Goal: Information Seeking & Learning: Learn about a topic

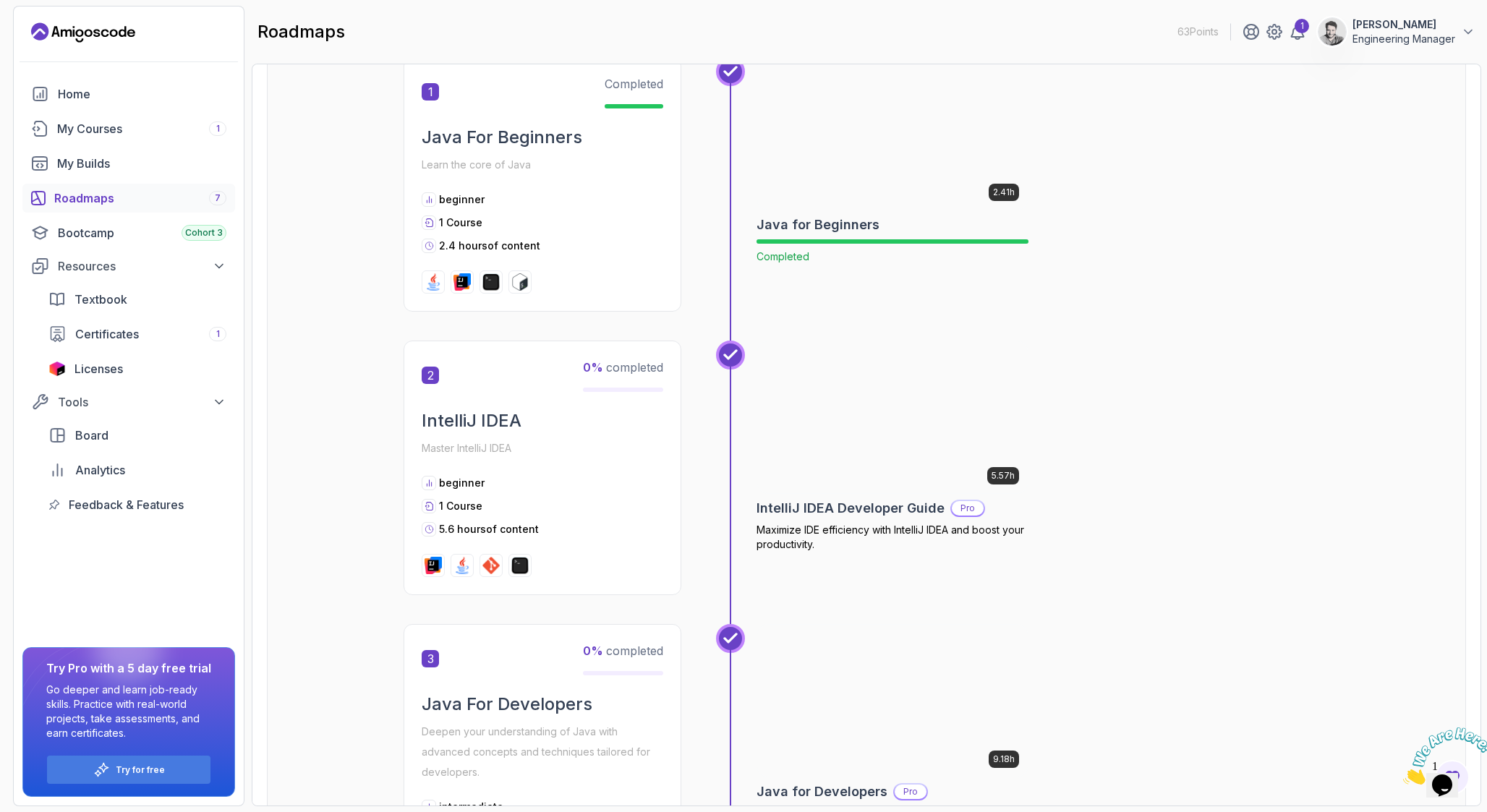
scroll to position [320, 0]
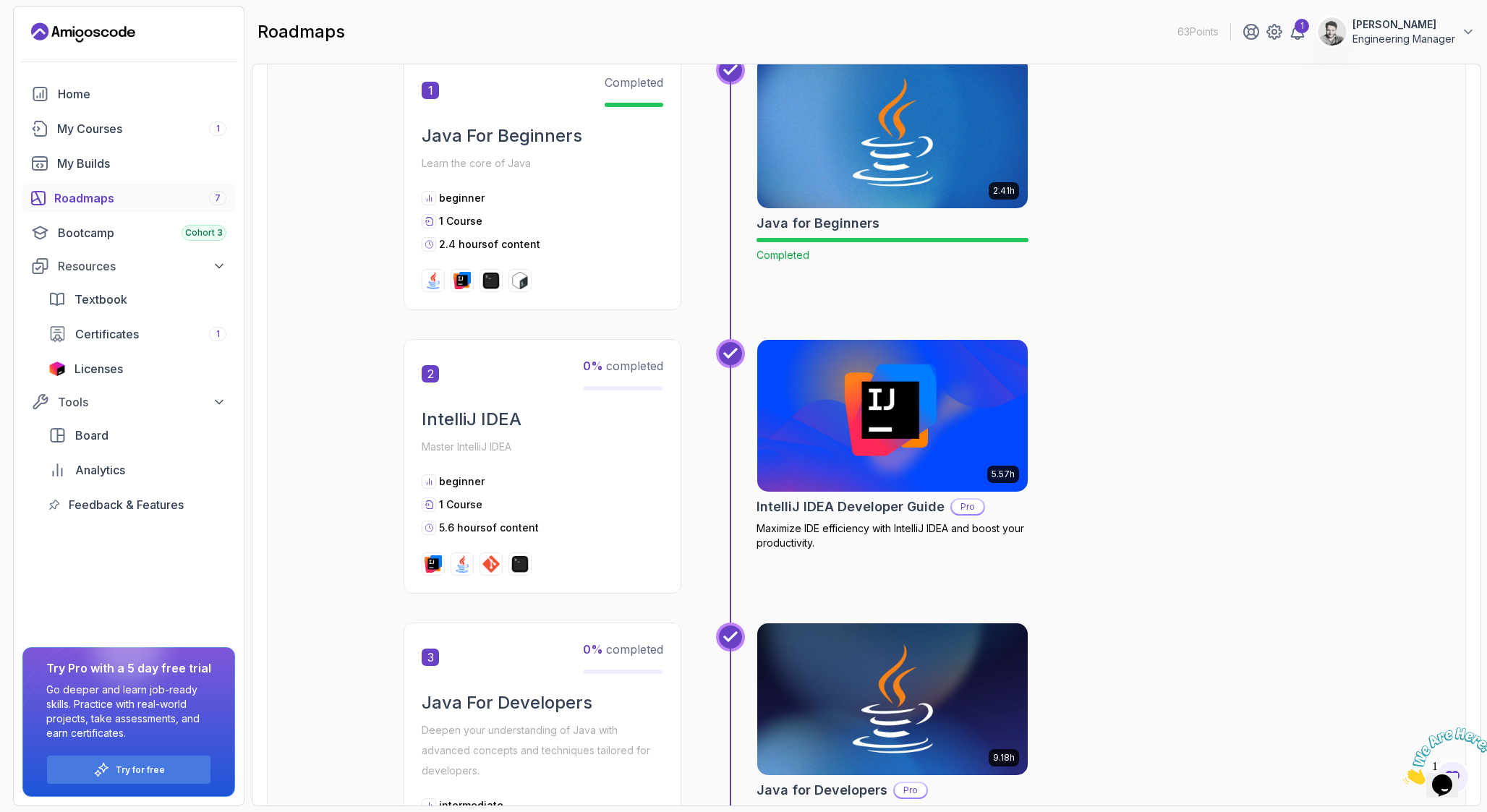
click at [1184, 674] on div "9.18h Java for Developers Pro Learn advanced Java concepts to build scalable an…" at bounding box center [1043, 770] width 573 height 295
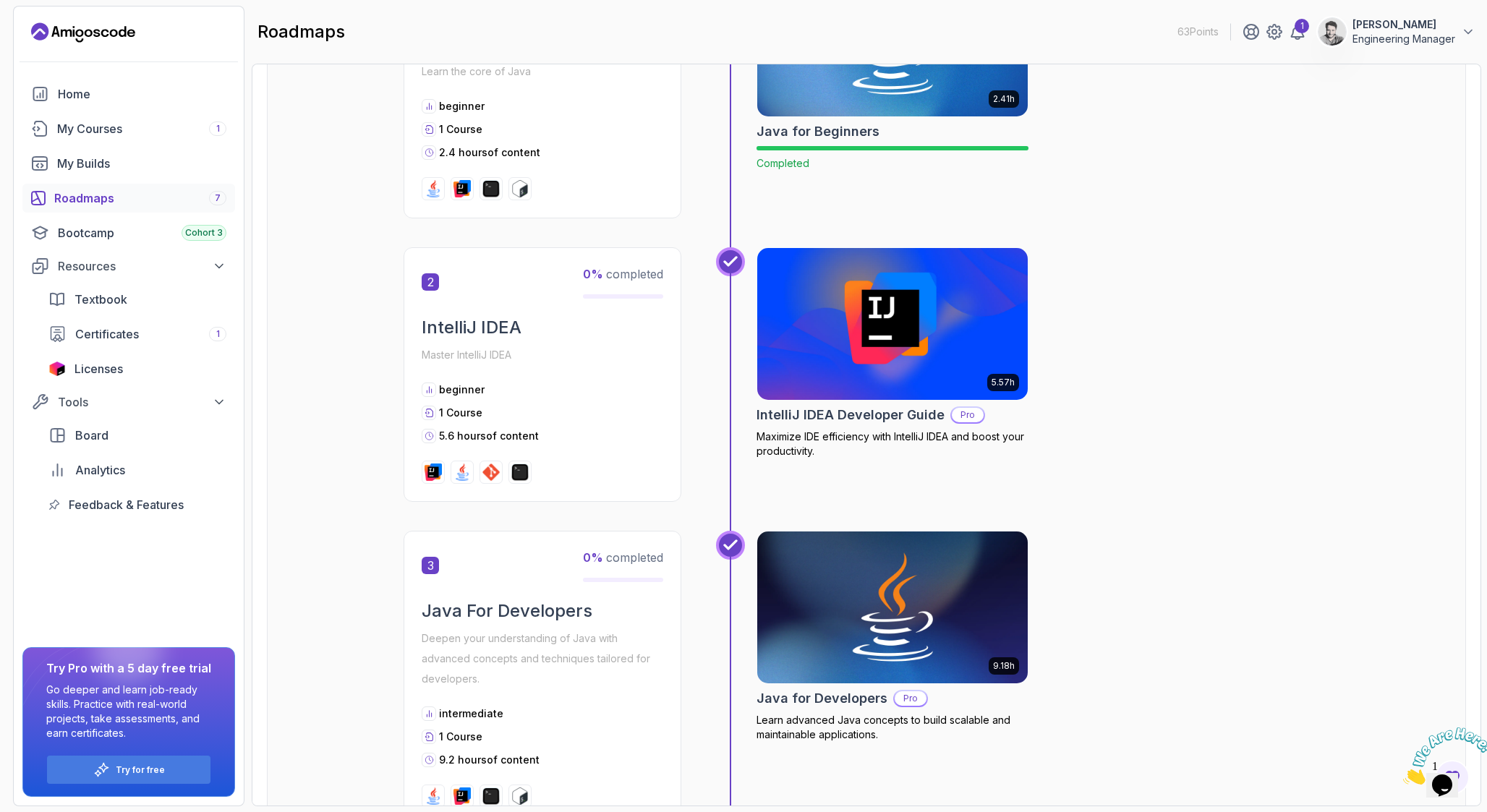
scroll to position [382, 0]
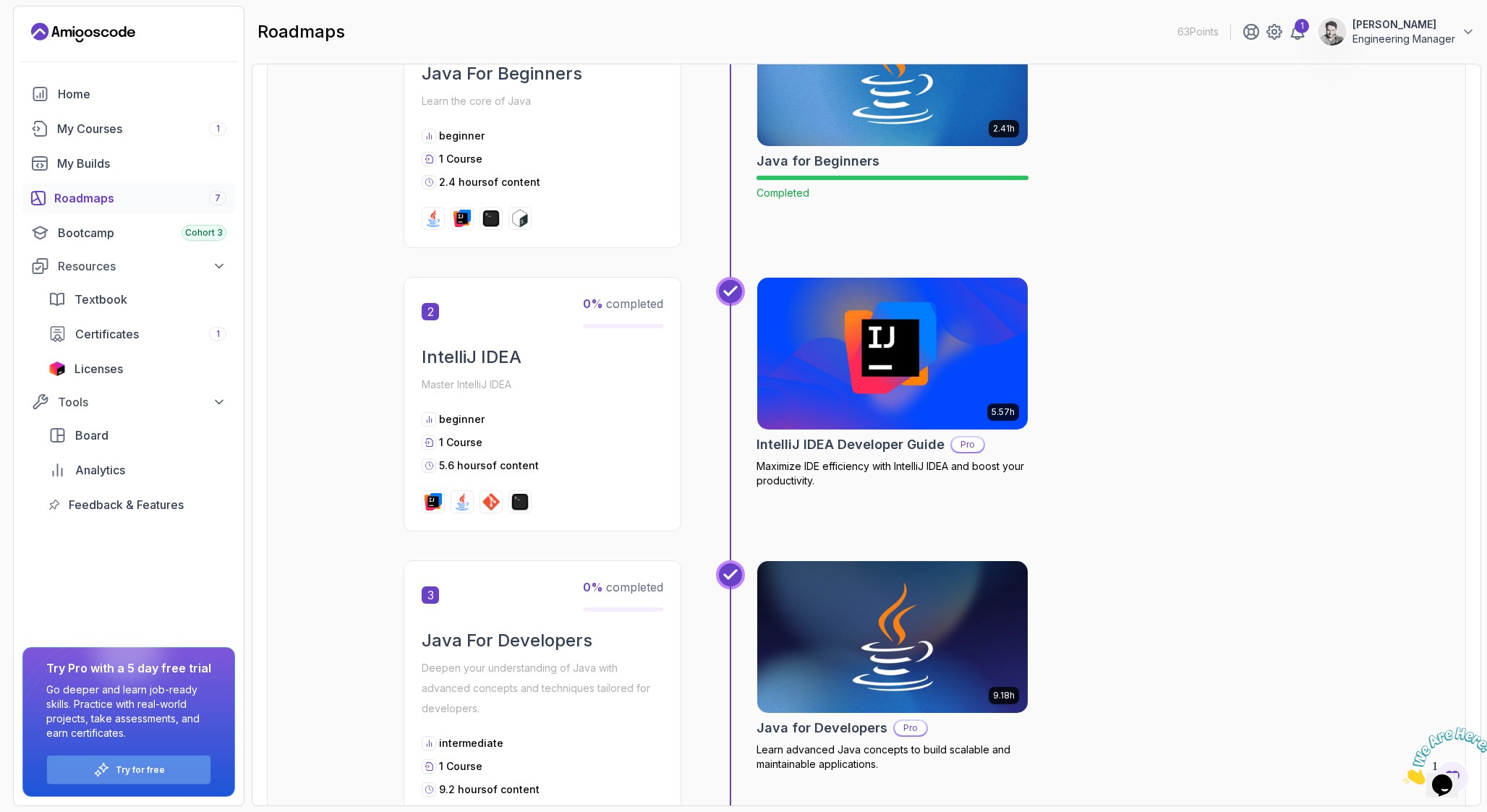
click at [188, 765] on div "Try for free" at bounding box center [129, 770] width 164 height 29
click at [135, 777] on div "Try for free" at bounding box center [129, 770] width 164 height 29
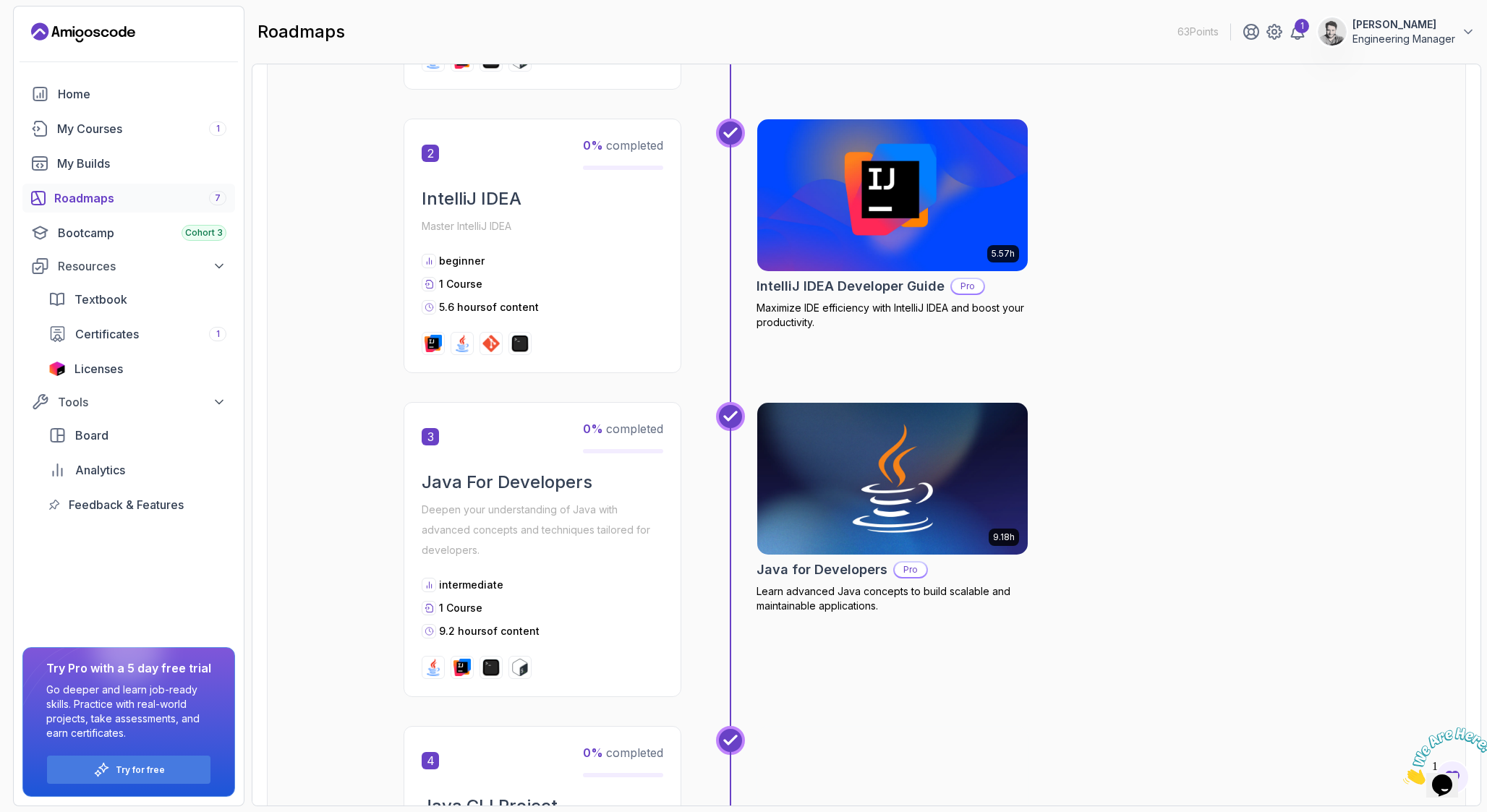
scroll to position [556, 0]
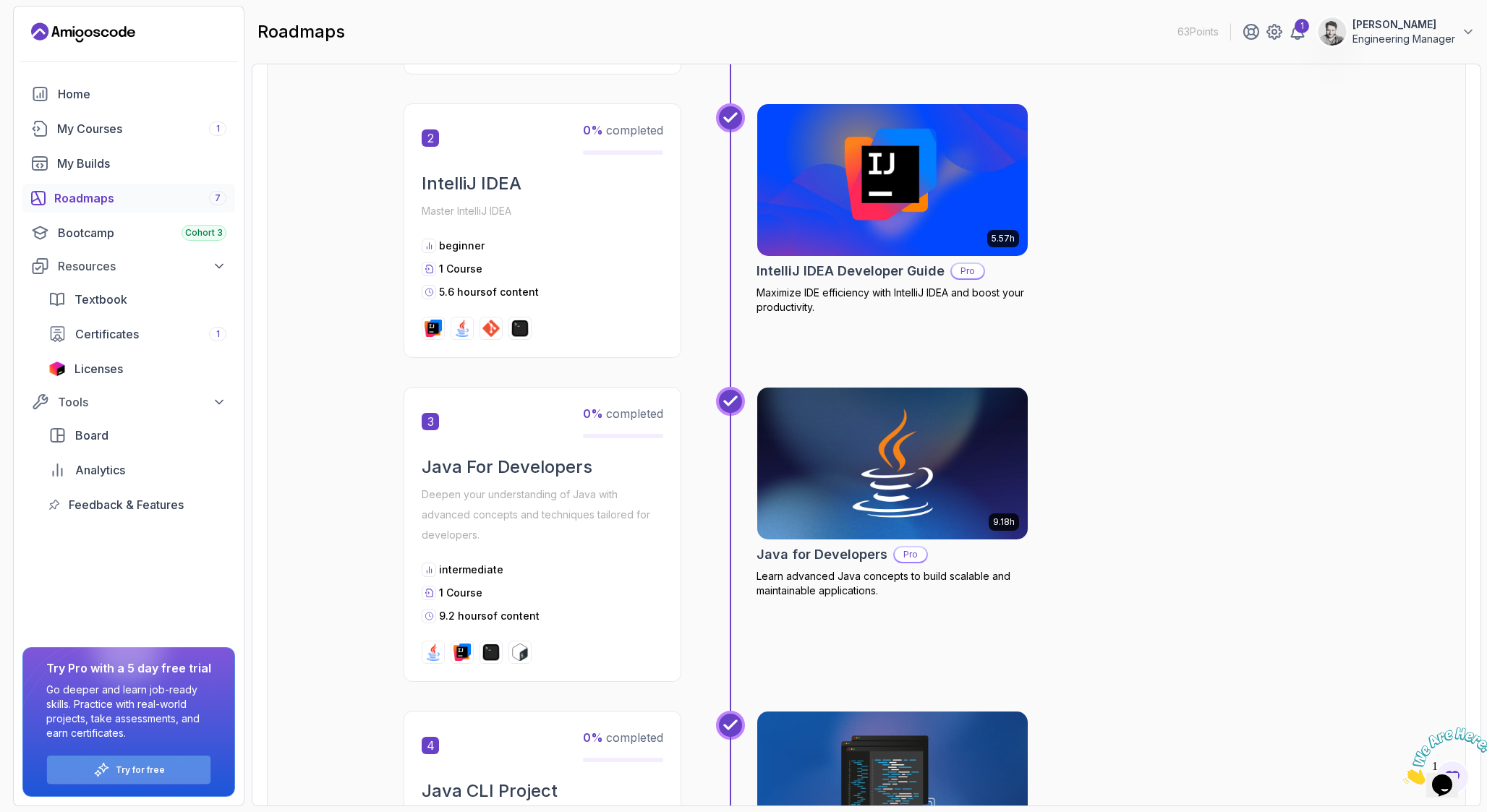
click at [111, 773] on div "Try for free" at bounding box center [129, 770] width 164 height 29
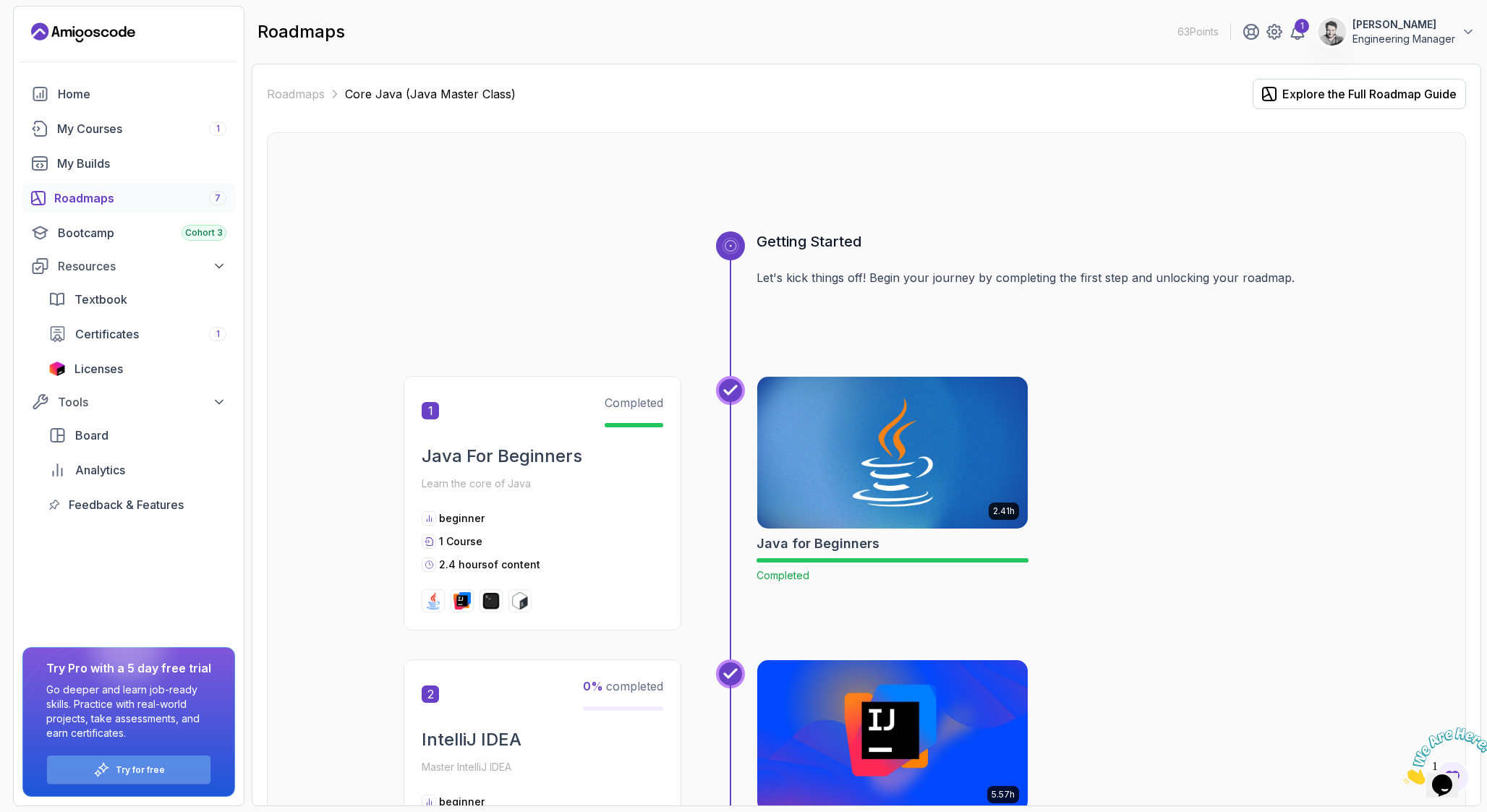
click at [121, 775] on div "Try for free" at bounding box center [129, 770] width 164 height 29
click at [306, 87] on link "Roadmaps" at bounding box center [295, 94] width 58 height 18
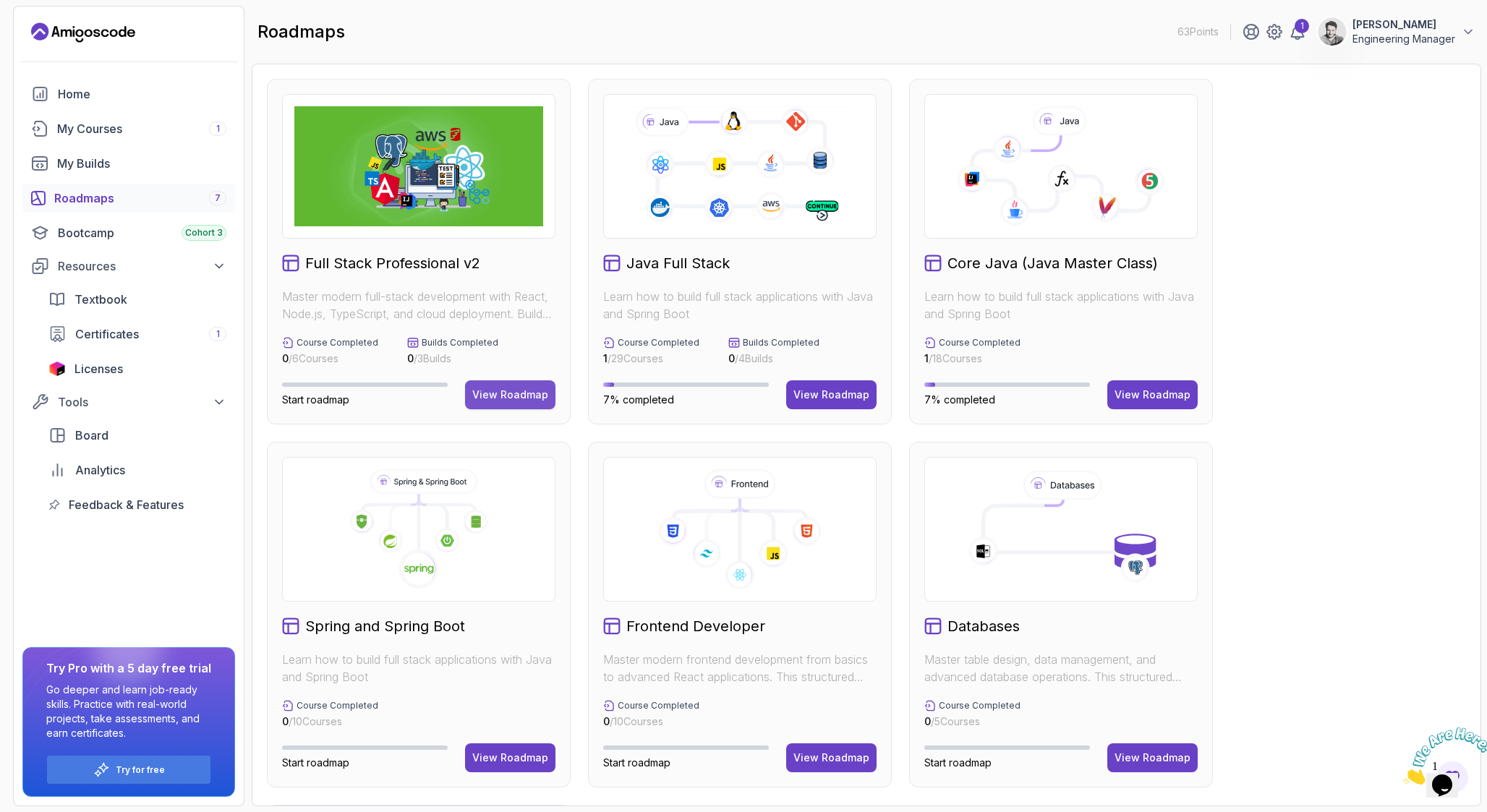
scroll to position [21, 0]
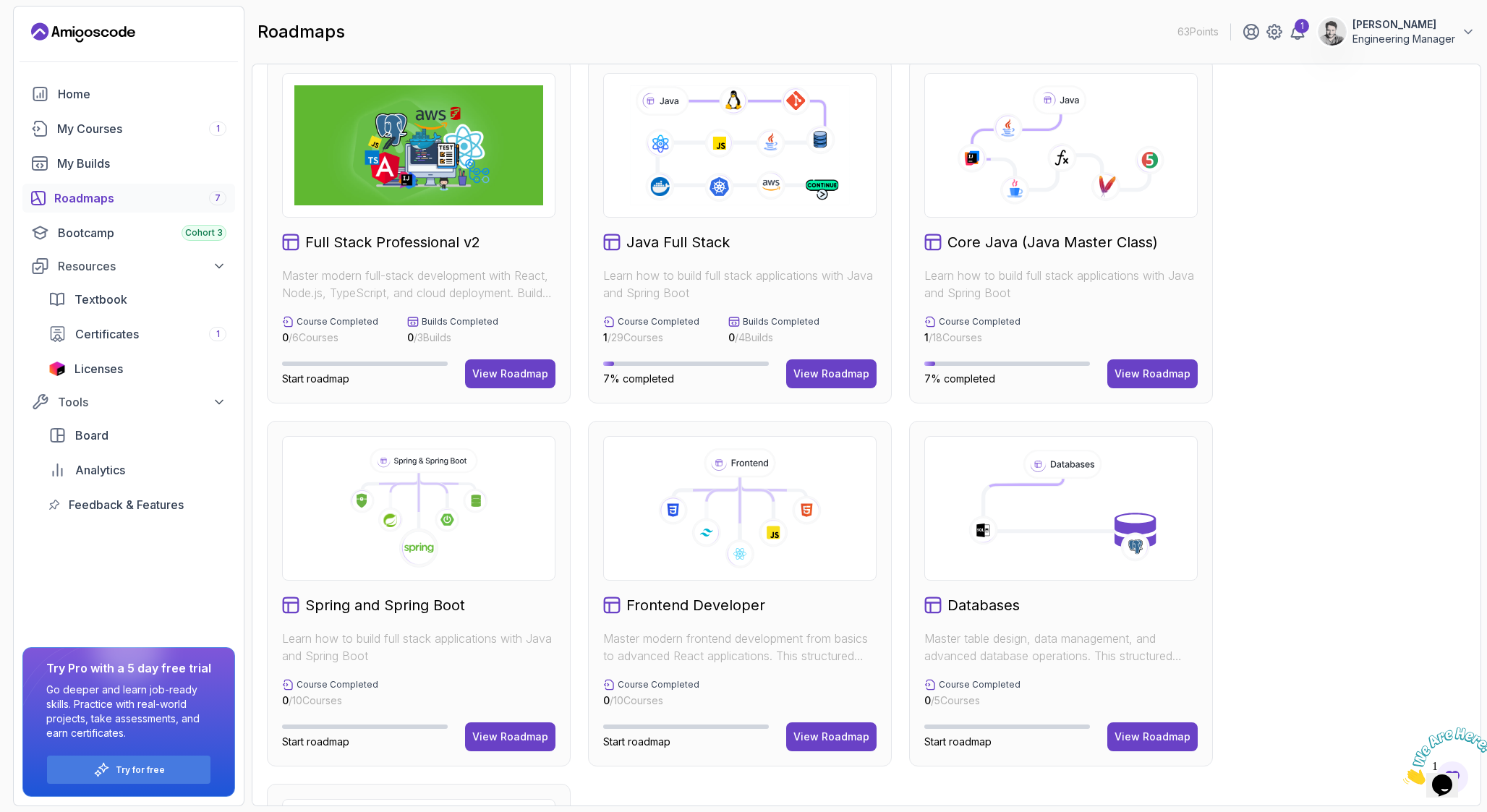
click at [482, 473] on icon at bounding box center [419, 508] width 249 height 120
click at [518, 738] on div "View Roadmap" at bounding box center [510, 736] width 76 height 15
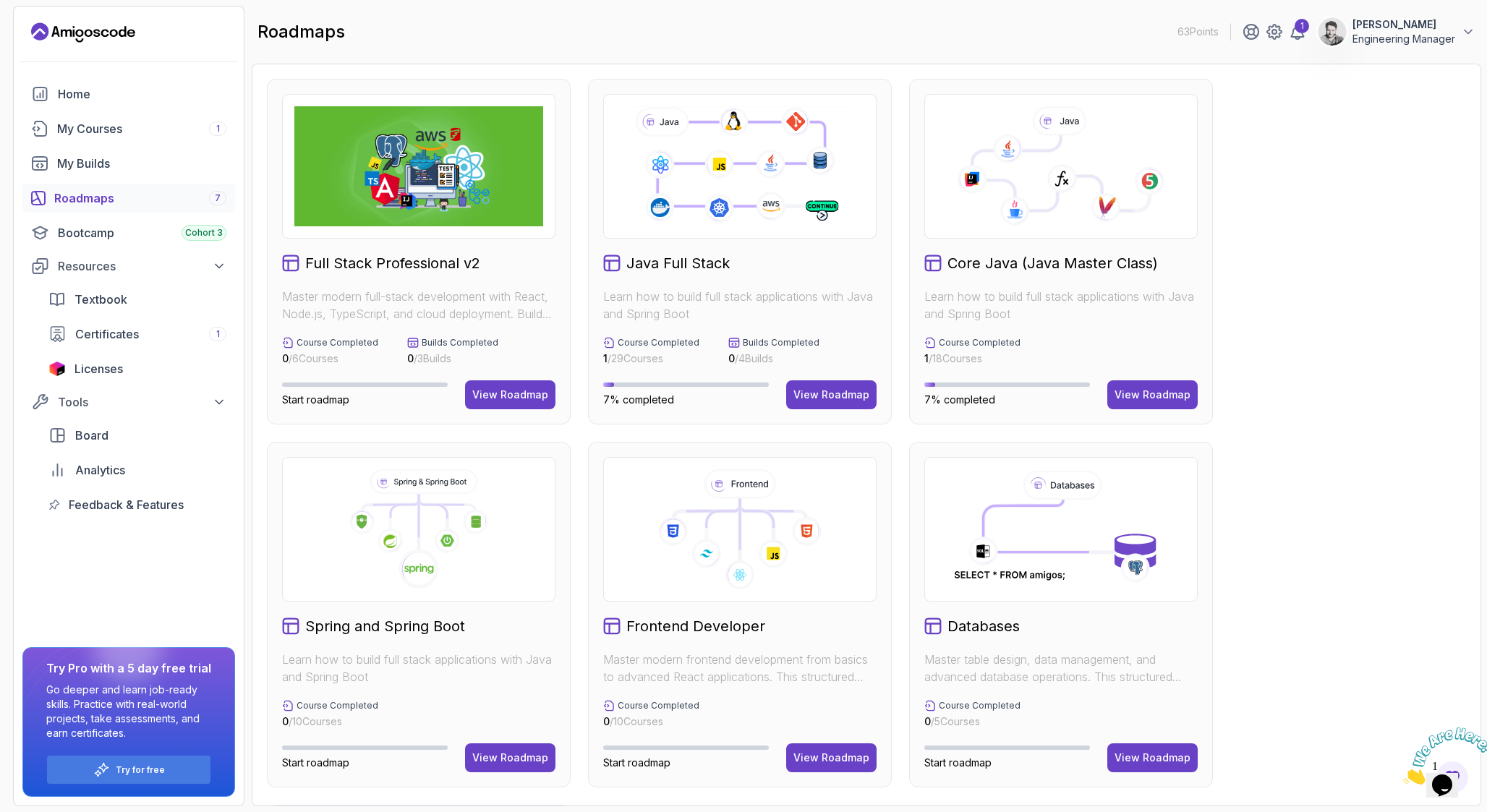
click at [76, 27] on icon "Landing page" at bounding box center [83, 32] width 104 height 23
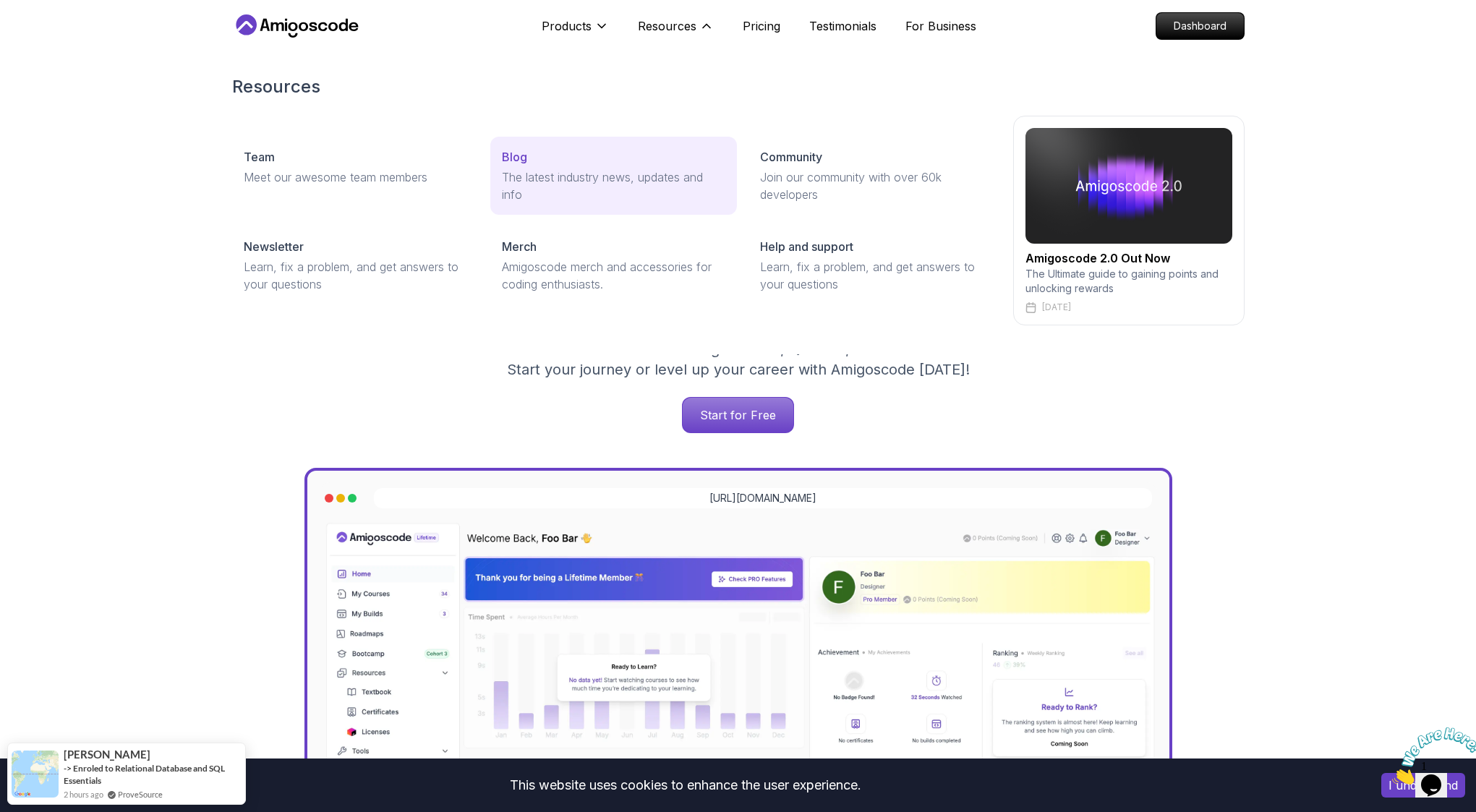
click at [543, 160] on div "Blog" at bounding box center [614, 157] width 224 height 18
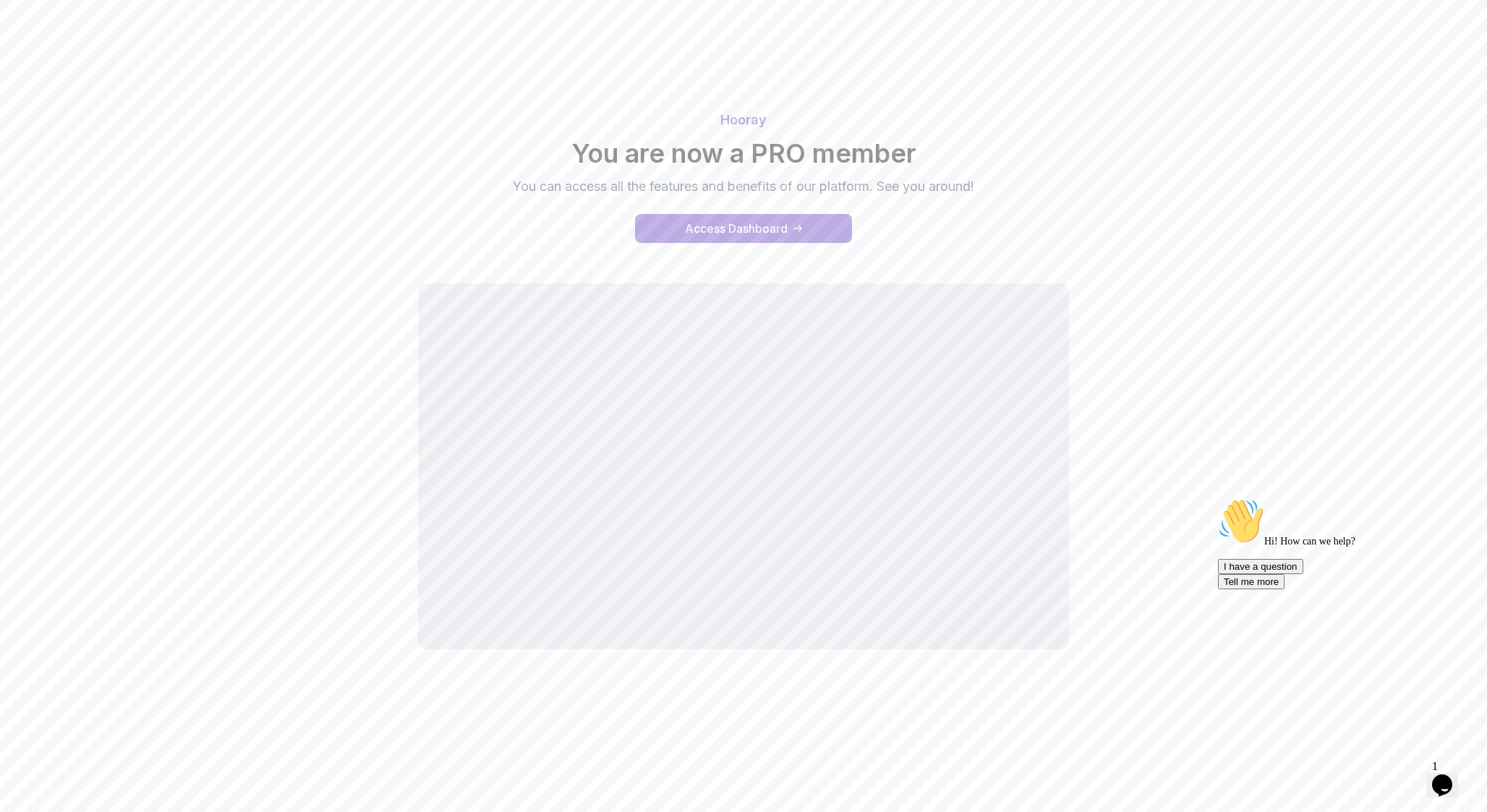
click at [1226, 460] on div "Hooray You are now a PRO member You can access all the features and benefits of…" at bounding box center [744, 382] width 1013 height 580
click at [1218, 498] on icon "Chat attention grabber" at bounding box center [1218, 498] width 0 height 0
click at [748, 222] on div "Access Dashboard" at bounding box center [736, 228] width 103 height 18
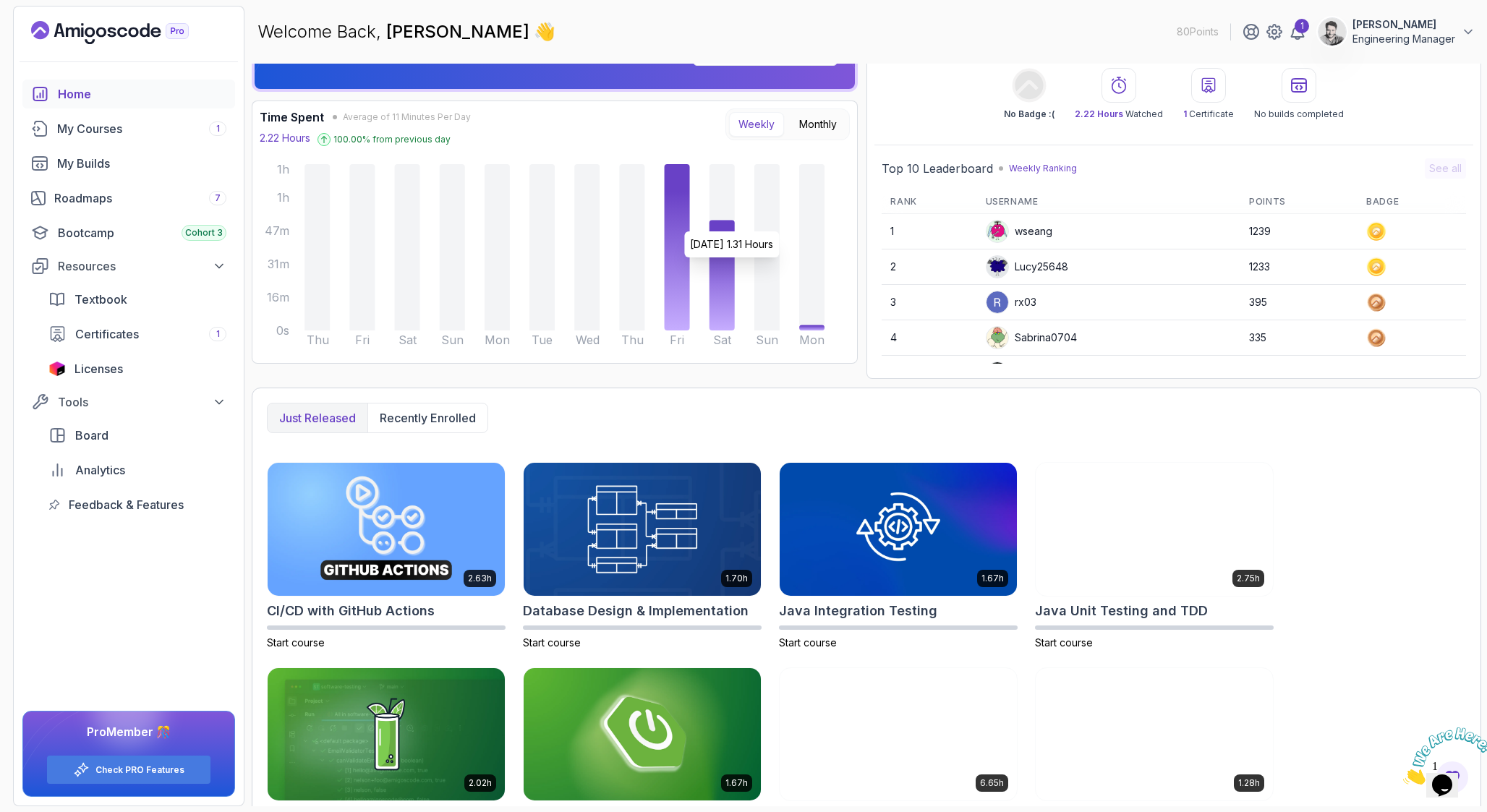
scroll to position [115, 0]
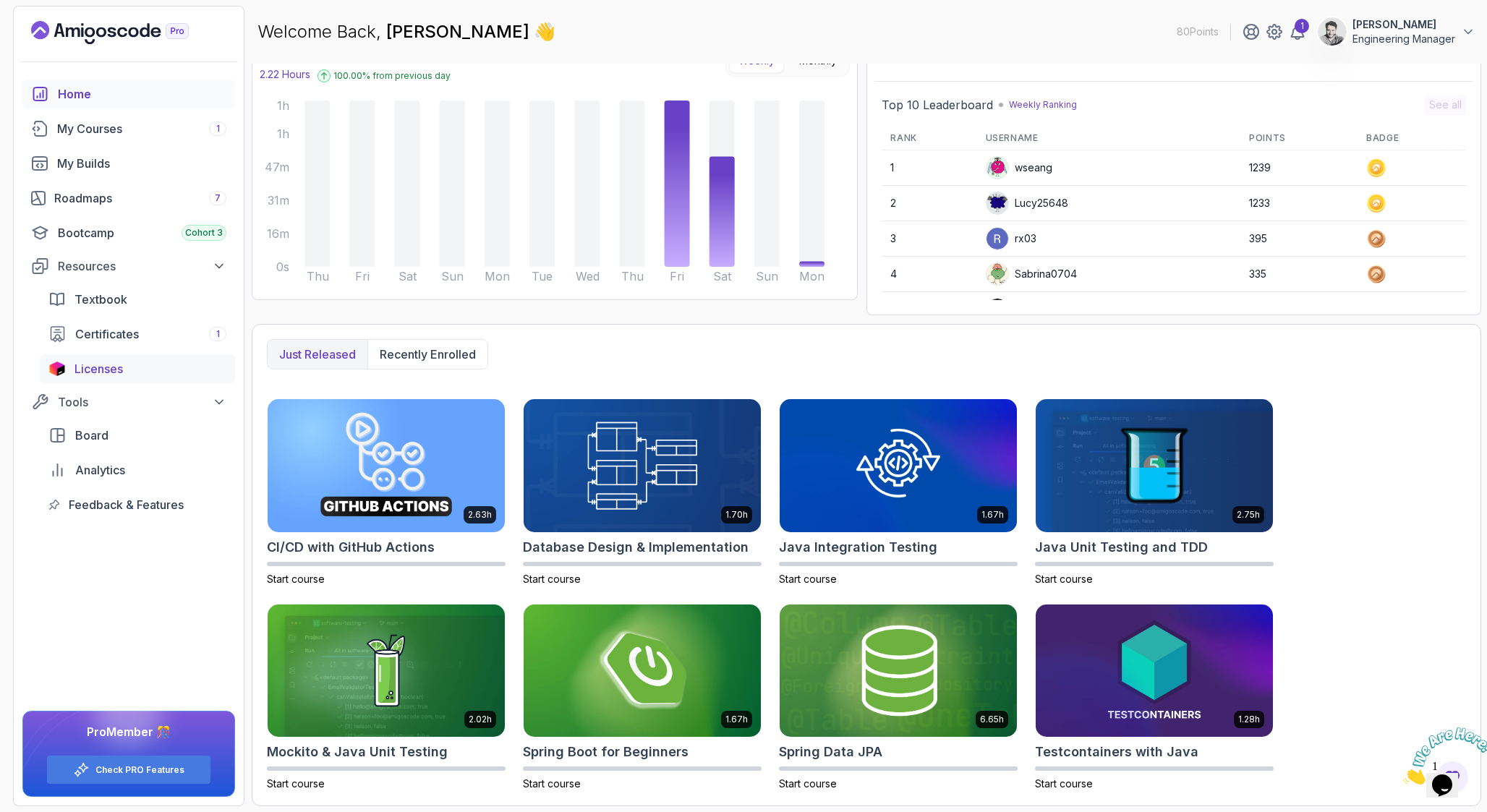
click at [160, 365] on div "Licenses" at bounding box center [150, 369] width 152 height 18
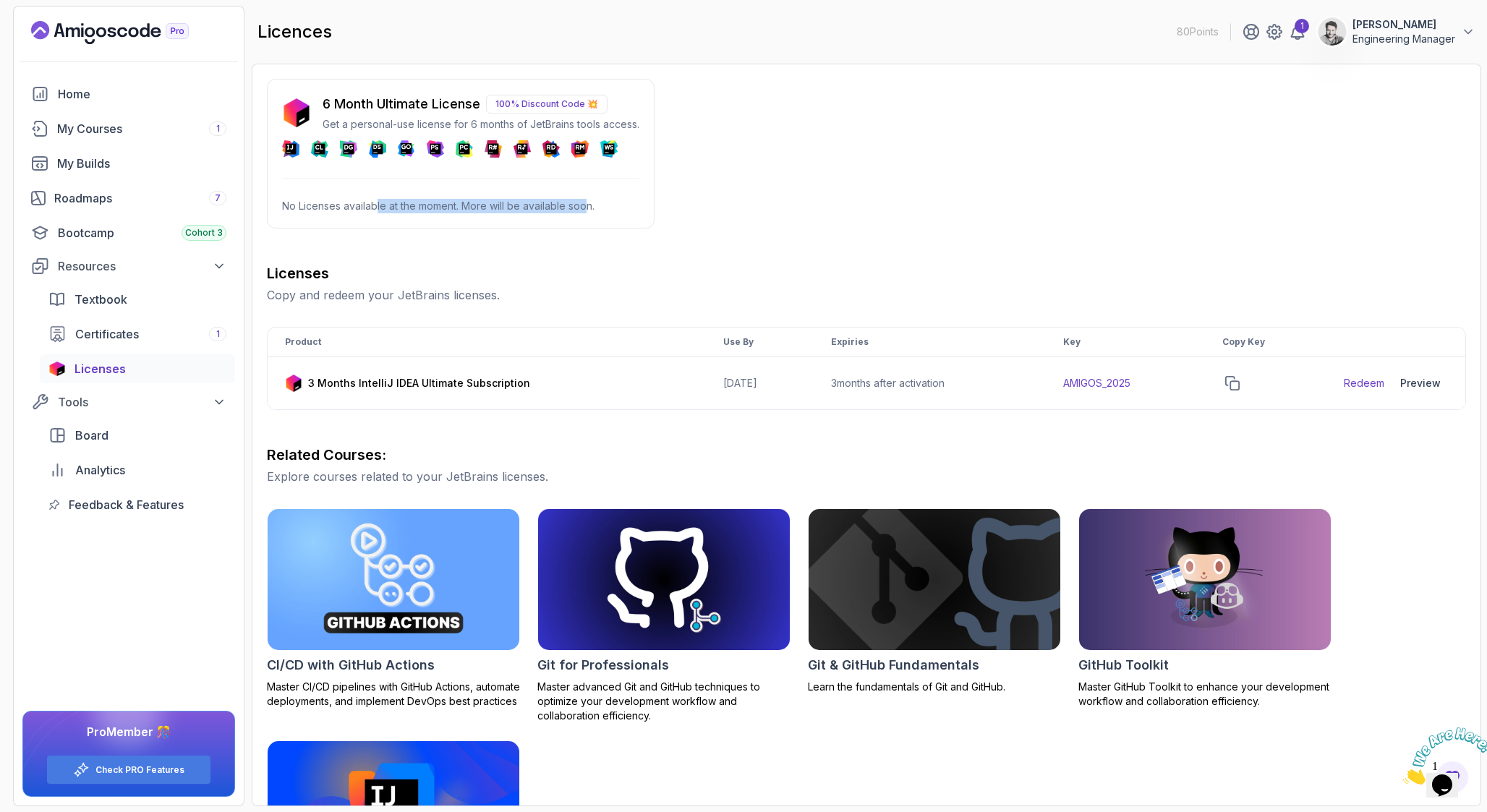
drag, startPoint x: 376, startPoint y: 211, endPoint x: 584, endPoint y: 212, distance: 208.0
click at [584, 212] on p "No Licenses available at the moment. More will be available soon." at bounding box center [460, 206] width 357 height 15
click at [467, 145] on icon at bounding box center [466, 147] width 5 height 5
click at [389, 96] on p "6 Month Ultimate License" at bounding box center [401, 104] width 157 height 20
click at [291, 99] on img at bounding box center [297, 113] width 29 height 29
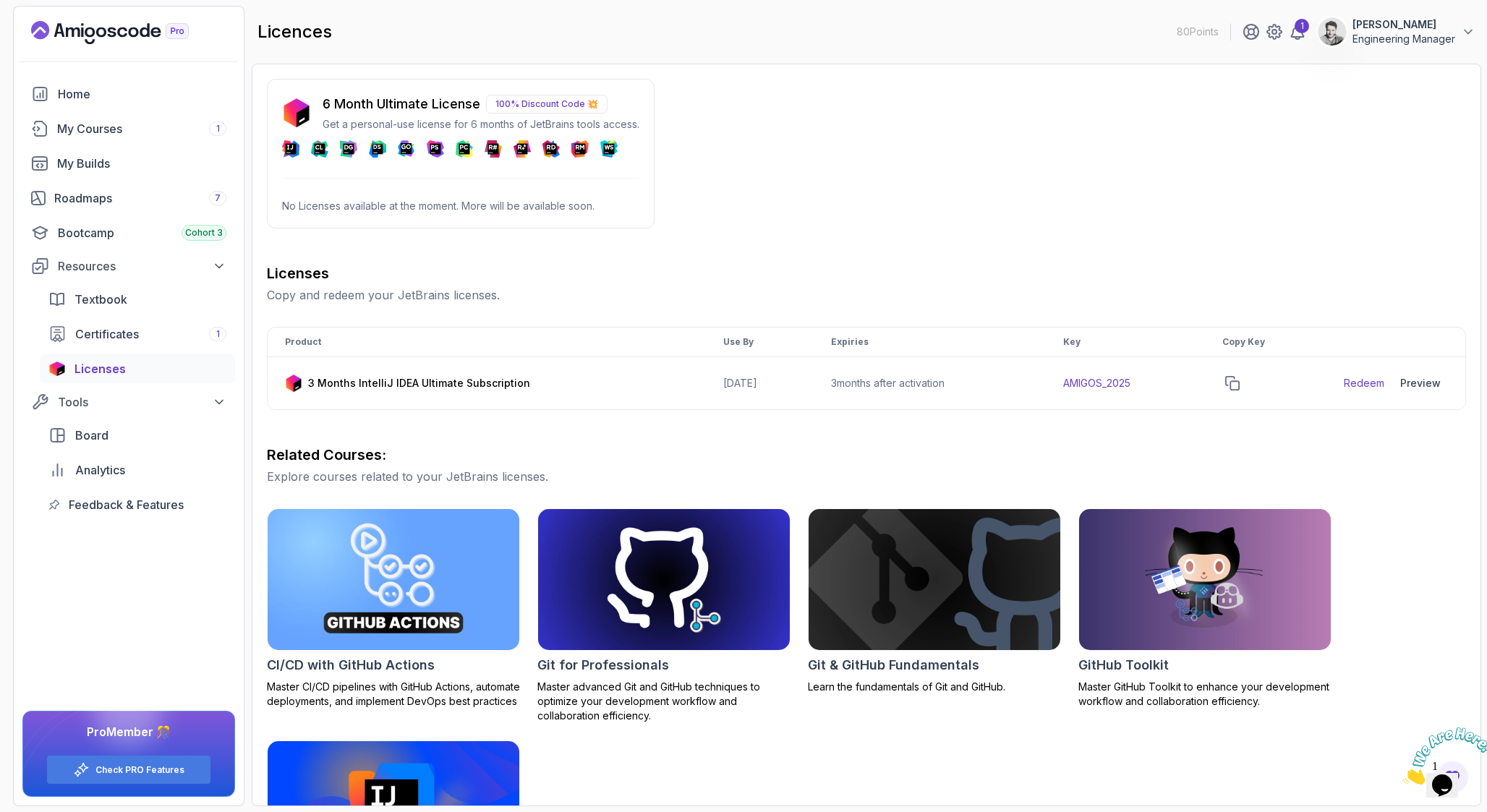
click at [320, 145] on icon at bounding box center [320, 150] width 11 height 11
click at [373, 170] on div "6 Month Ultimate License 100% Discount Code 💥 Get a personal-use license for 6 …" at bounding box center [460, 153] width 388 height 150
click at [516, 169] on div "6 Month Ultimate License 100% Discount Code 💥 Get a personal-use license for 6 …" at bounding box center [460, 153] width 388 height 150
click at [125, 137] on link "My Courses 1" at bounding box center [129, 129] width 213 height 29
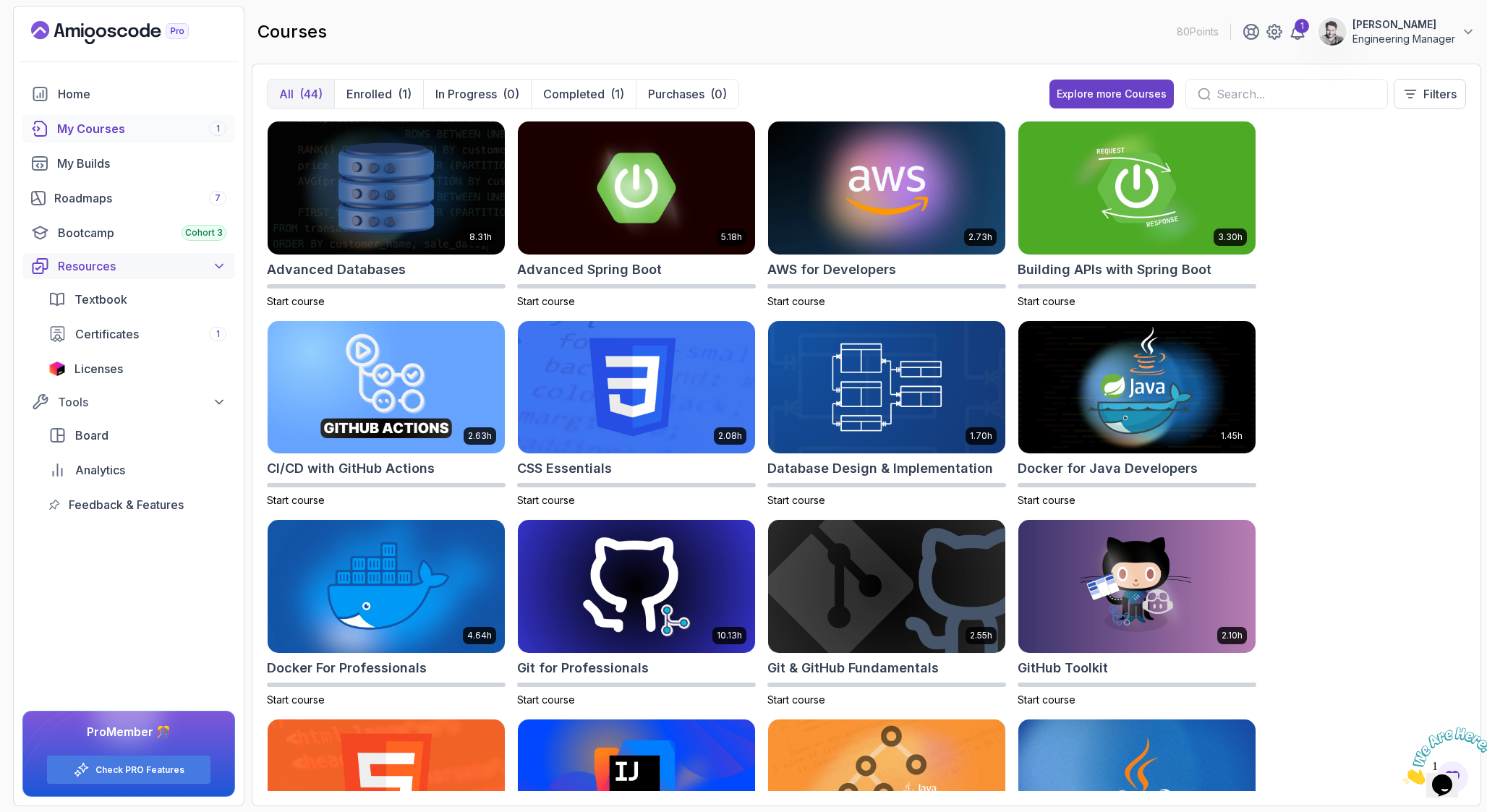
click at [123, 263] on div "Resources" at bounding box center [142, 266] width 168 height 18
click at [113, 434] on div "Board" at bounding box center [151, 435] width 151 height 18
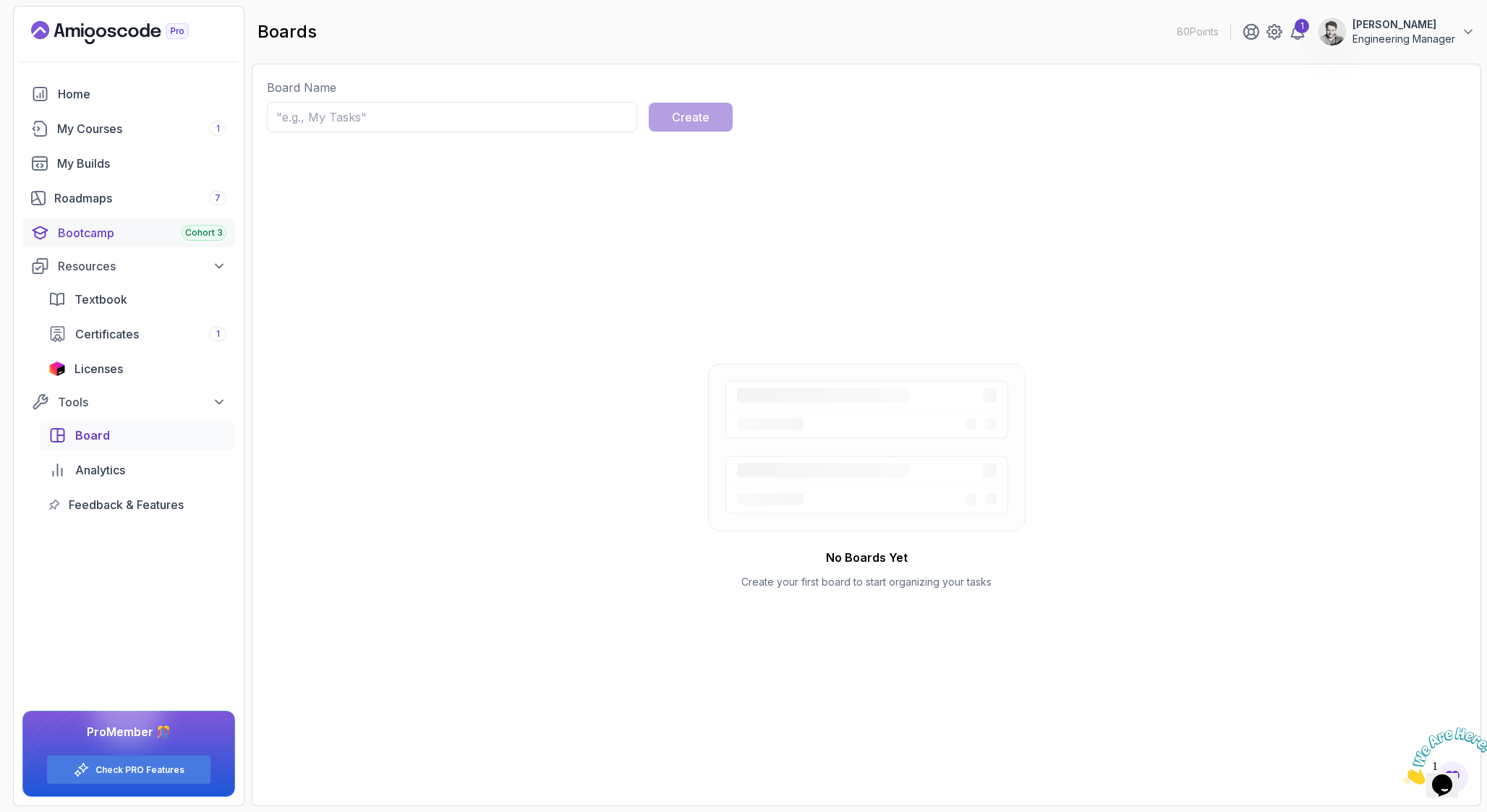
click at [107, 238] on div "Bootcamp Cohort 3" at bounding box center [142, 233] width 168 height 18
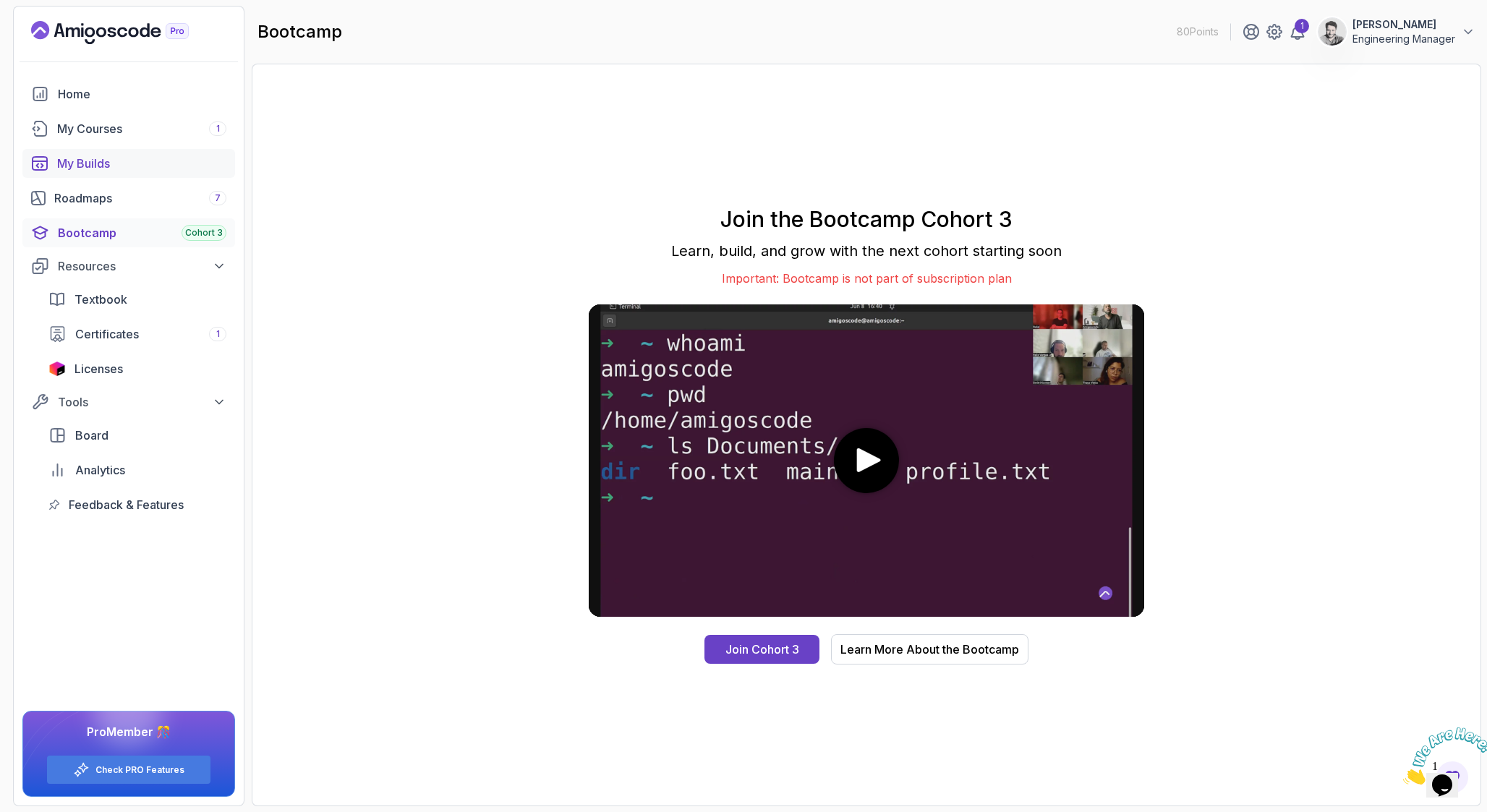
click at [119, 172] on link "My Builds" at bounding box center [129, 163] width 213 height 29
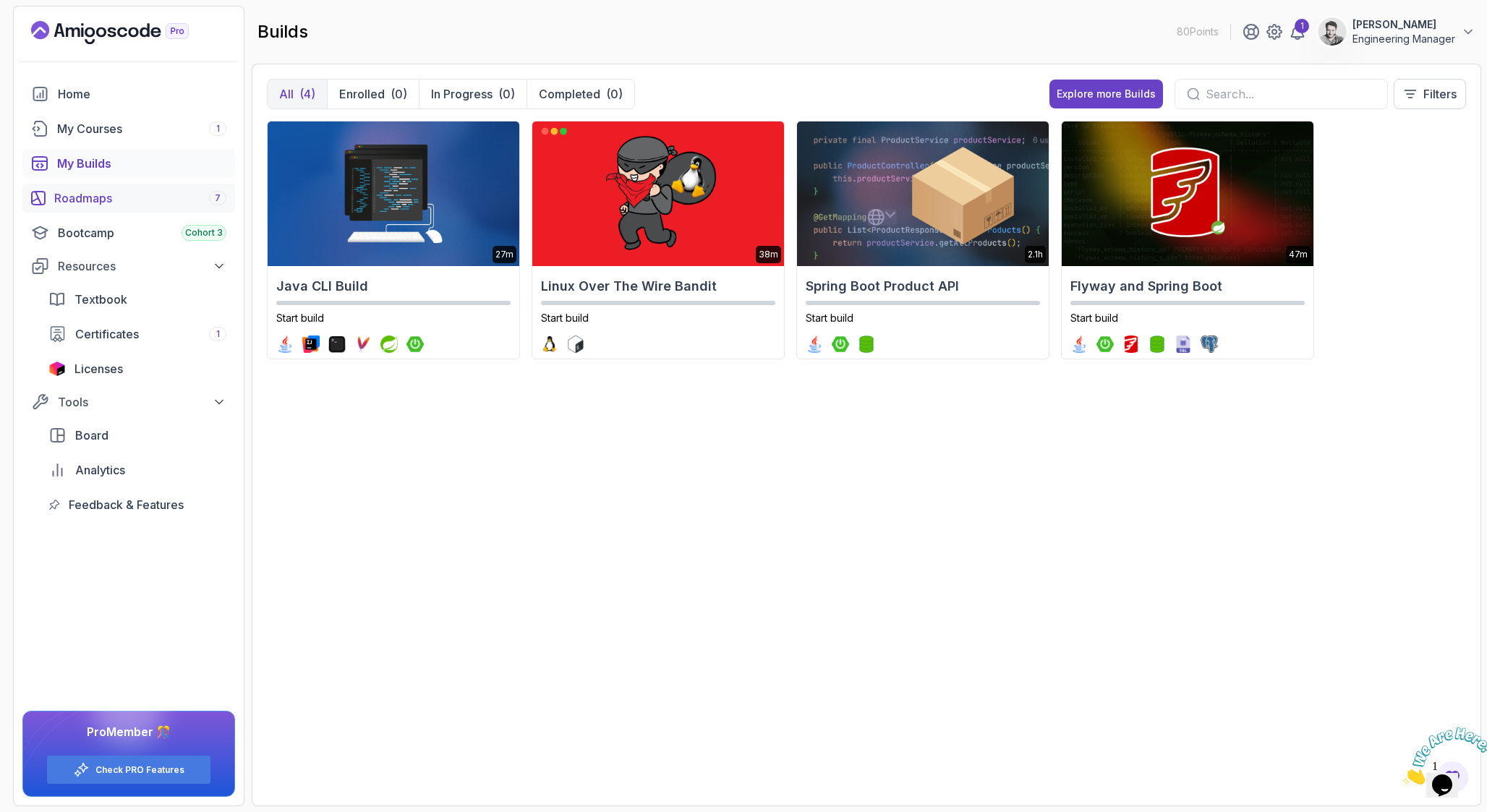
click at [110, 204] on div "Roadmaps 7" at bounding box center [140, 198] width 172 height 18
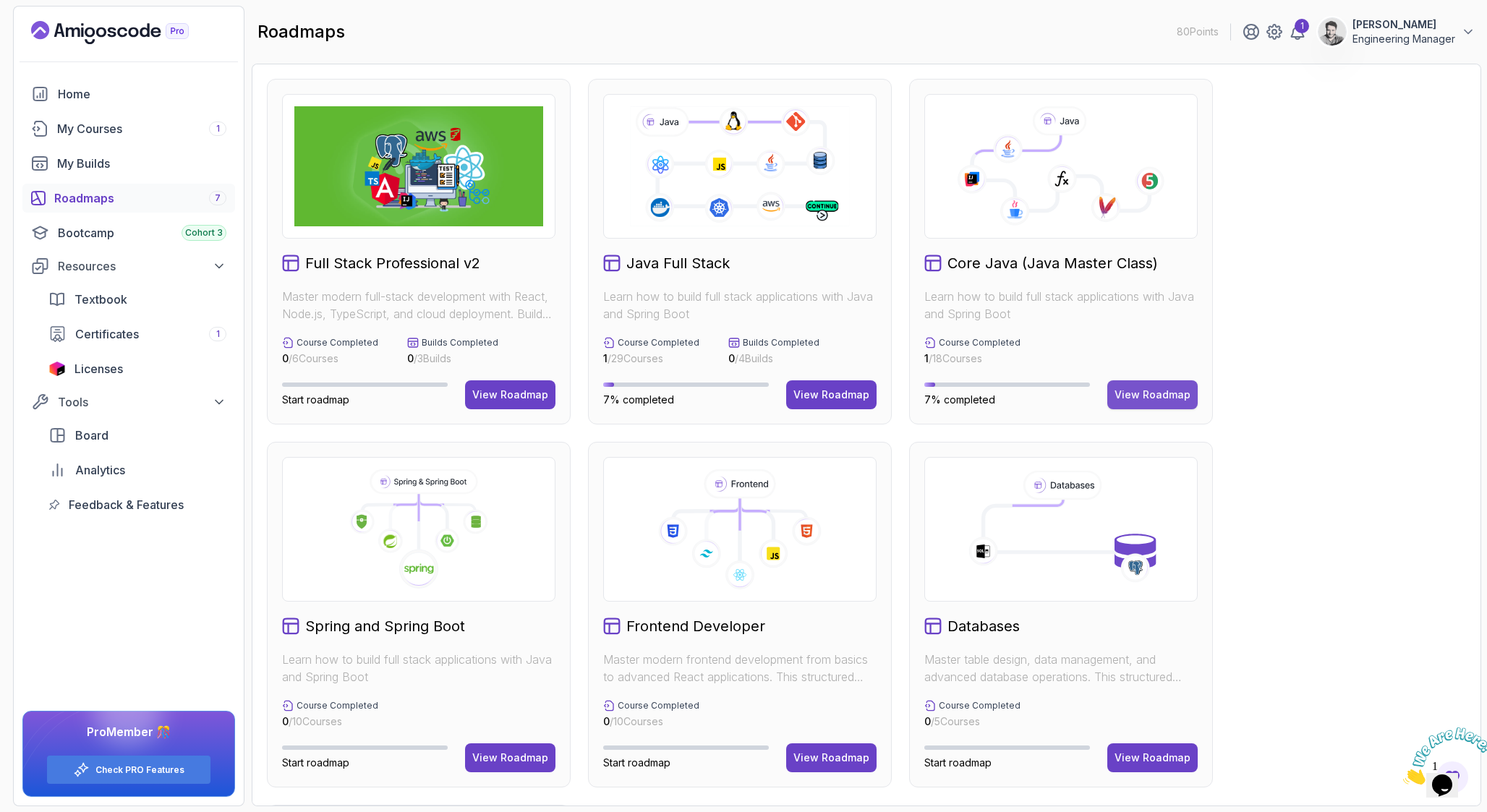
click at [1145, 389] on div "View Roadmap" at bounding box center [1152, 395] width 76 height 15
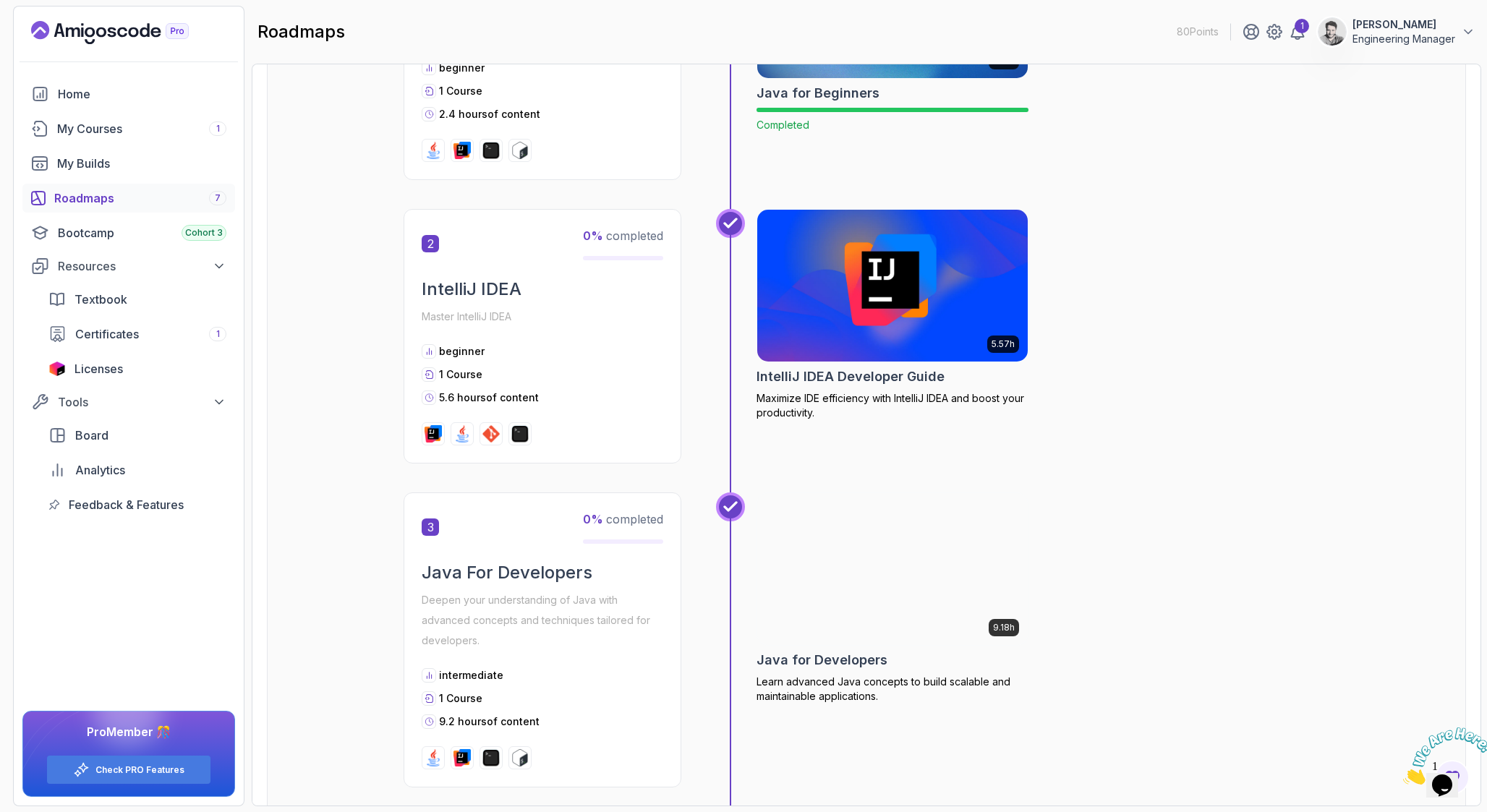
scroll to position [447, 0]
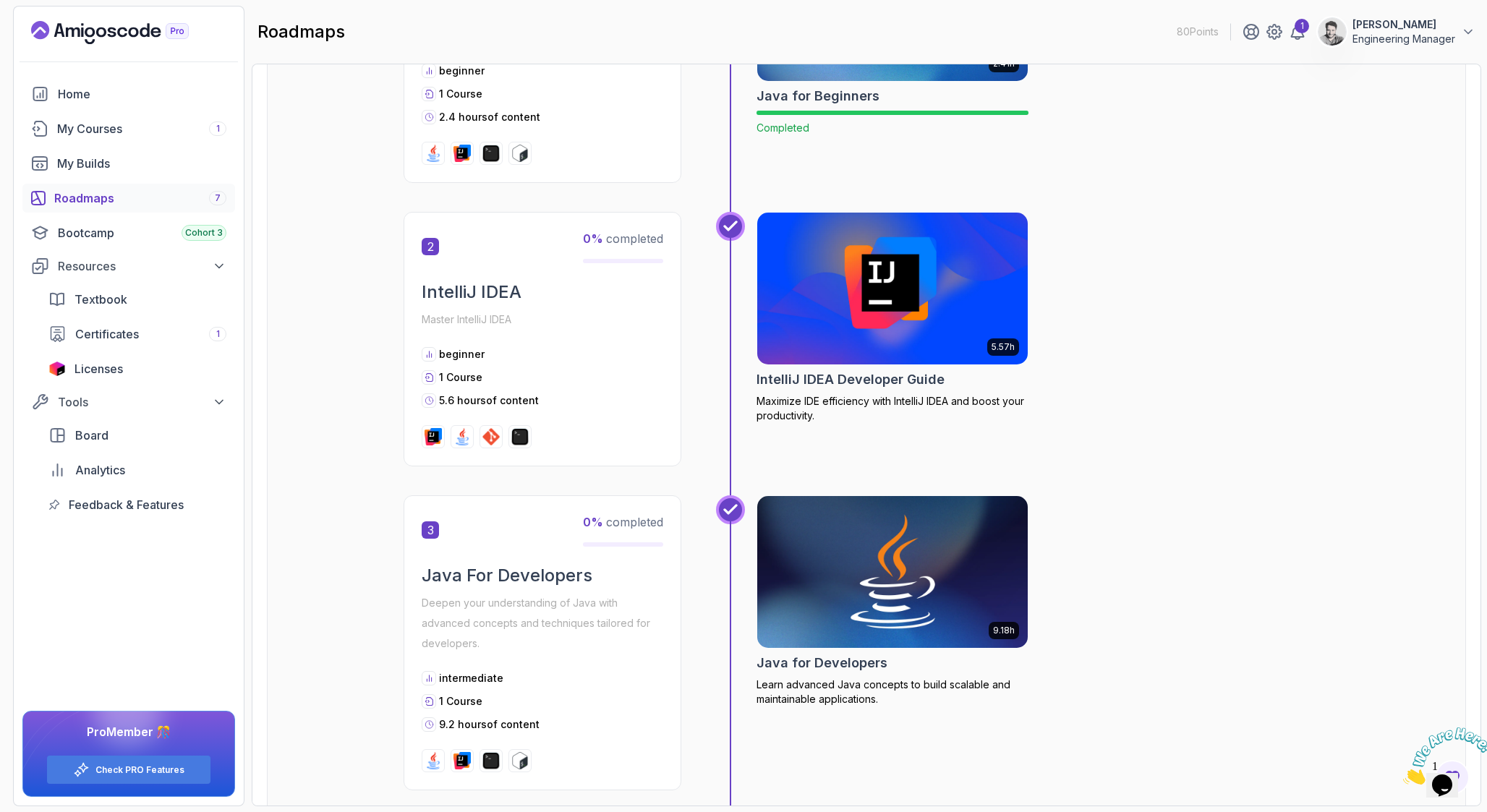
click at [878, 592] on img at bounding box center [892, 571] width 284 height 159
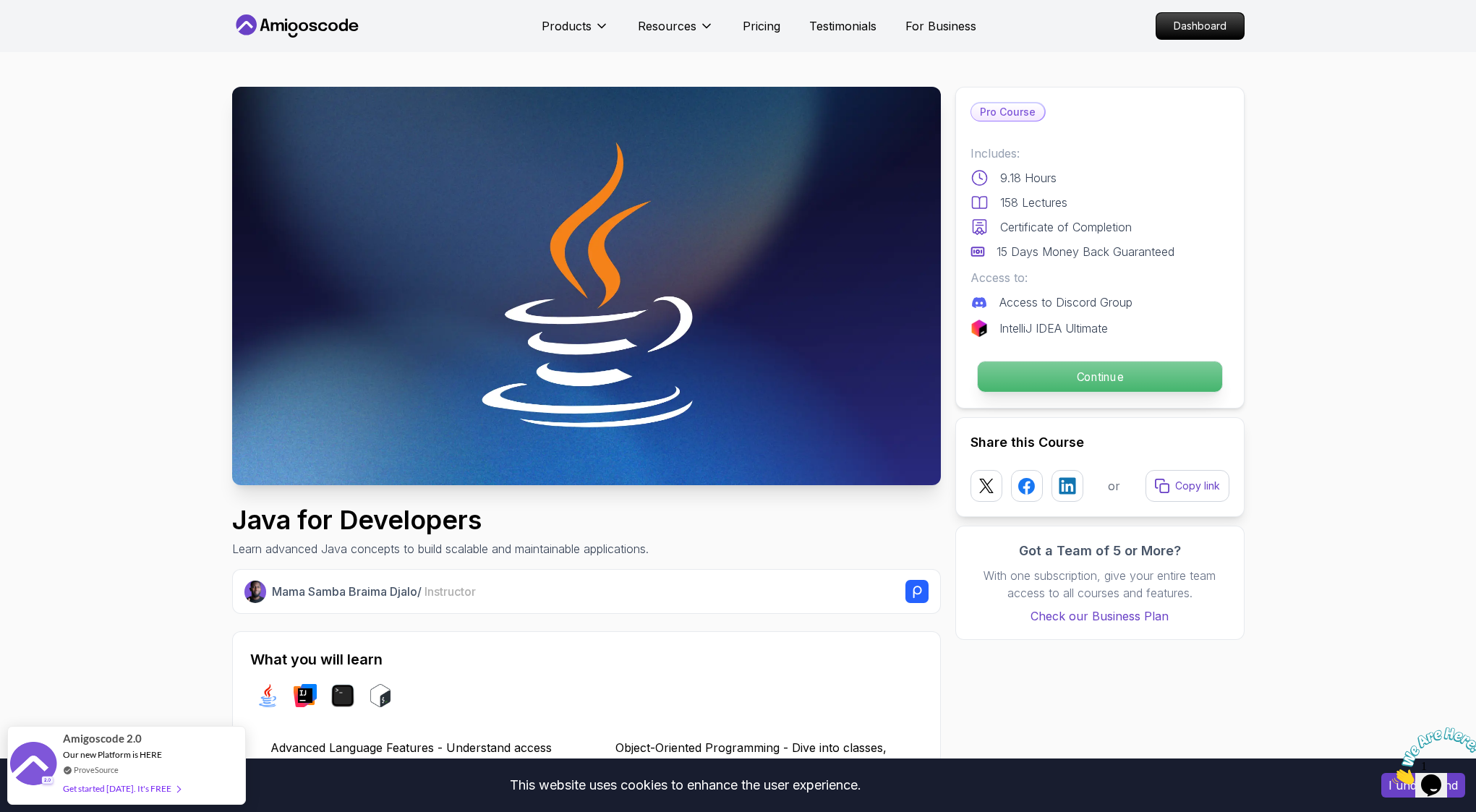
click at [1015, 373] on p "Continue" at bounding box center [1099, 376] width 244 height 30
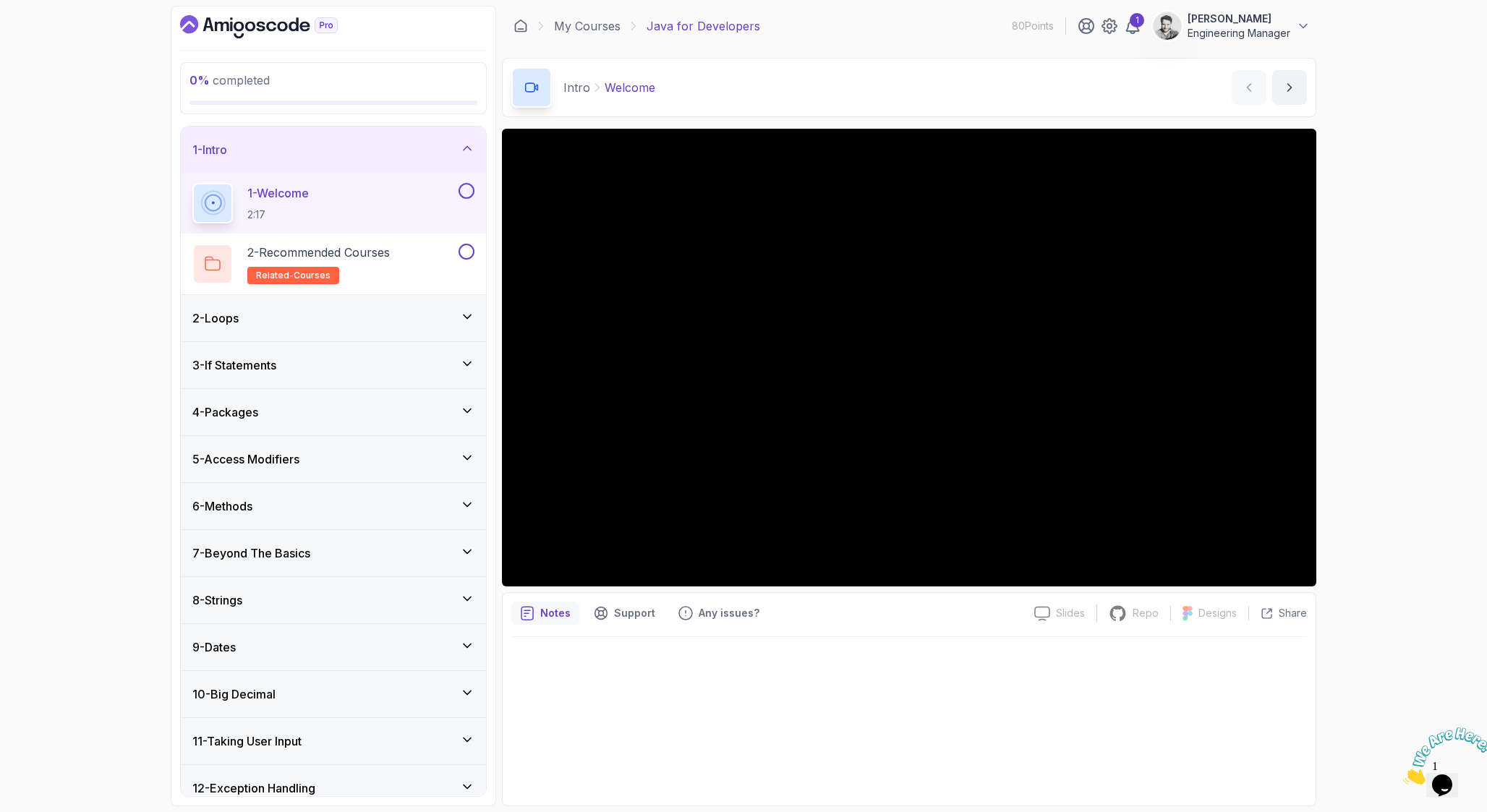
click at [694, 593] on div "Notes Support Any issues? Slides Slides not available Repo Repository not avail…" at bounding box center [909, 699] width 814 height 214
click at [465, 312] on icon at bounding box center [467, 316] width 15 height 15
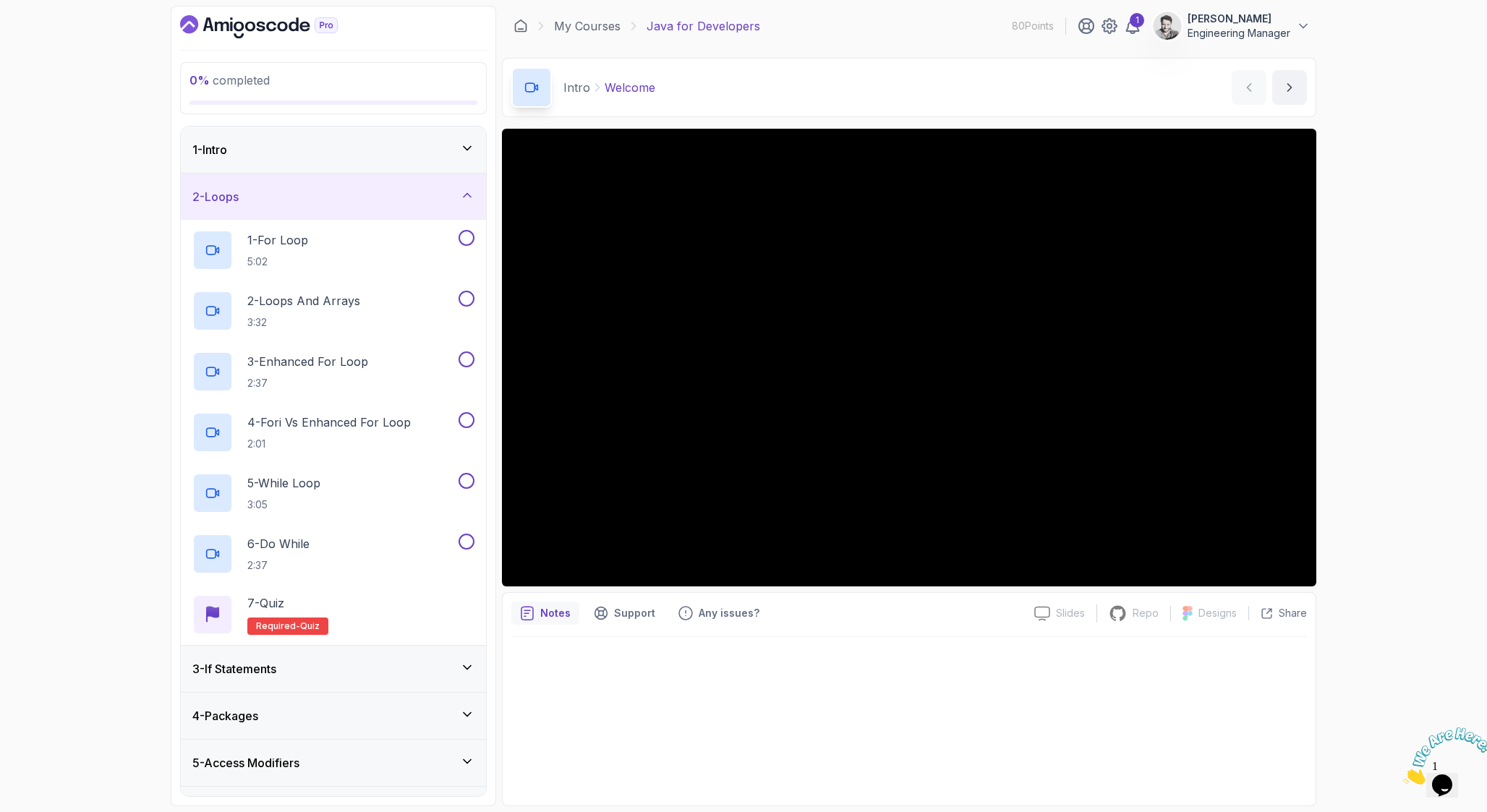
click at [473, 194] on icon at bounding box center [467, 195] width 15 height 15
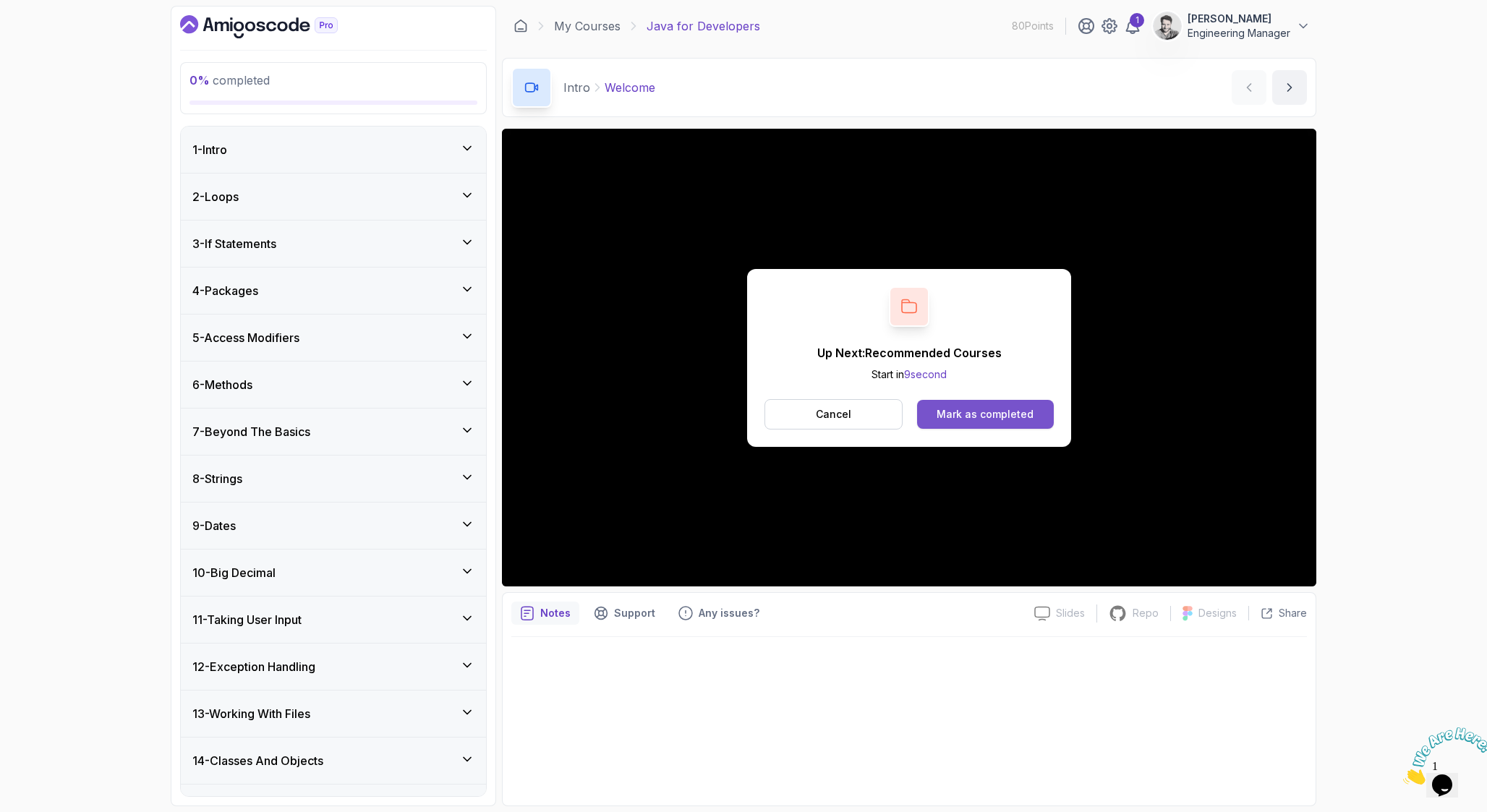
click at [963, 416] on div "Mark as completed" at bounding box center [985, 414] width 97 height 15
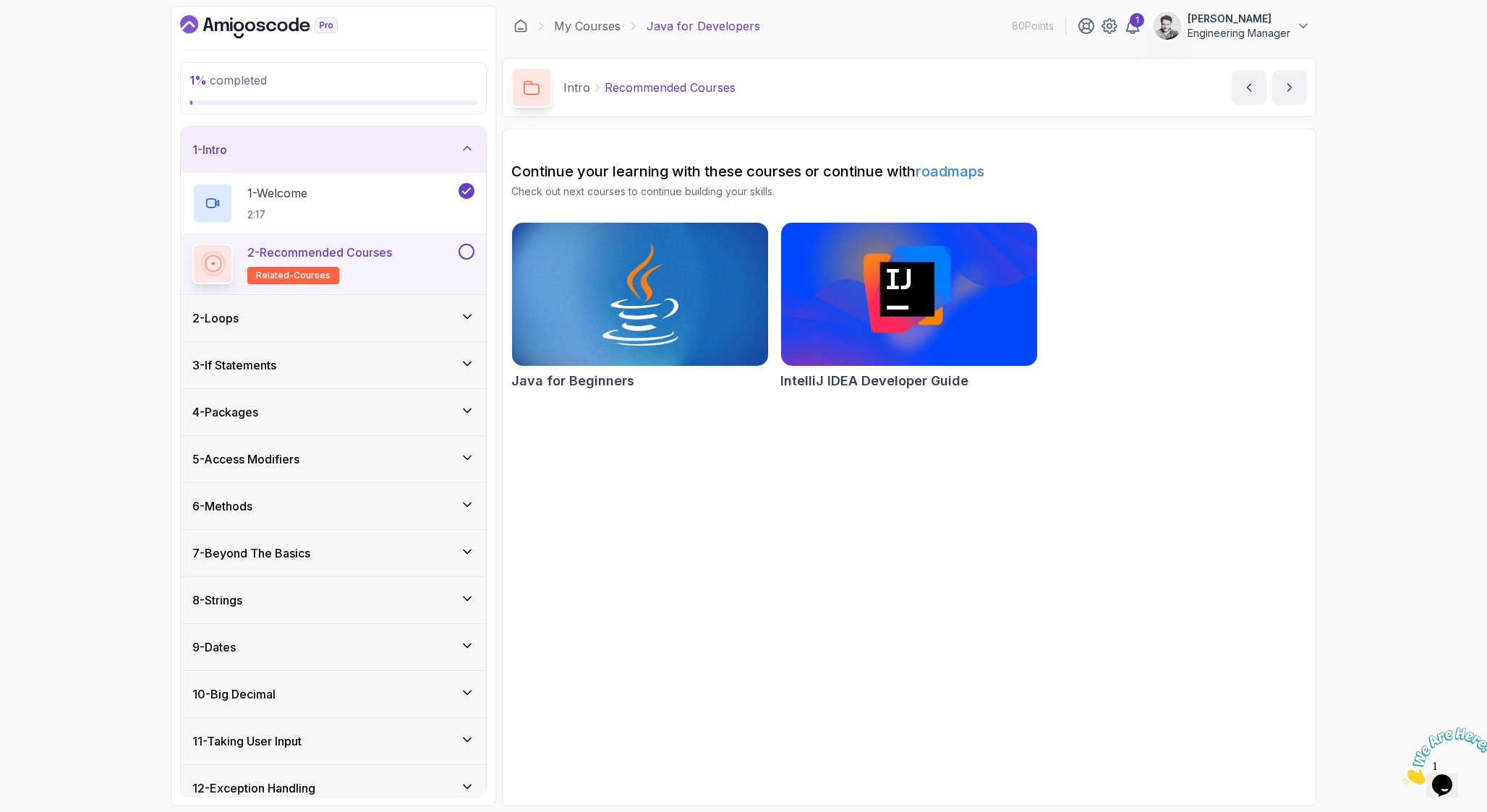
click at [386, 323] on div "2 - Loops" at bounding box center [333, 318] width 282 height 18
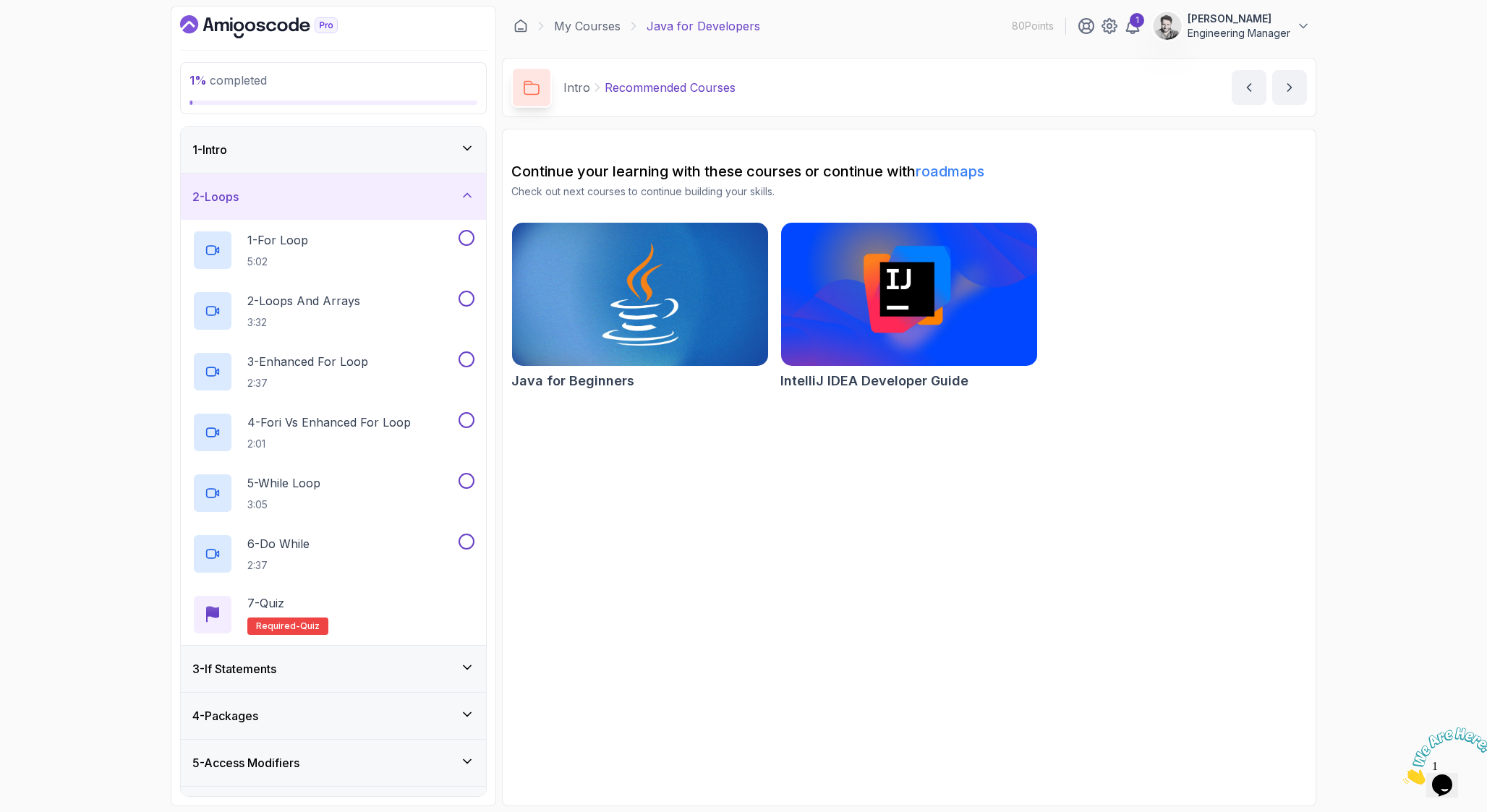
click at [402, 174] on div "2 - Loops" at bounding box center [333, 197] width 305 height 46
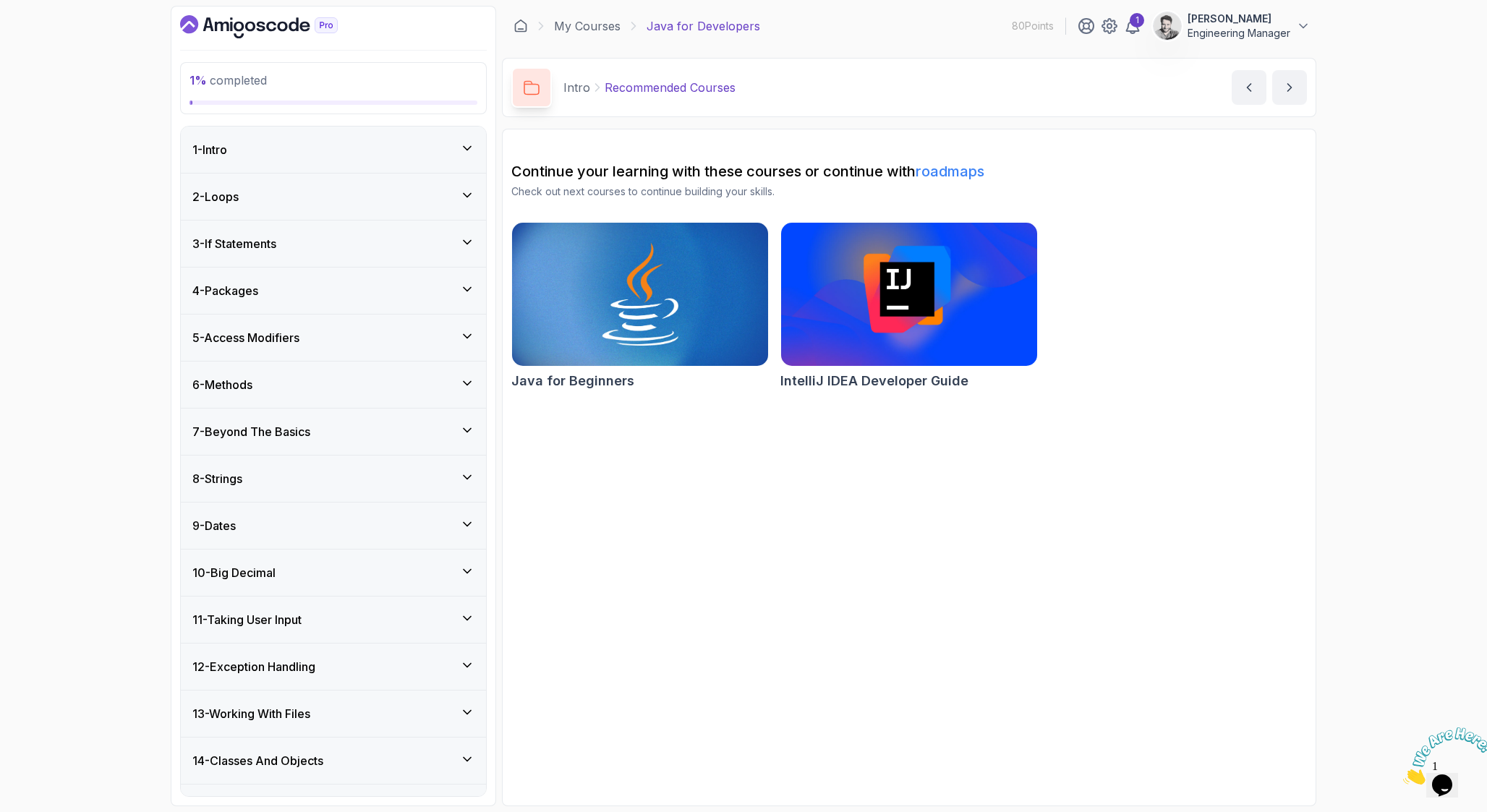
click at [402, 163] on div "1 - Intro" at bounding box center [333, 150] width 305 height 46
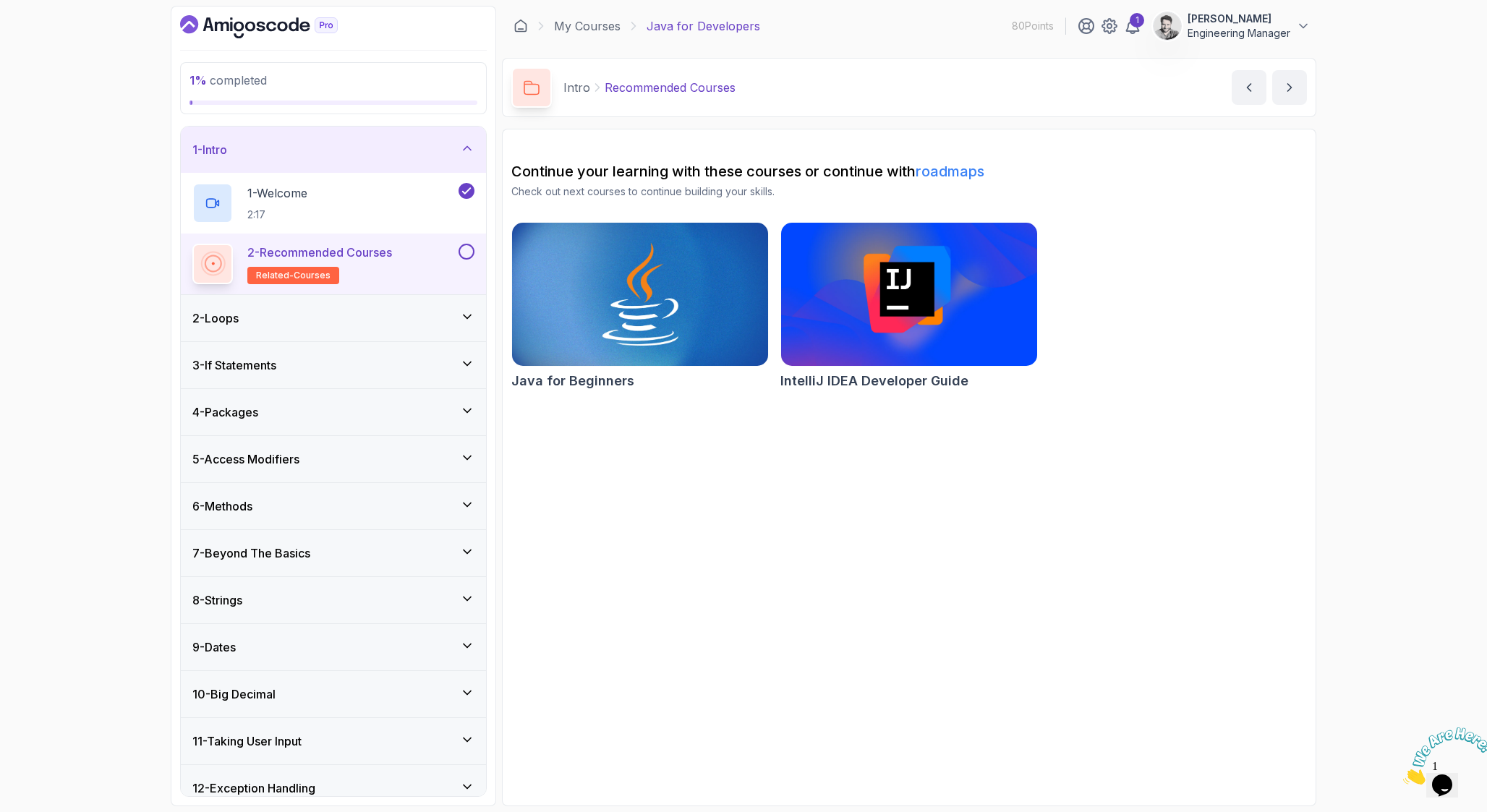
click at [464, 244] on button at bounding box center [466, 251] width 16 height 16
click at [368, 321] on div "2 - Loops" at bounding box center [333, 318] width 282 height 18
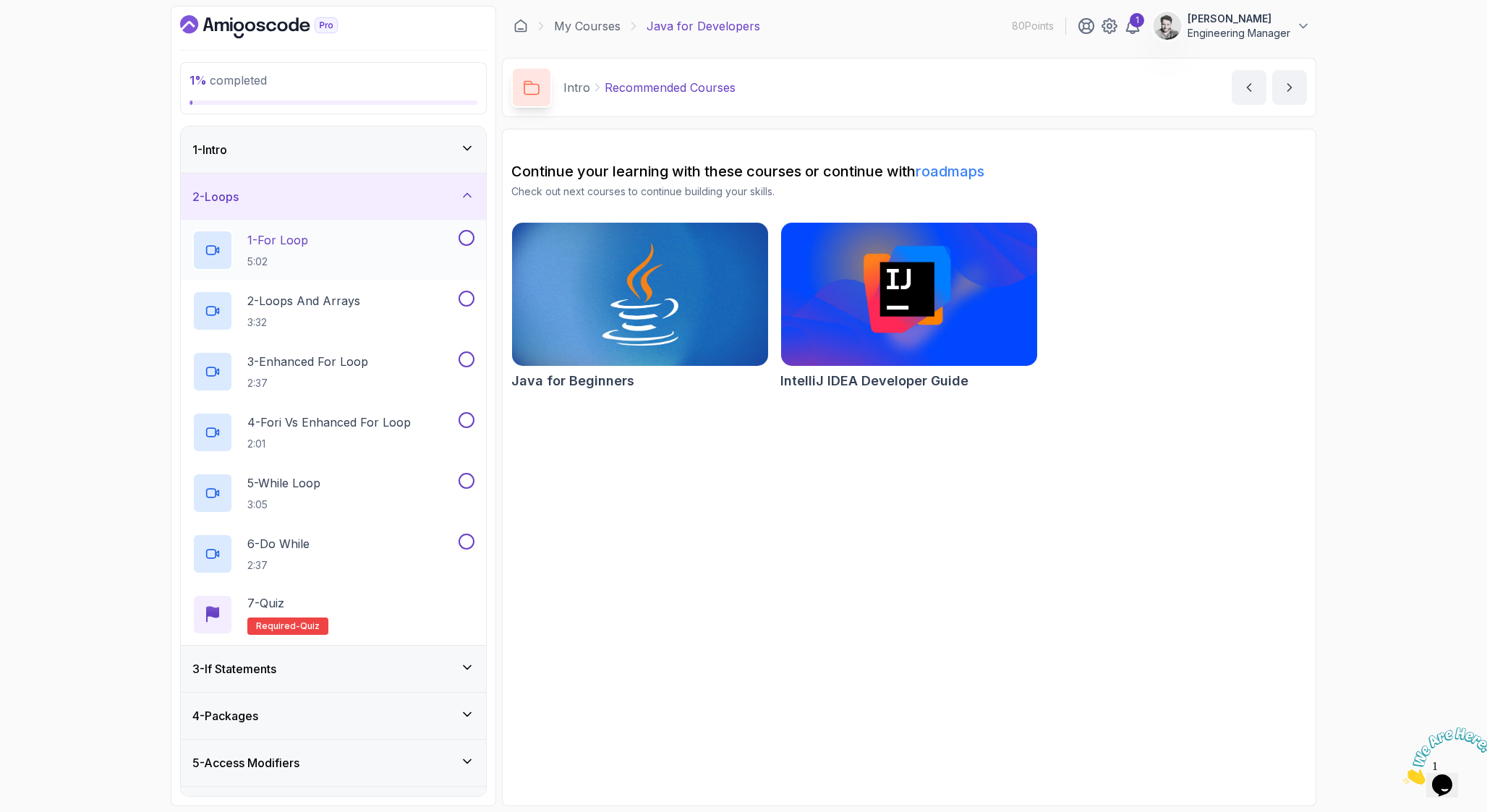
click at [410, 249] on div "1 - For Loop 5:02" at bounding box center [323, 250] width 263 height 41
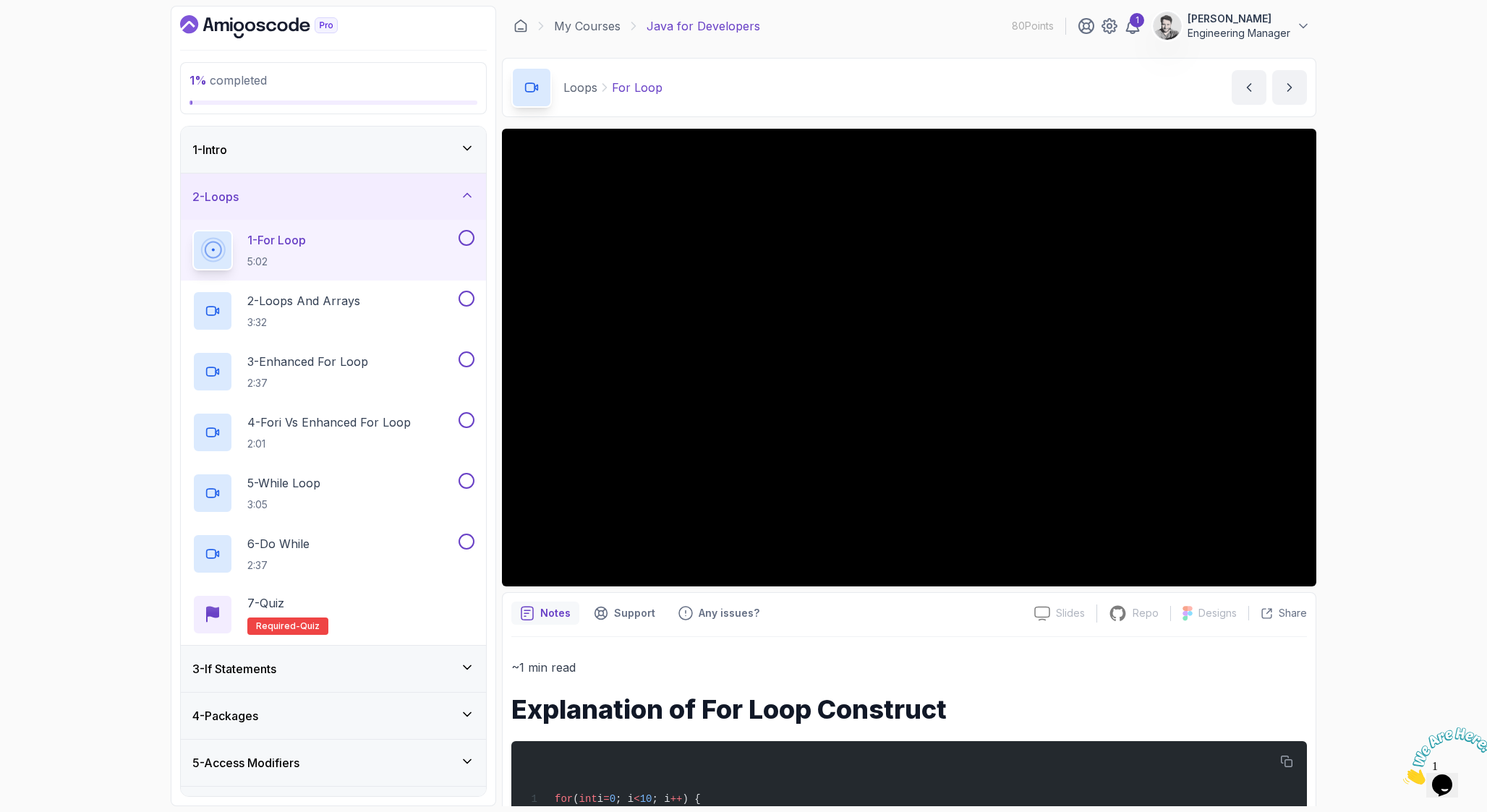
click at [1410, 366] on div "1 % completed 1 - Intro 2 - Loops 1 - For Loop 5:02 2 - Loops And Arrays 3:32 3…" at bounding box center [744, 406] width 1487 height 812
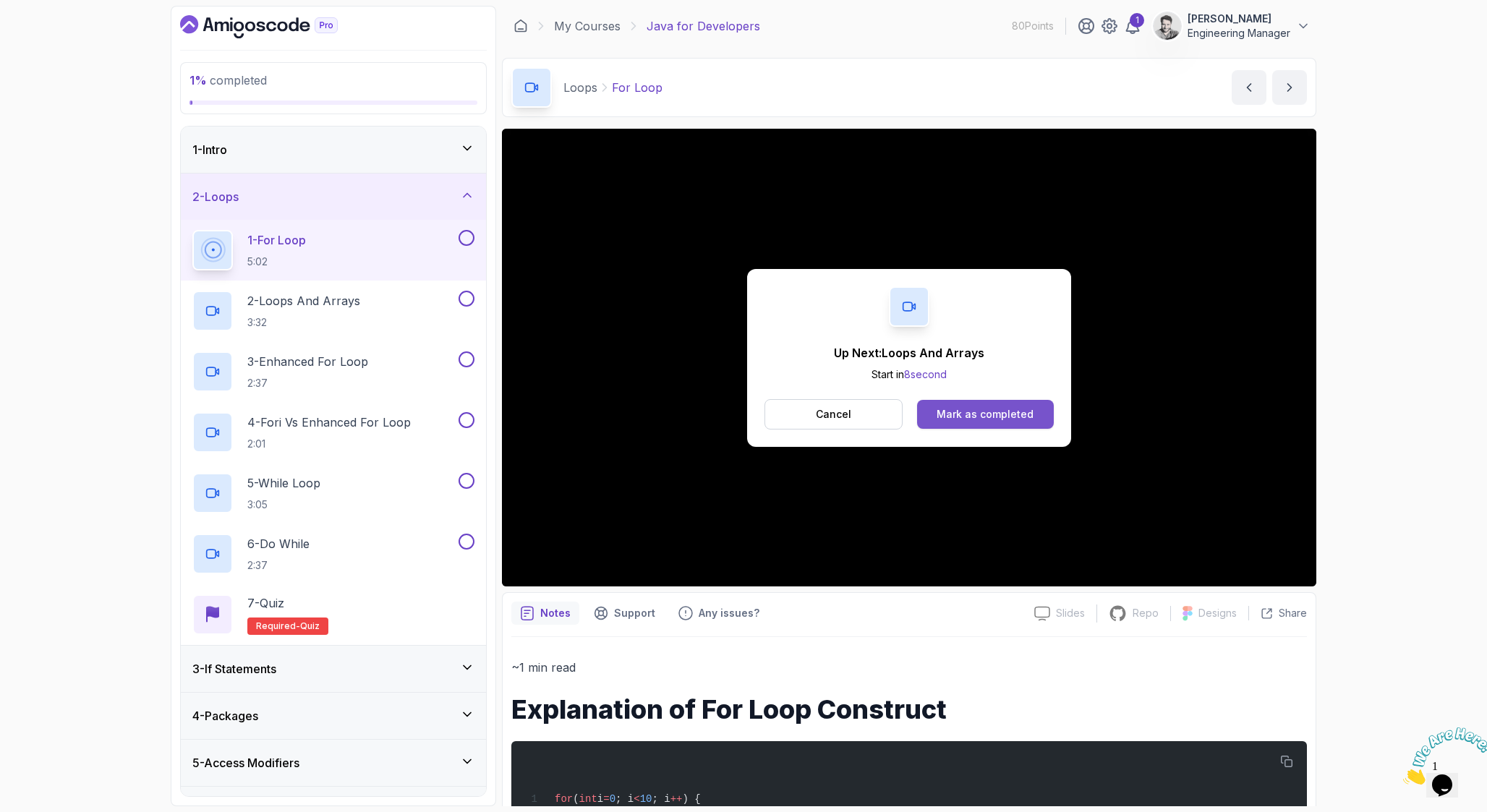
click at [1039, 407] on button "Mark as completed" at bounding box center [985, 414] width 137 height 29
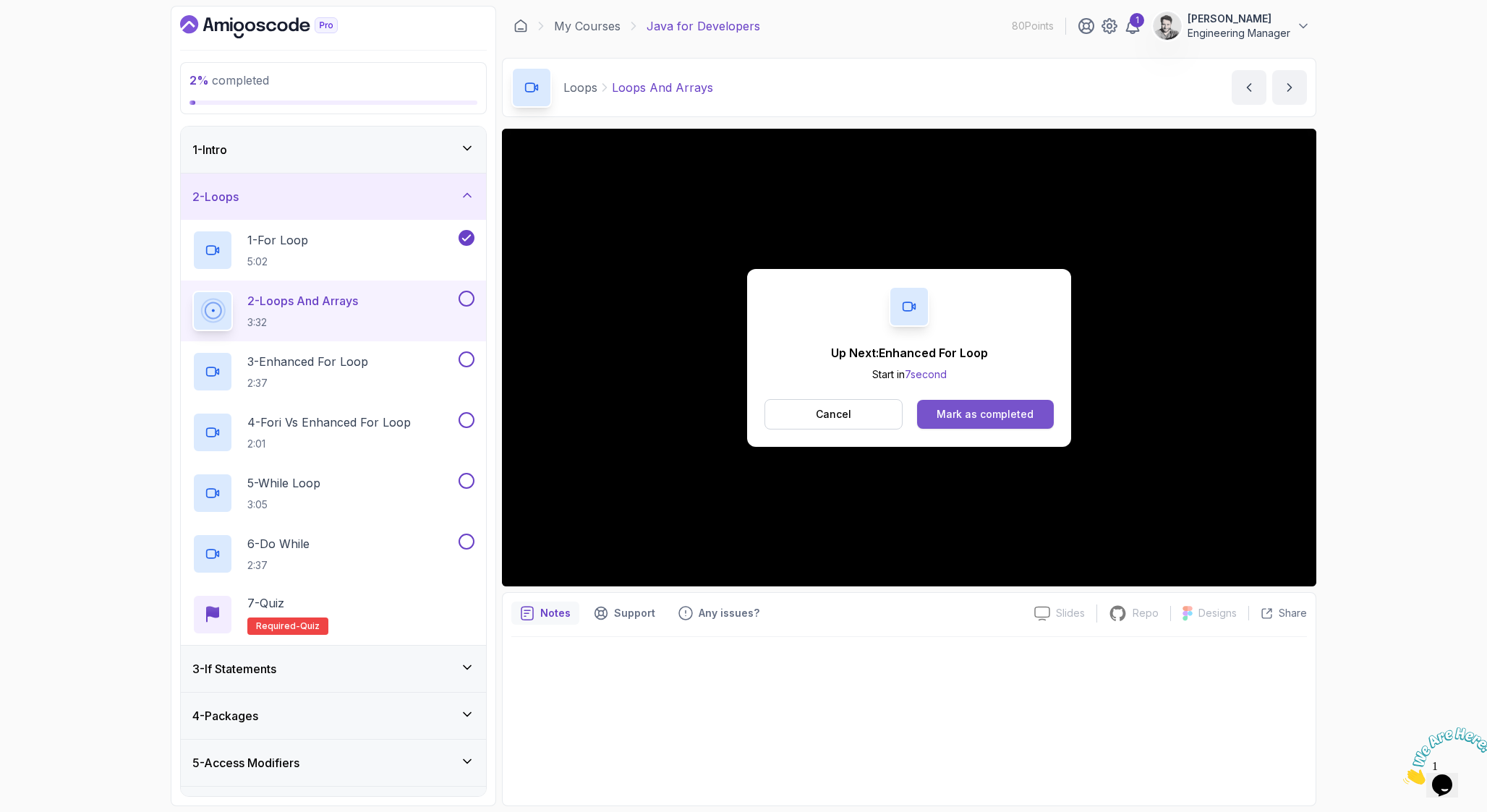
click at [991, 414] on div "Mark as completed" at bounding box center [985, 414] width 97 height 15
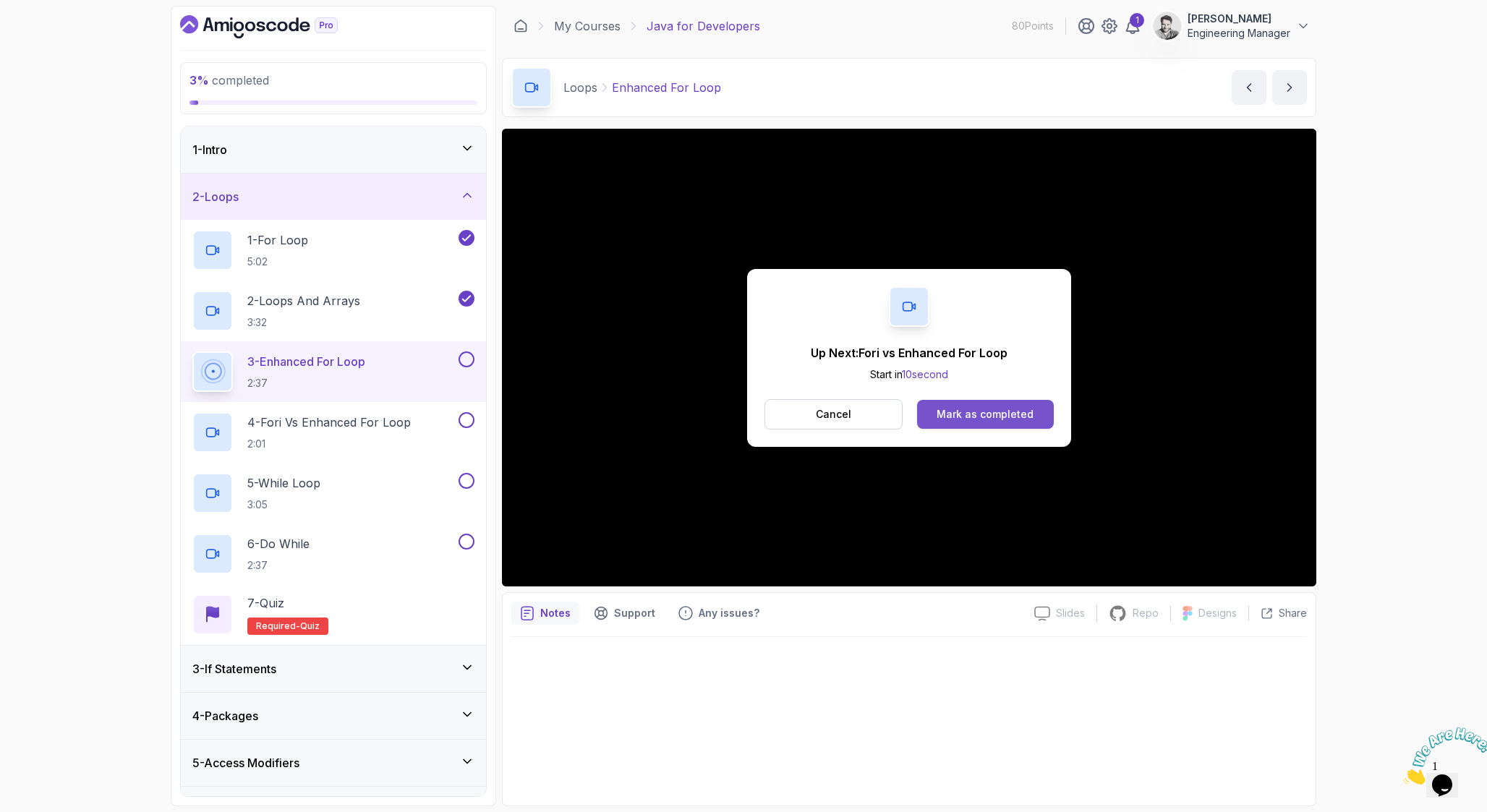
click at [1008, 424] on button "Mark as completed" at bounding box center [985, 414] width 137 height 29
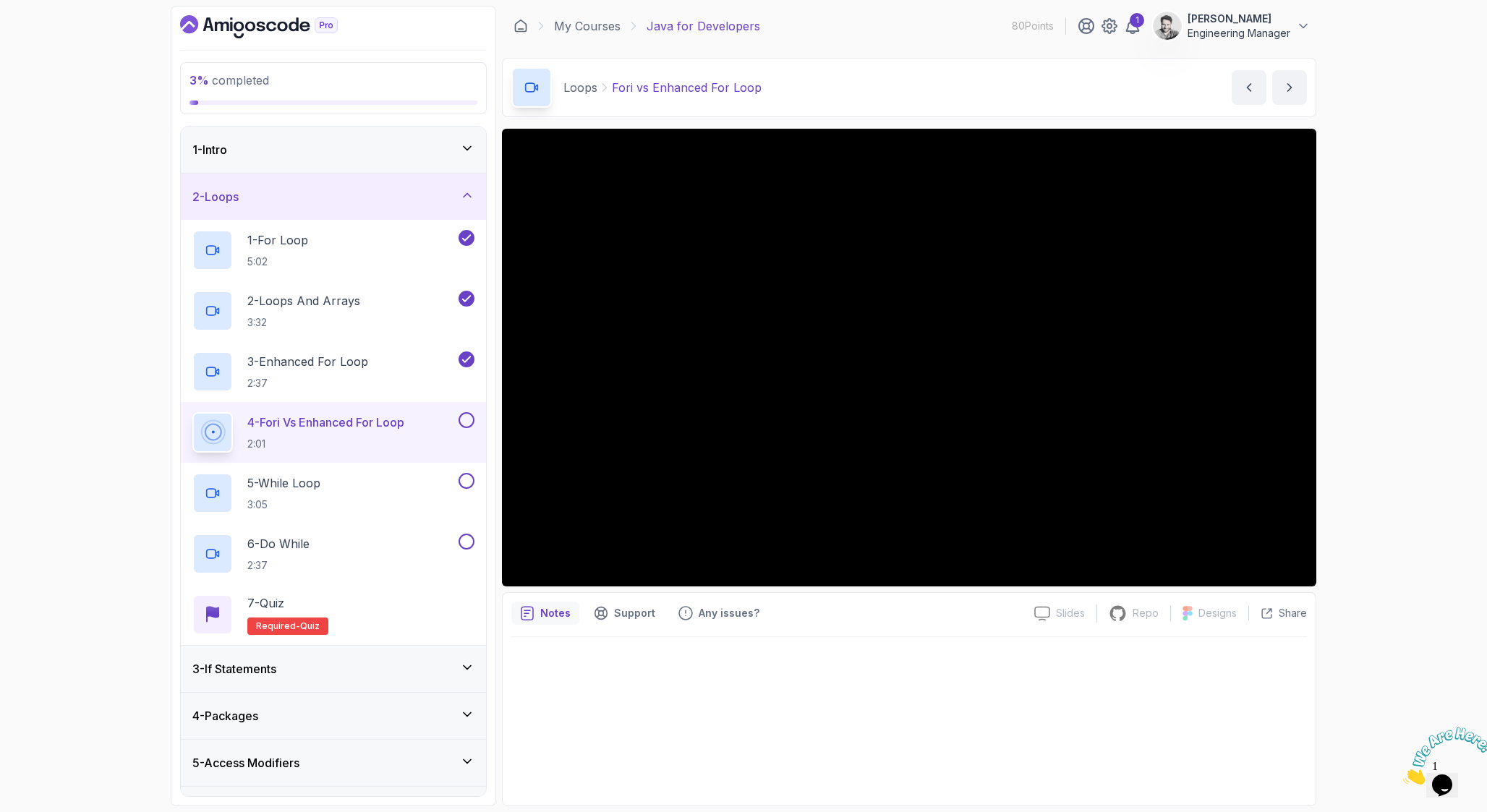
click at [1112, 723] on div at bounding box center [909, 716] width 795 height 160
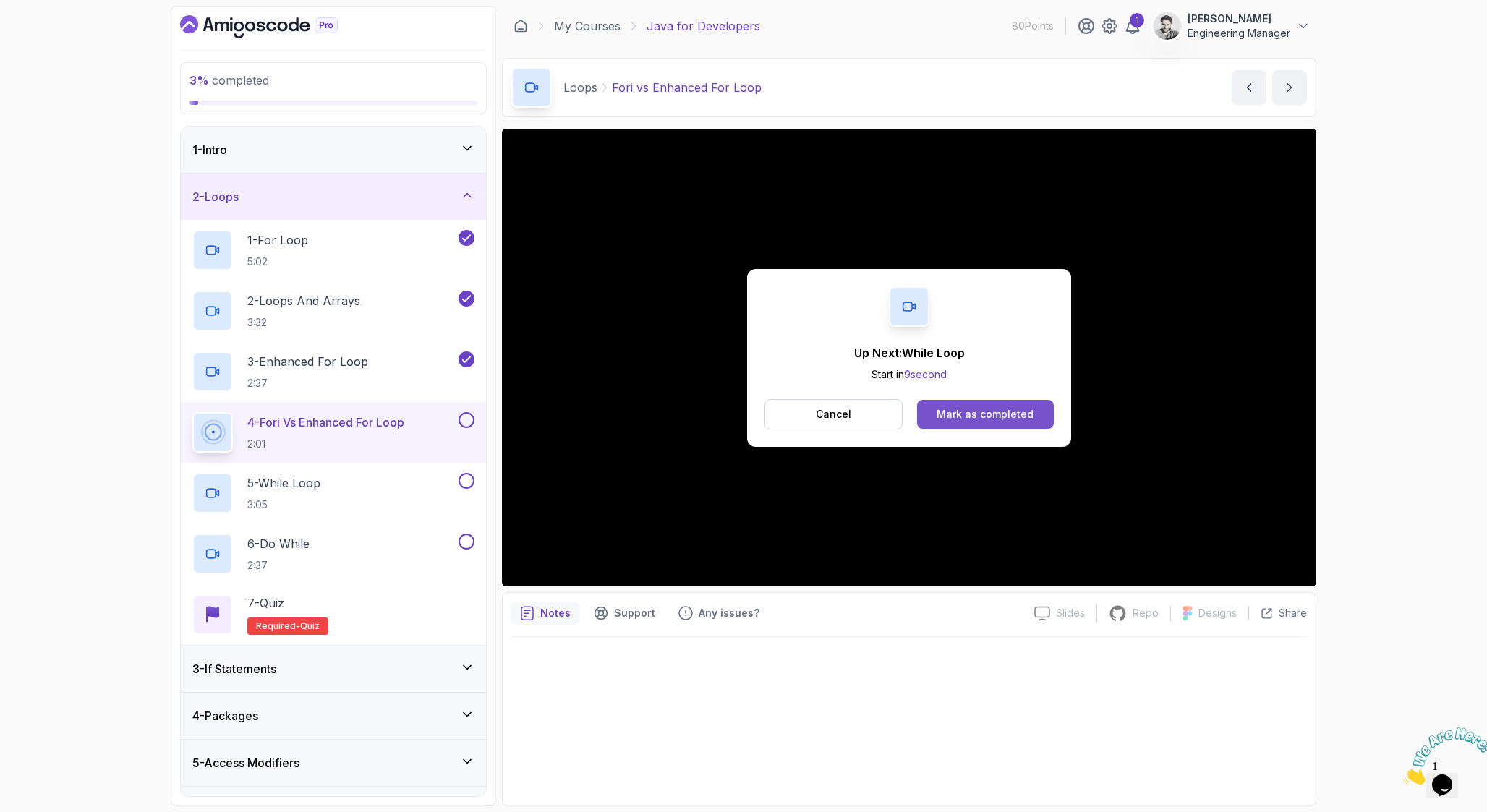
click at [976, 423] on button "Mark as completed" at bounding box center [985, 414] width 137 height 29
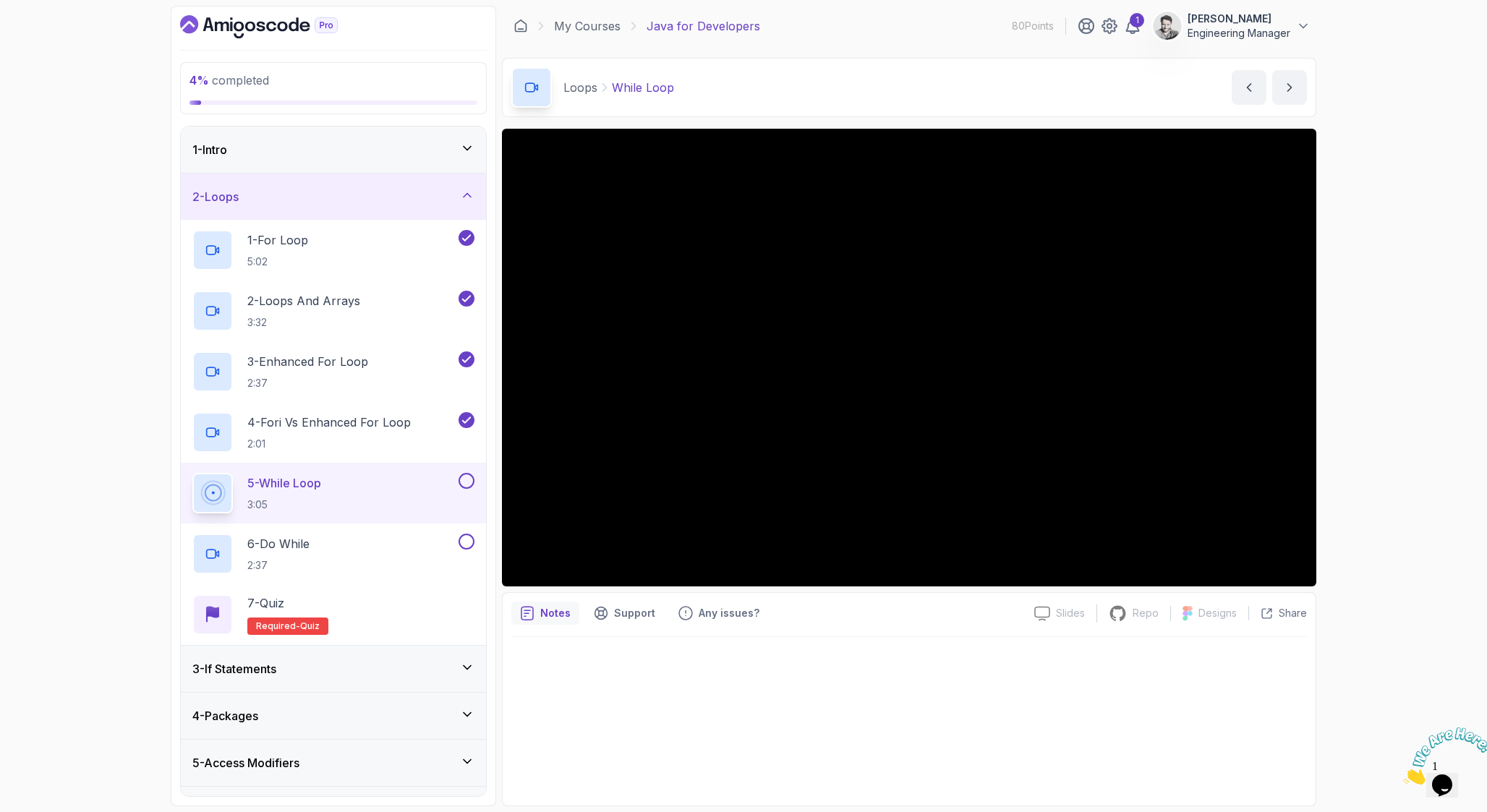
click at [1006, 85] on div "Loops While Loop While Loop by nelson" at bounding box center [909, 87] width 814 height 59
click at [1189, 75] on div "Loops While Loop While Loop by nelson" at bounding box center [909, 87] width 814 height 59
click at [1410, 430] on div "4 % completed 1 - Intro 2 - Loops 1 - For Loop 5:02 2 - Loops And Arrays 3:32 3…" at bounding box center [744, 406] width 1487 height 812
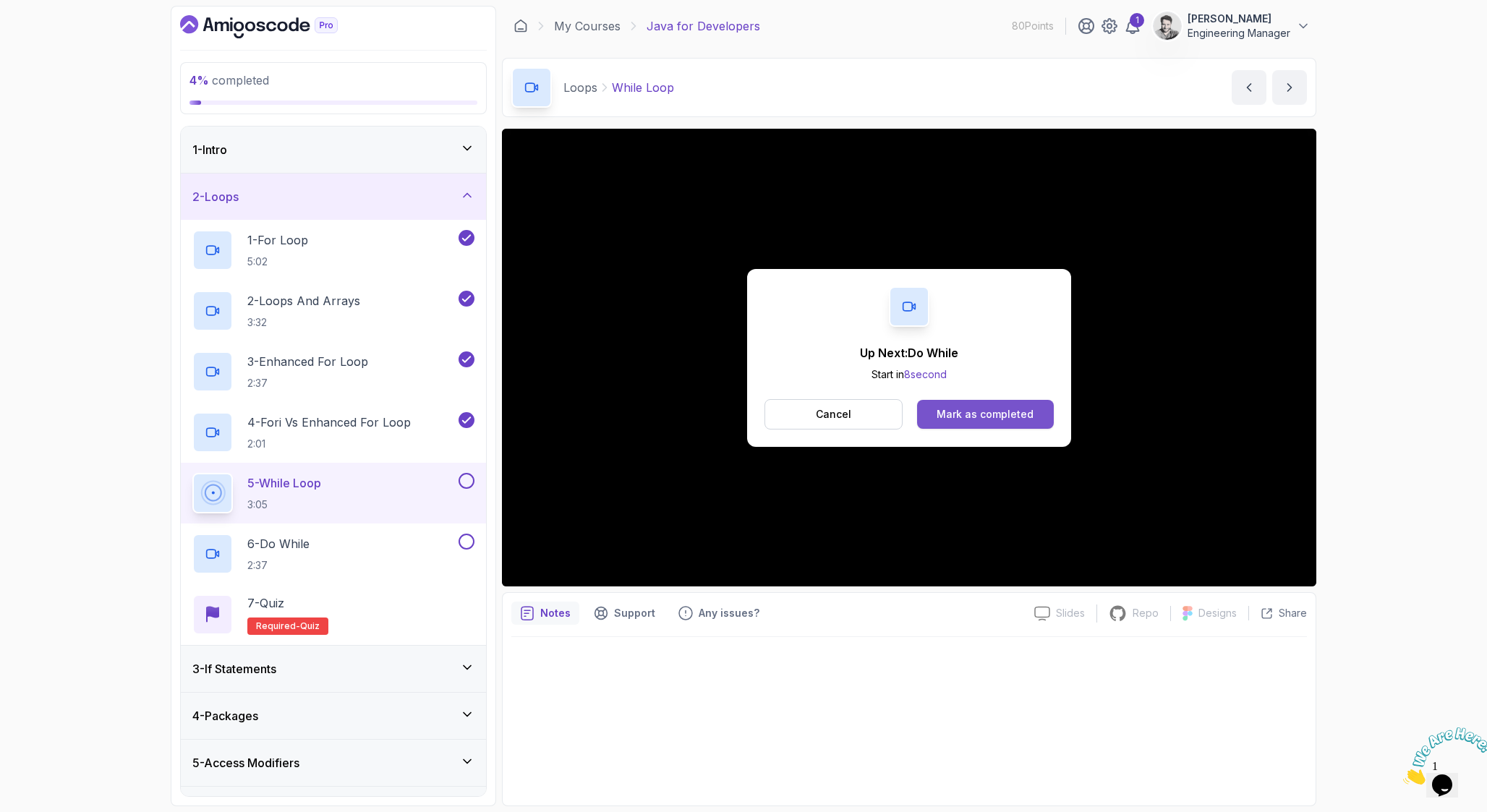
click at [1028, 405] on button "Mark as completed" at bounding box center [985, 414] width 137 height 29
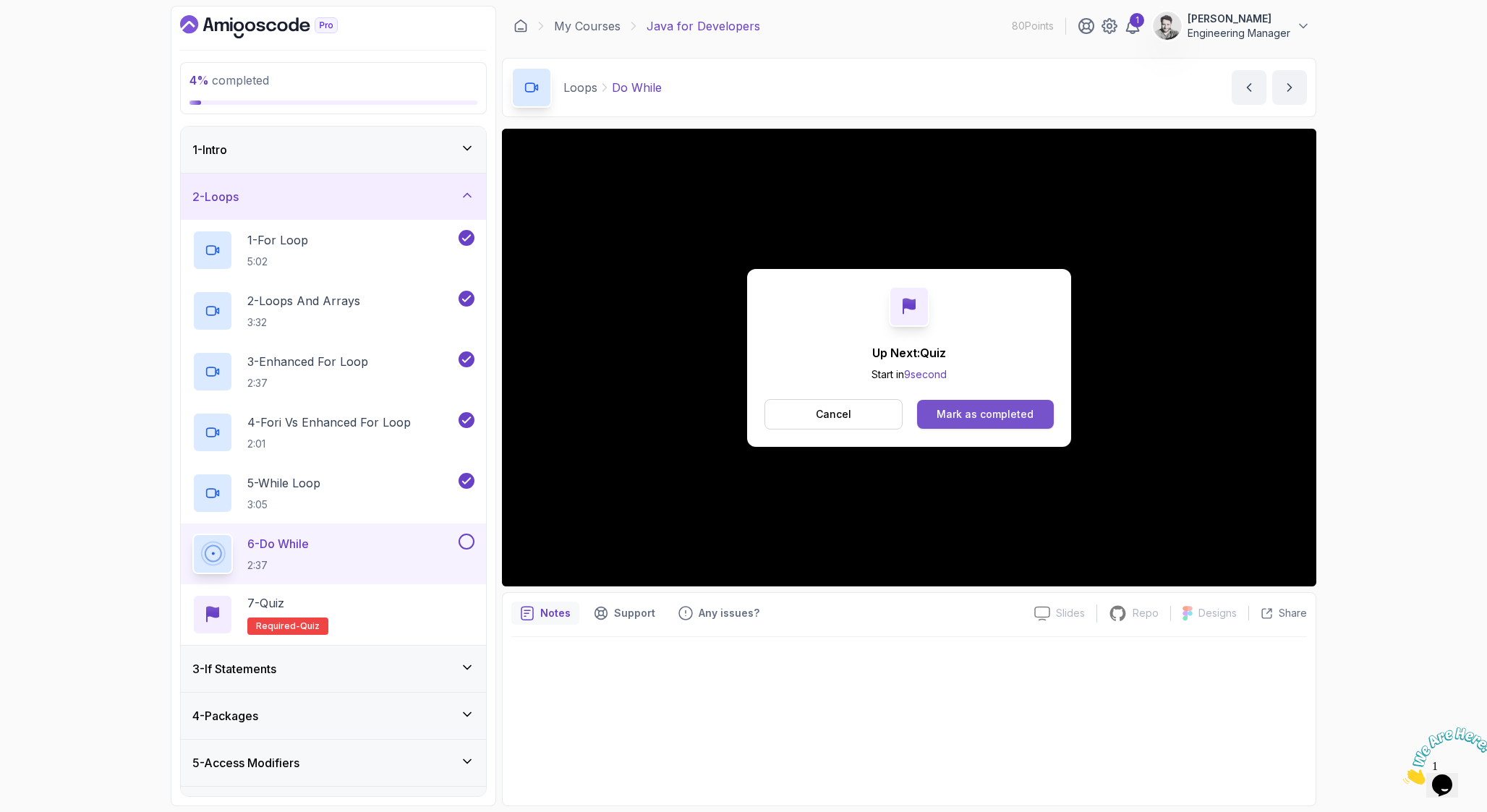
click at [983, 411] on div "Mark as completed" at bounding box center [985, 414] width 97 height 15
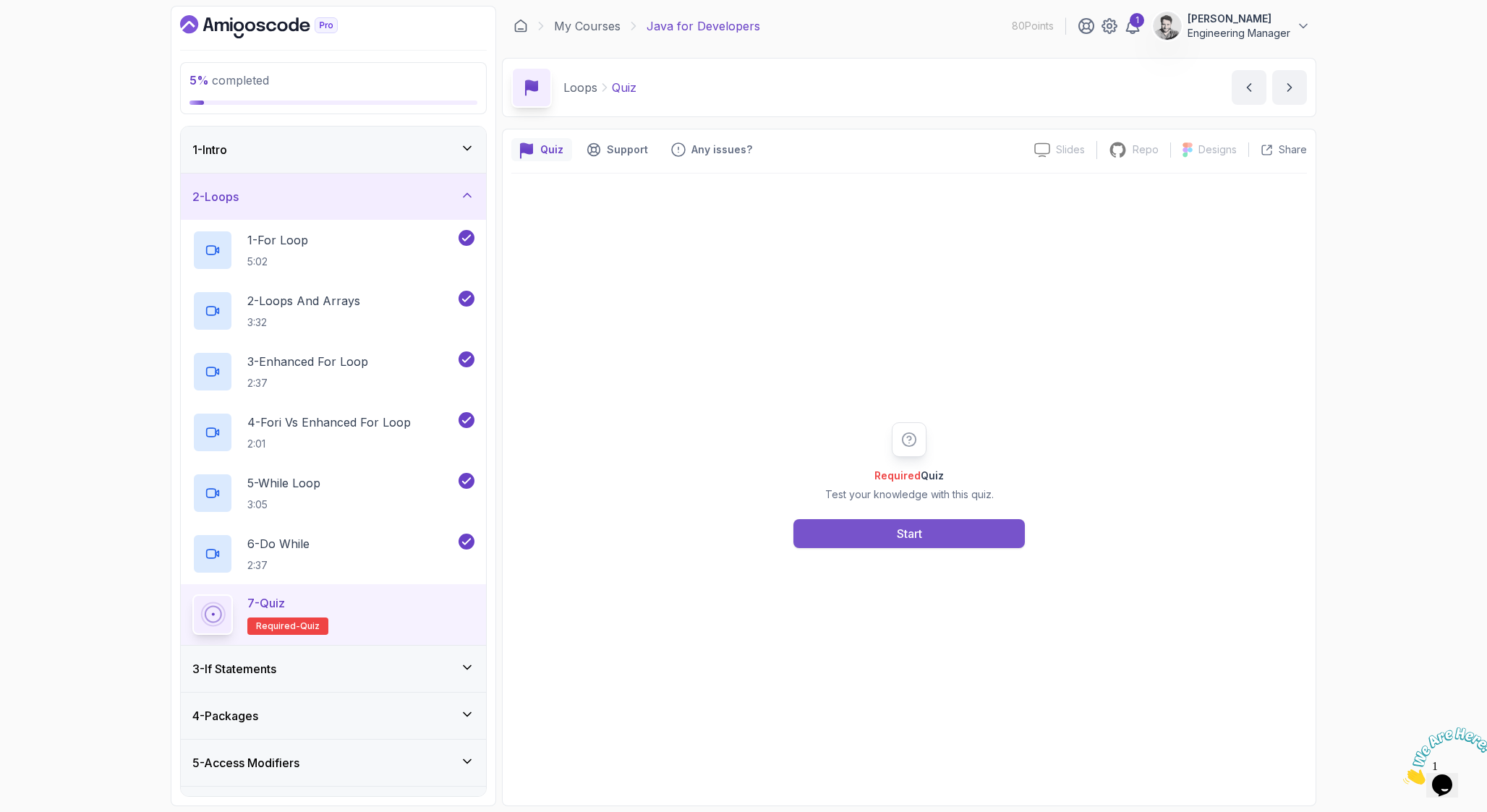
click at [898, 533] on div "Start" at bounding box center [909, 534] width 25 height 18
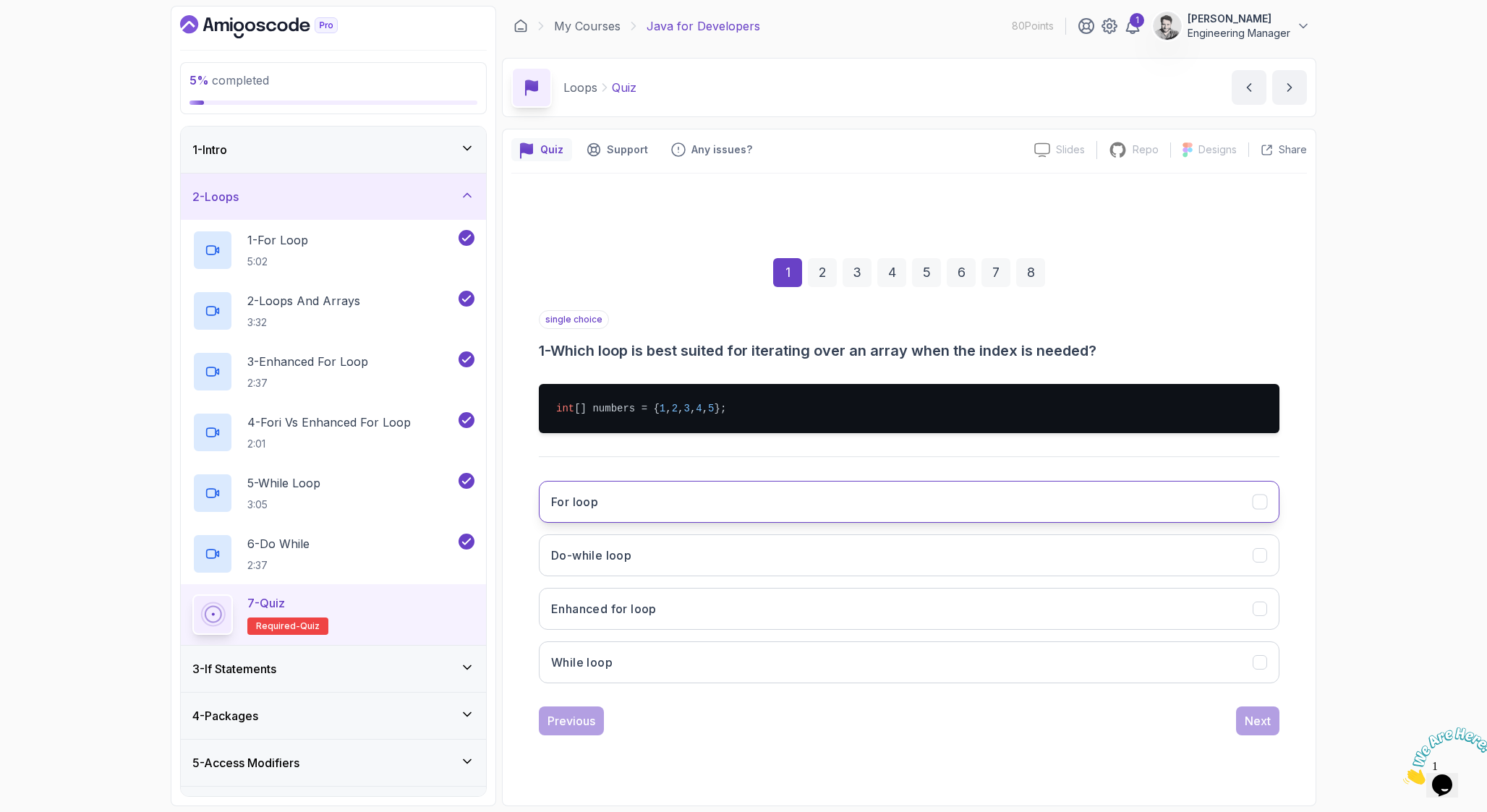
click at [650, 510] on button "For loop" at bounding box center [909, 501] width 740 height 42
click at [1269, 719] on div "Next" at bounding box center [1258, 721] width 26 height 18
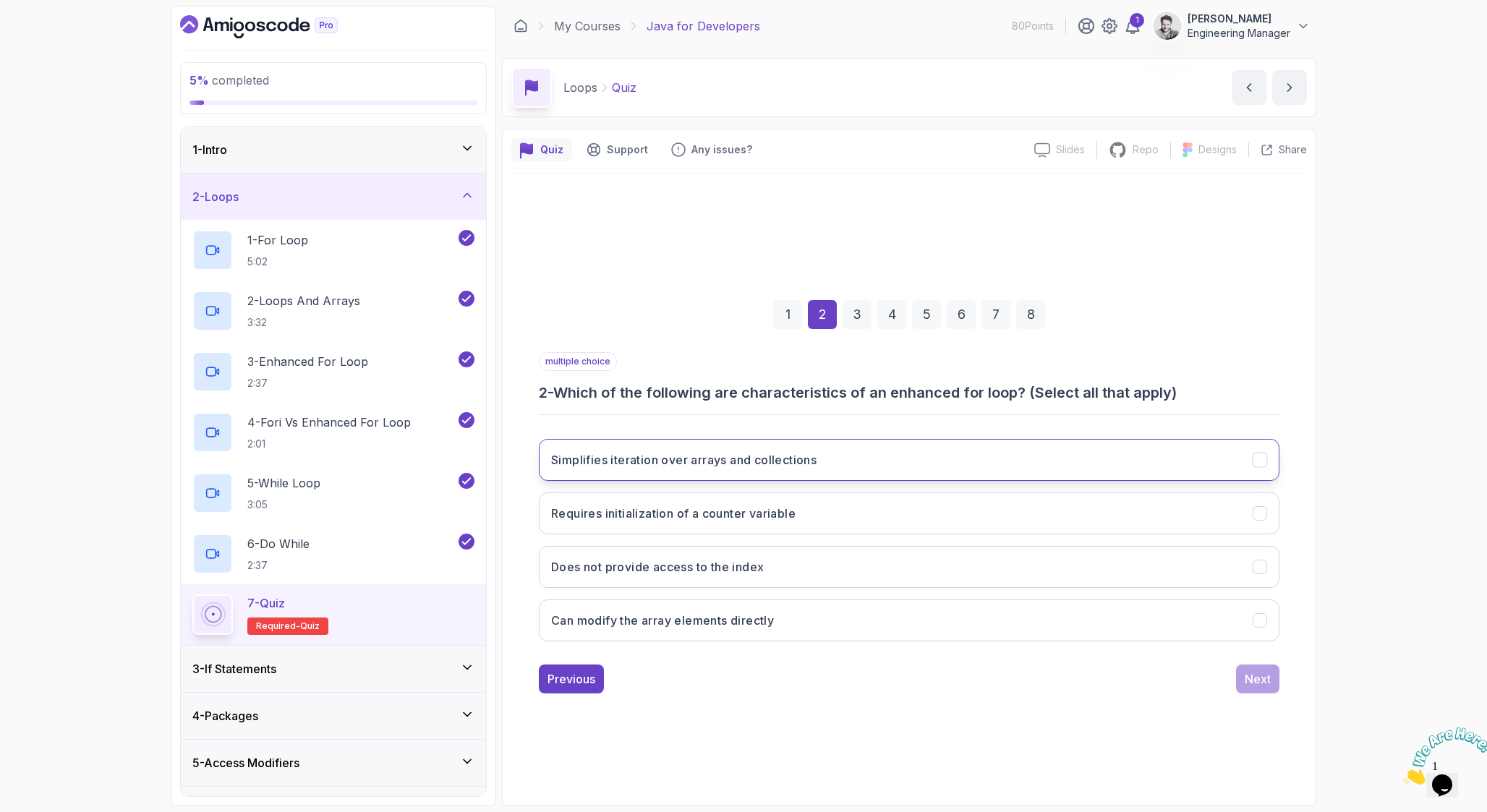
click at [840, 453] on button "Simplifies iteration over arrays and collections" at bounding box center [909, 460] width 740 height 42
click at [866, 566] on button "Does not provide access to the index" at bounding box center [909, 567] width 740 height 42
click at [1239, 681] on button "Next" at bounding box center [1257, 679] width 43 height 29
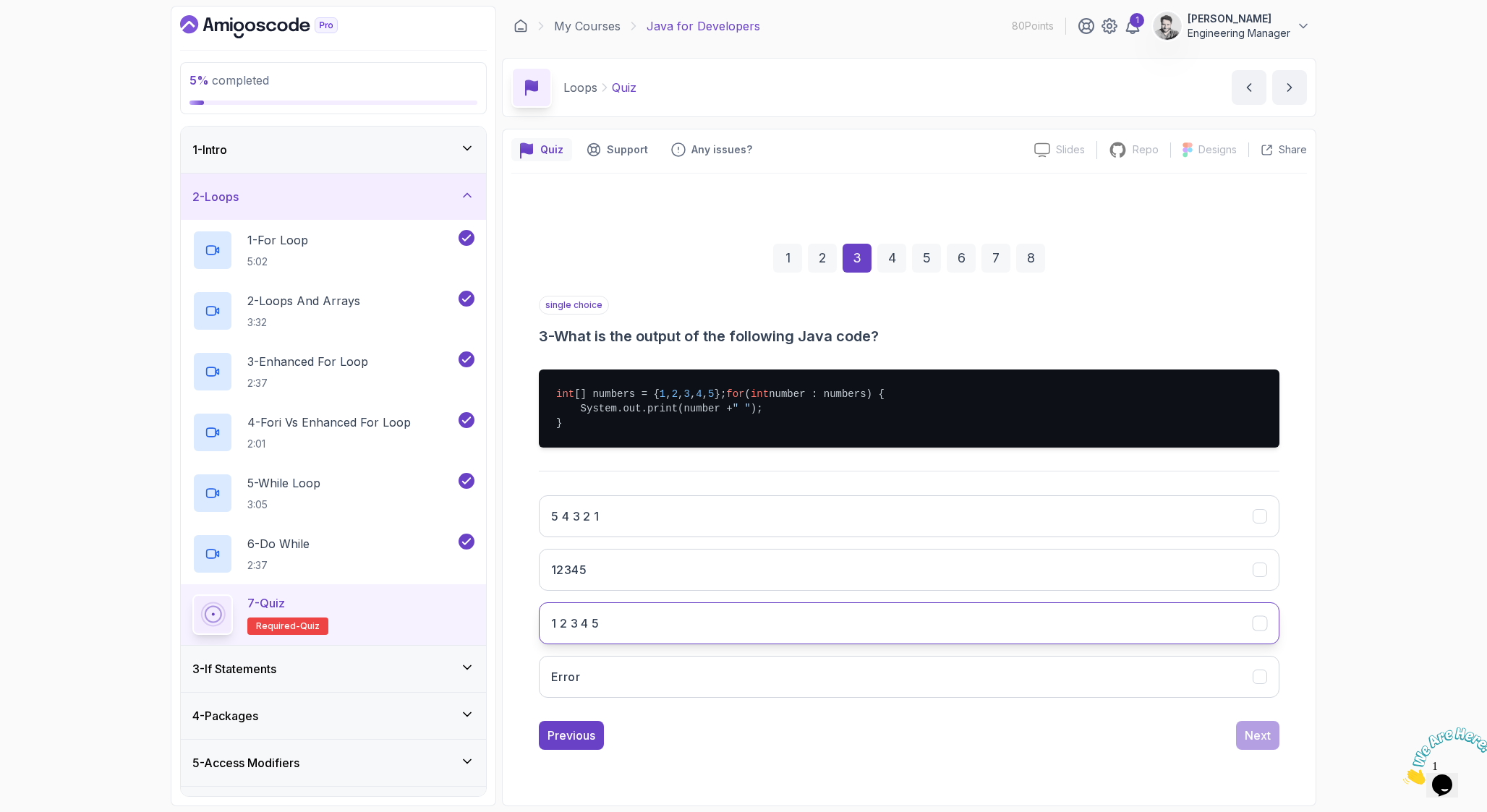
click at [709, 612] on button "1 2 3 4 5" at bounding box center [909, 623] width 740 height 42
click at [1274, 740] on button "Next" at bounding box center [1257, 736] width 43 height 29
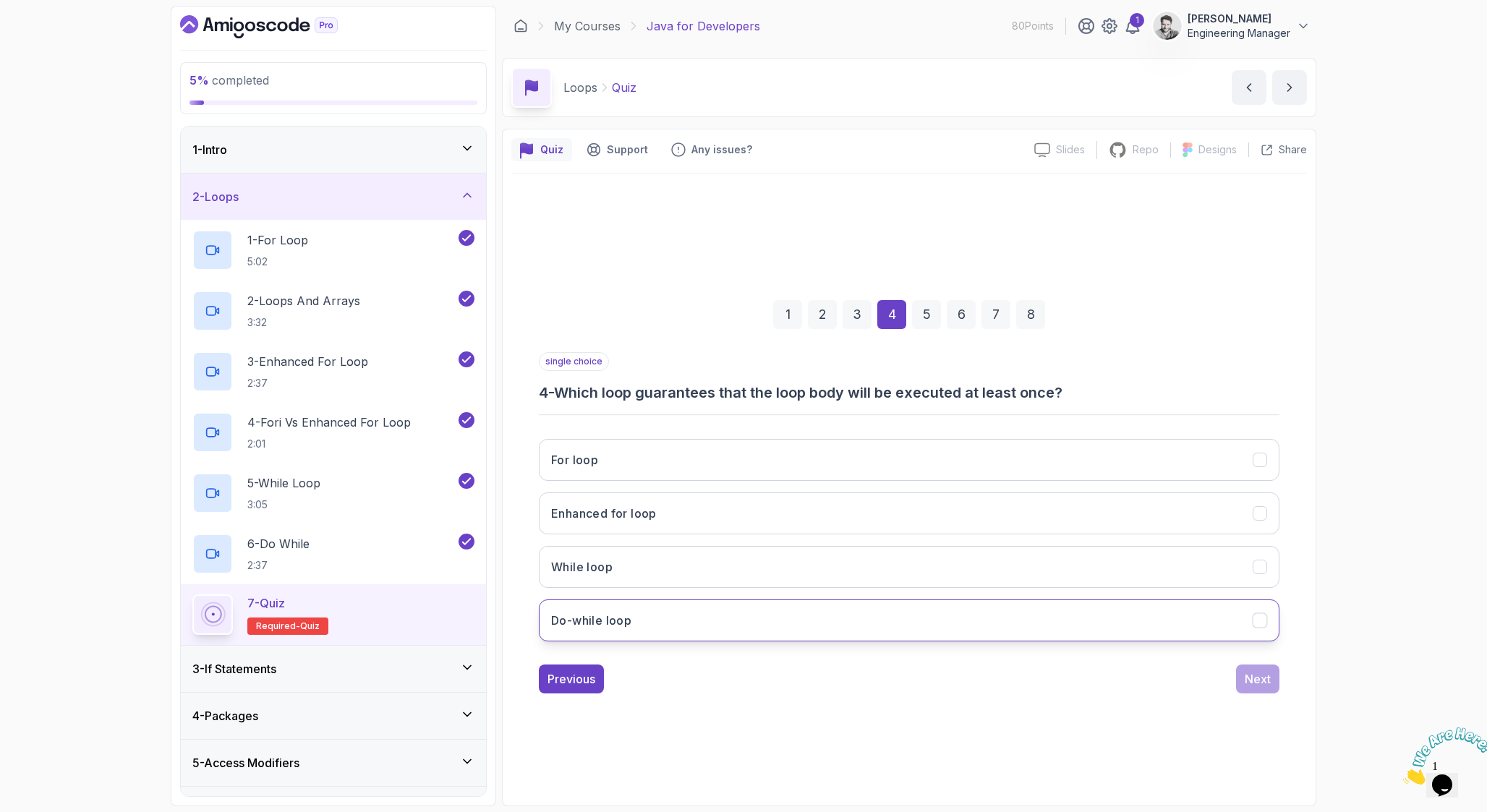
click at [892, 639] on button "Do-while loop" at bounding box center [909, 620] width 740 height 42
click at [1269, 681] on div "Next" at bounding box center [1258, 679] width 26 height 18
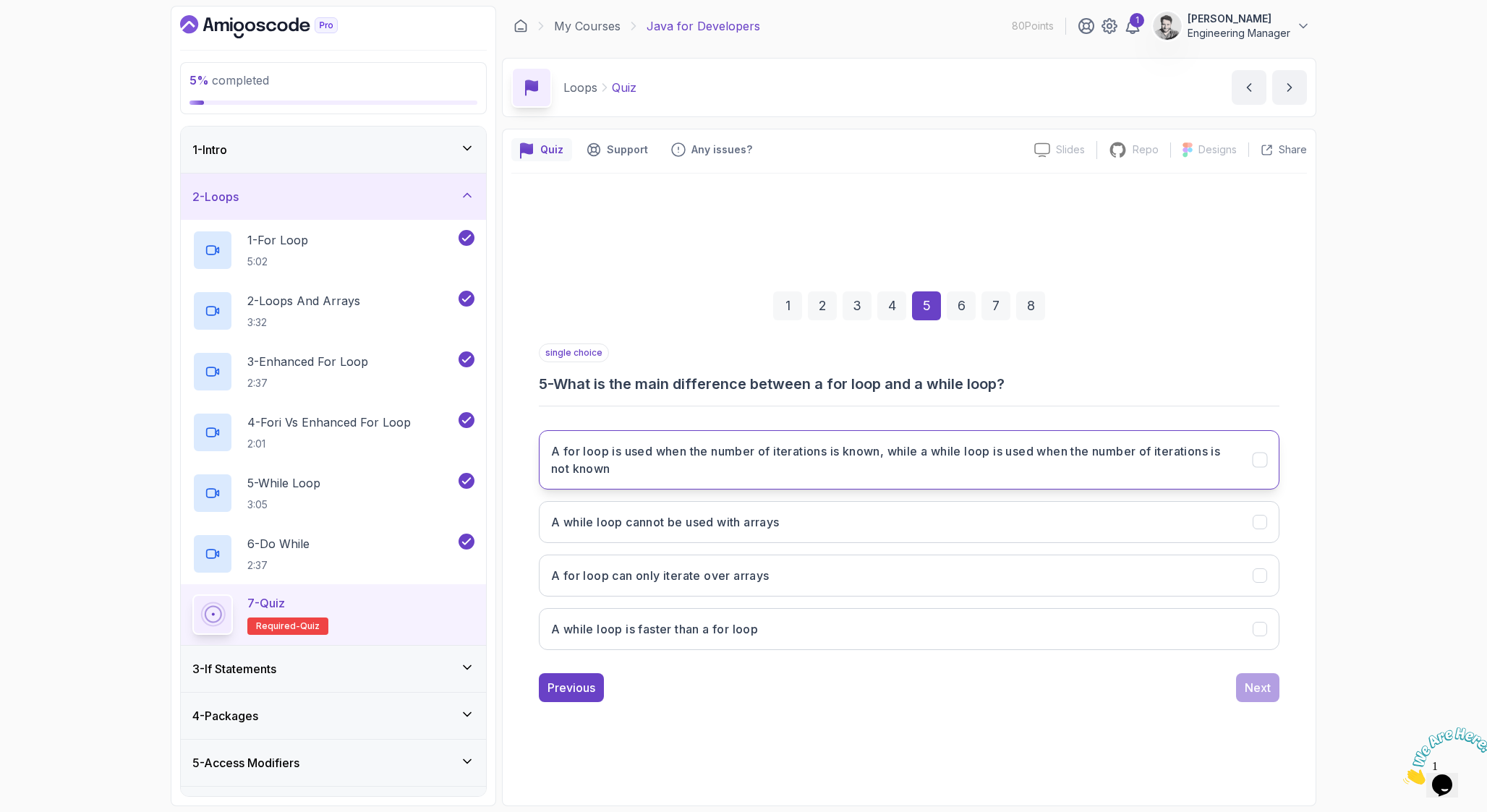
click at [875, 468] on h3 "A for loop is used when the number of iterations is known, while a while loop i…" at bounding box center [892, 460] width 684 height 35
click at [1267, 688] on div "Next" at bounding box center [1258, 687] width 26 height 18
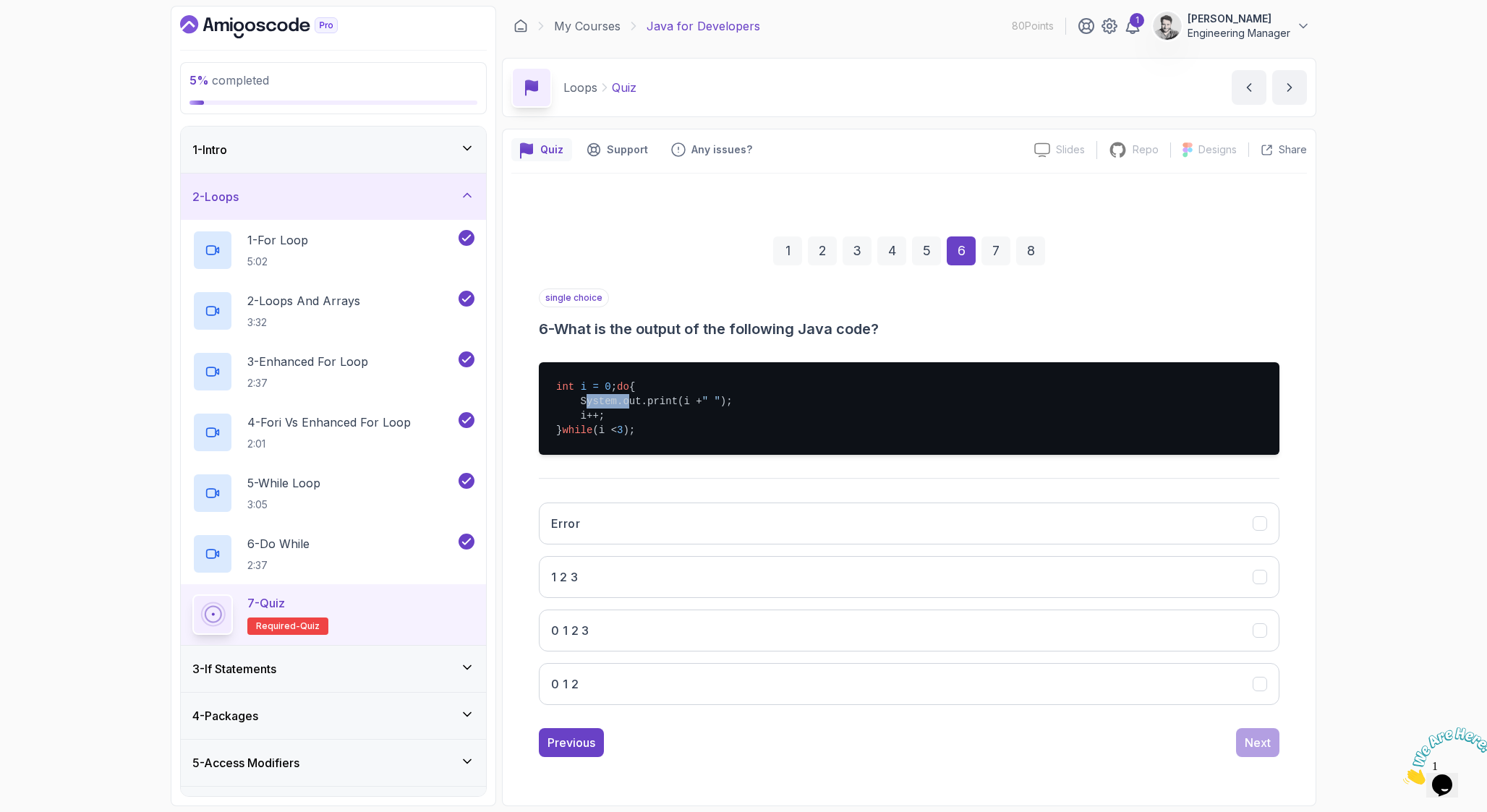
drag, startPoint x: 581, startPoint y: 407, endPoint x: 665, endPoint y: 412, distance: 84.1
click at [638, 411] on pre "int i = 0 ; do { System.out.print(i + " " ); i++; } while (i < 3 );" at bounding box center [909, 409] width 740 height 93
click at [678, 412] on pre "int i = 0 ; do { System.out.print(i + " " ); i++; } while (i < 3 );" at bounding box center [909, 409] width 740 height 93
drag, startPoint x: 579, startPoint y: 409, endPoint x: 693, endPoint y: 431, distance: 116.1
click at [693, 431] on pre "int i = 0 ; do { System.out.print(i + " " ); i++; } while (i < 3 );" at bounding box center [909, 409] width 740 height 93
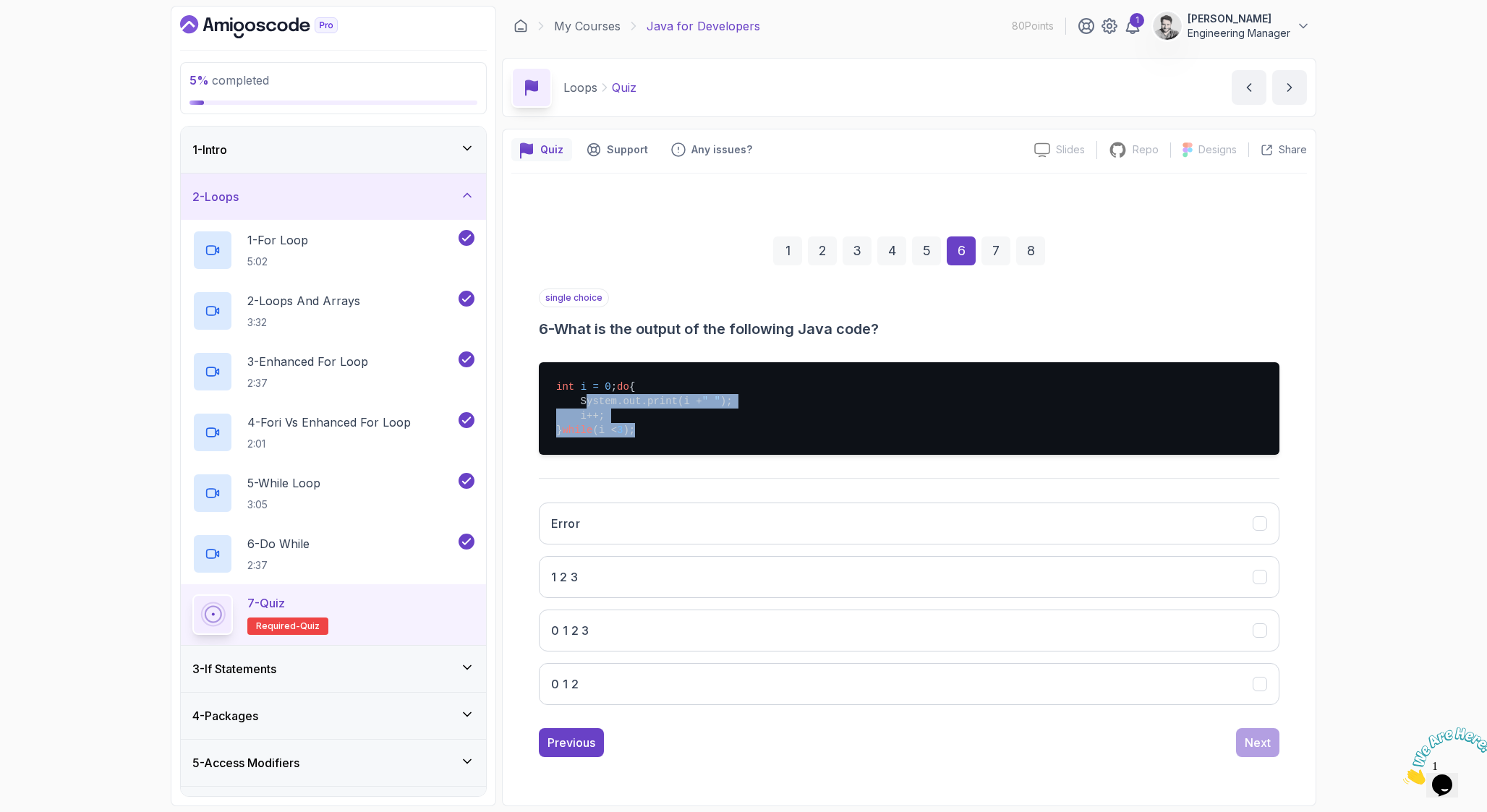
click at [739, 414] on pre "int i = 0 ; do { System.out.print(i + " " ); i++; } while (i < 3 );" at bounding box center [909, 409] width 740 height 93
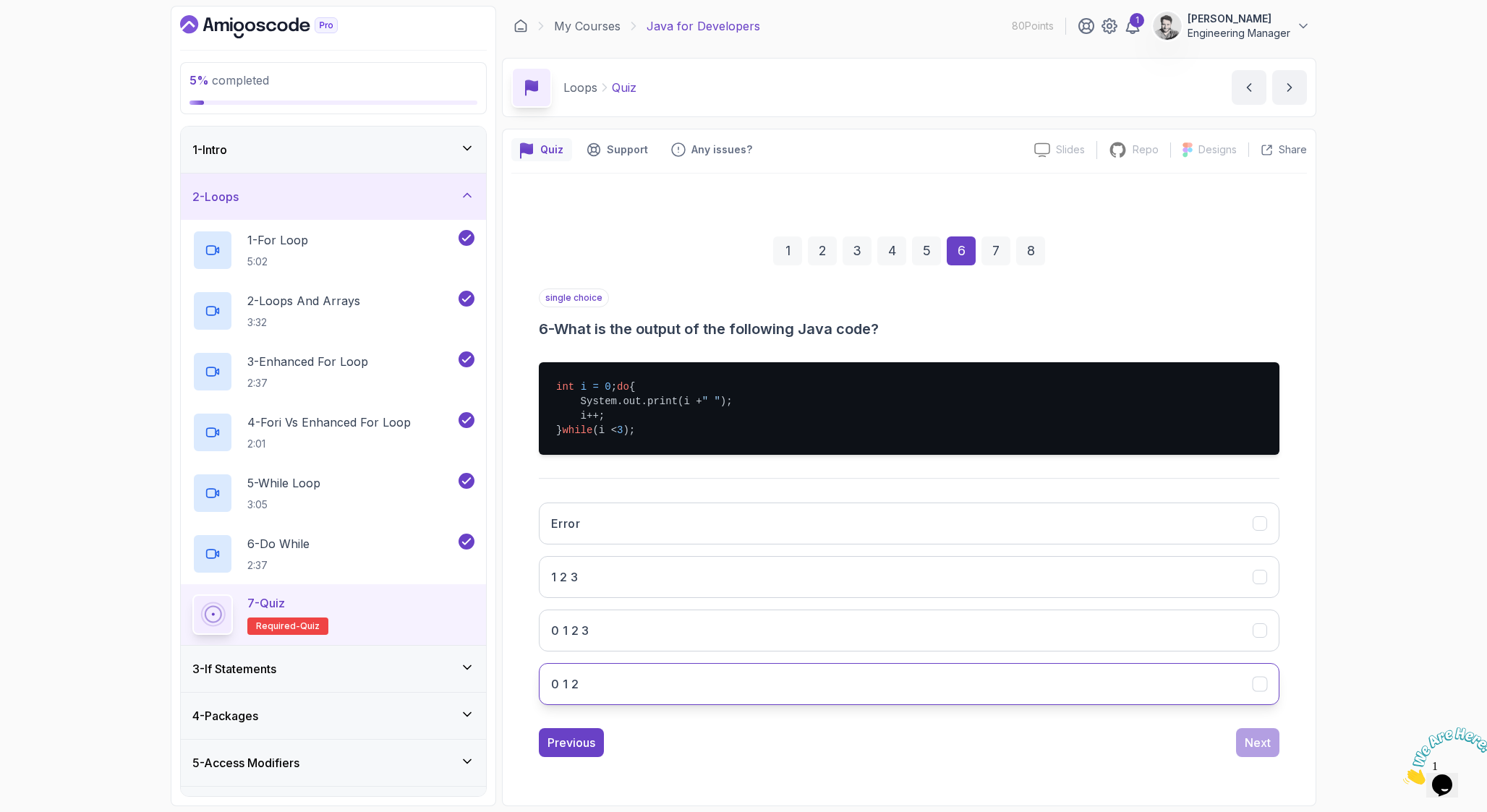
click at [632, 681] on button "0 1 2" at bounding box center [909, 684] width 740 height 42
click at [1252, 740] on button "Next" at bounding box center [1257, 743] width 43 height 29
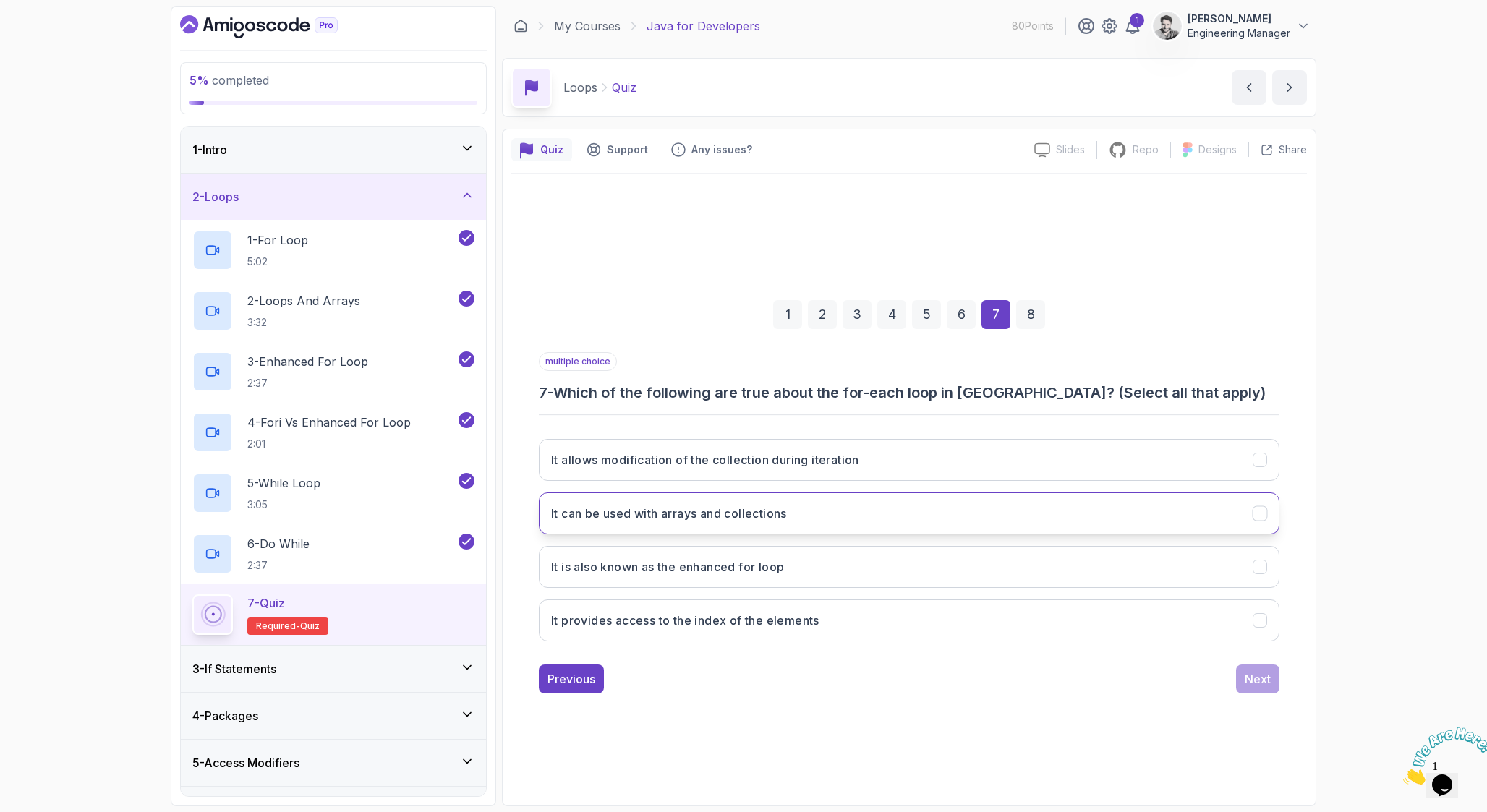
click at [717, 515] on h3 "It can be used with arrays and collections" at bounding box center [669, 513] width 236 height 18
click at [777, 565] on h3 "It is also known as the enhanced for loop" at bounding box center [667, 567] width 233 height 18
click at [1257, 678] on div "Next" at bounding box center [1258, 679] width 26 height 18
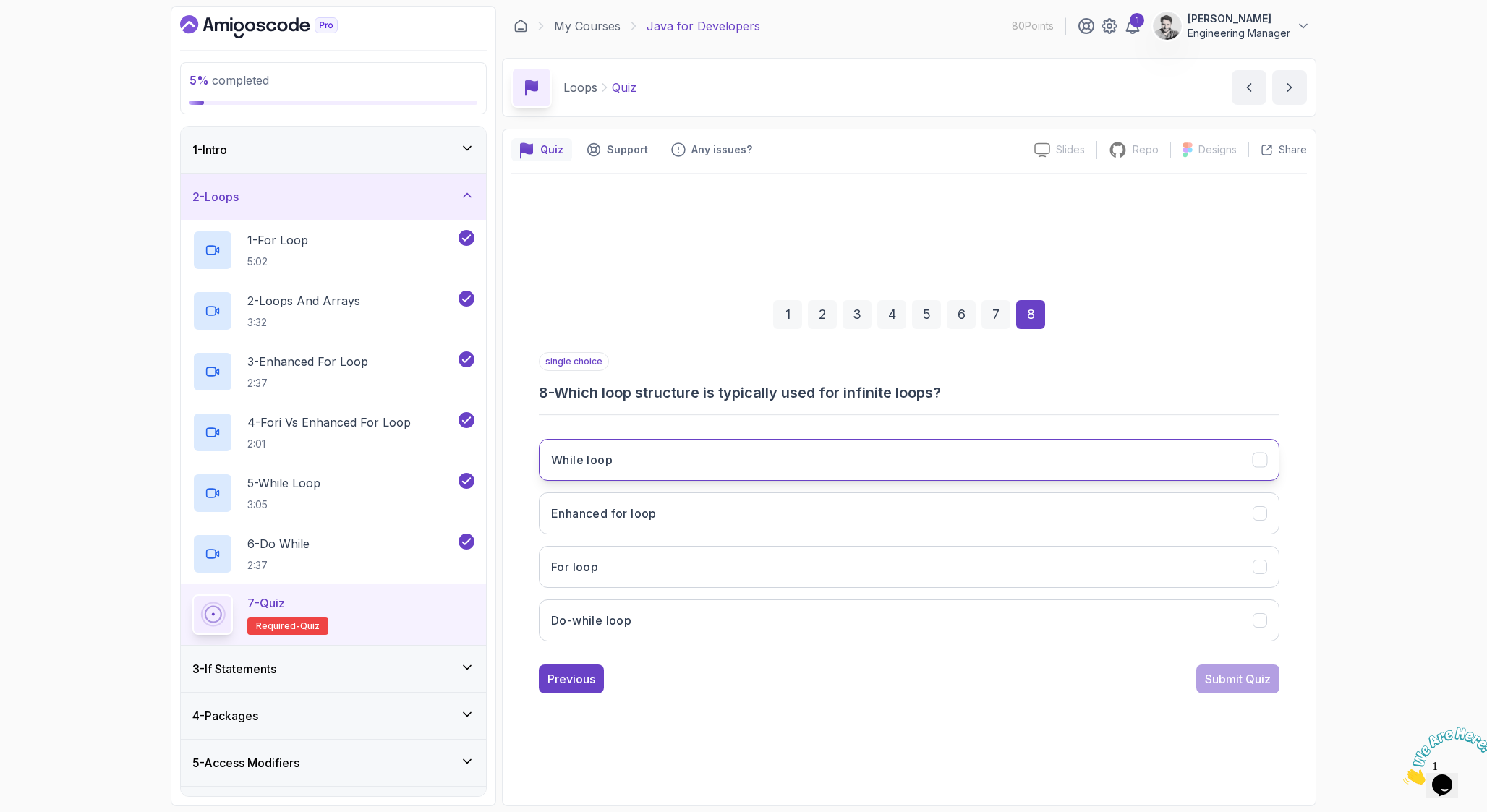
click at [629, 475] on button "While loop" at bounding box center [909, 460] width 740 height 42
click at [1216, 683] on div "Submit Quiz" at bounding box center [1237, 679] width 66 height 18
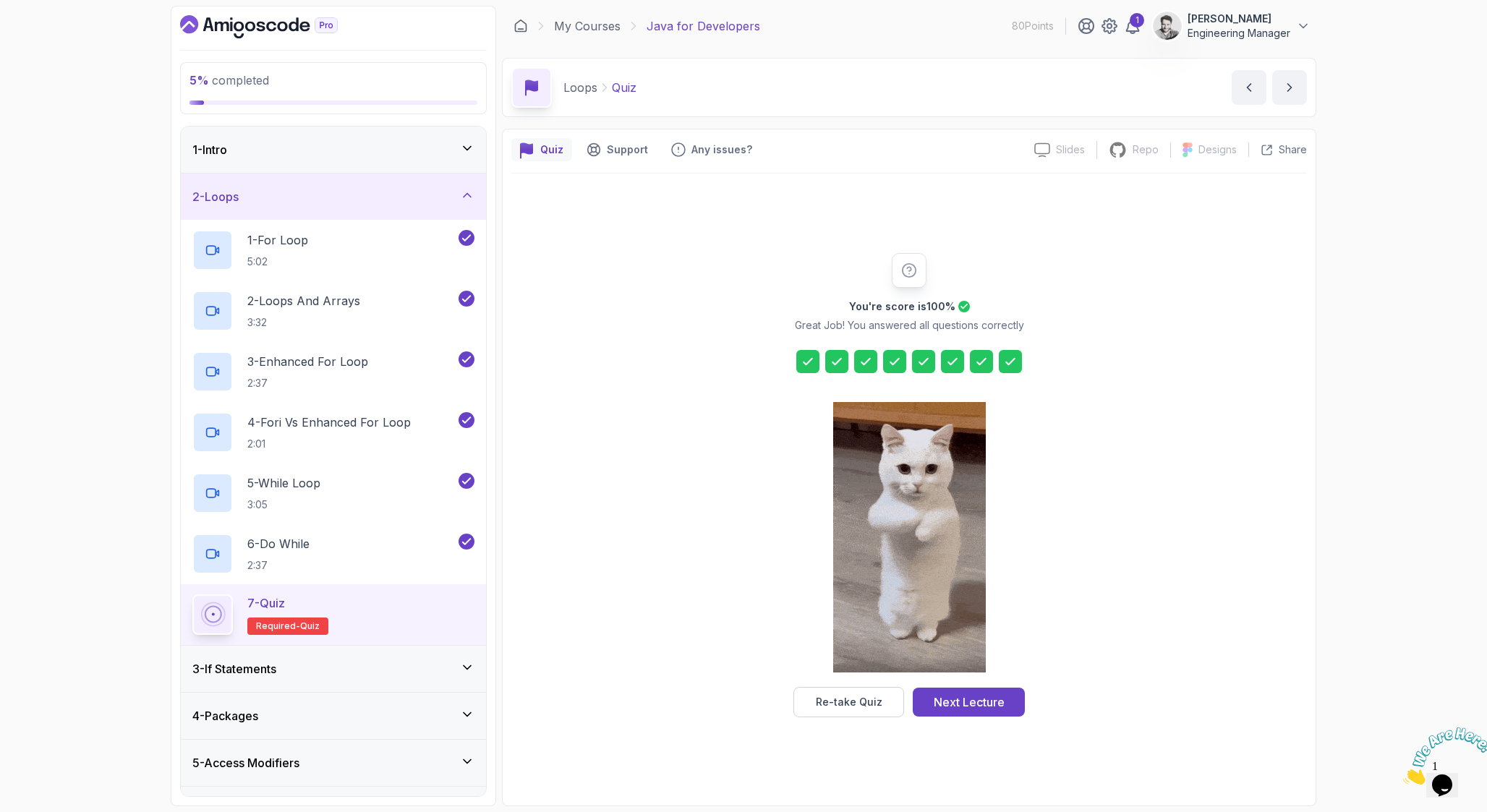
click at [916, 361] on icon at bounding box center [923, 361] width 15 height 15
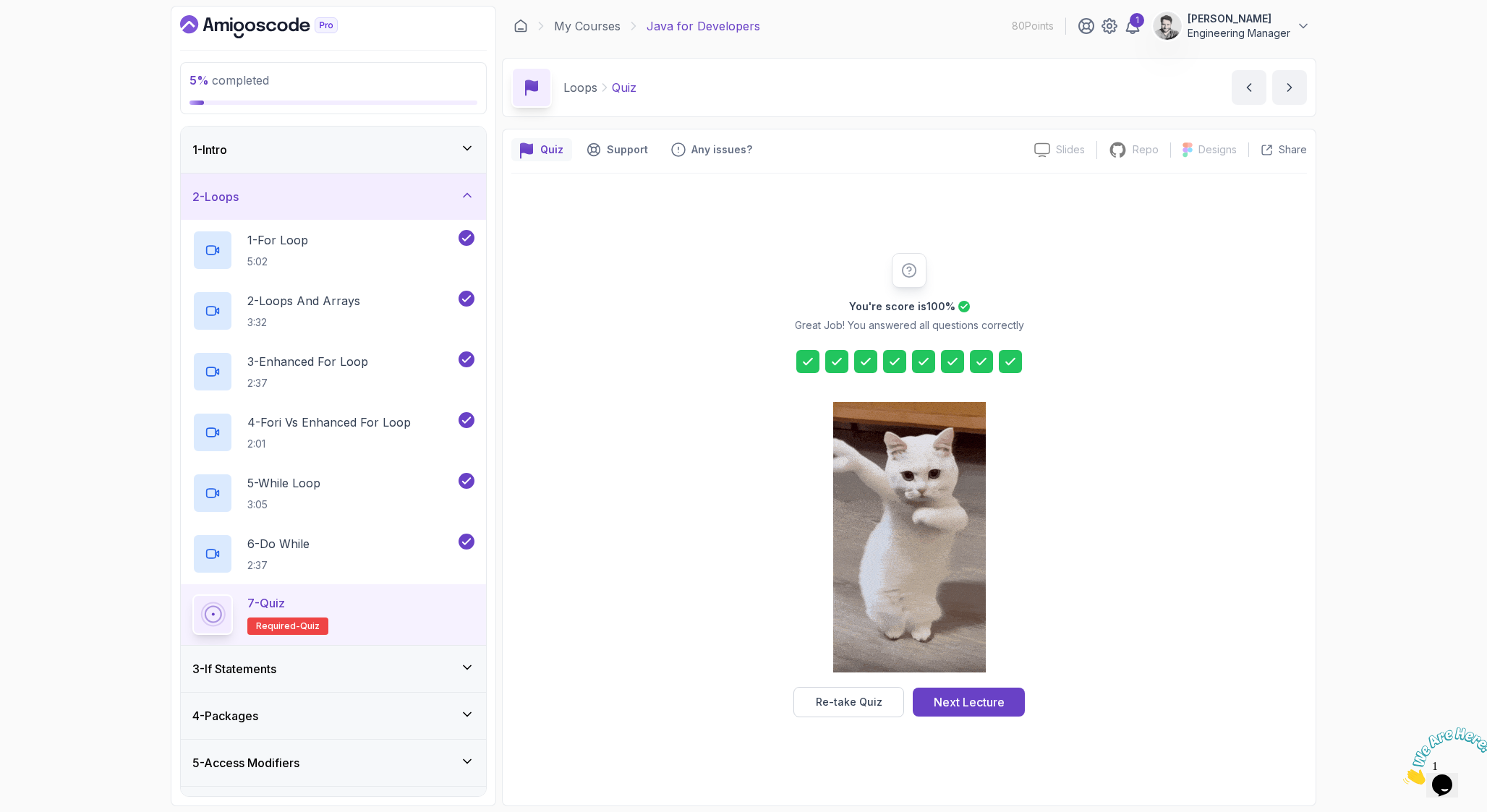
click at [950, 361] on icon at bounding box center [952, 361] width 15 height 15
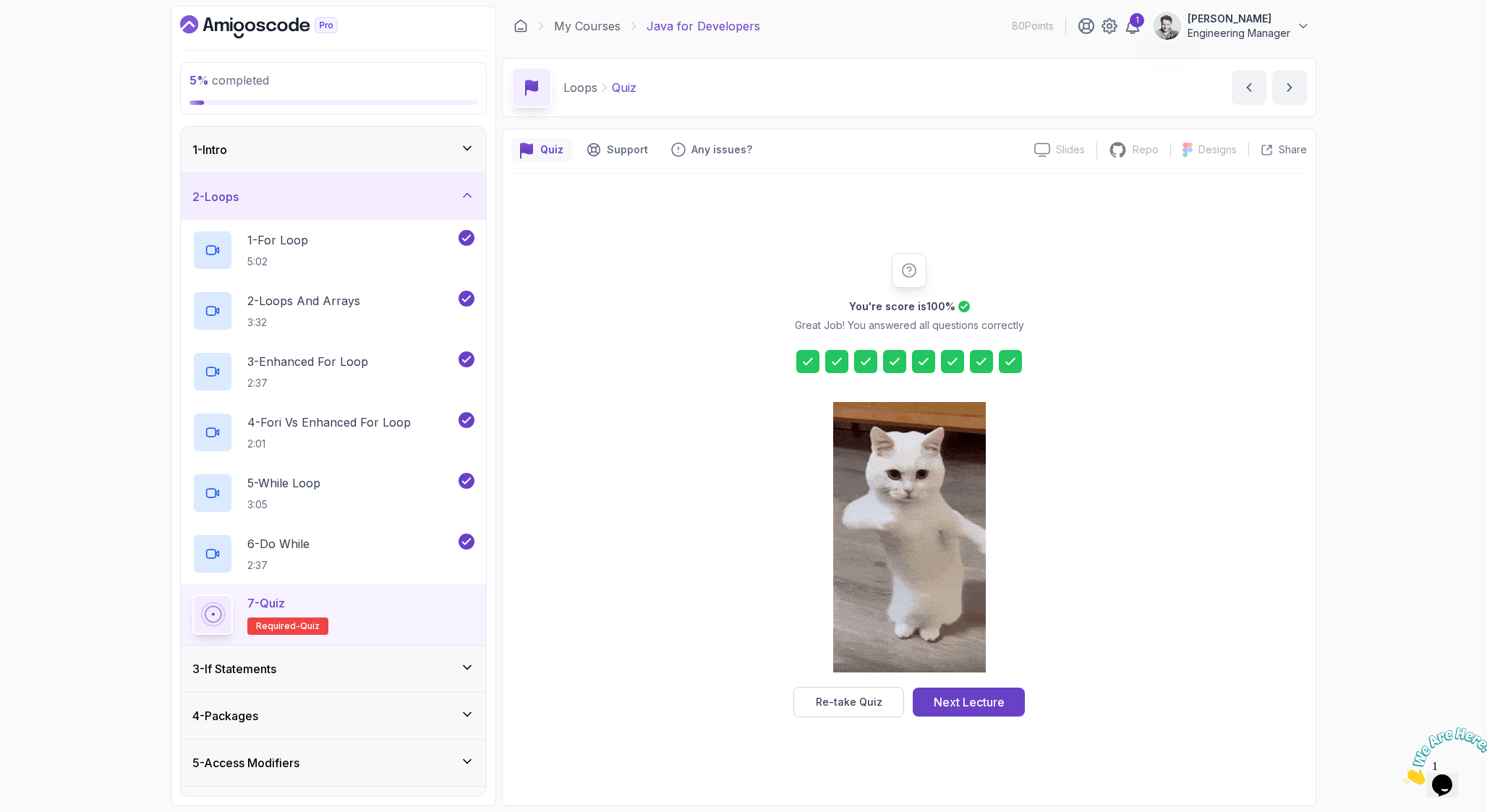
click at [994, 361] on div at bounding box center [909, 362] width 226 height 23
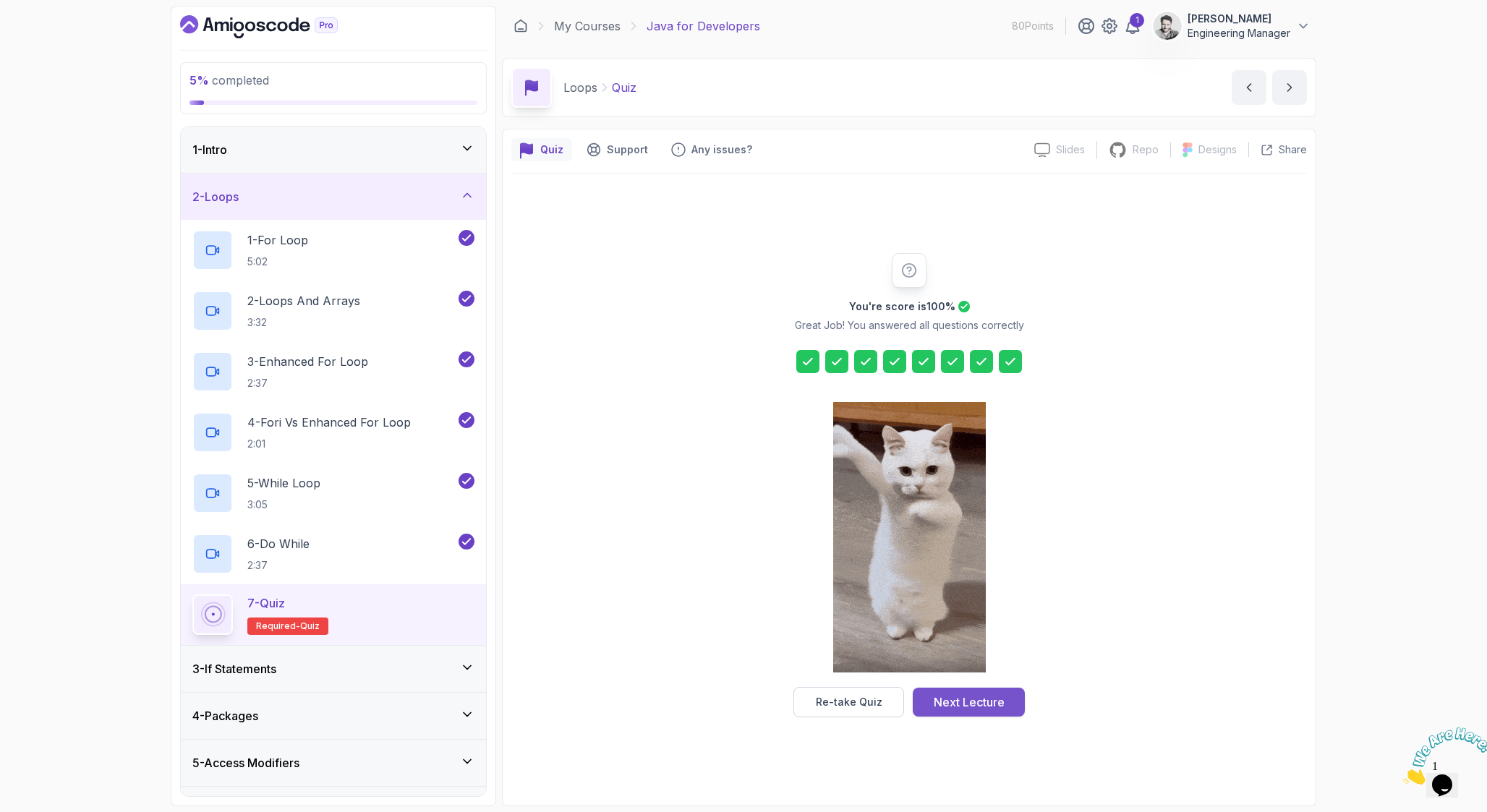
click at [992, 707] on div "Next Lecture" at bounding box center [969, 702] width 71 height 18
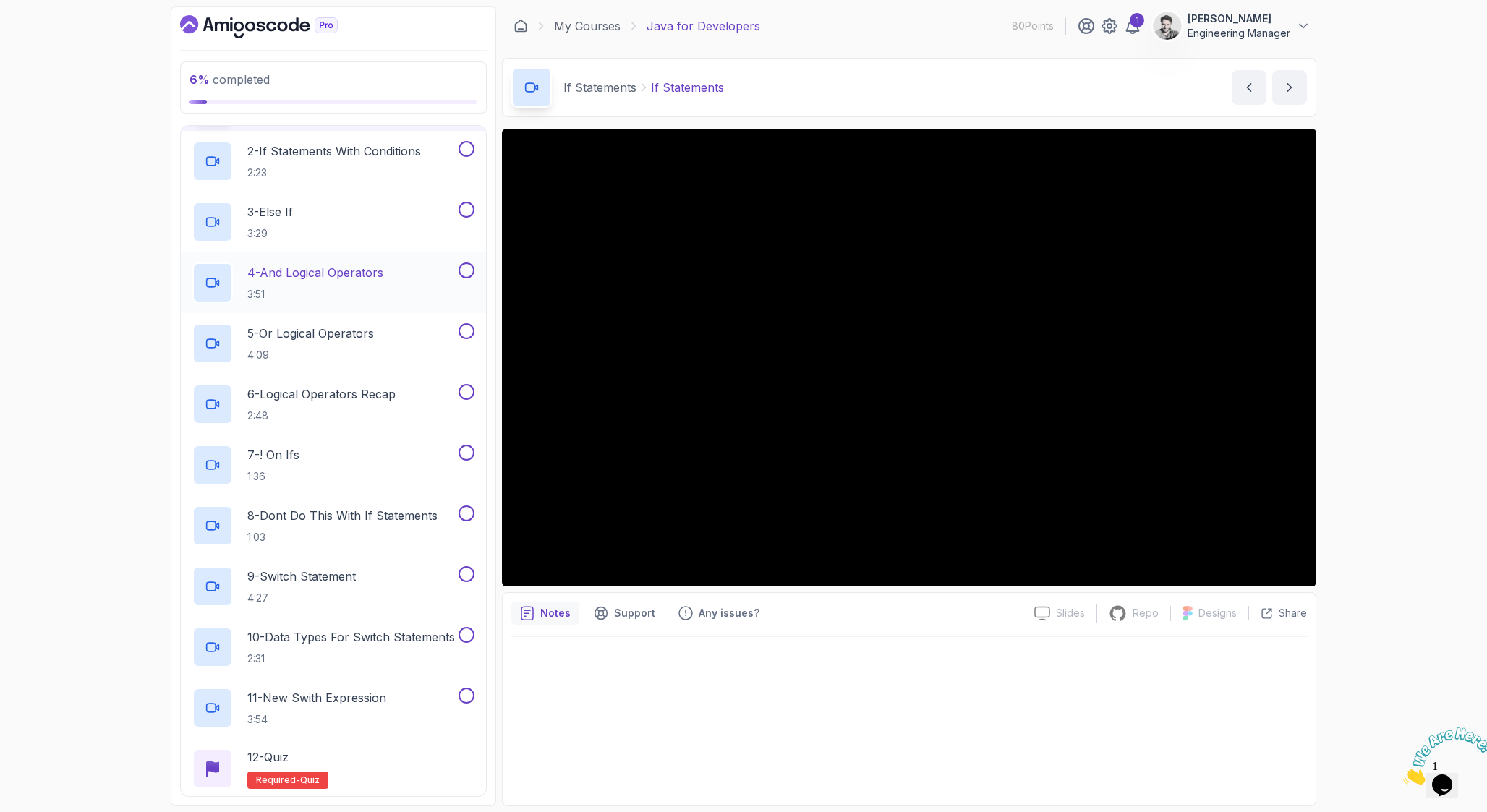
scroll to position [191, 0]
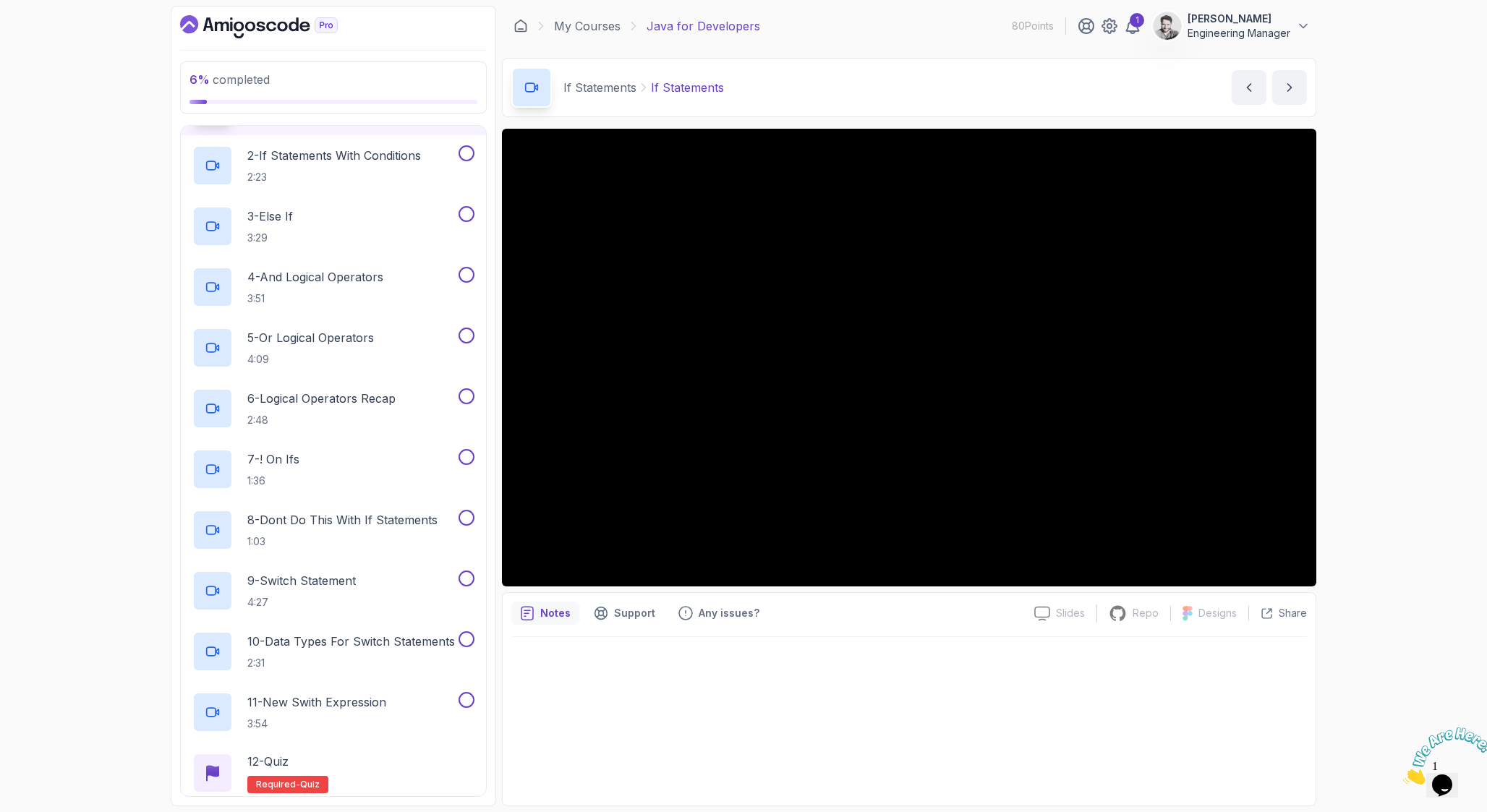
click at [1415, 483] on div "6 % completed 1 - Intro 2 - Loops 3 - If Statements 1 - If Statements 3:15 2 - …" at bounding box center [744, 406] width 1487 height 812
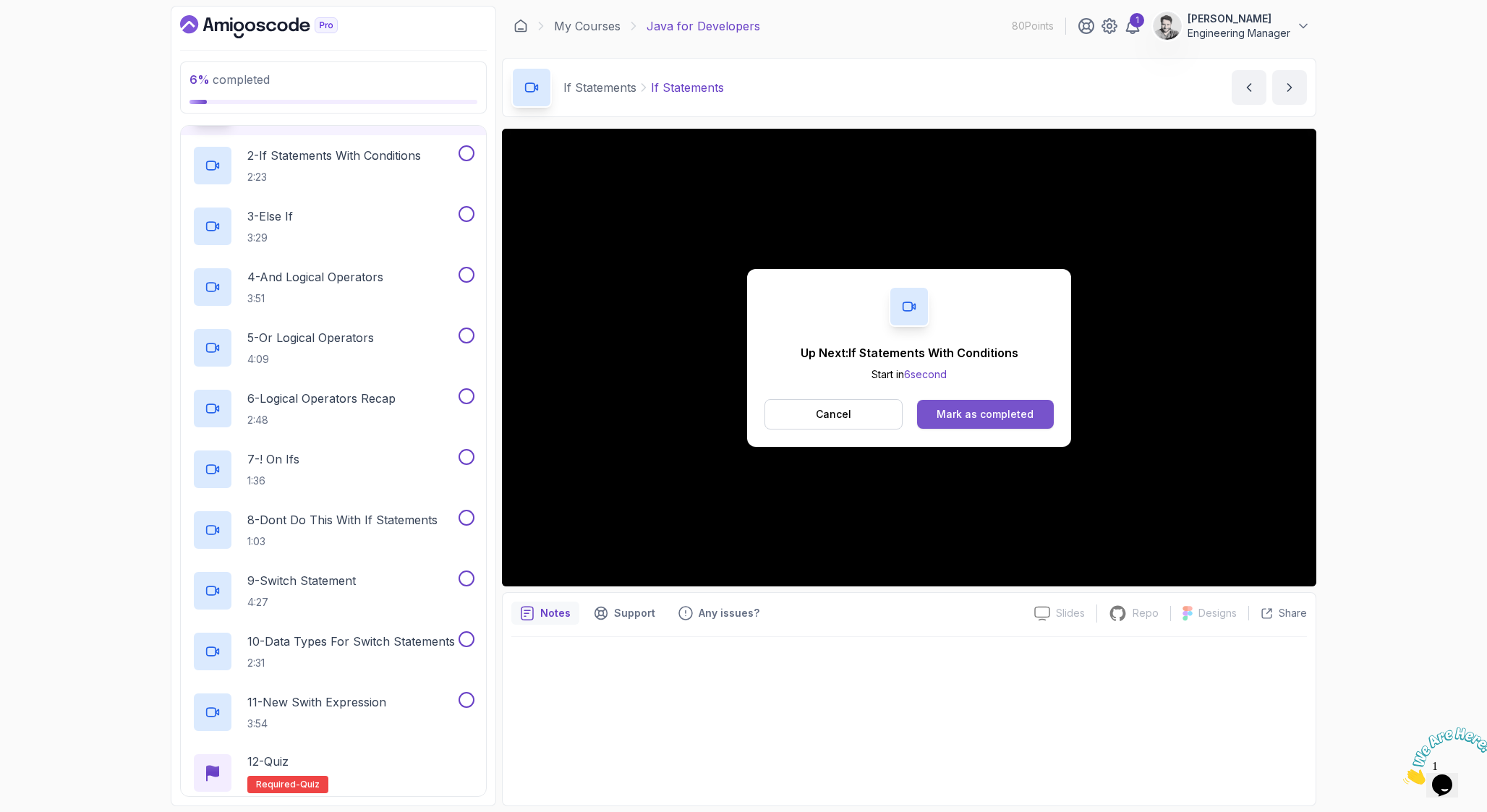
click at [1020, 422] on button "Mark as completed" at bounding box center [985, 414] width 137 height 29
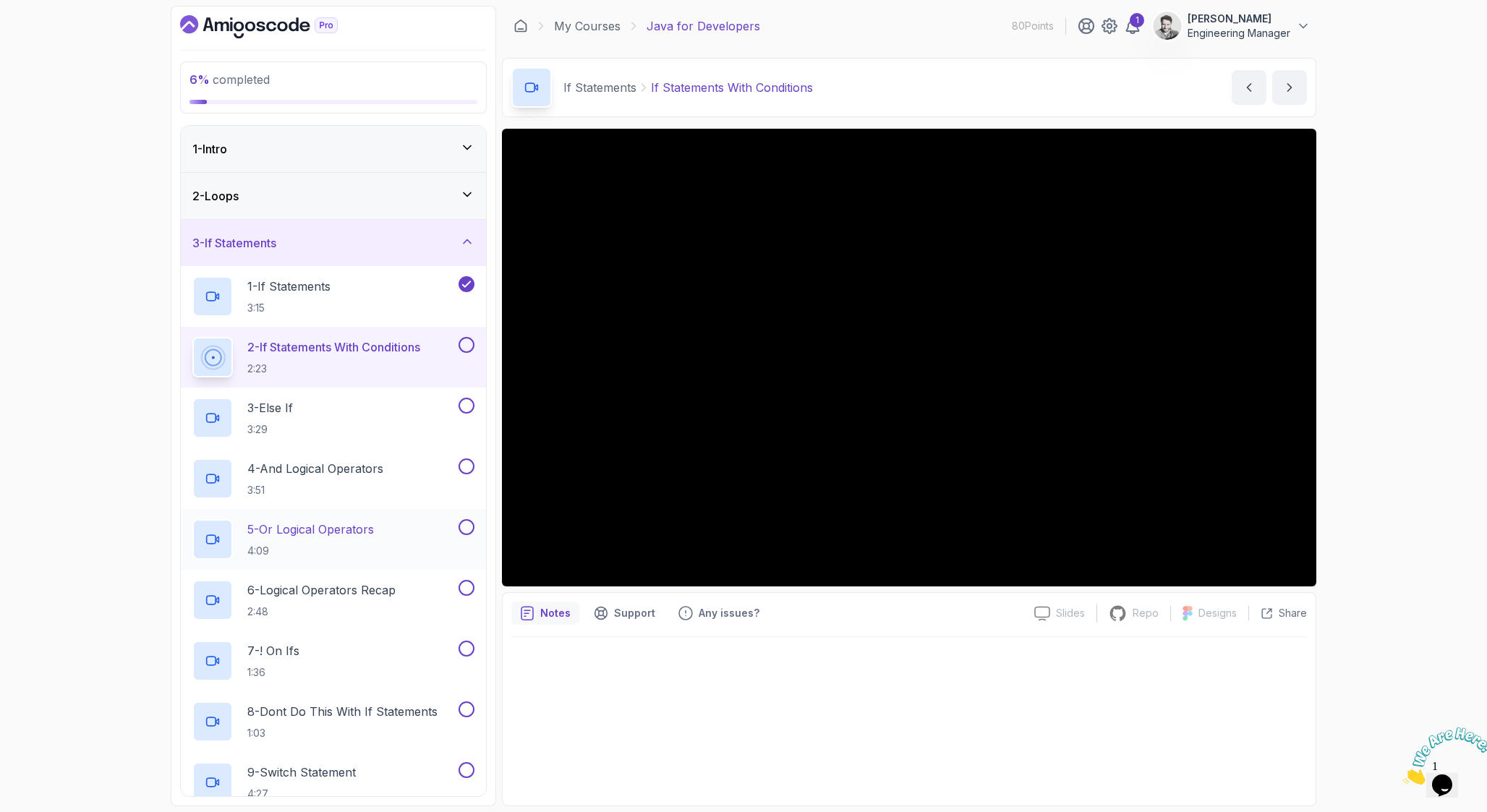
scroll to position [3, 0]
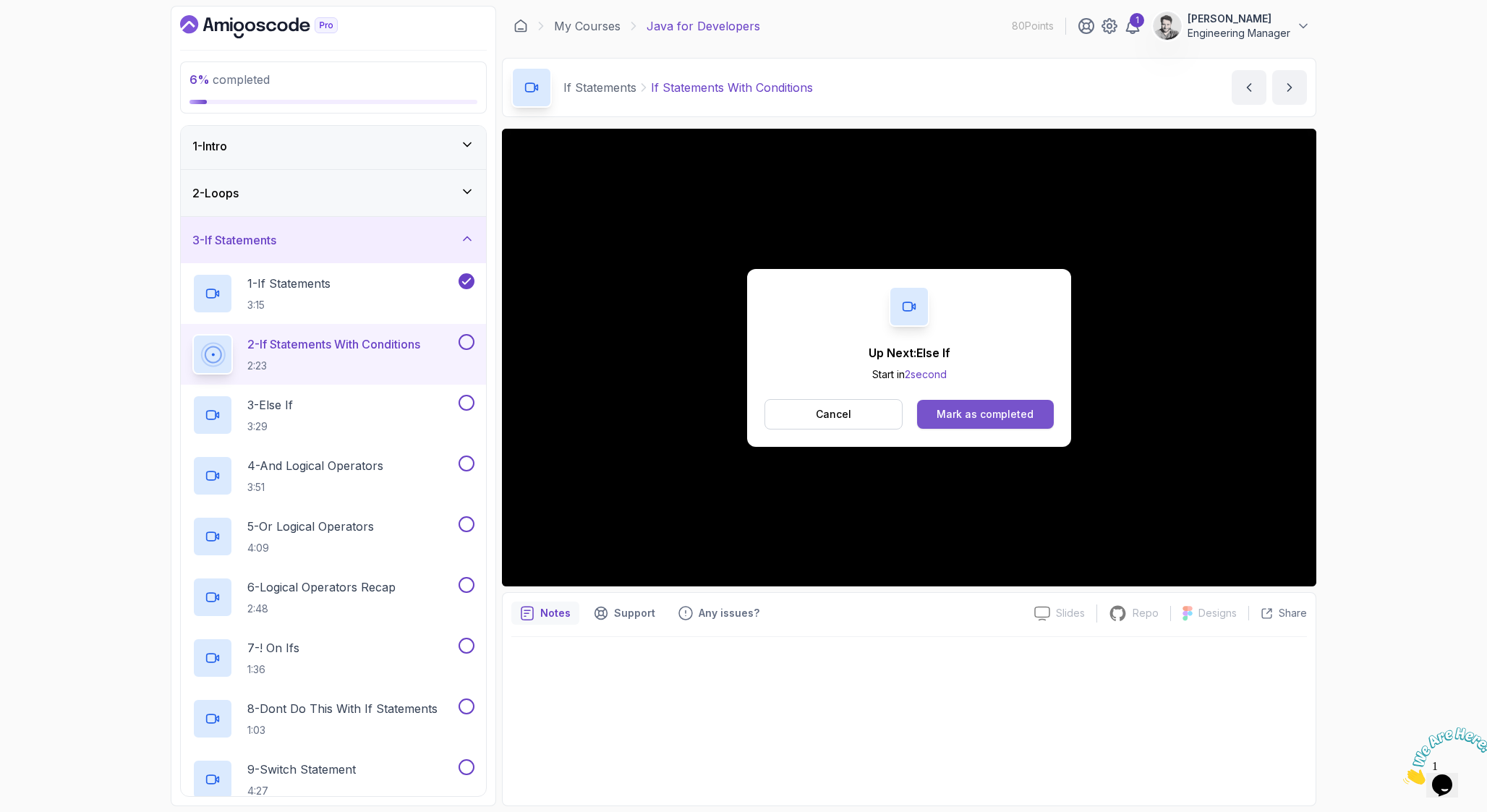
click at [956, 421] on button "Mark as completed" at bounding box center [985, 414] width 137 height 29
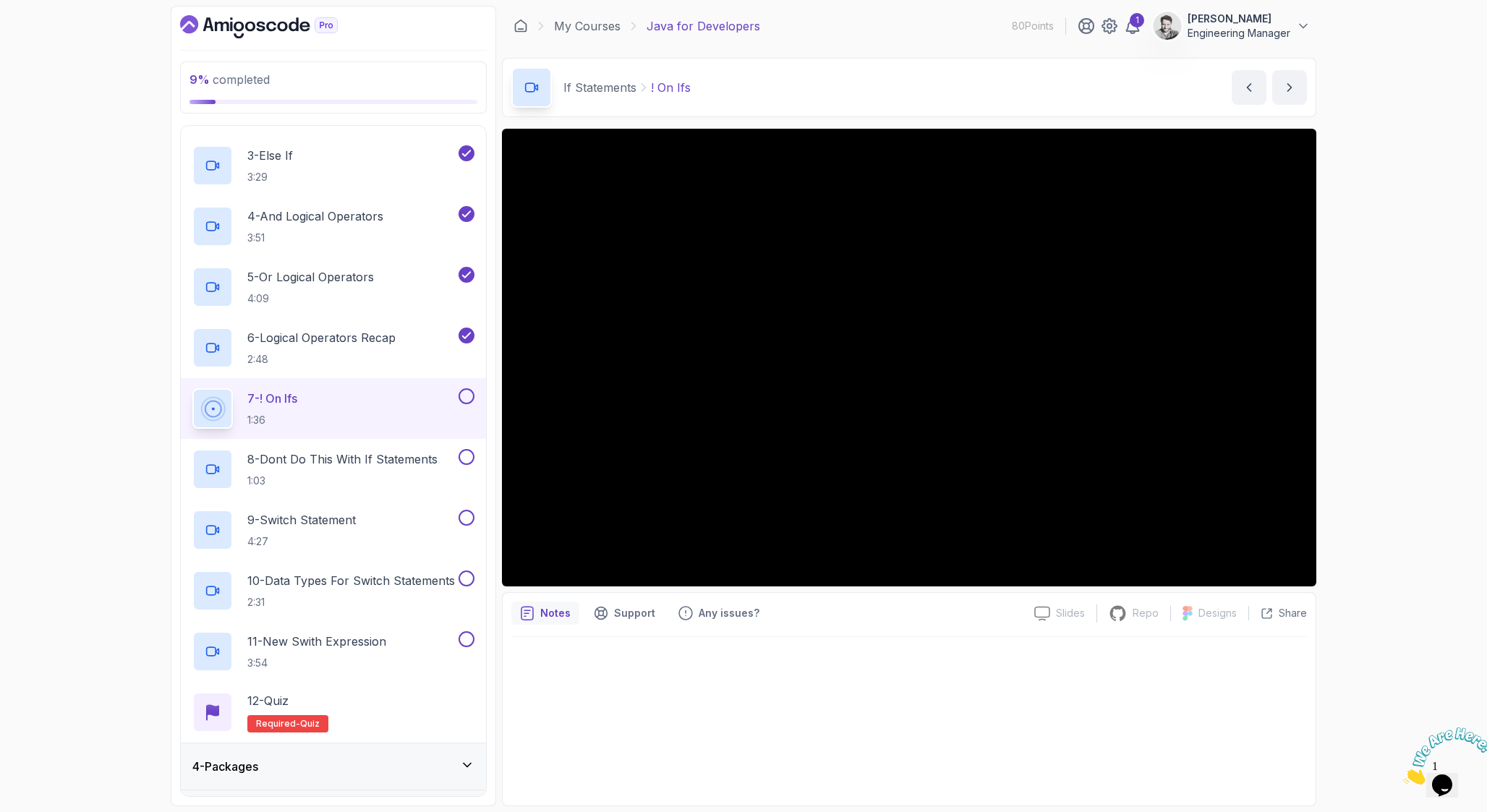
scroll to position [221, 0]
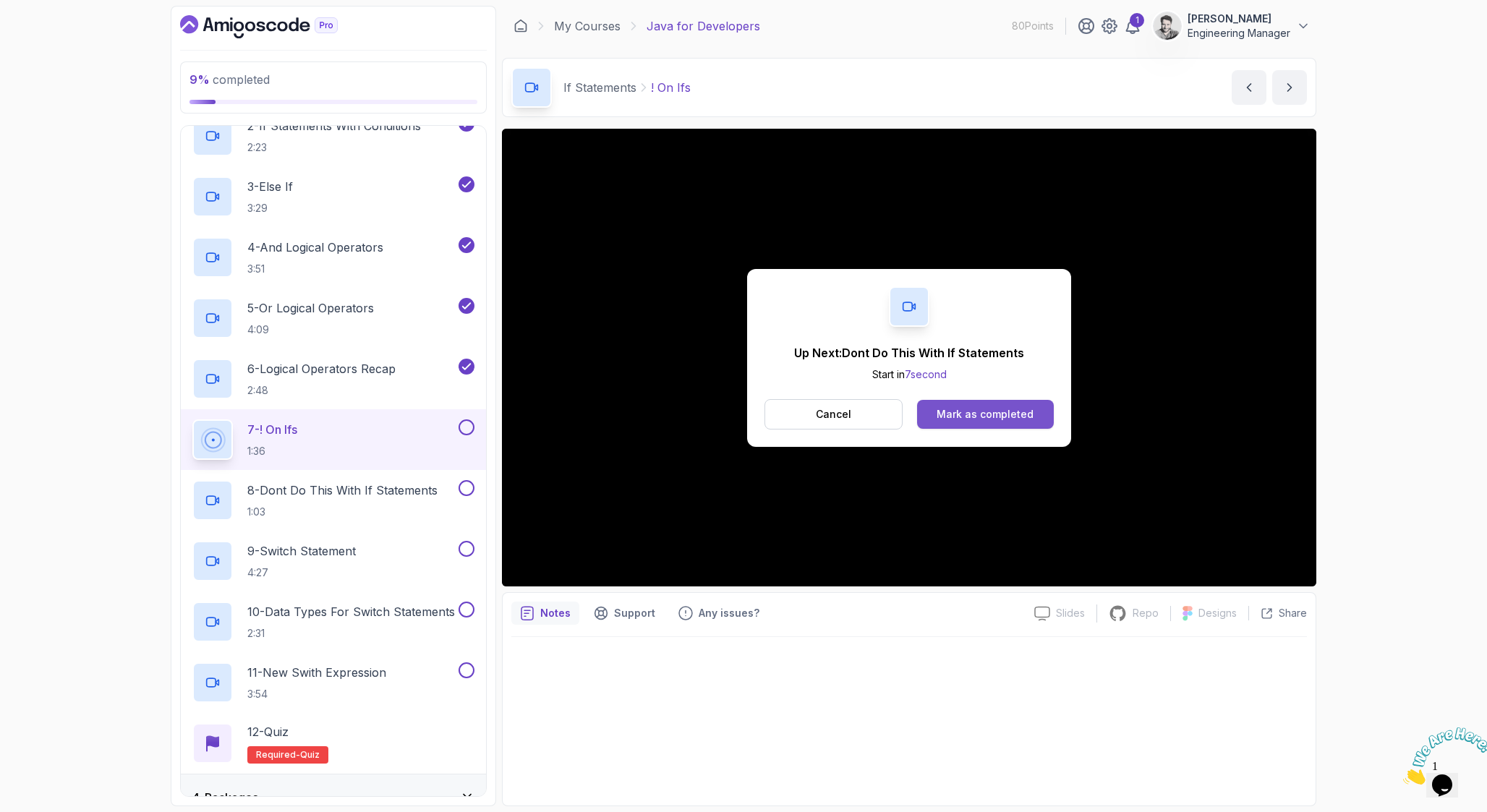
click at [965, 419] on div "Mark as completed" at bounding box center [985, 414] width 97 height 15
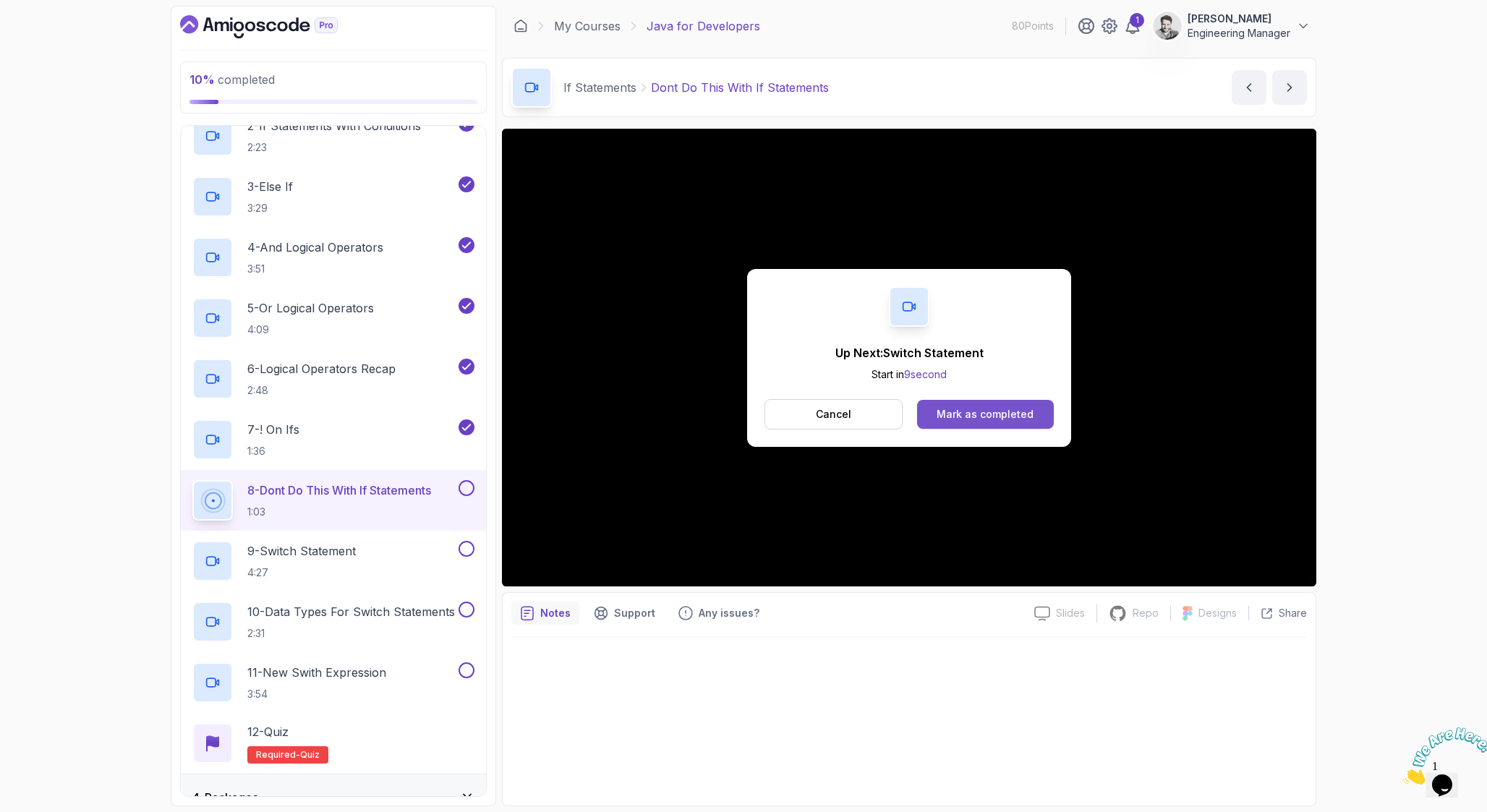
click at [1025, 419] on div "Mark as completed" at bounding box center [985, 414] width 97 height 15
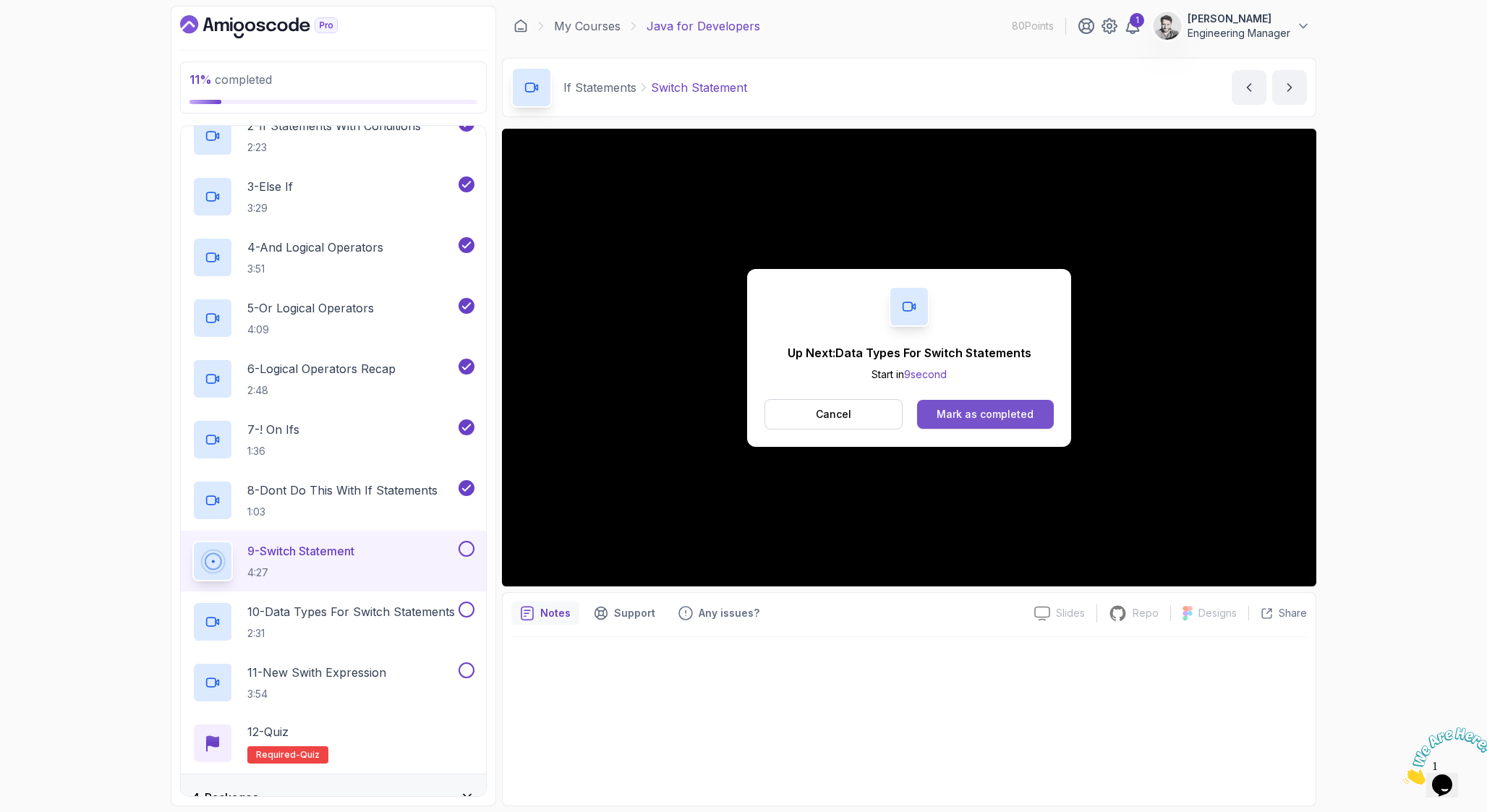
click at [951, 408] on div "Mark as completed" at bounding box center [985, 414] width 97 height 15
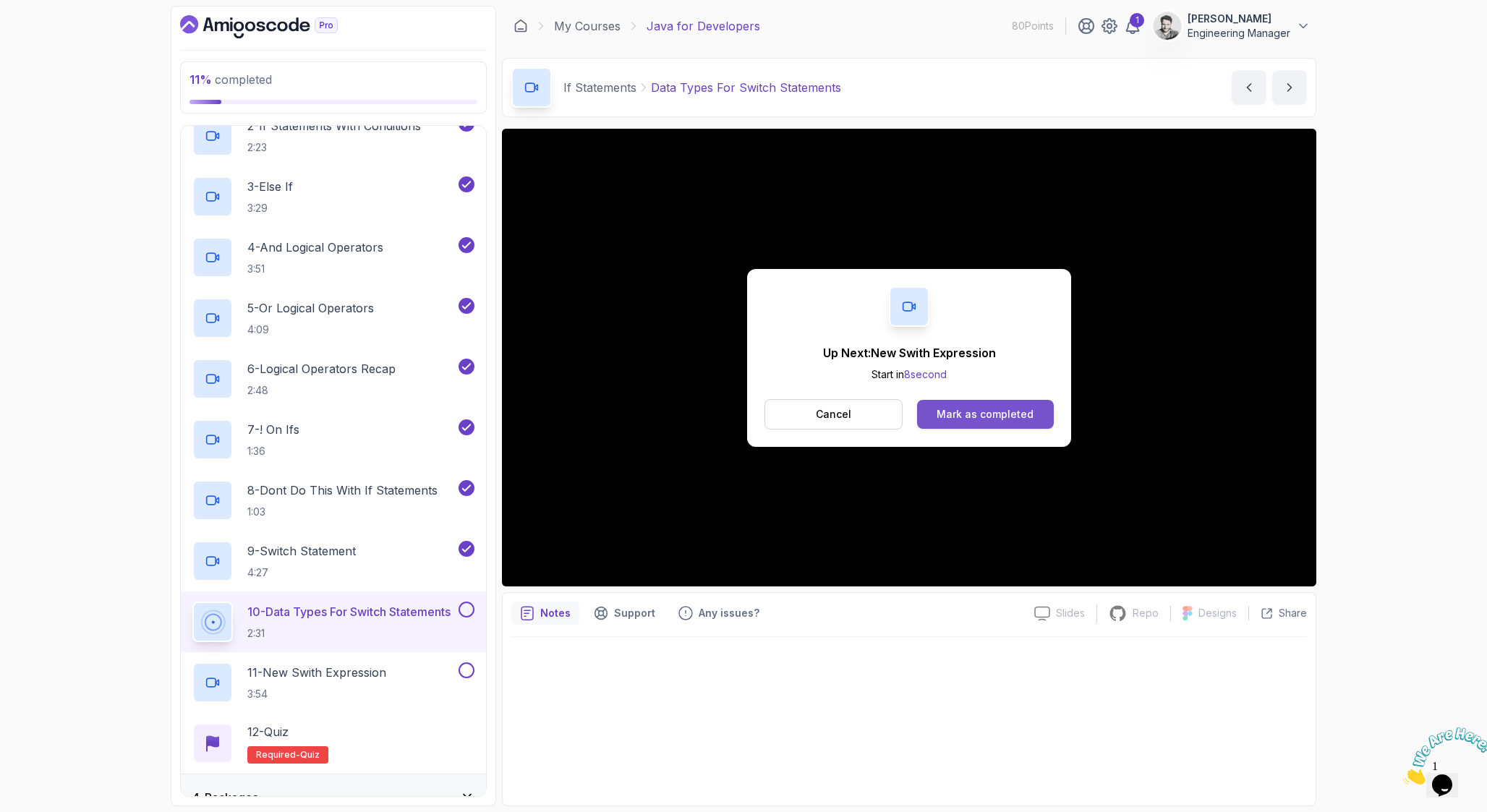
click at [1013, 420] on div "Mark as completed" at bounding box center [985, 414] width 97 height 15
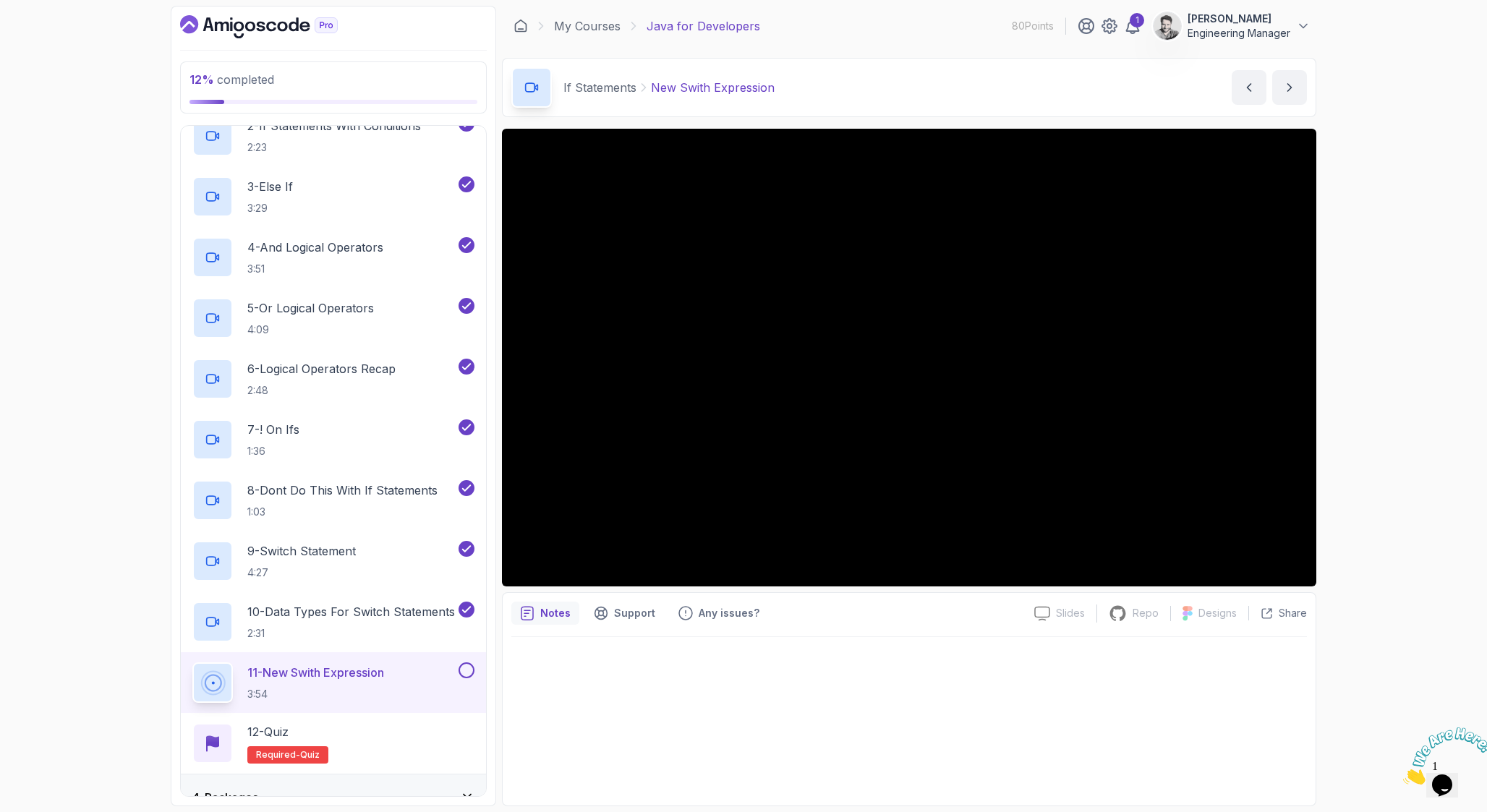
click at [1425, 392] on div "12 % completed 1 - Intro 2 - Loops 3 - If Statements 1 - If Statements 3:15 2 -…" at bounding box center [744, 406] width 1487 height 812
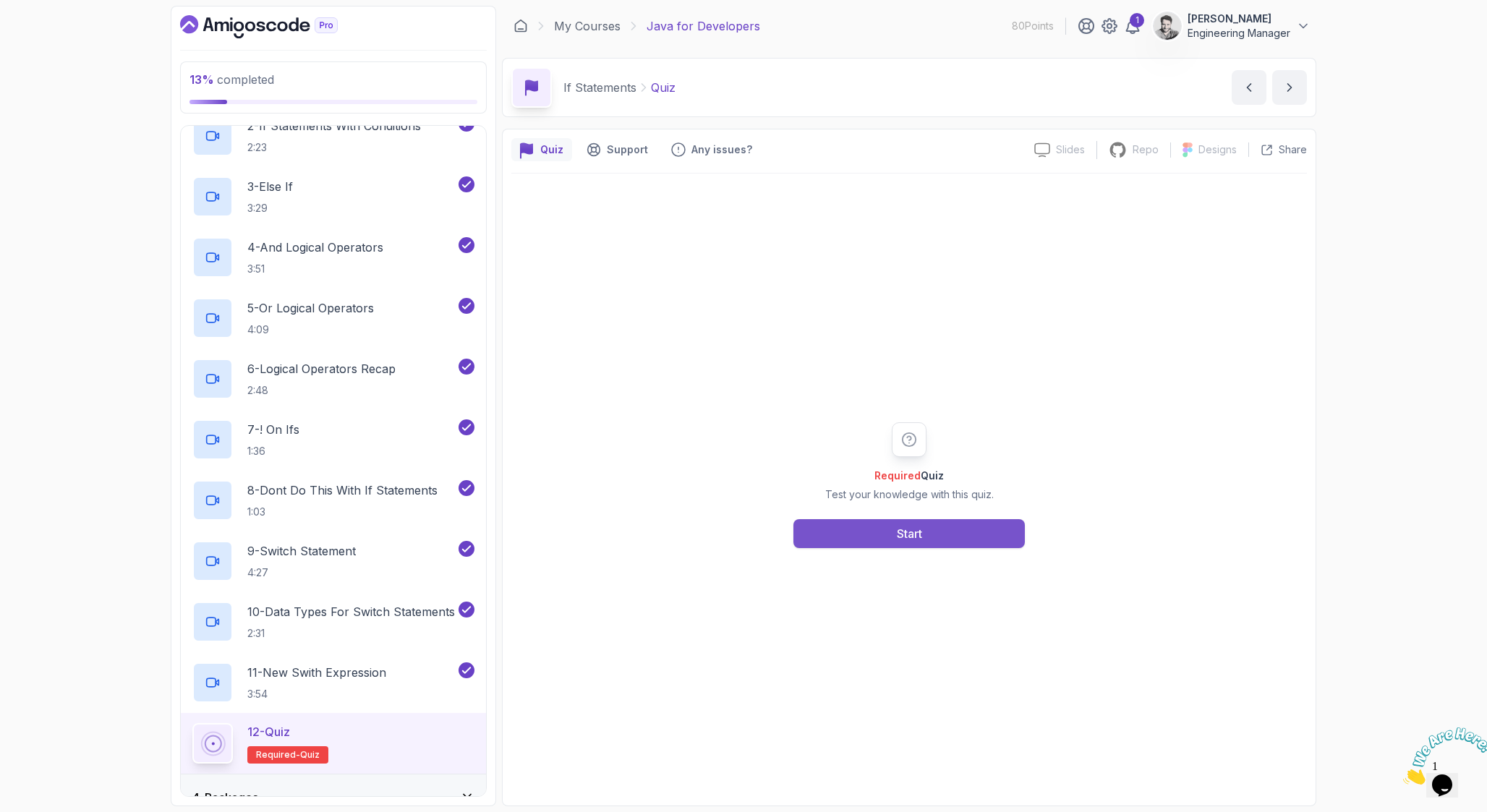
click at [905, 543] on button "Start" at bounding box center [909, 534] width 231 height 29
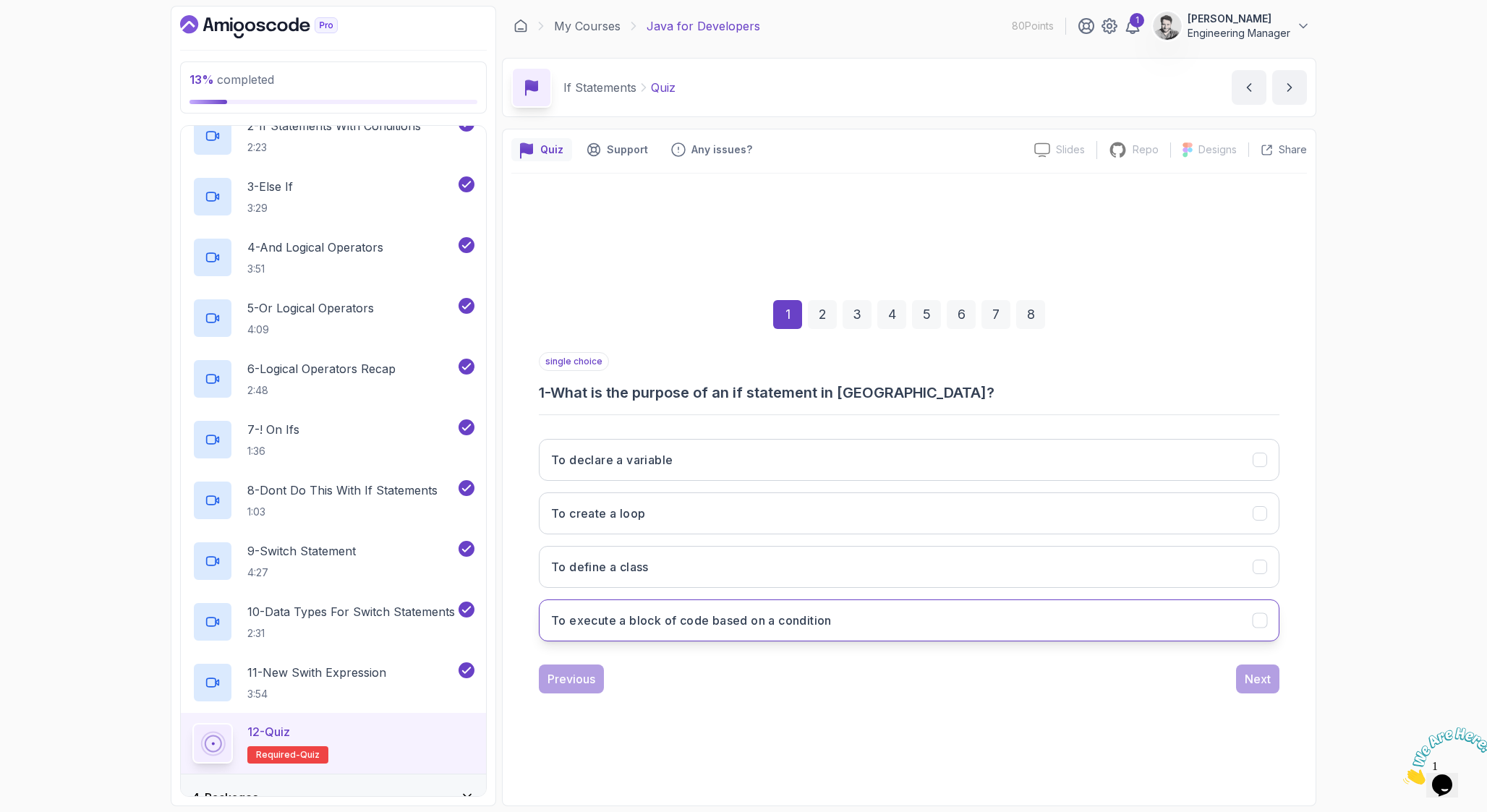
click at [825, 628] on h3 "To execute a block of code based on a condition" at bounding box center [691, 620] width 281 height 18
click at [1269, 676] on div "Next" at bounding box center [1258, 679] width 26 height 18
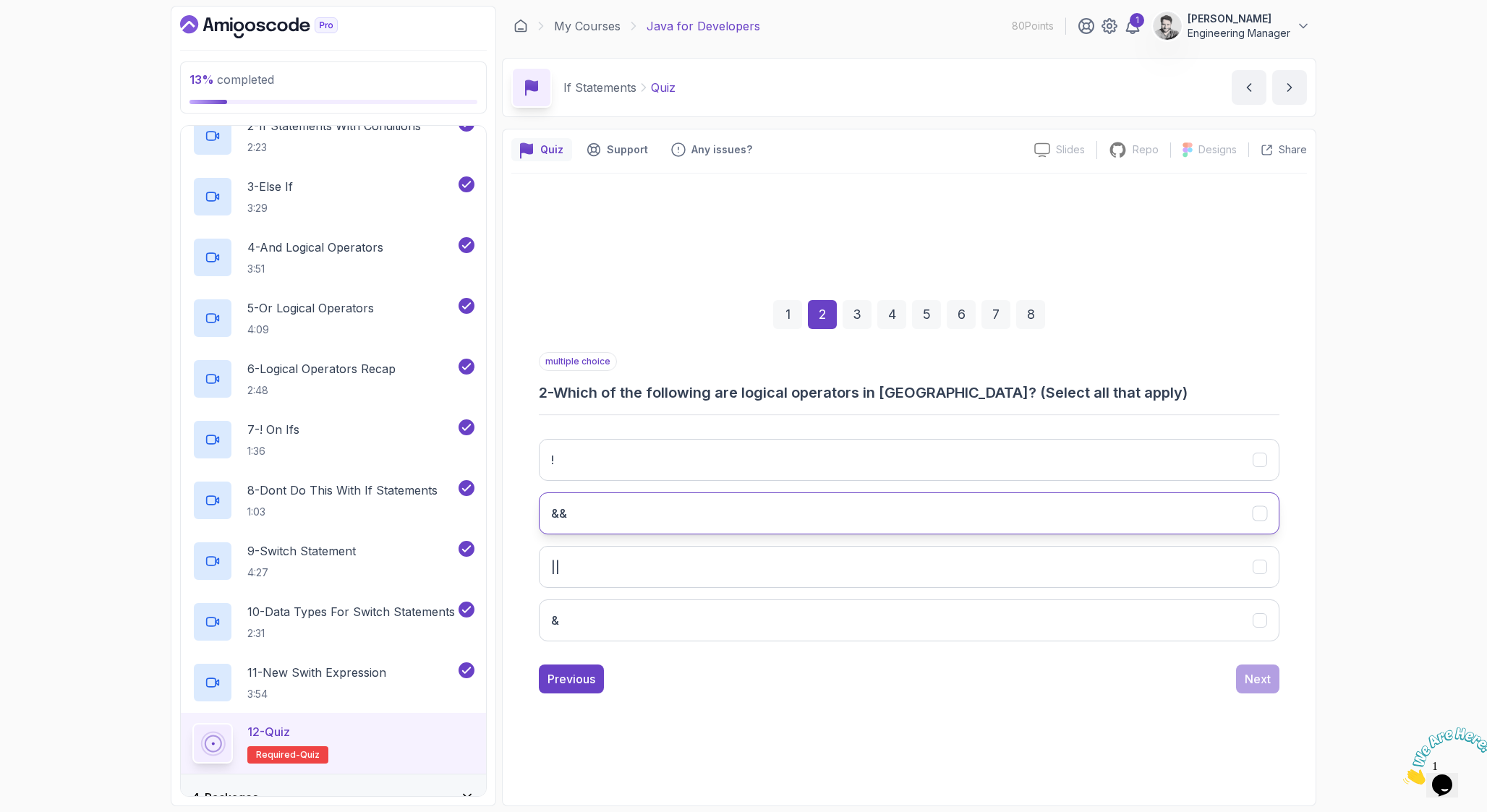
click at [640, 510] on button "&&" at bounding box center [909, 513] width 740 height 42
click at [632, 549] on button "||" at bounding box center [909, 567] width 740 height 42
click at [1276, 686] on button "Next" at bounding box center [1257, 679] width 43 height 29
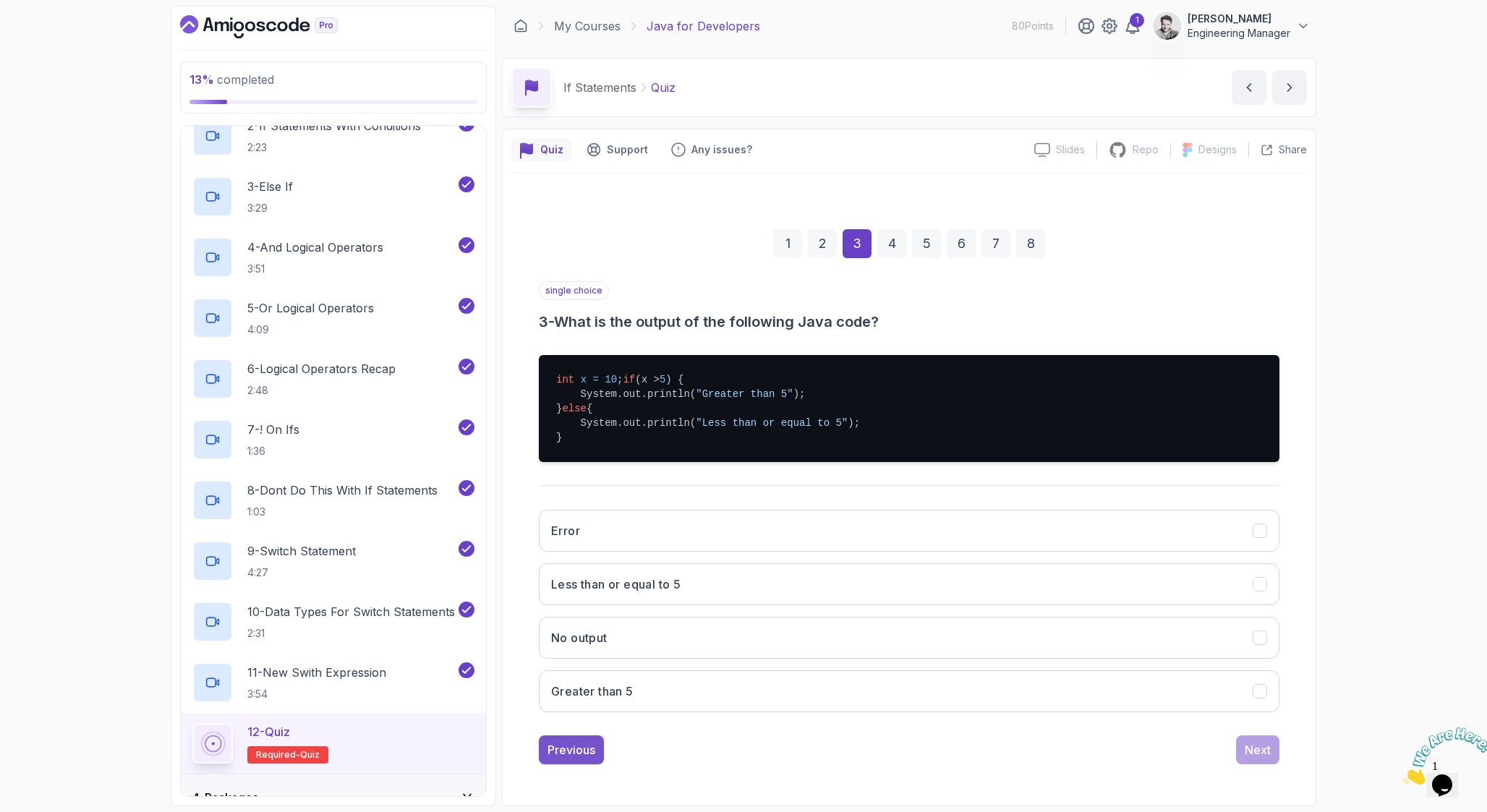
click at [585, 759] on div "Previous" at bounding box center [572, 750] width 48 height 18
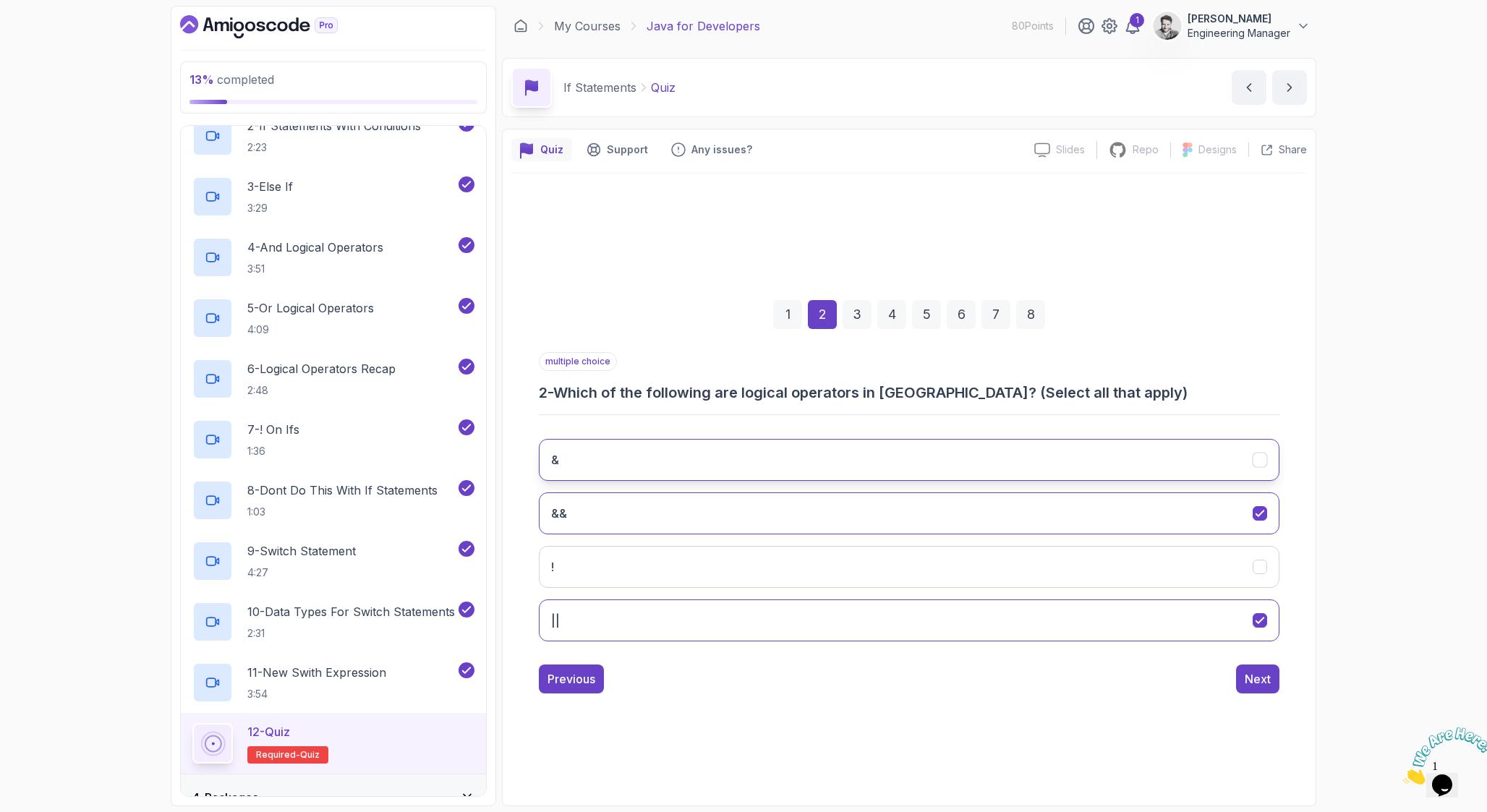
click at [750, 449] on button "&" at bounding box center [909, 460] width 740 height 42
click at [1251, 681] on div "Next" at bounding box center [1258, 679] width 26 height 18
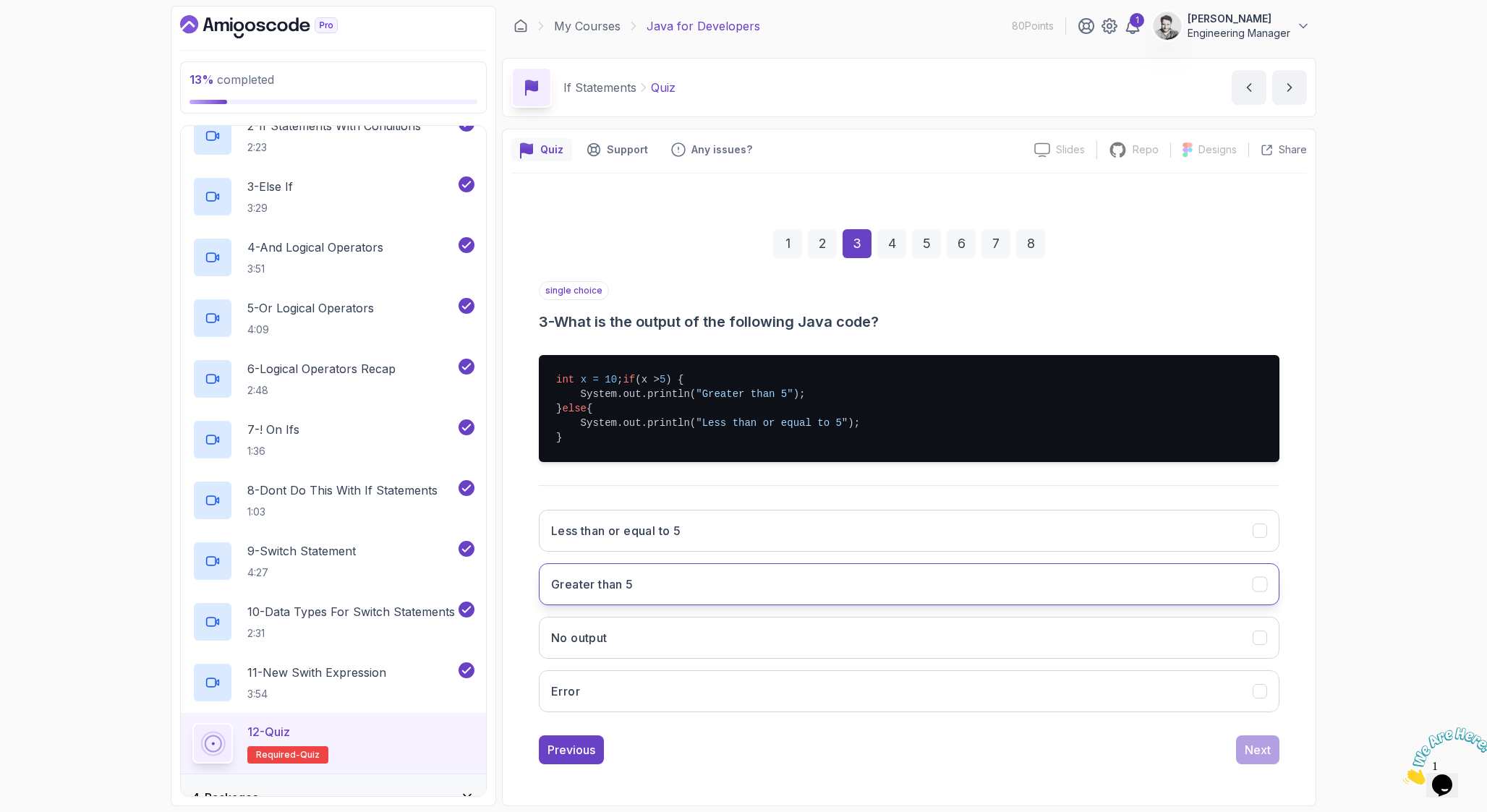
scroll to position [13, 0]
click at [669, 591] on button "Greater than 5" at bounding box center [909, 584] width 740 height 42
click at [1247, 743] on div "Next" at bounding box center [1258, 750] width 26 height 18
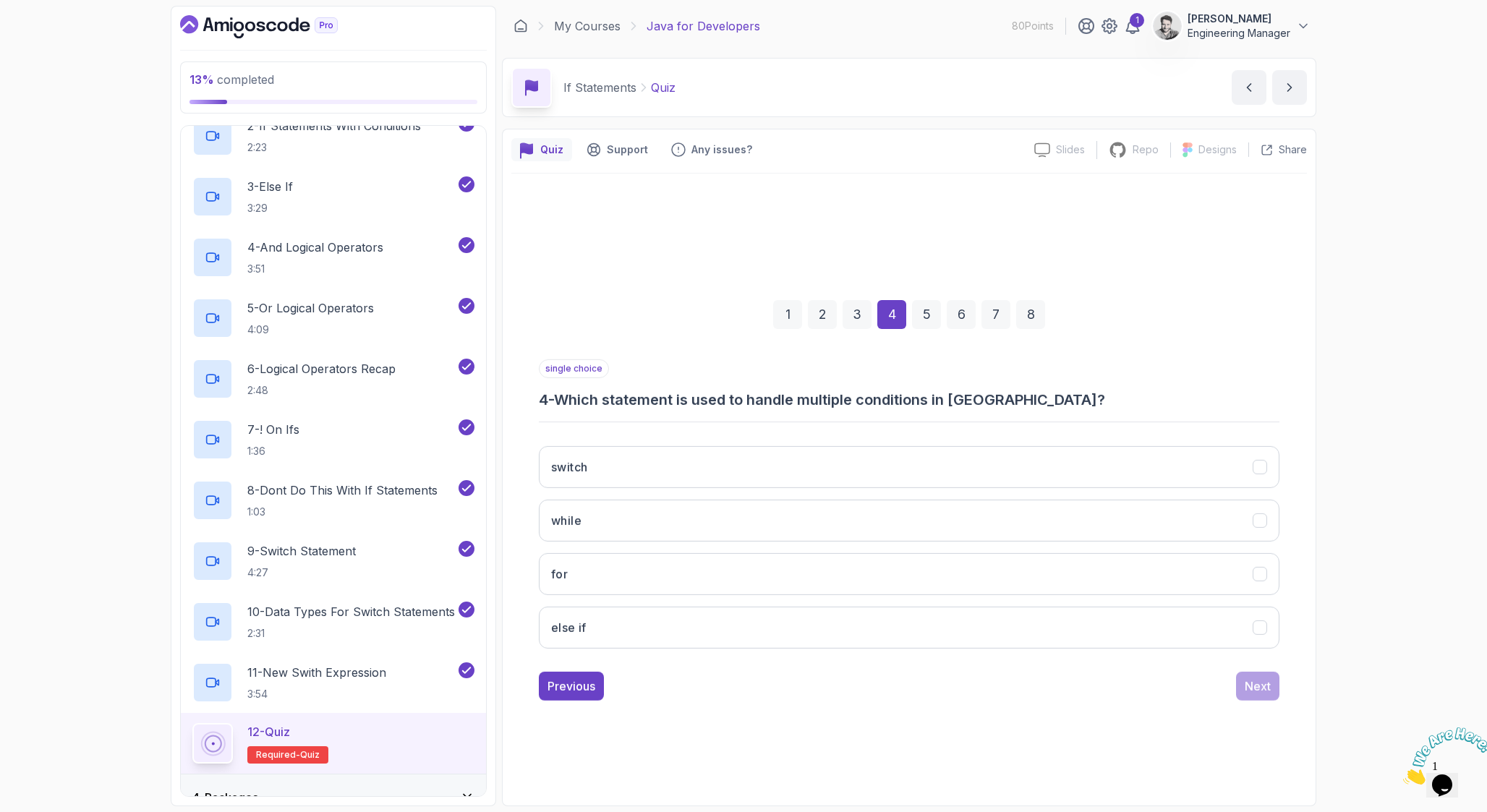
scroll to position [0, 0]
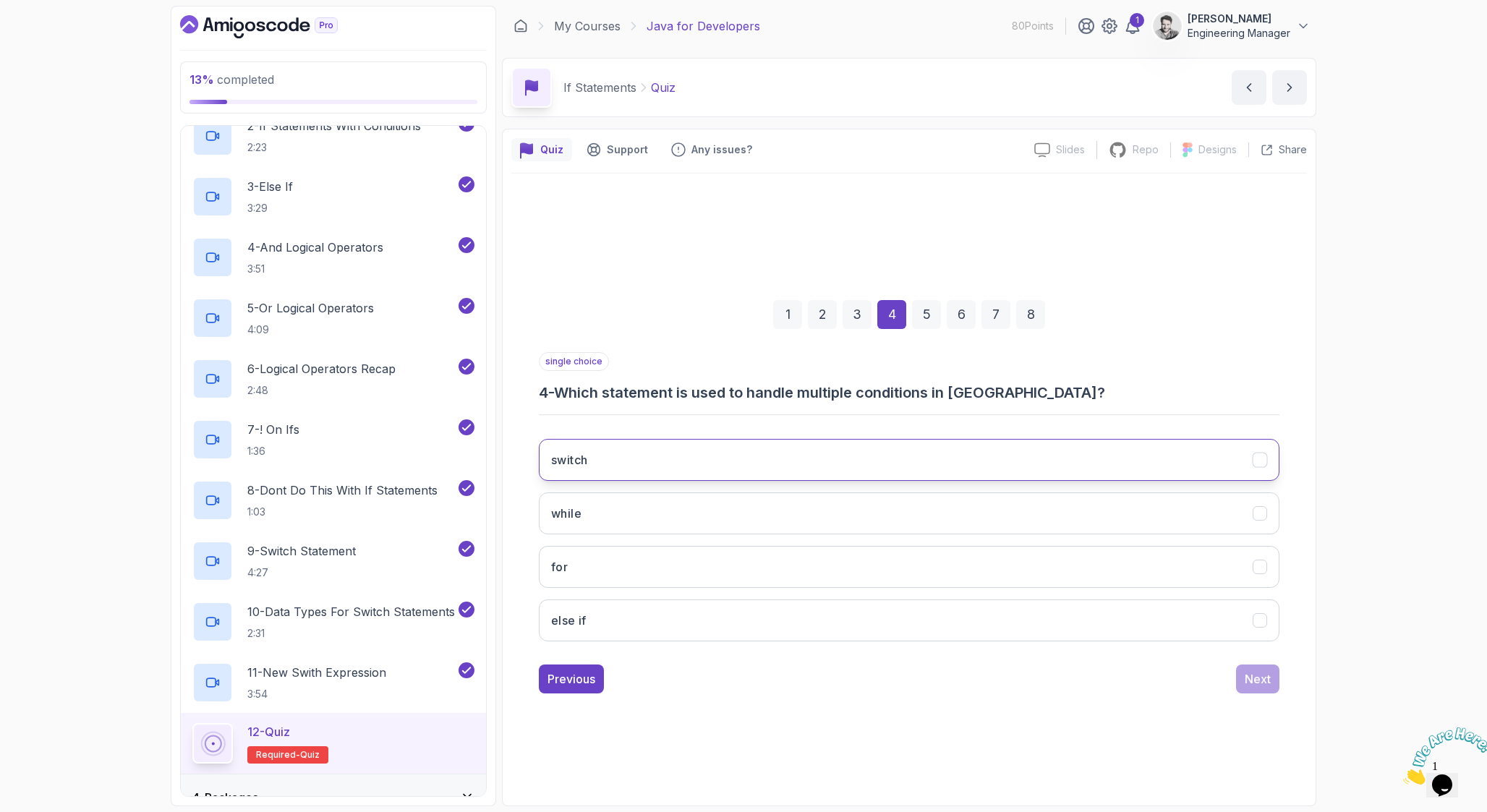
click at [627, 461] on button "switch" at bounding box center [909, 460] width 740 height 42
click at [1264, 667] on button "Next" at bounding box center [1257, 679] width 43 height 29
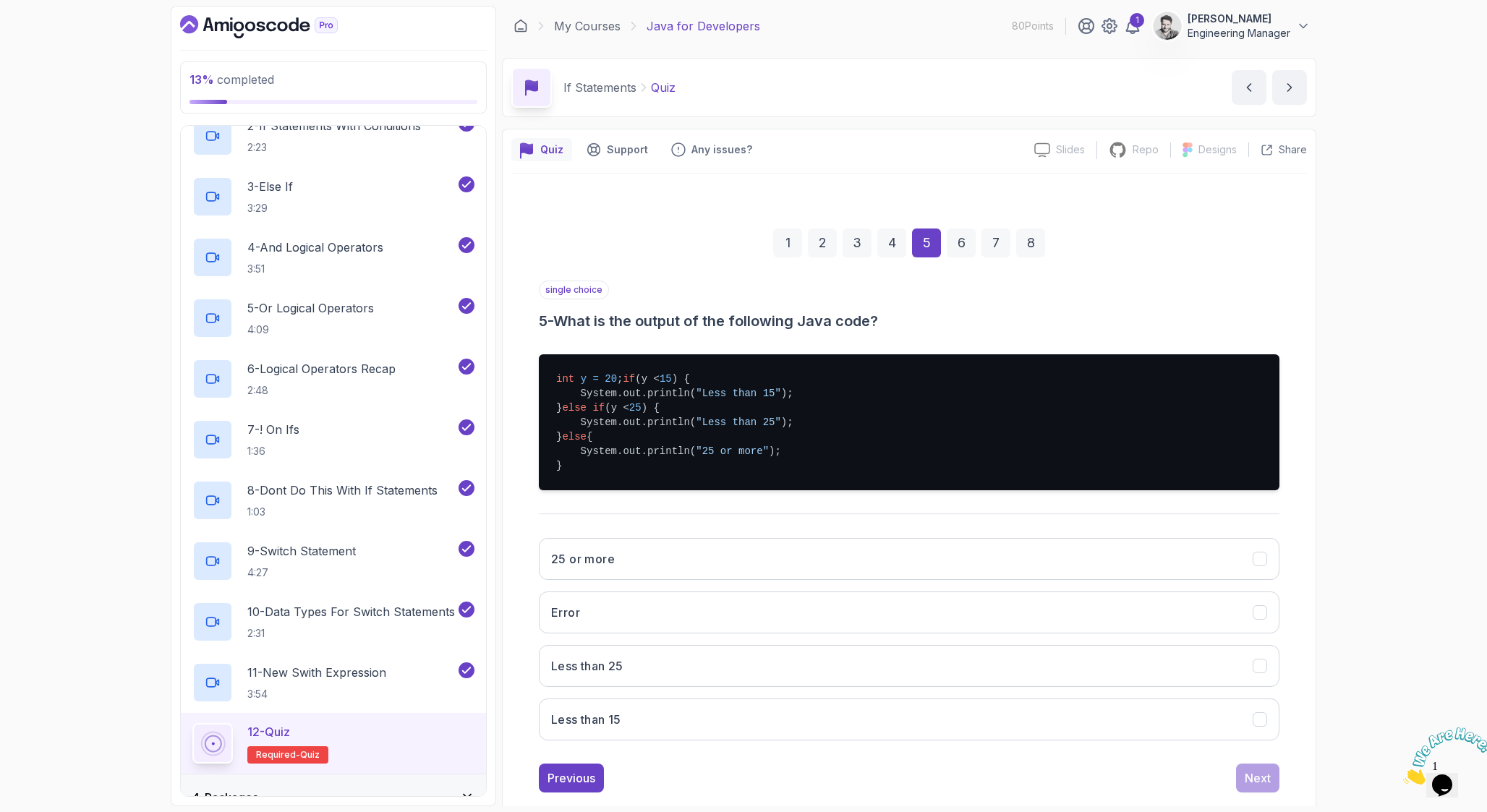
scroll to position [42, 0]
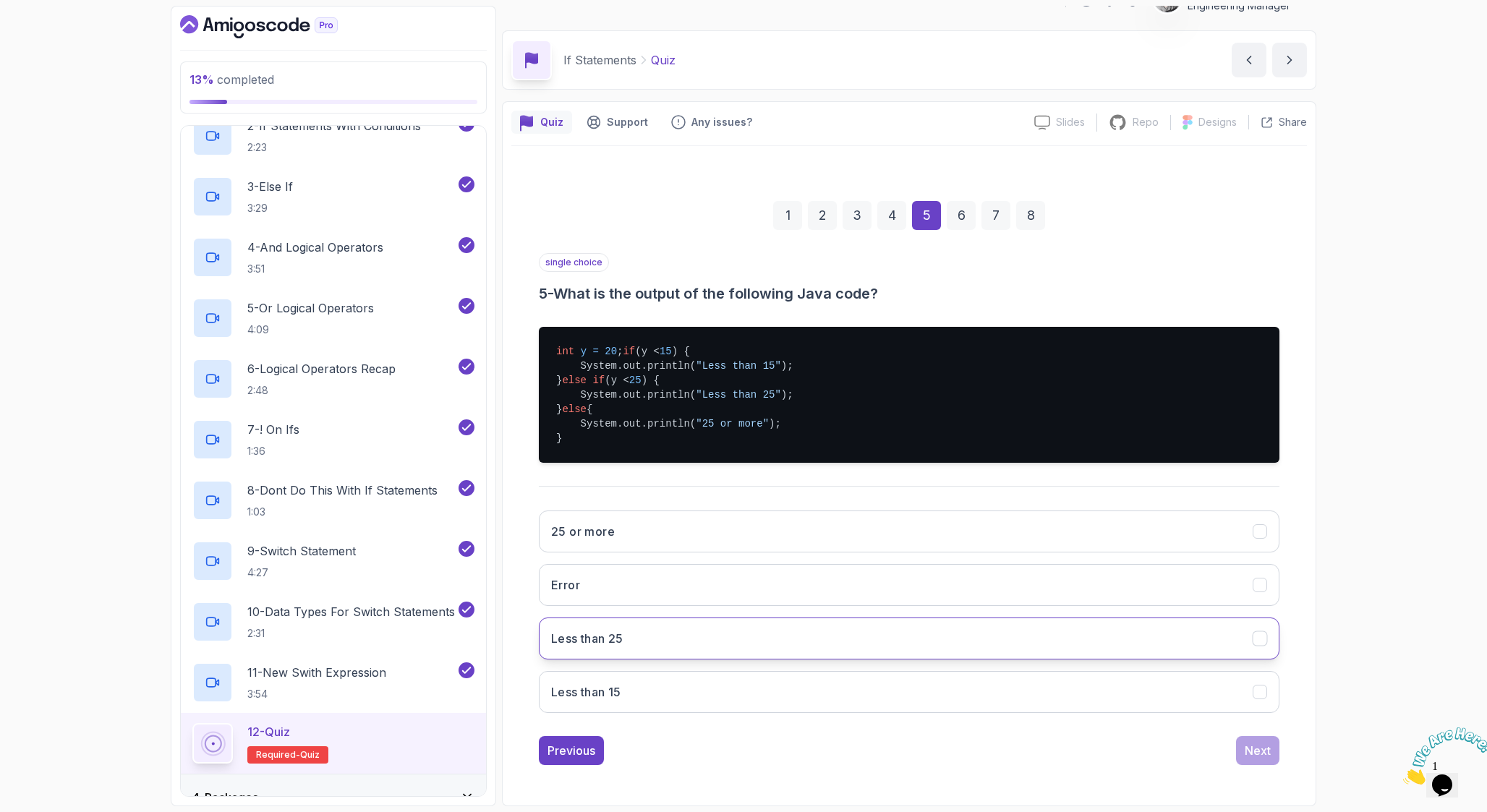
click at [628, 641] on button "Less than 25" at bounding box center [909, 638] width 740 height 42
click at [1270, 748] on button "Next" at bounding box center [1257, 750] width 43 height 29
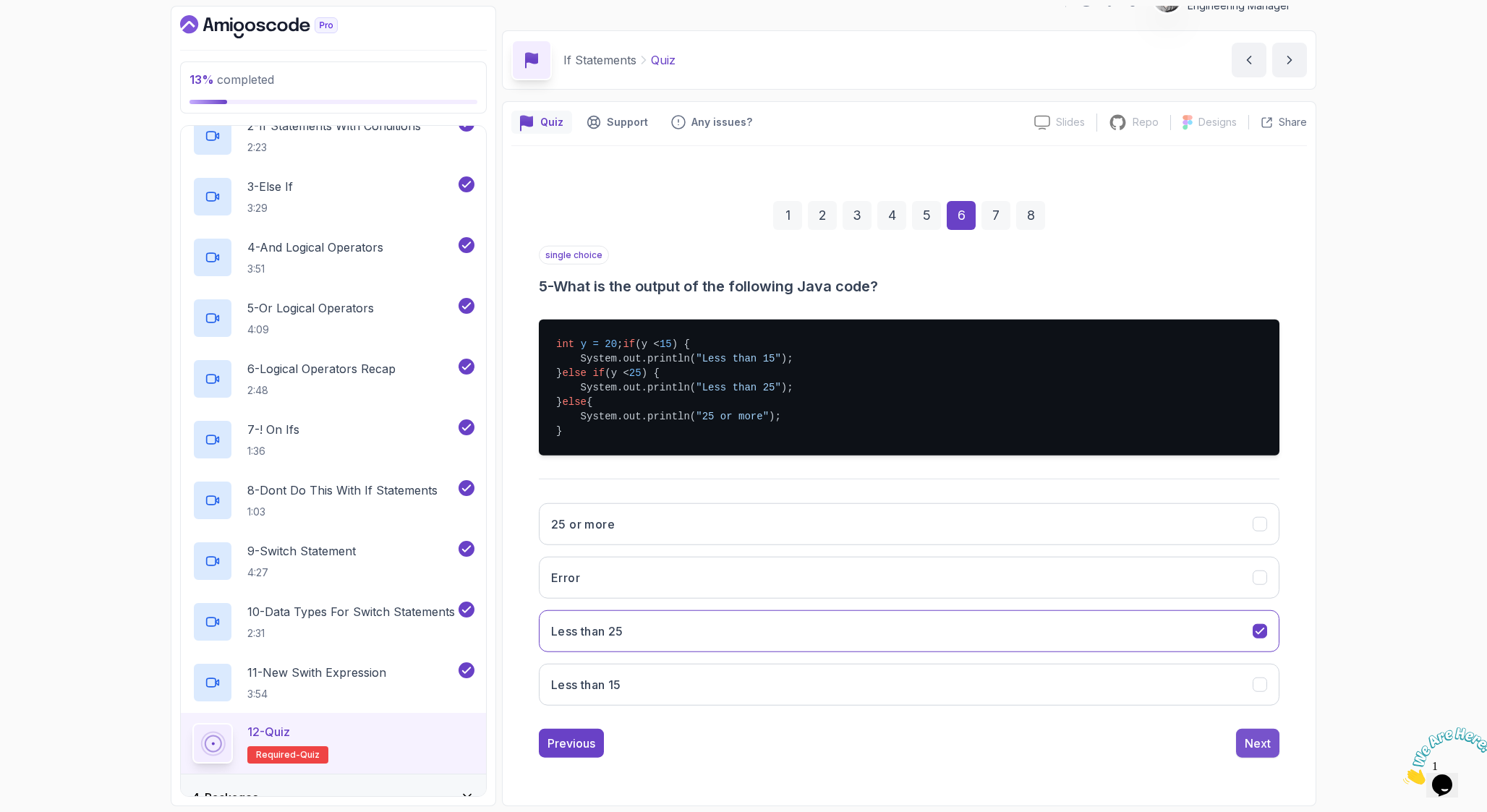
scroll to position [0, 0]
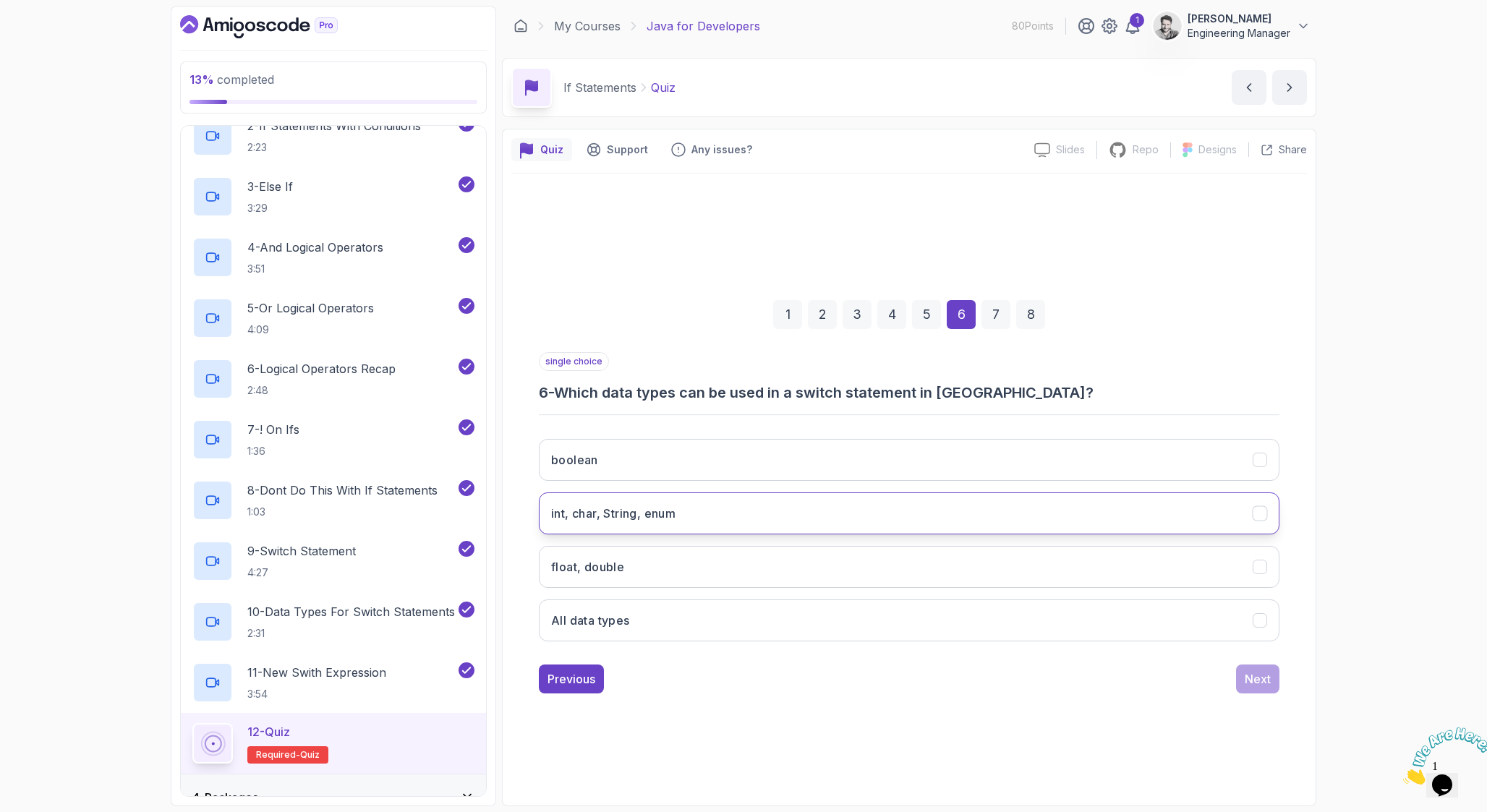
click at [749, 520] on button "int, char, String, enum" at bounding box center [909, 513] width 740 height 42
click at [1256, 679] on div "Next" at bounding box center [1258, 679] width 26 height 18
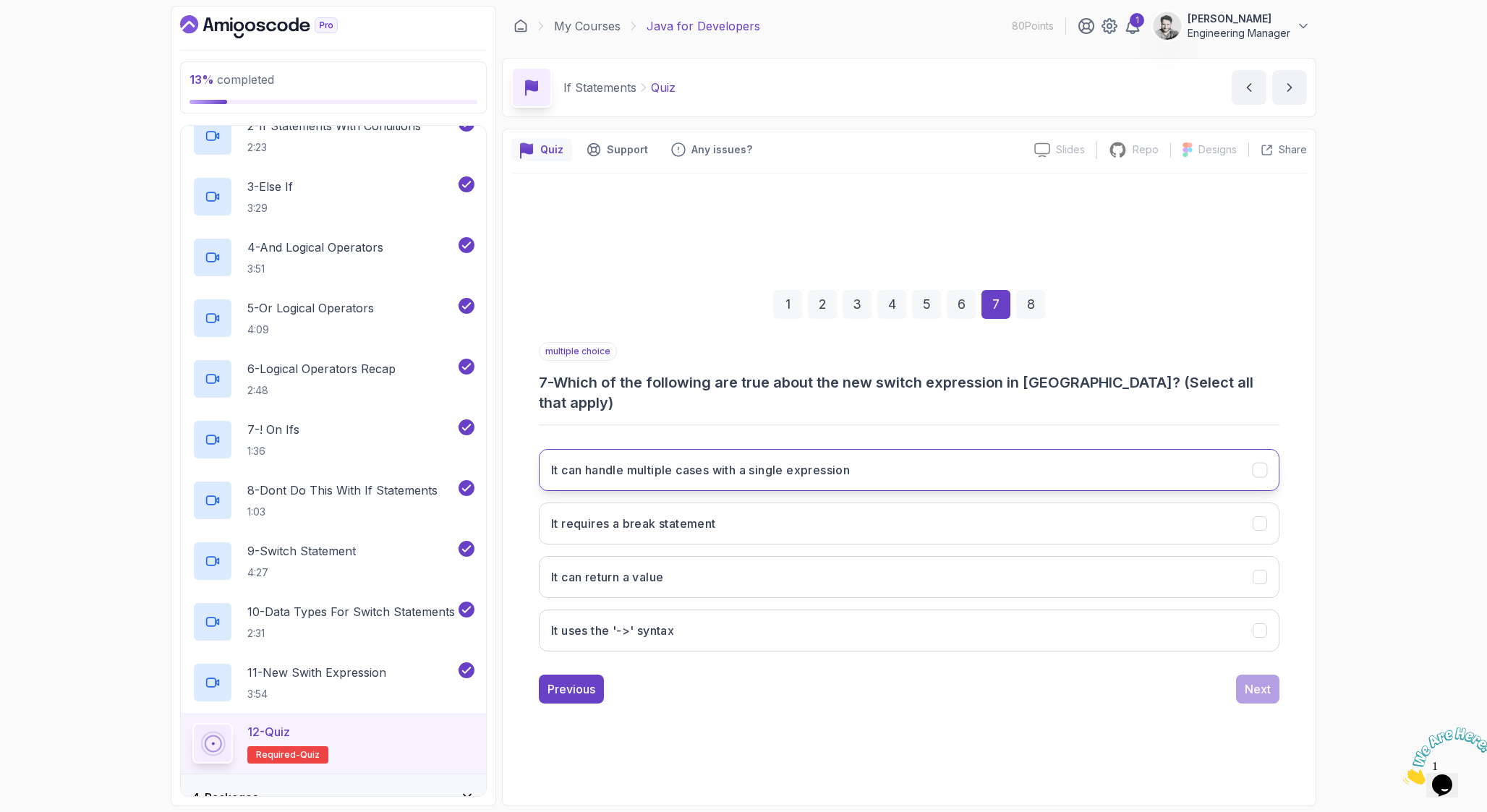
click at [899, 470] on button "It can handle multiple cases with a single expression" at bounding box center [909, 470] width 740 height 42
click at [963, 585] on button "It can return a value" at bounding box center [909, 577] width 740 height 42
click at [977, 624] on button "It uses the '->' syntax" at bounding box center [909, 630] width 740 height 42
click at [1257, 688] on button "Next" at bounding box center [1257, 689] width 43 height 29
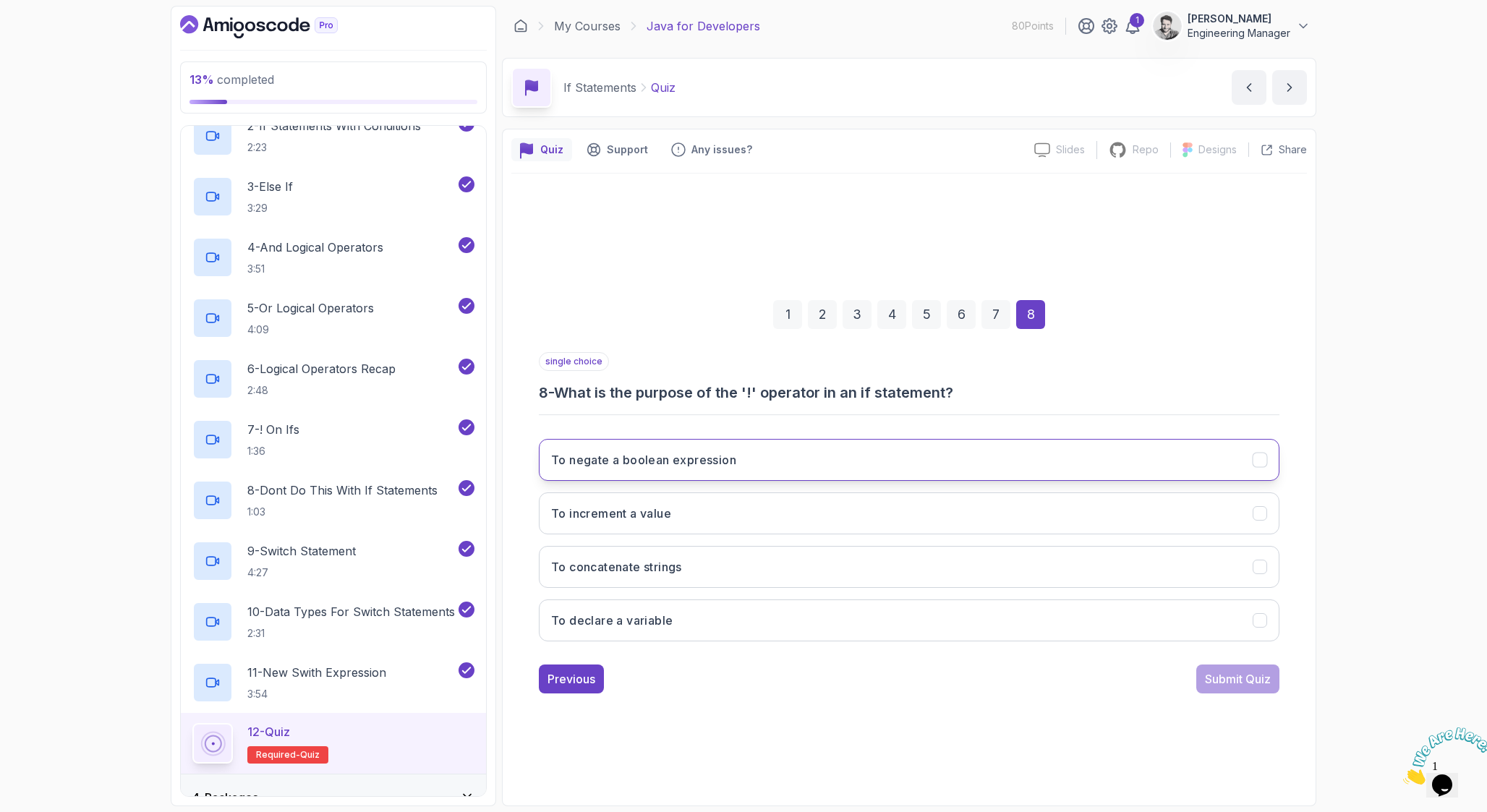
click at [713, 467] on h3 "To negate a boolean expression" at bounding box center [643, 460] width 185 height 18
click at [1208, 675] on div "Submit Quiz" at bounding box center [1237, 679] width 66 height 18
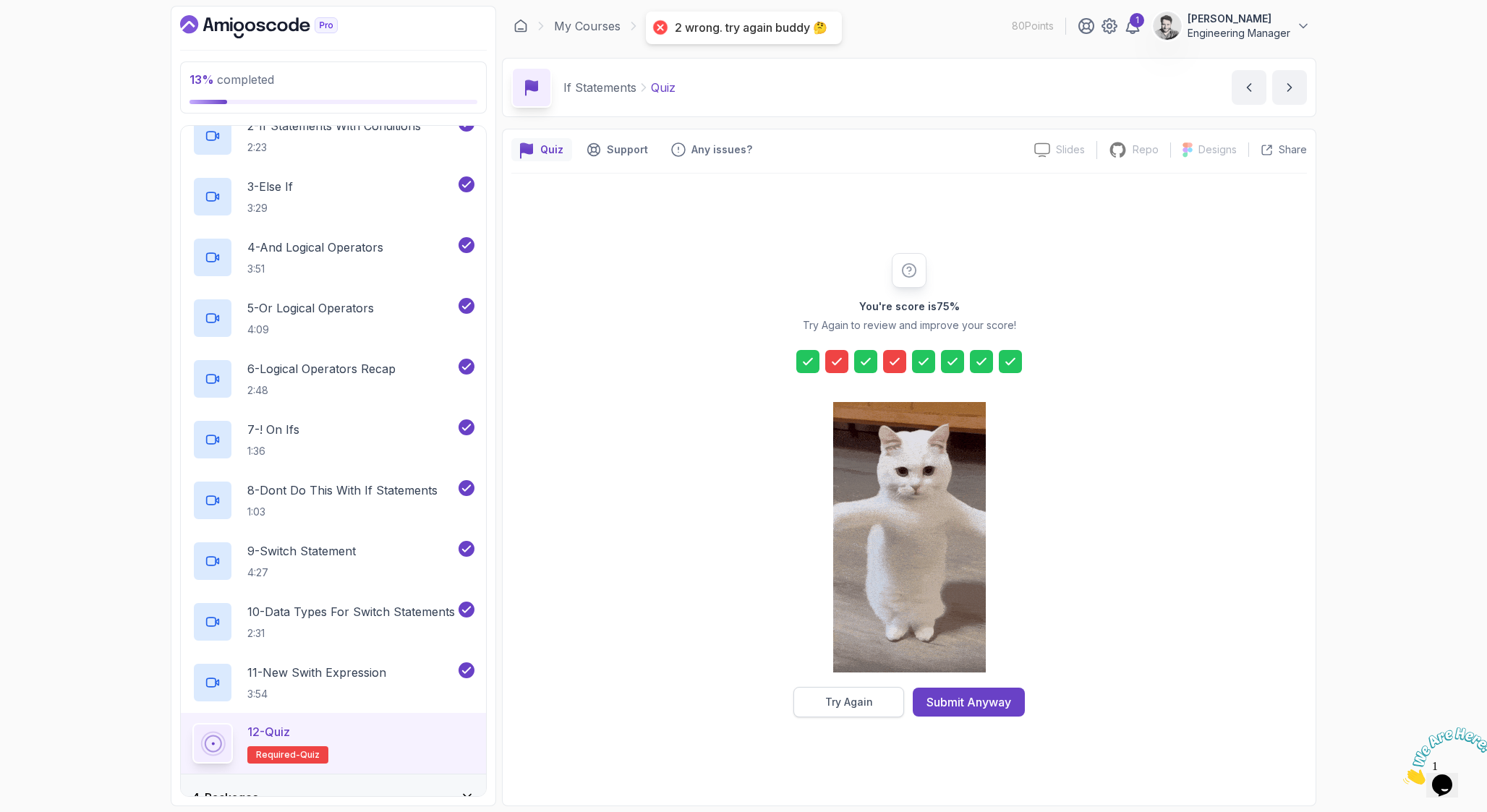
click at [859, 709] on button "Try Again" at bounding box center [848, 702] width 110 height 30
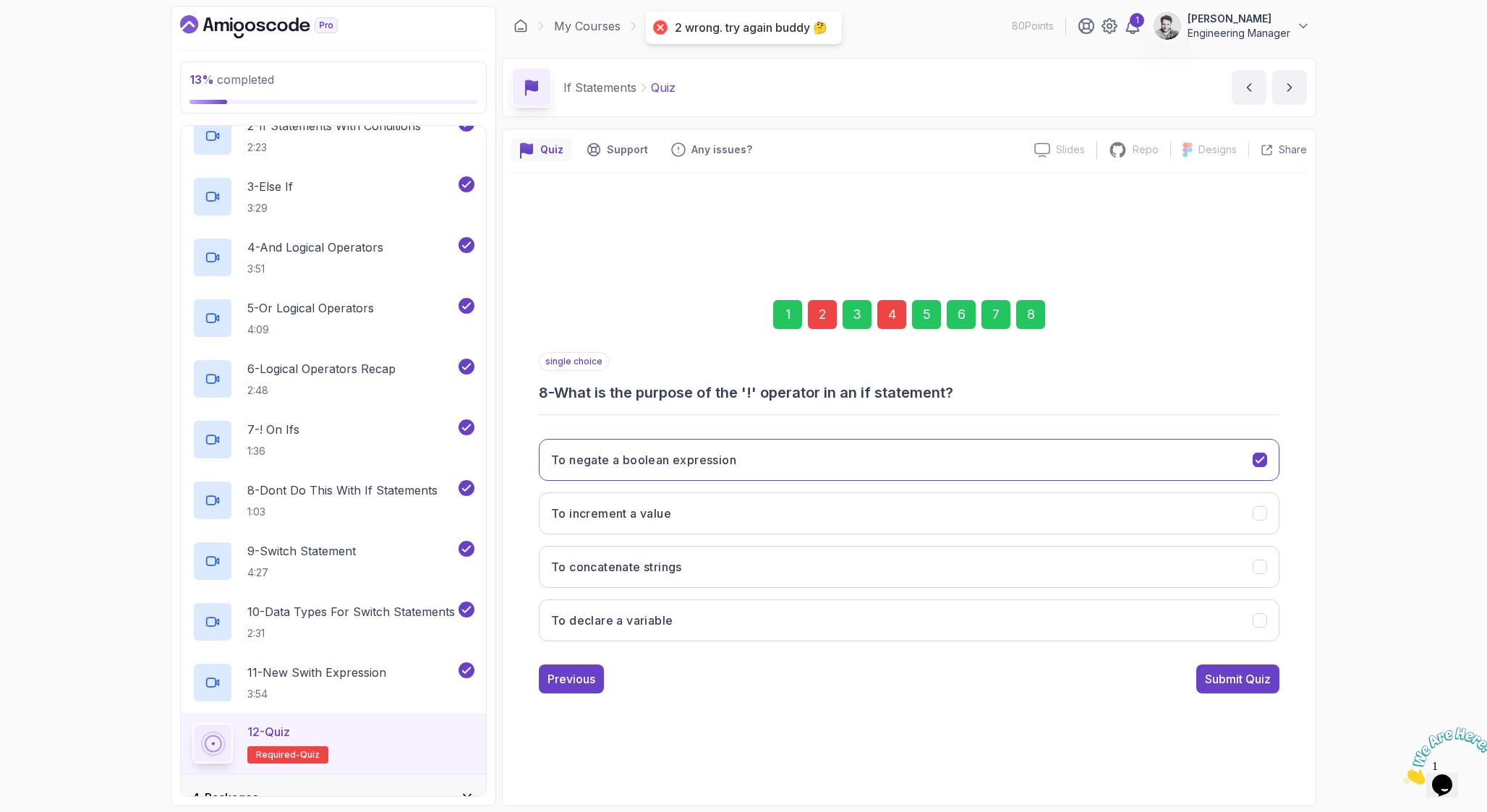
click at [823, 305] on div "2" at bounding box center [822, 315] width 29 height 29
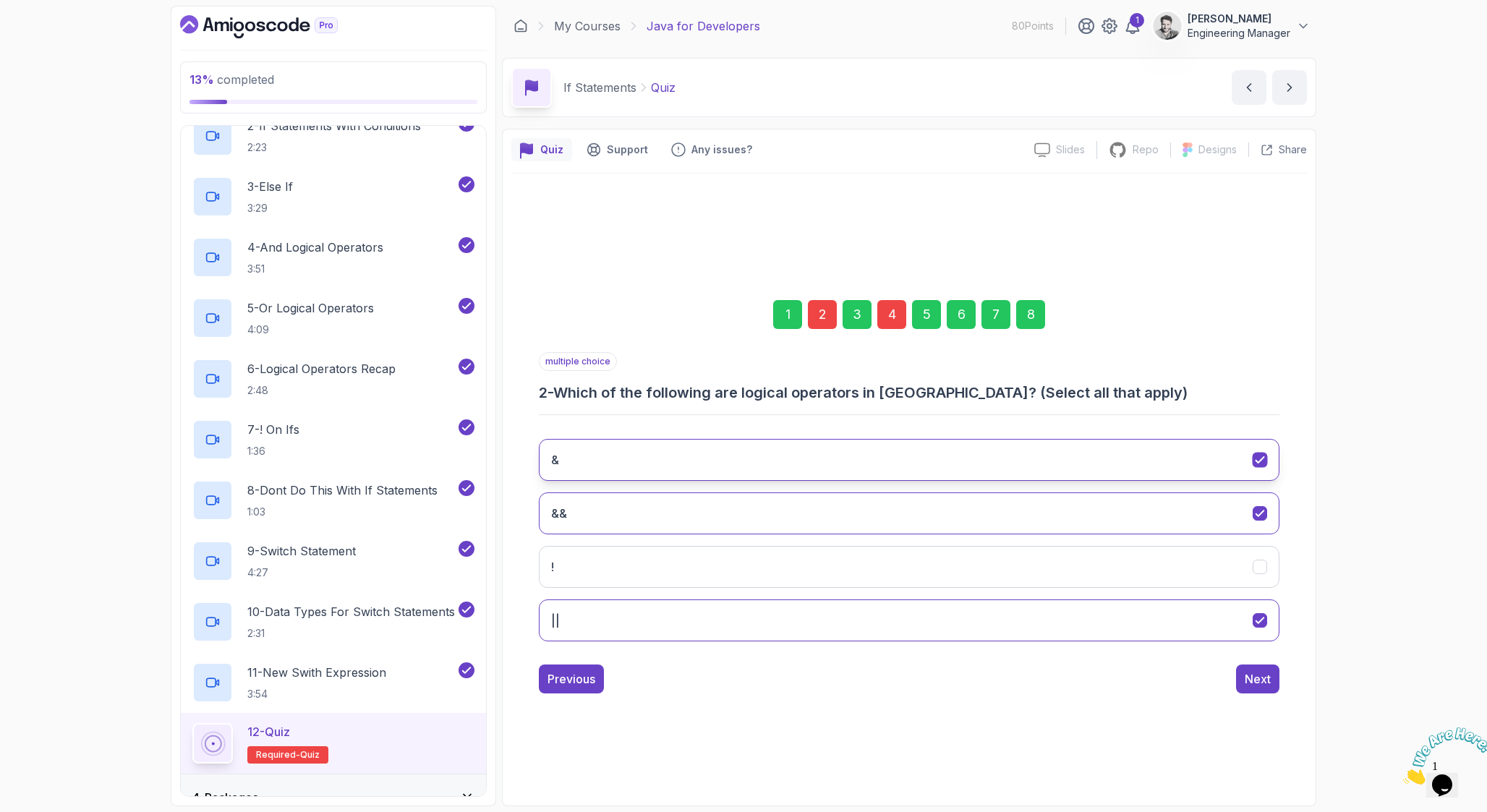
click at [728, 463] on button "&" at bounding box center [909, 460] width 740 height 42
click at [1268, 679] on div "Next" at bounding box center [1258, 679] width 26 height 18
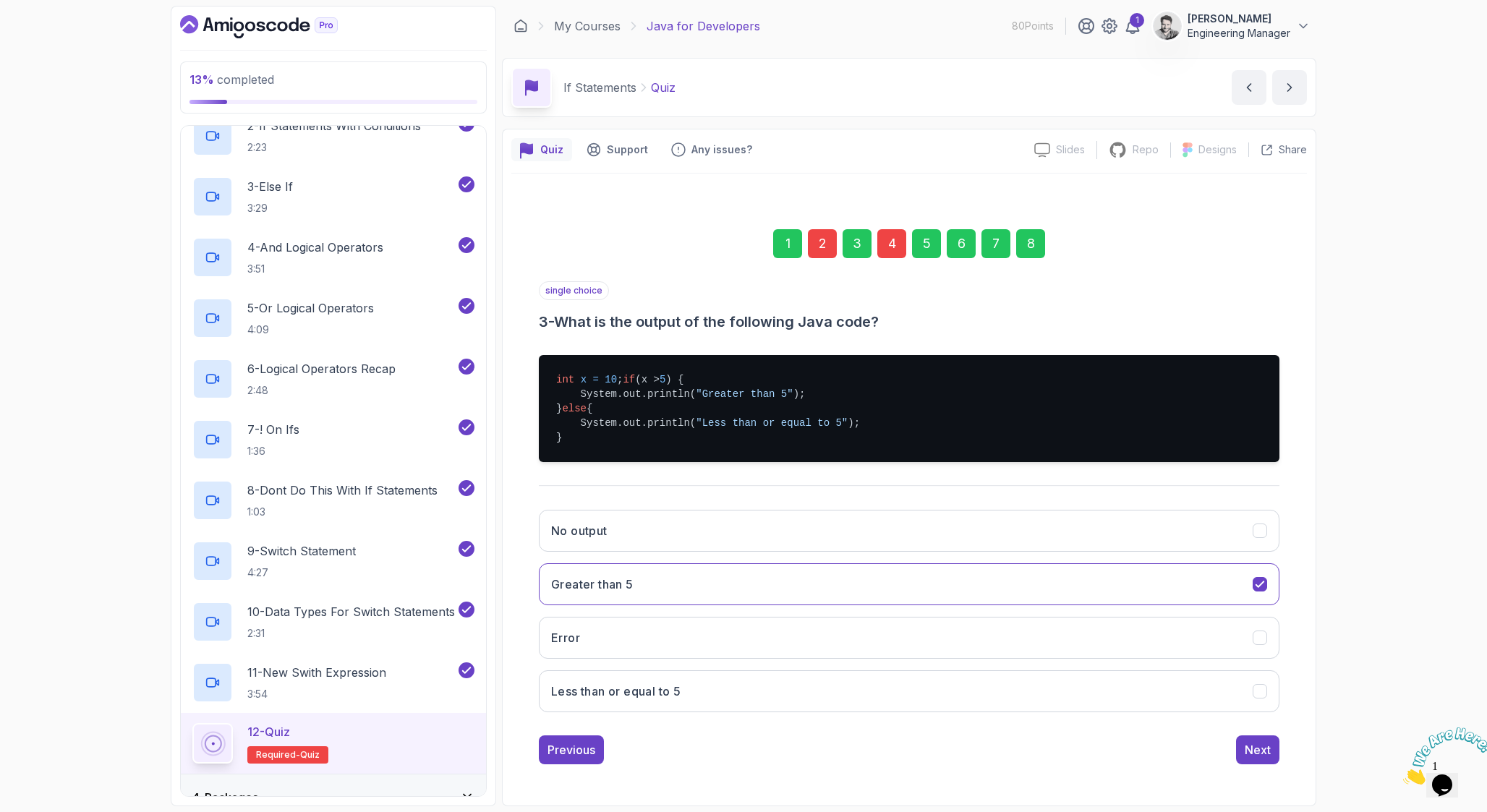
click at [895, 250] on div "4" at bounding box center [892, 244] width 29 height 29
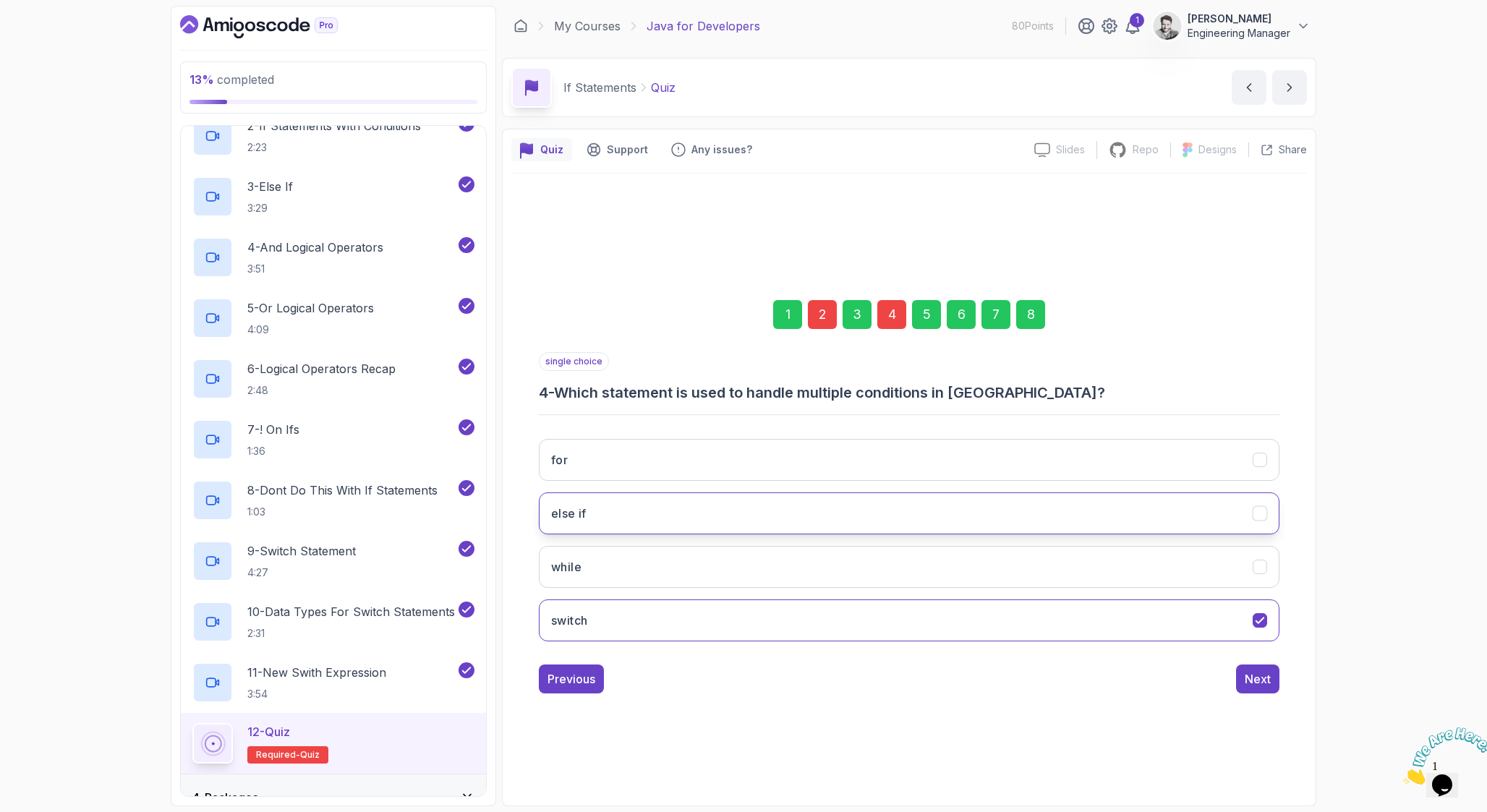
click at [662, 518] on button "else if" at bounding box center [909, 513] width 740 height 42
click at [1261, 685] on div "Next" at bounding box center [1258, 679] width 26 height 18
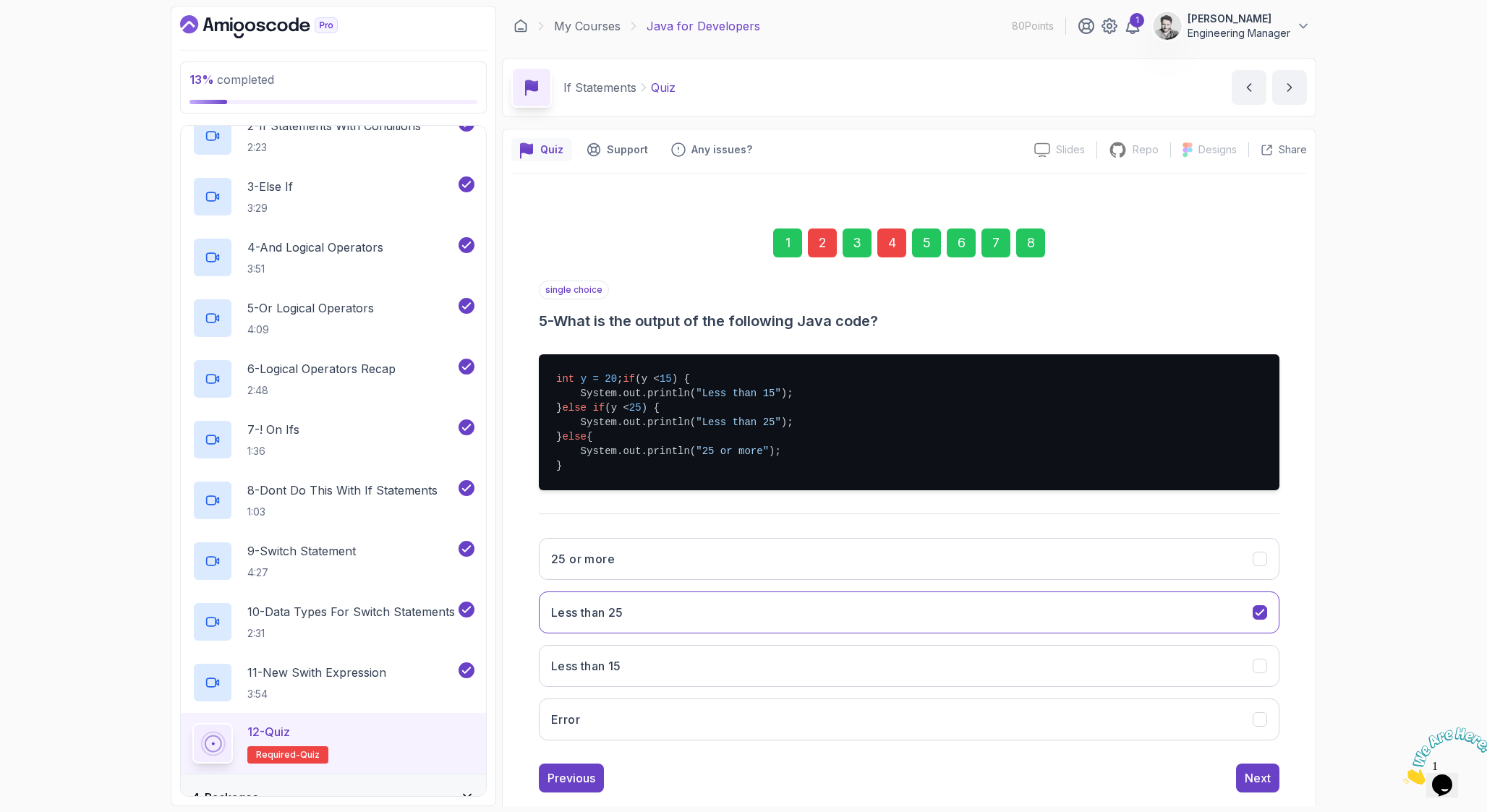
click at [1033, 236] on div "8" at bounding box center [1030, 243] width 29 height 29
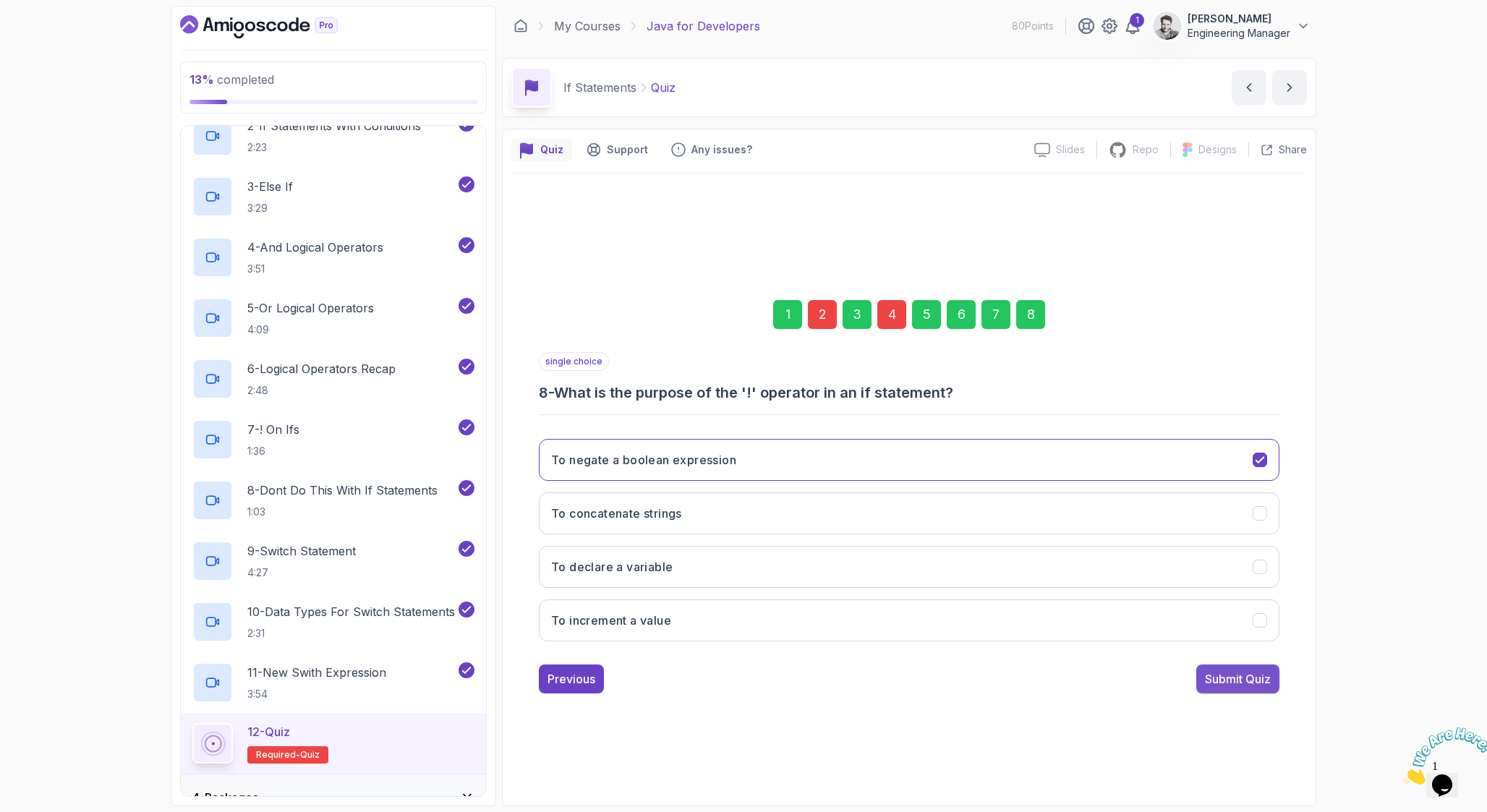
click at [1243, 679] on div "Submit Quiz" at bounding box center [1237, 679] width 66 height 18
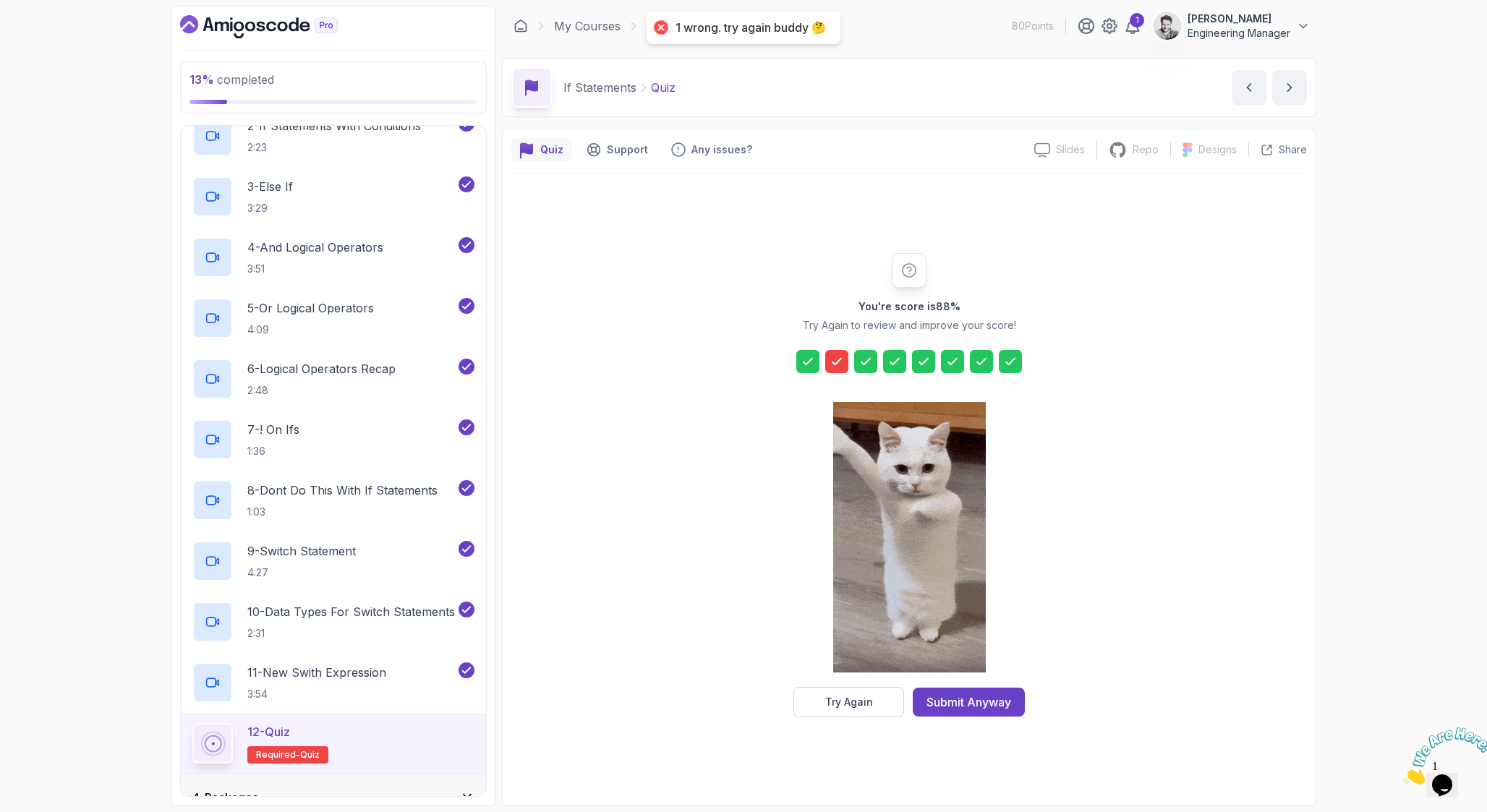
click at [839, 364] on icon at bounding box center [836, 361] width 15 height 15
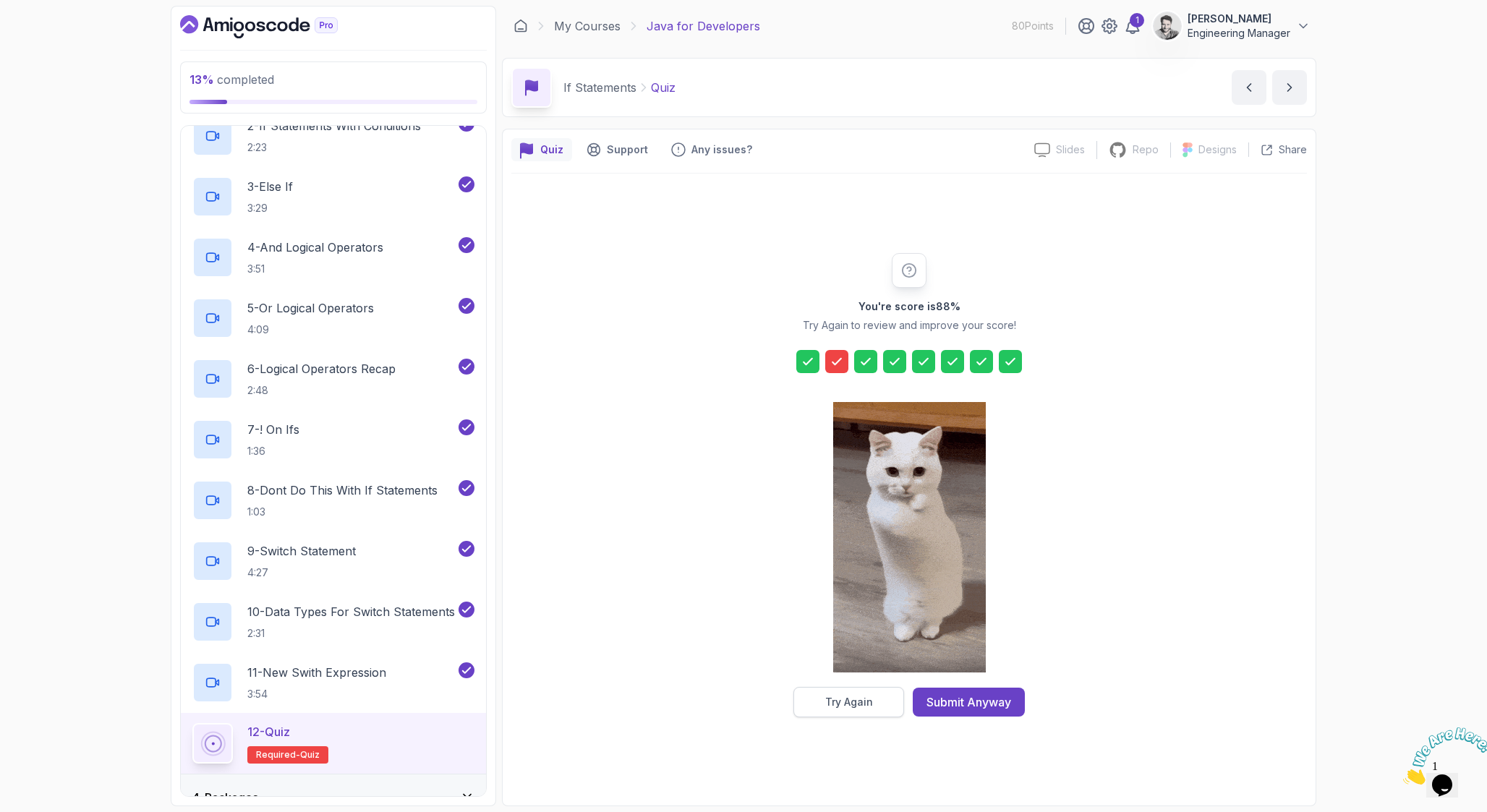
click at [872, 703] on button "Try Again" at bounding box center [848, 702] width 110 height 30
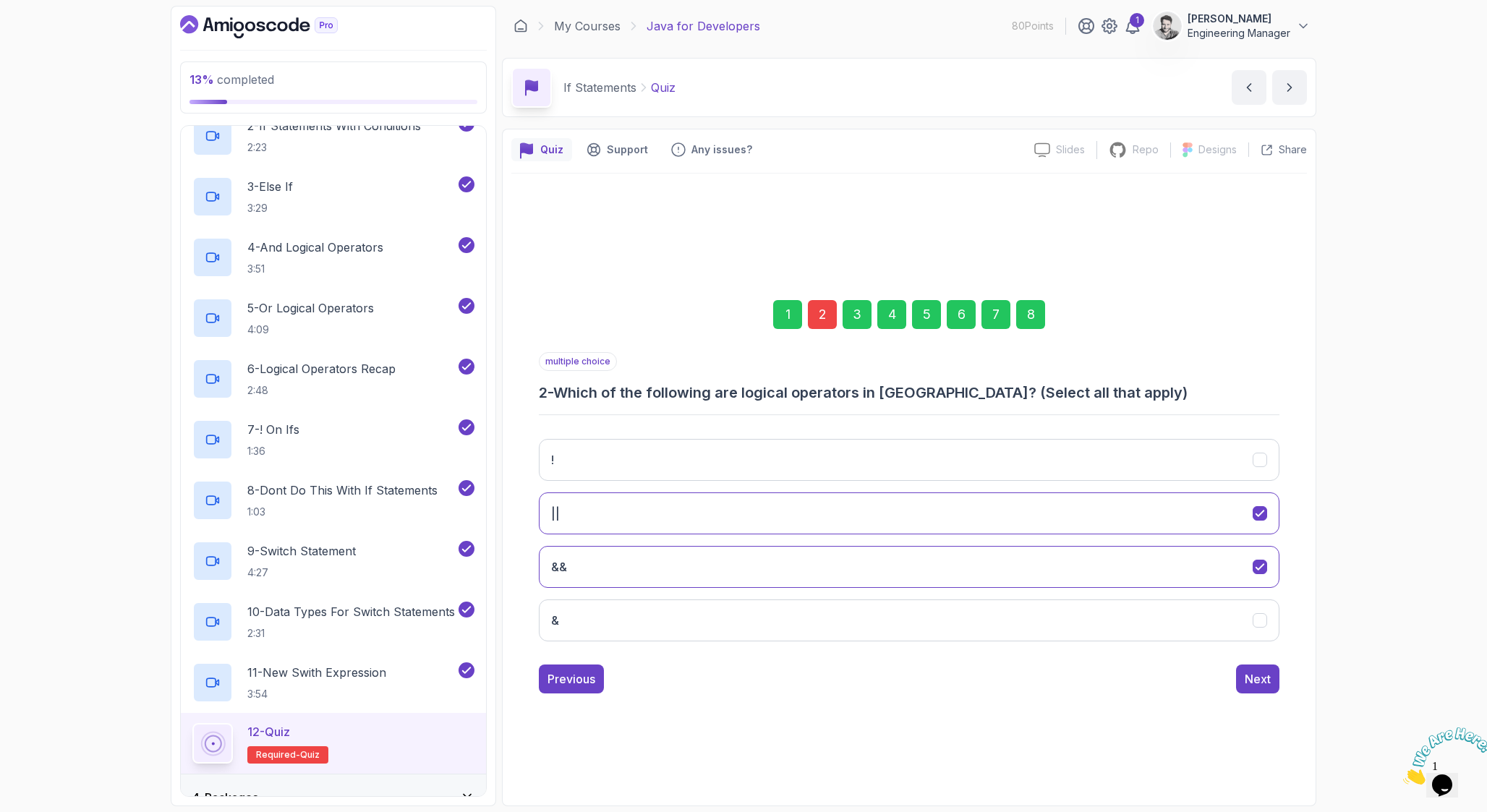
click at [814, 311] on div "2" at bounding box center [822, 315] width 29 height 29
click at [1261, 460] on icon "!" at bounding box center [1260, 460] width 14 height 14
click at [1258, 618] on icon "&" at bounding box center [1260, 621] width 14 height 14
click at [1023, 313] on div "8" at bounding box center [1030, 315] width 29 height 29
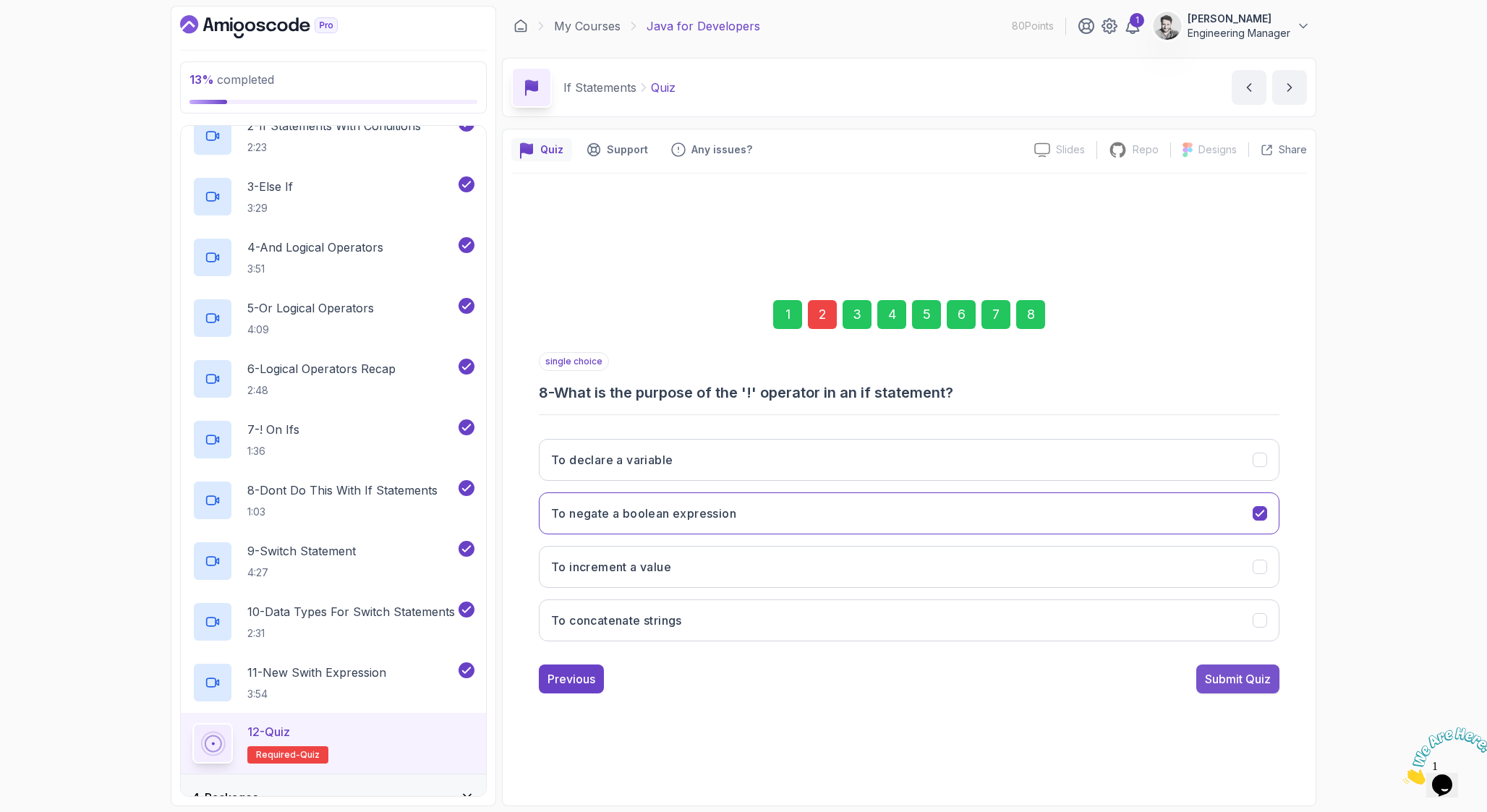
click at [1263, 671] on div "Submit Quiz" at bounding box center [1237, 679] width 66 height 18
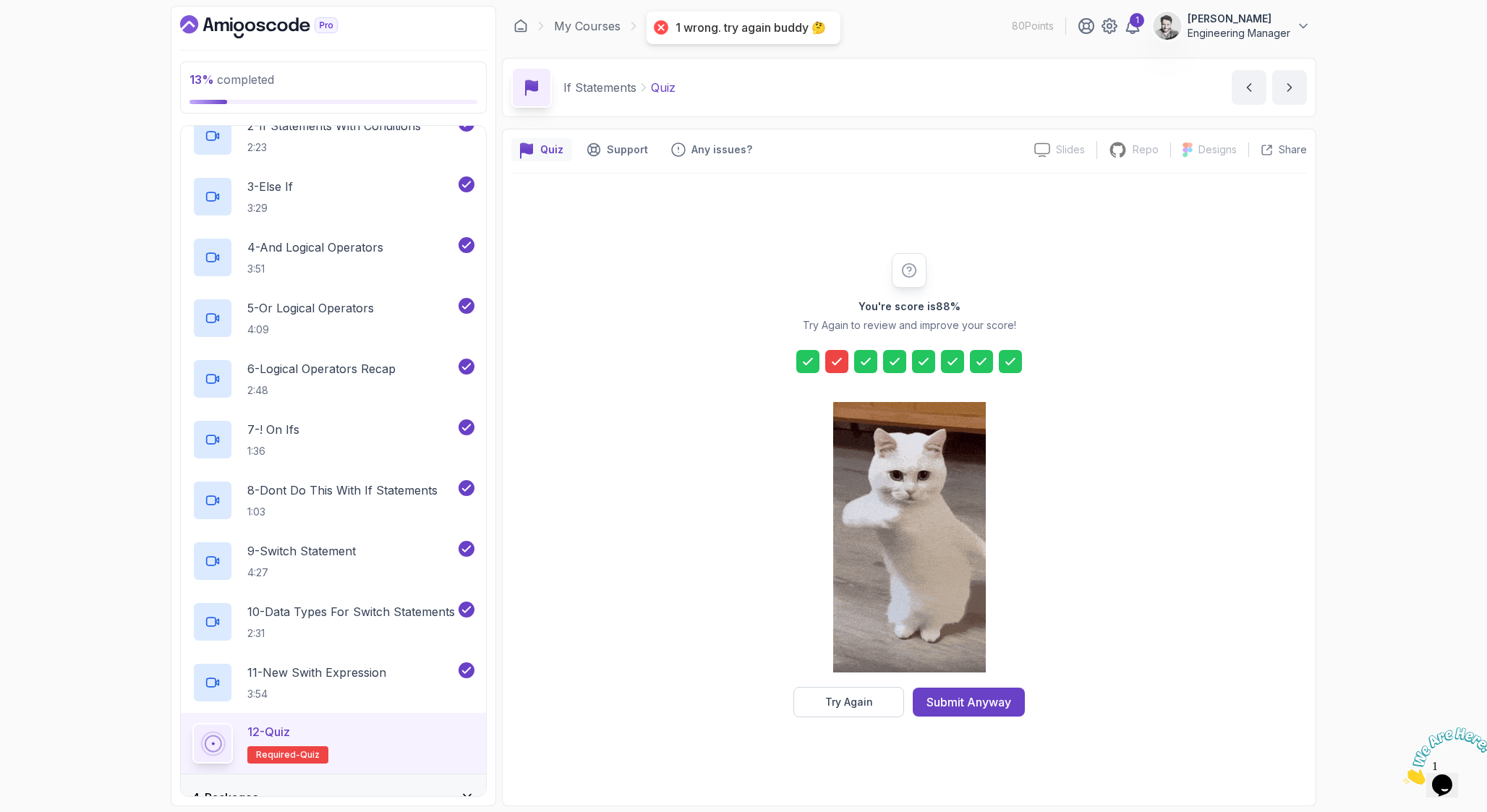
click at [838, 355] on icon at bounding box center [836, 361] width 15 height 15
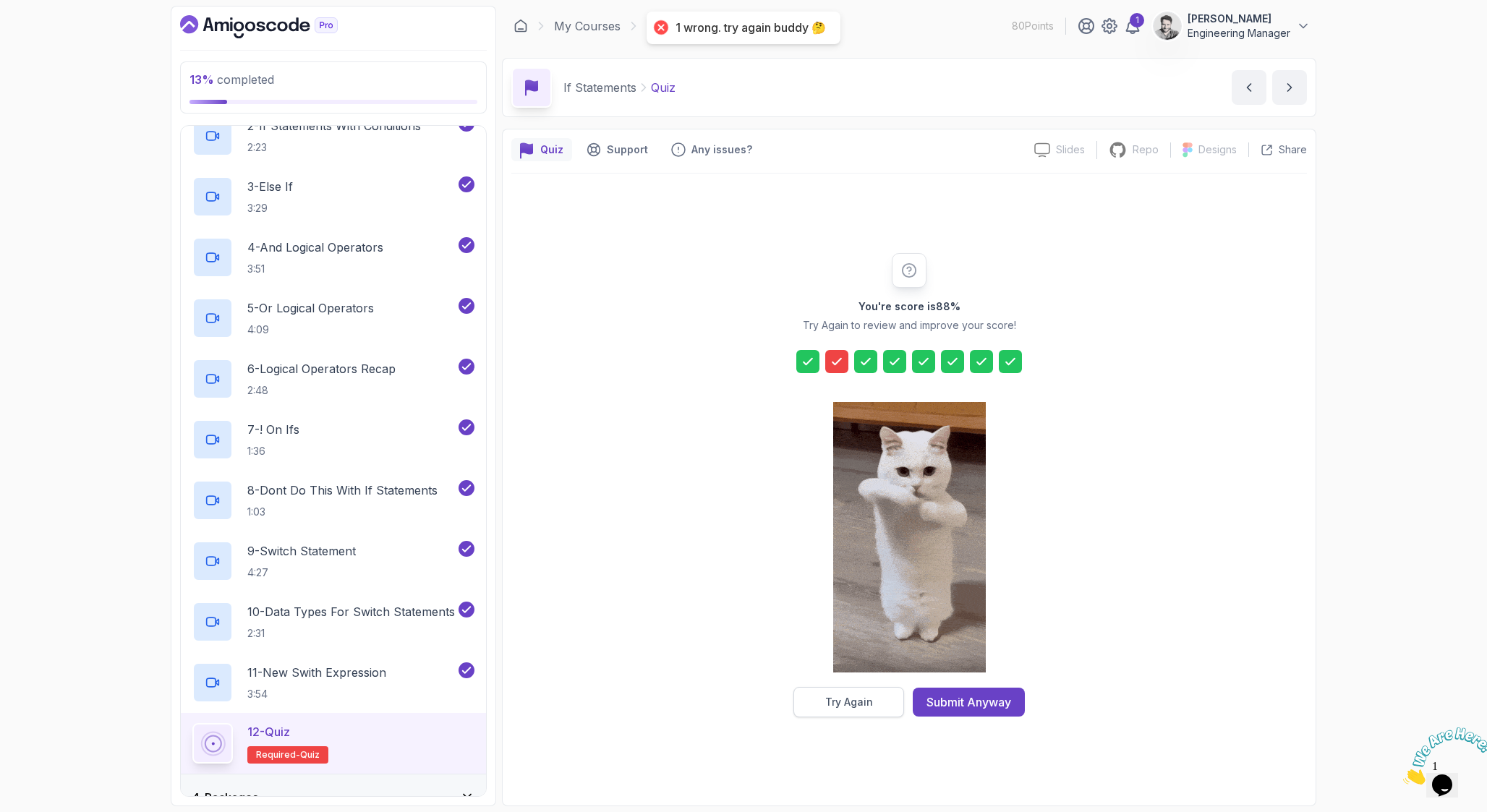
click at [882, 706] on button "Try Again" at bounding box center [848, 702] width 110 height 30
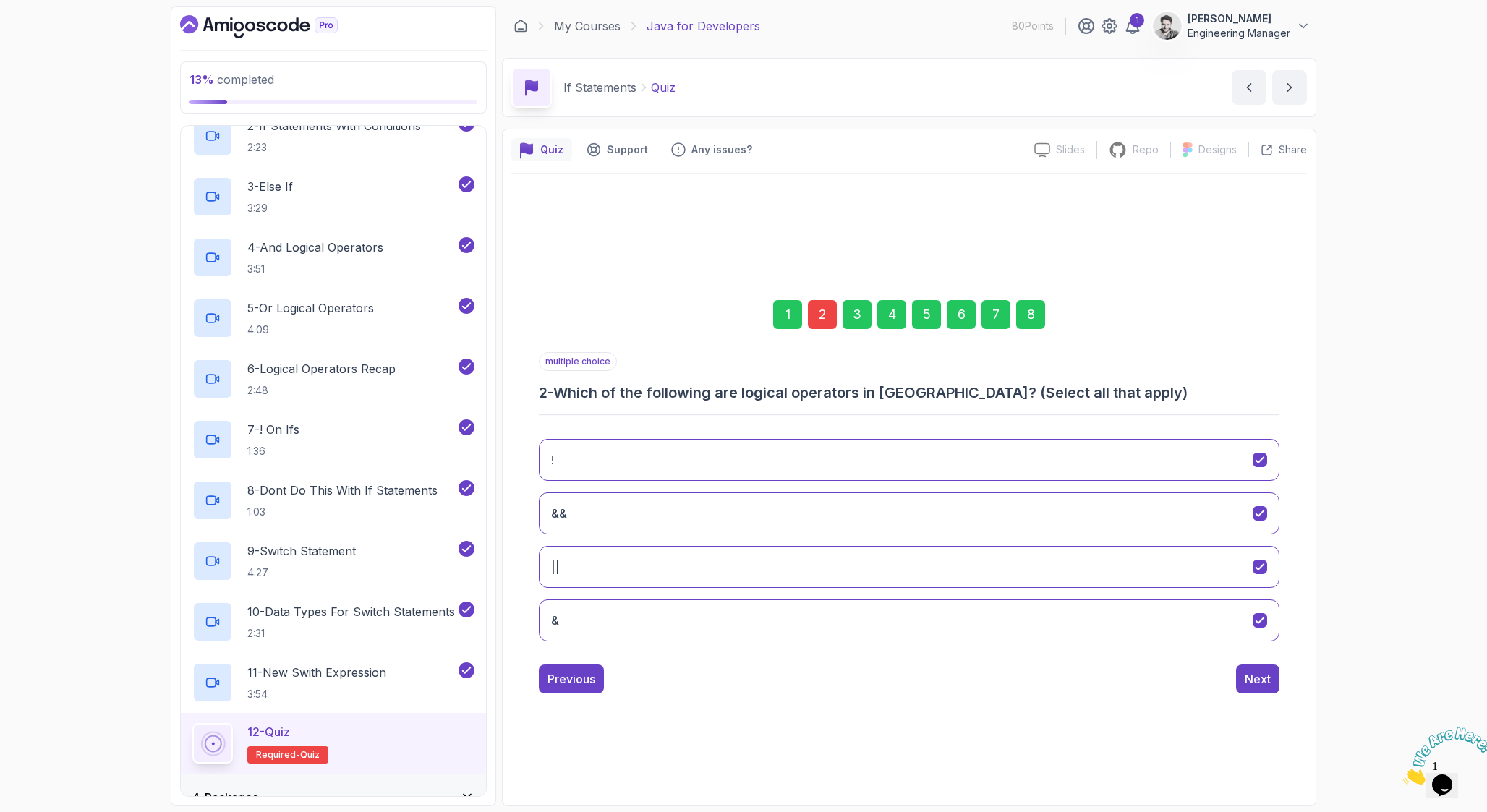
click at [818, 315] on div "2" at bounding box center [822, 315] width 29 height 29
click at [1261, 460] on icon "!" at bounding box center [1260, 460] width 14 height 14
click at [1259, 615] on icon "&" at bounding box center [1260, 621] width 14 height 14
click at [1259, 620] on icon "&" at bounding box center [1259, 621] width 8 height 6
click at [1266, 466] on icon "!" at bounding box center [1260, 460] width 14 height 14
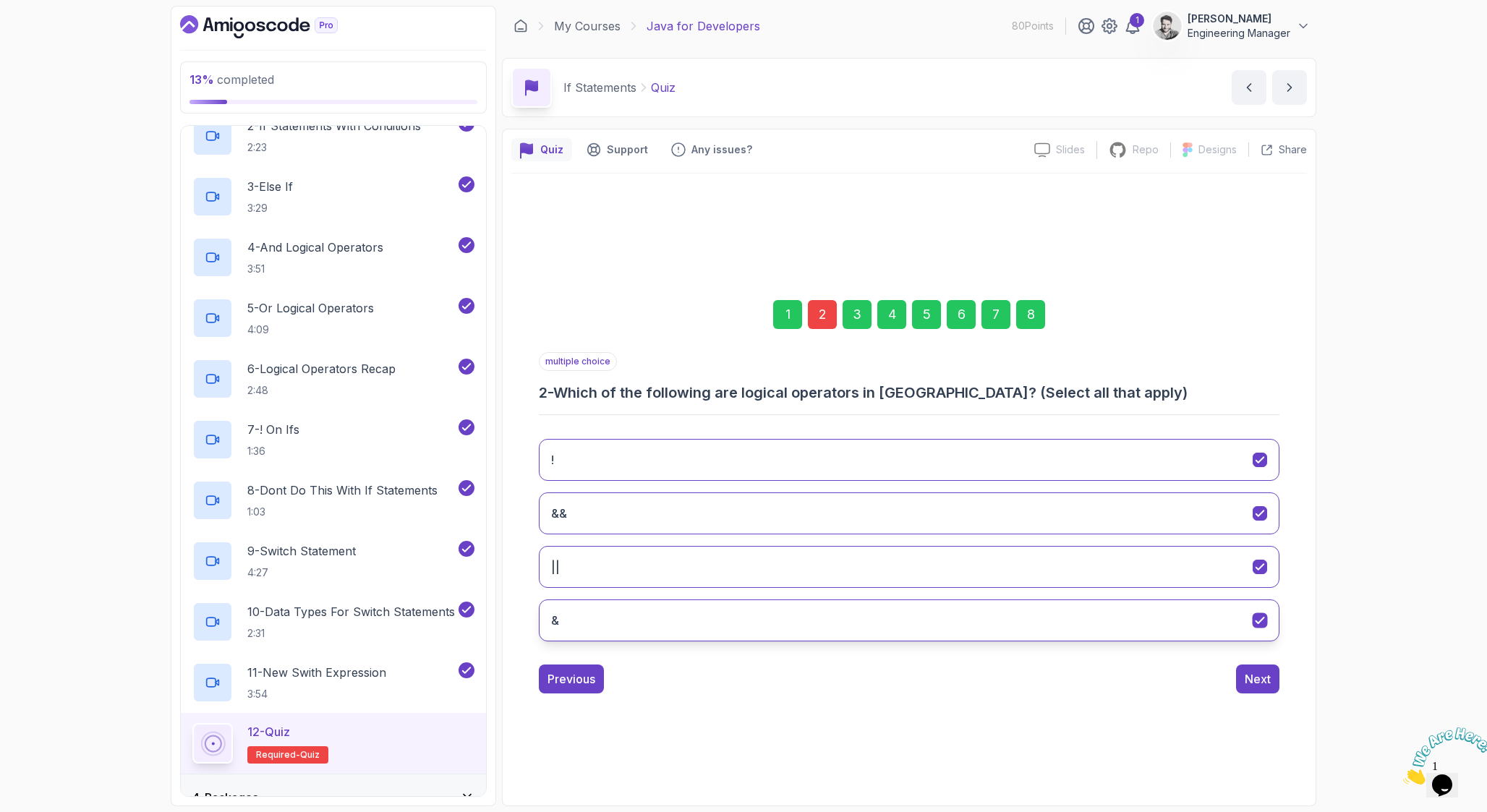
click at [1263, 623] on icon "&" at bounding box center [1260, 621] width 14 height 14
click at [1267, 674] on div "Next" at bounding box center [1258, 679] width 26 height 18
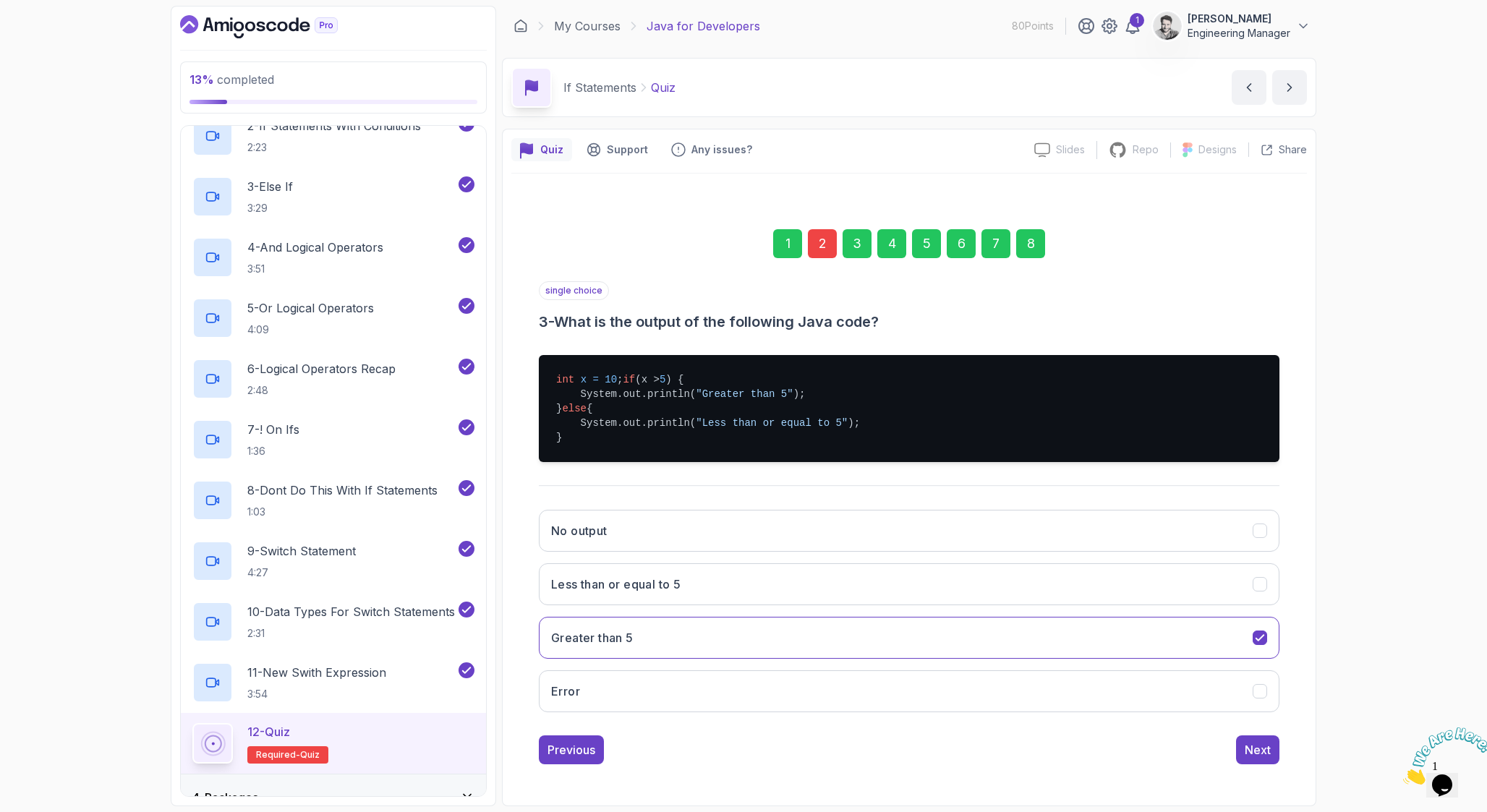
click at [1023, 238] on div "8" at bounding box center [1030, 244] width 29 height 29
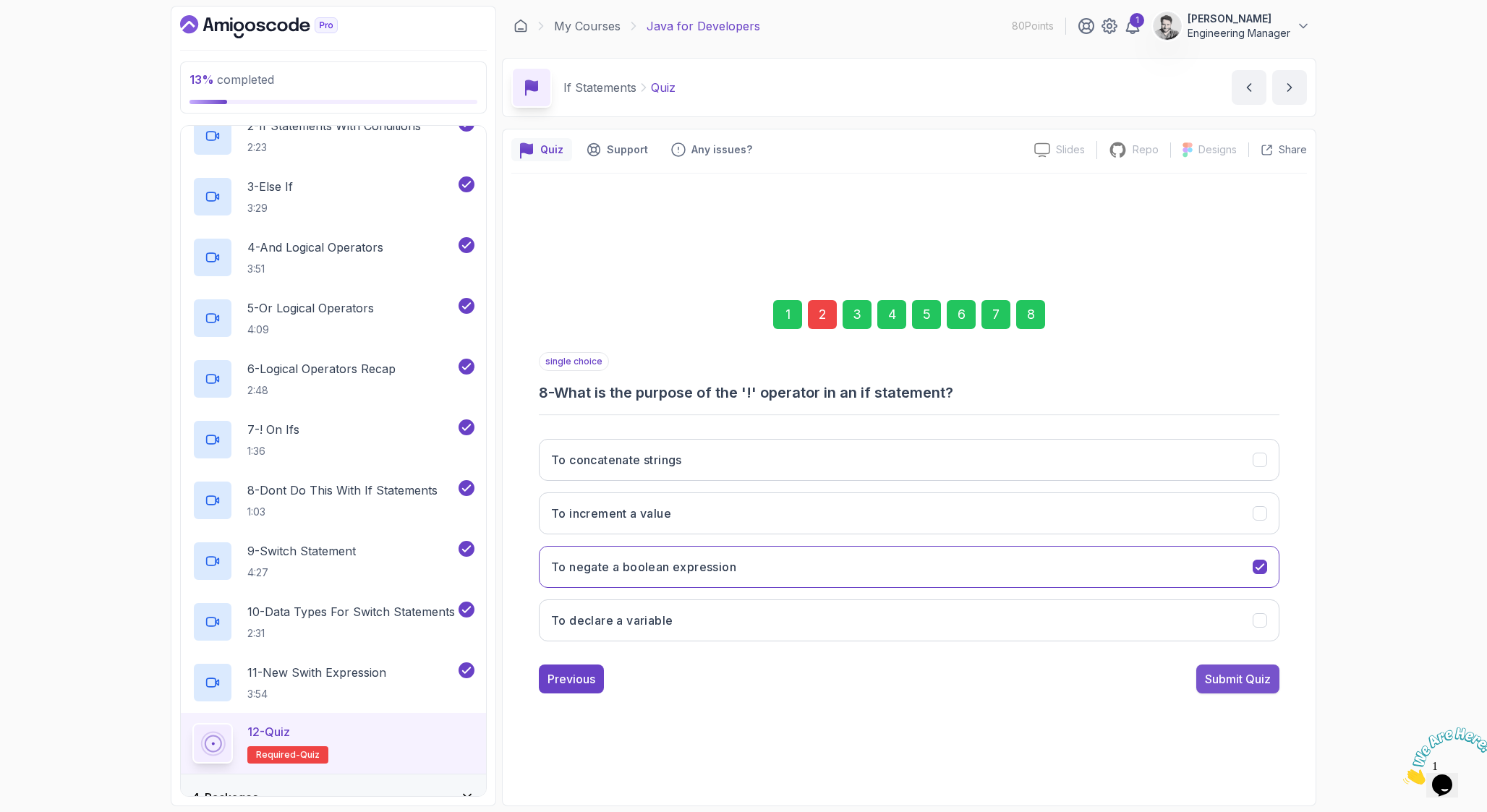
click at [1254, 684] on div "Submit Quiz" at bounding box center [1237, 679] width 66 height 18
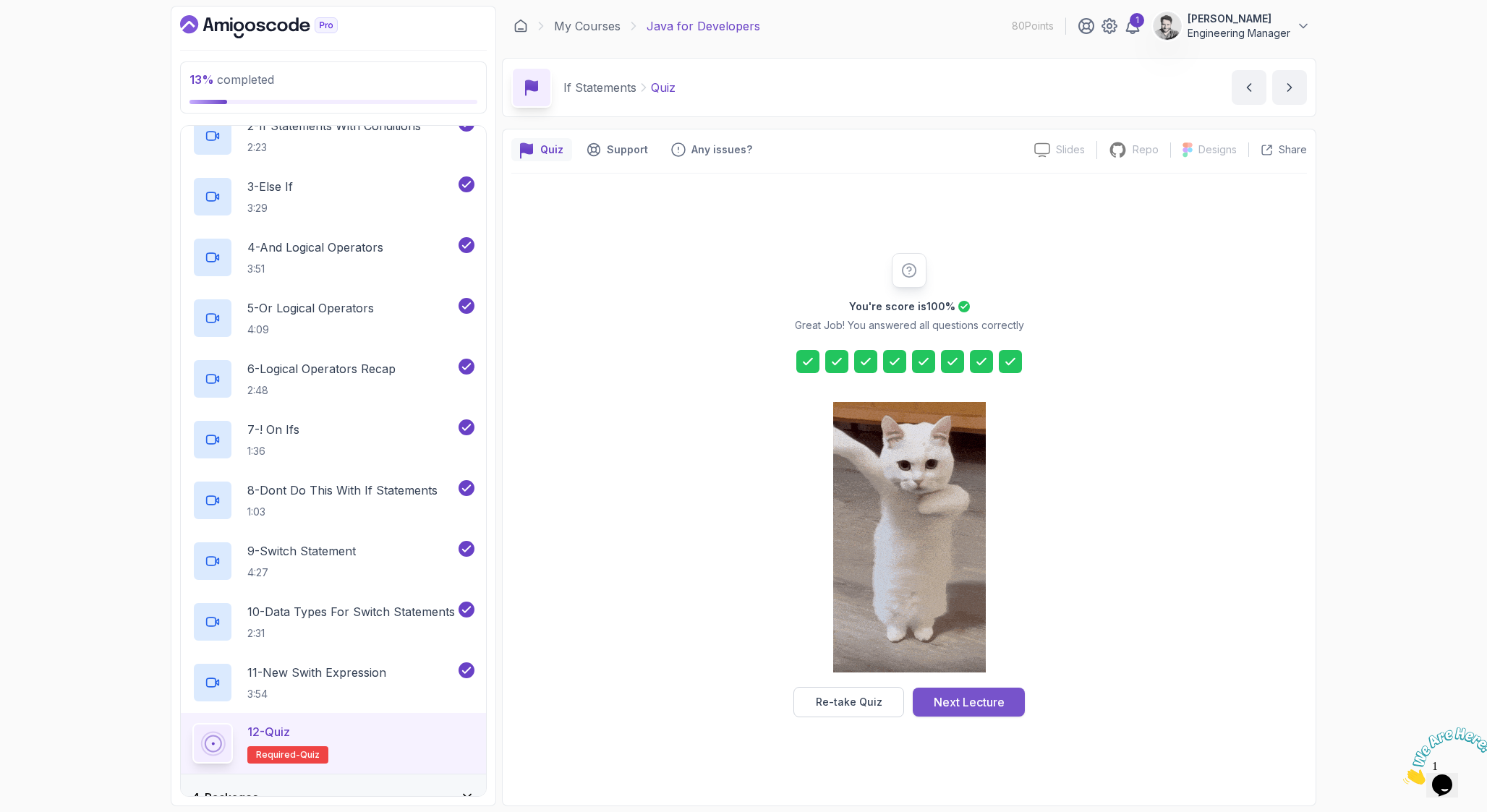
click at [962, 701] on div "Next Lecture" at bounding box center [969, 702] width 71 height 18
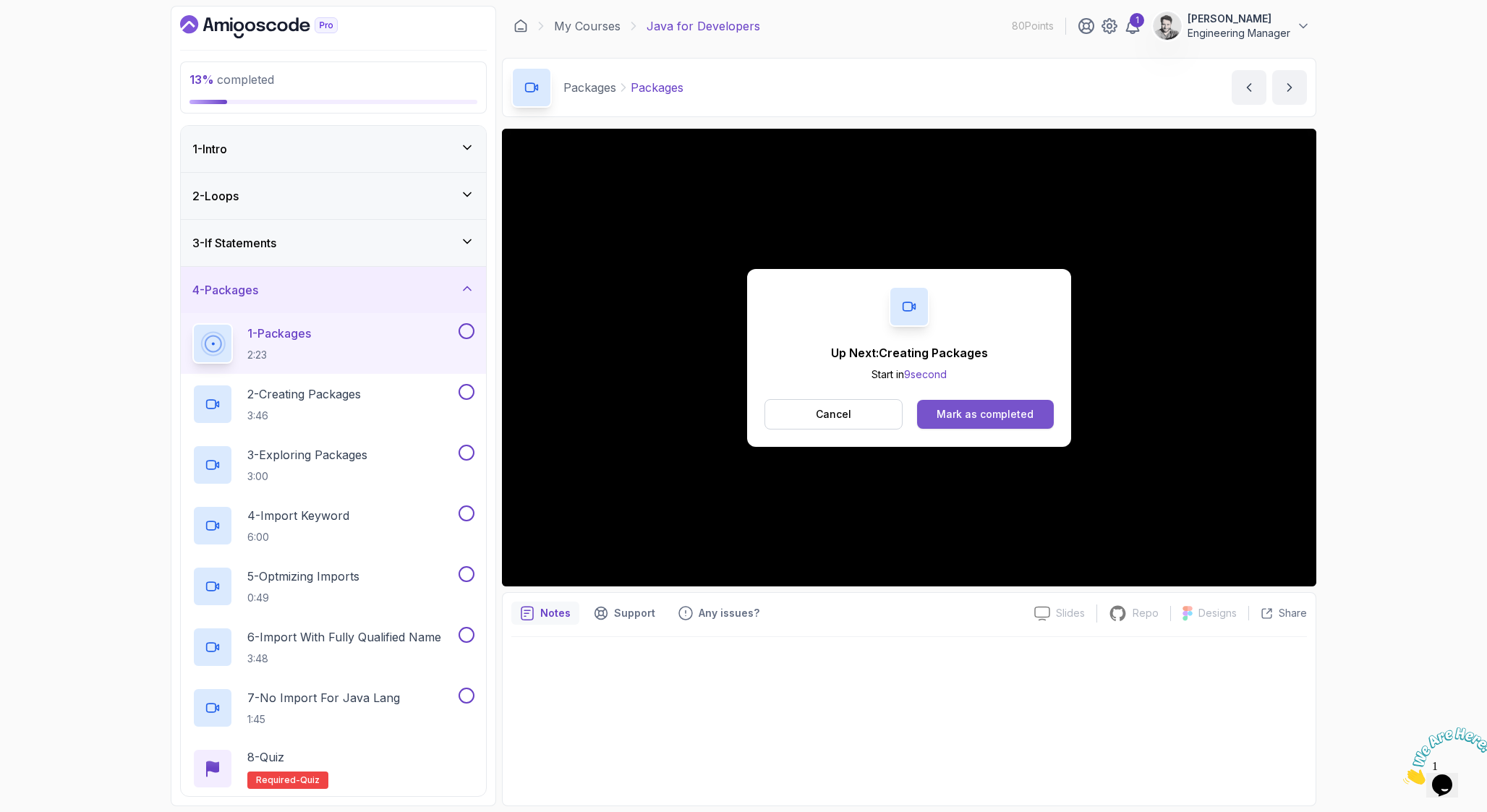
click at [981, 417] on div "Mark as completed" at bounding box center [985, 414] width 97 height 15
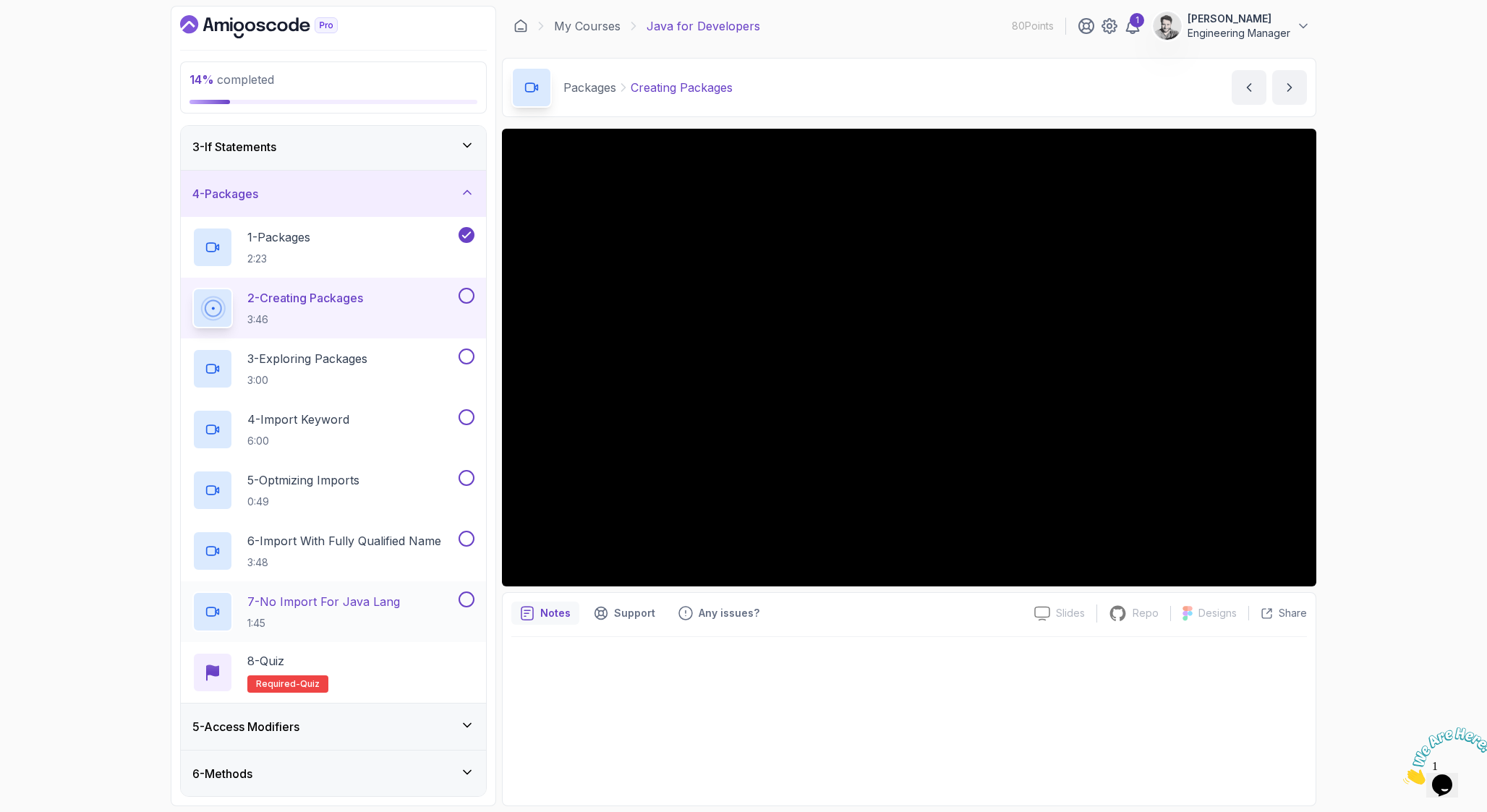
scroll to position [93, 0]
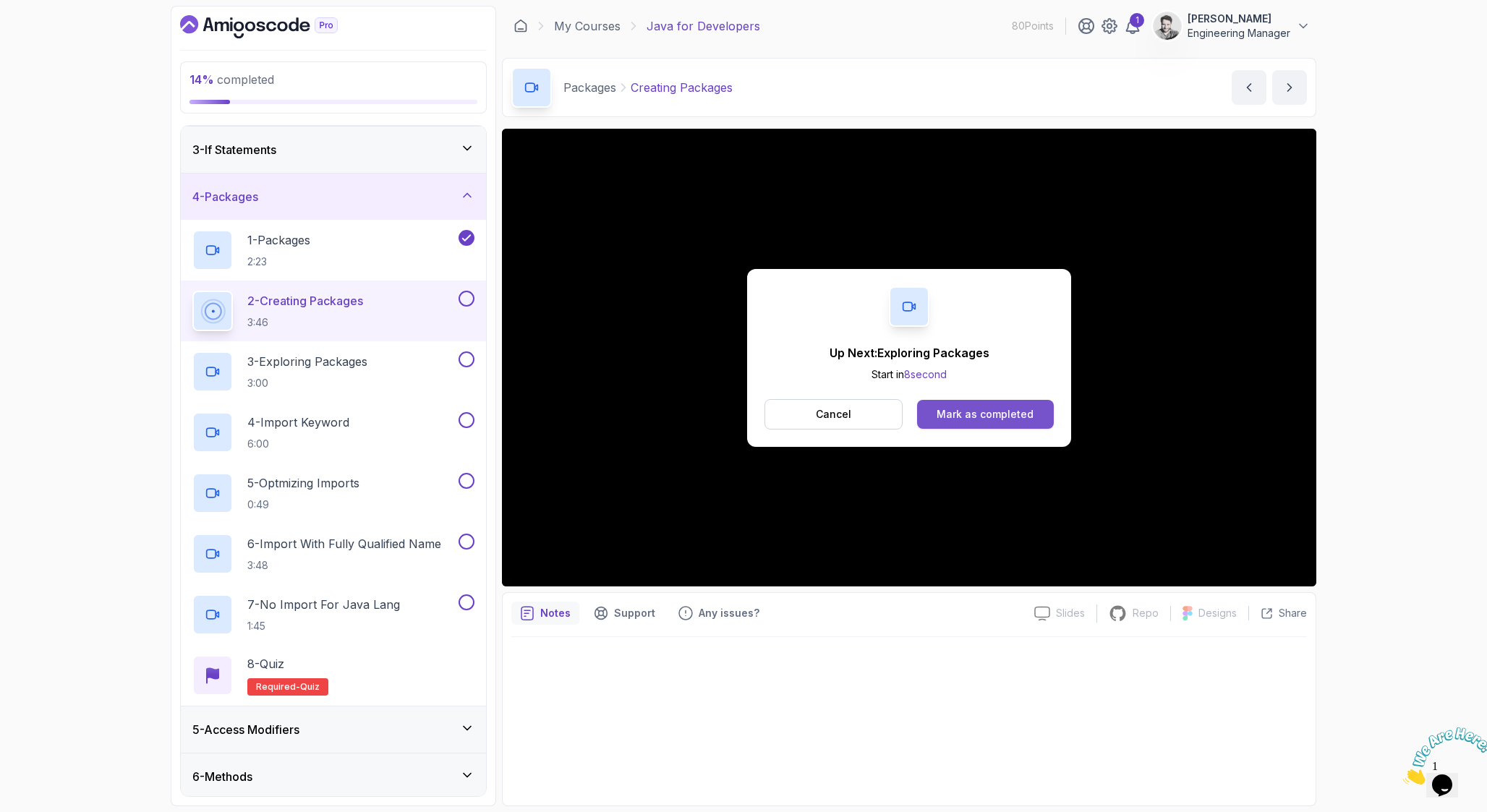
click at [940, 426] on button "Mark as completed" at bounding box center [985, 414] width 137 height 29
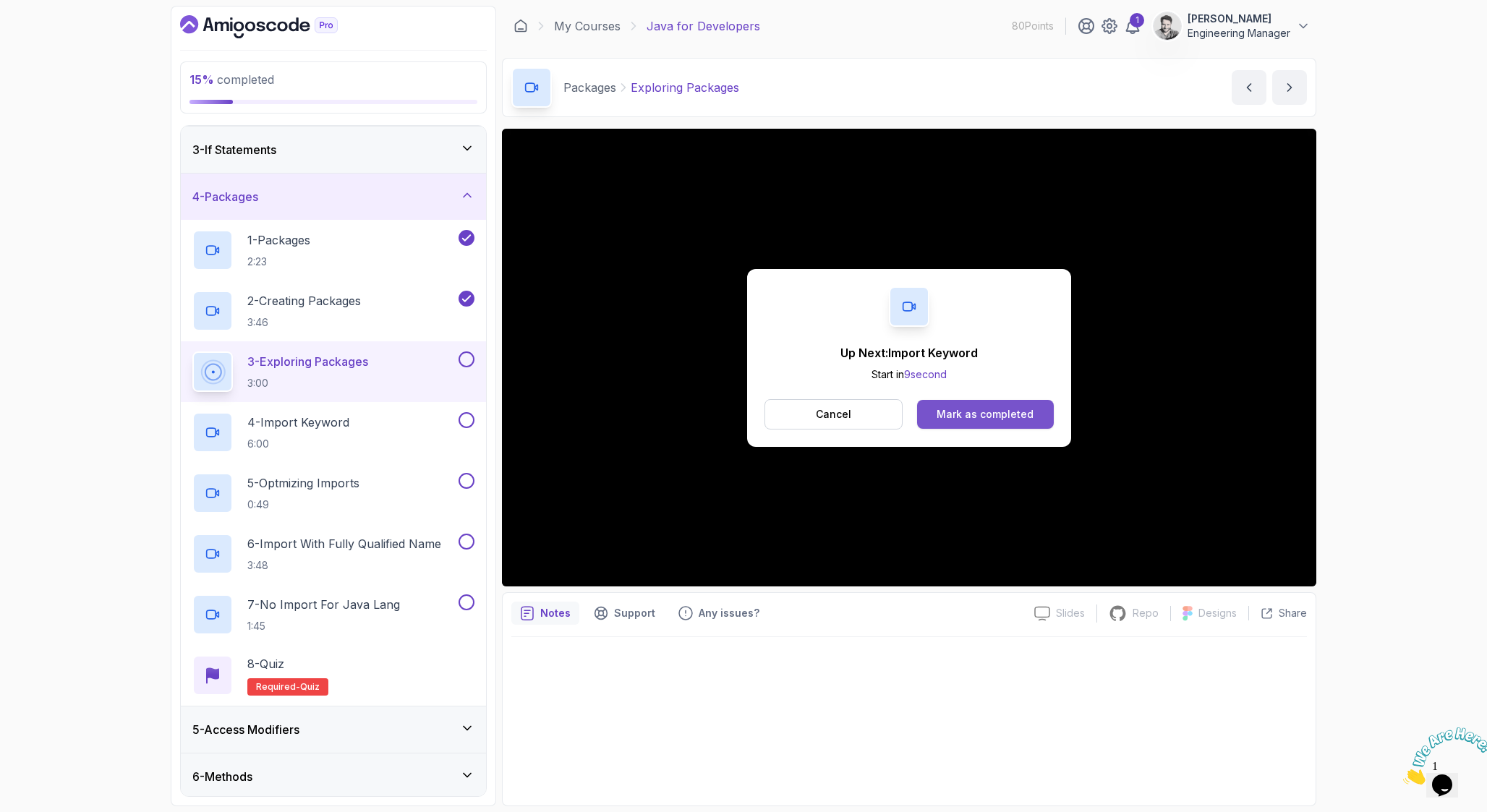
click at [1040, 407] on button "Mark as completed" at bounding box center [985, 414] width 137 height 29
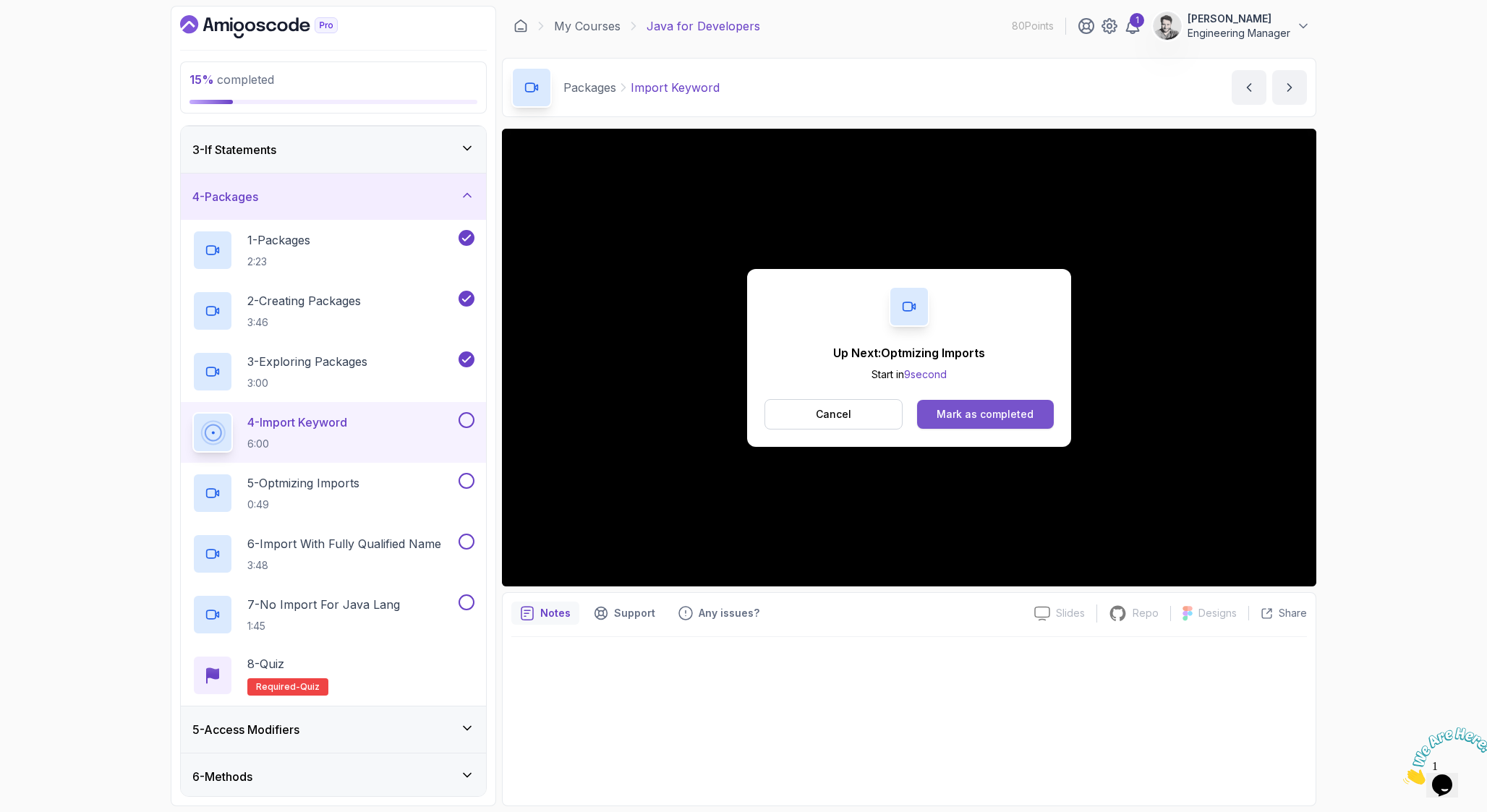
click at [960, 409] on div "Mark as completed" at bounding box center [985, 414] width 97 height 15
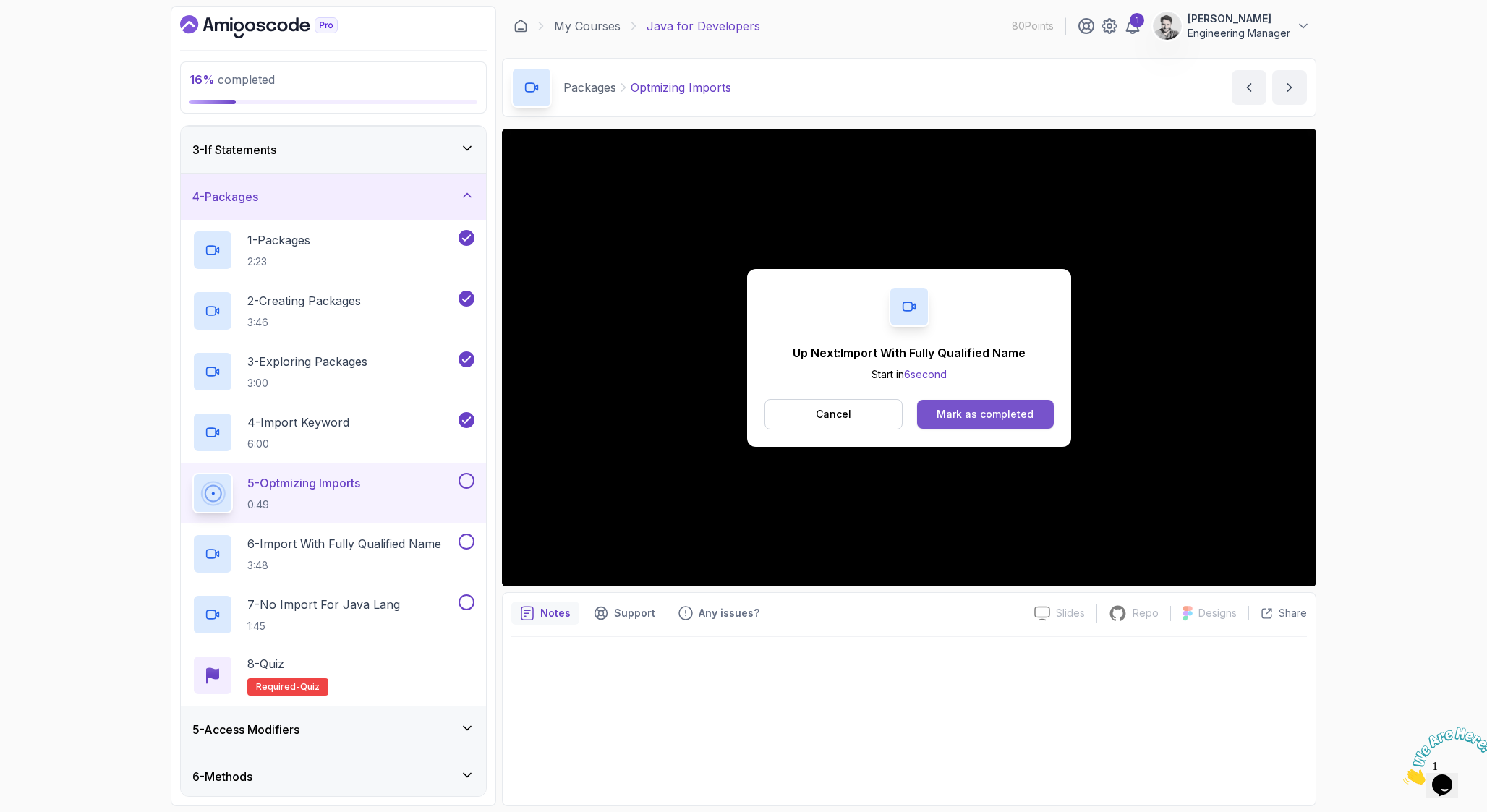
click at [1040, 407] on button "Mark as completed" at bounding box center [985, 414] width 137 height 29
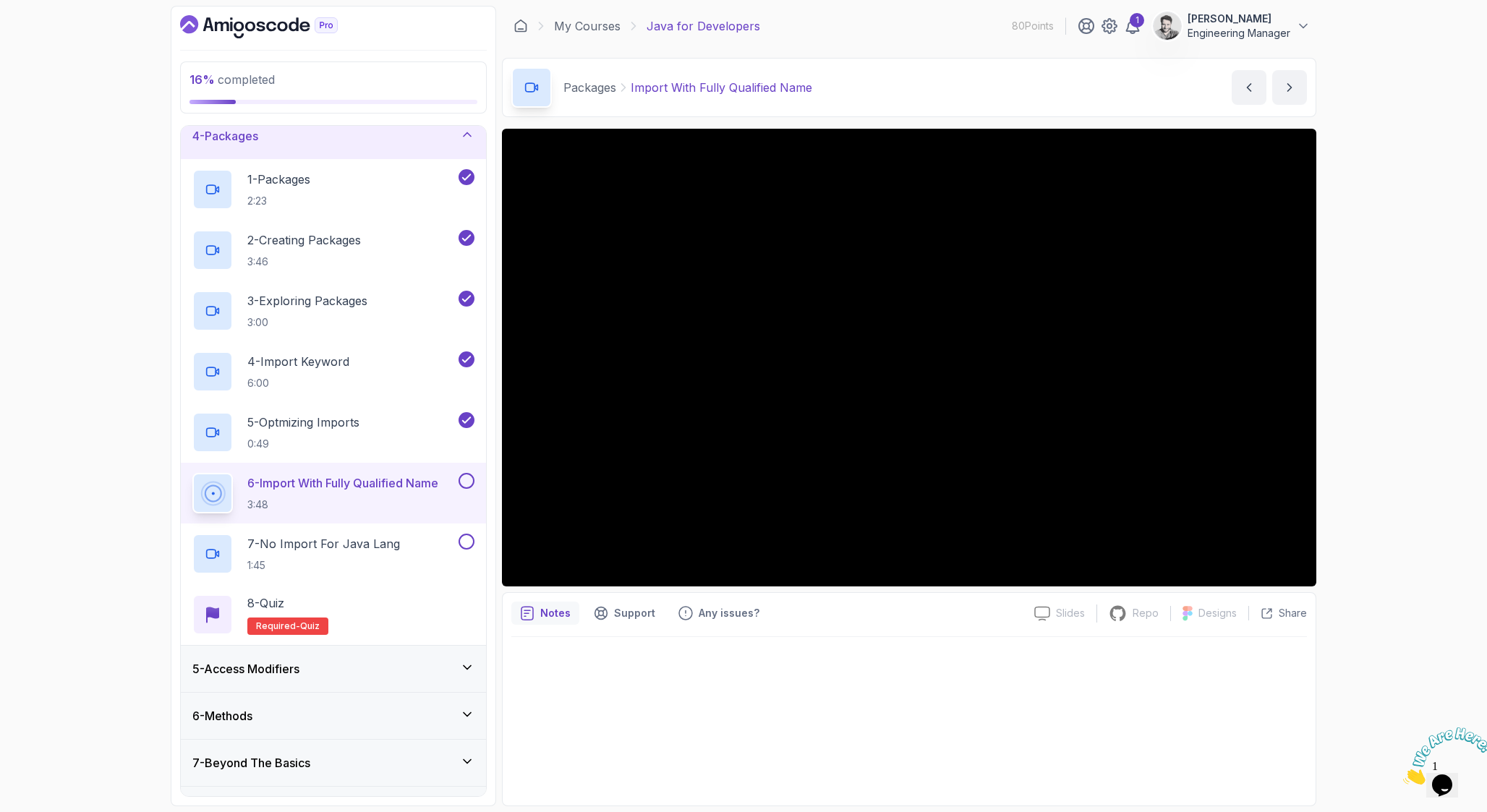
scroll to position [152, 0]
click at [1408, 369] on div "16 % completed 1 - Intro 2 - Loops 3 - If Statements 4 - Packages 1 - Packages …" at bounding box center [744, 406] width 1487 height 812
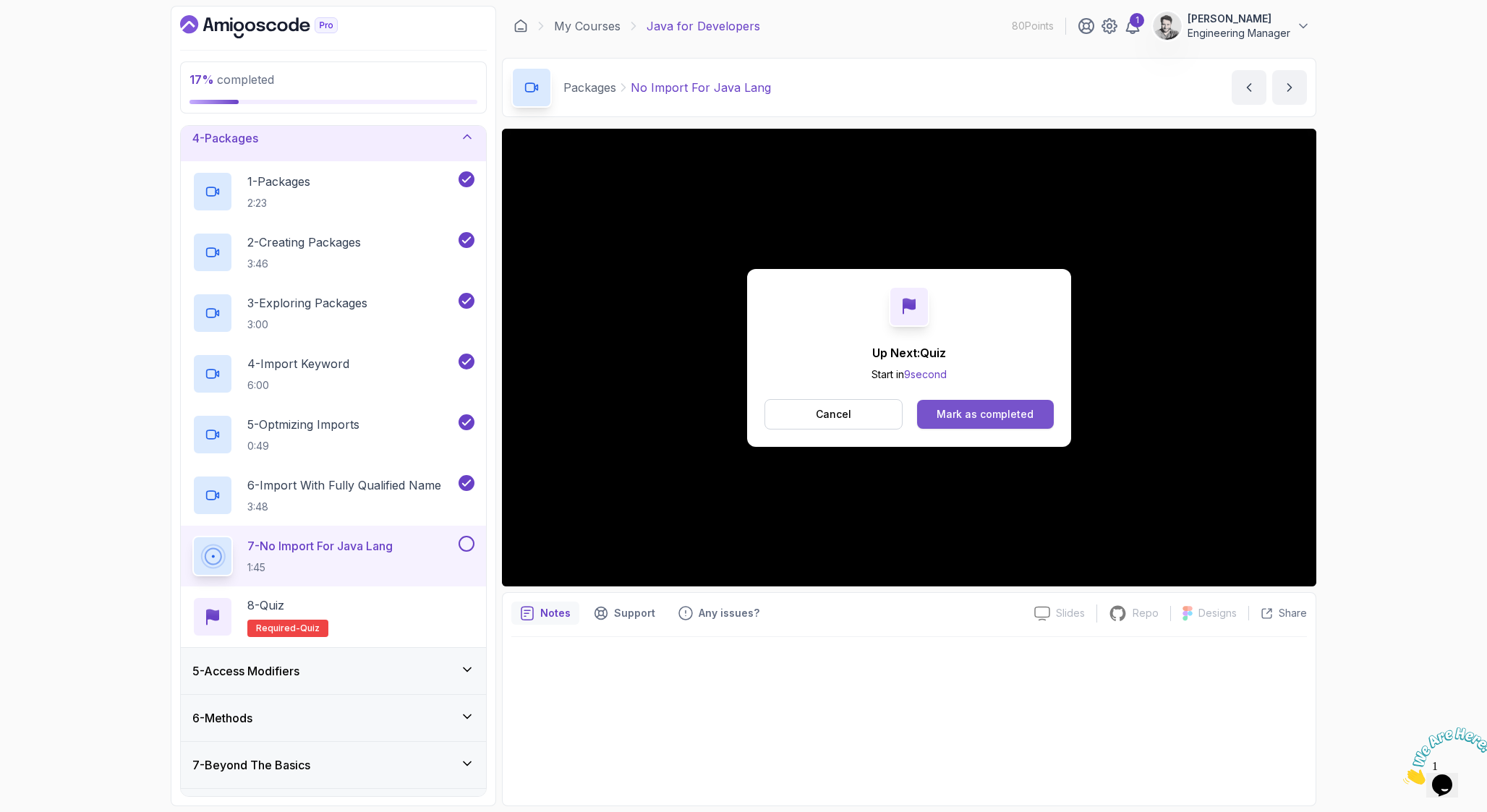
click at [956, 411] on div "Mark as completed" at bounding box center [985, 414] width 97 height 15
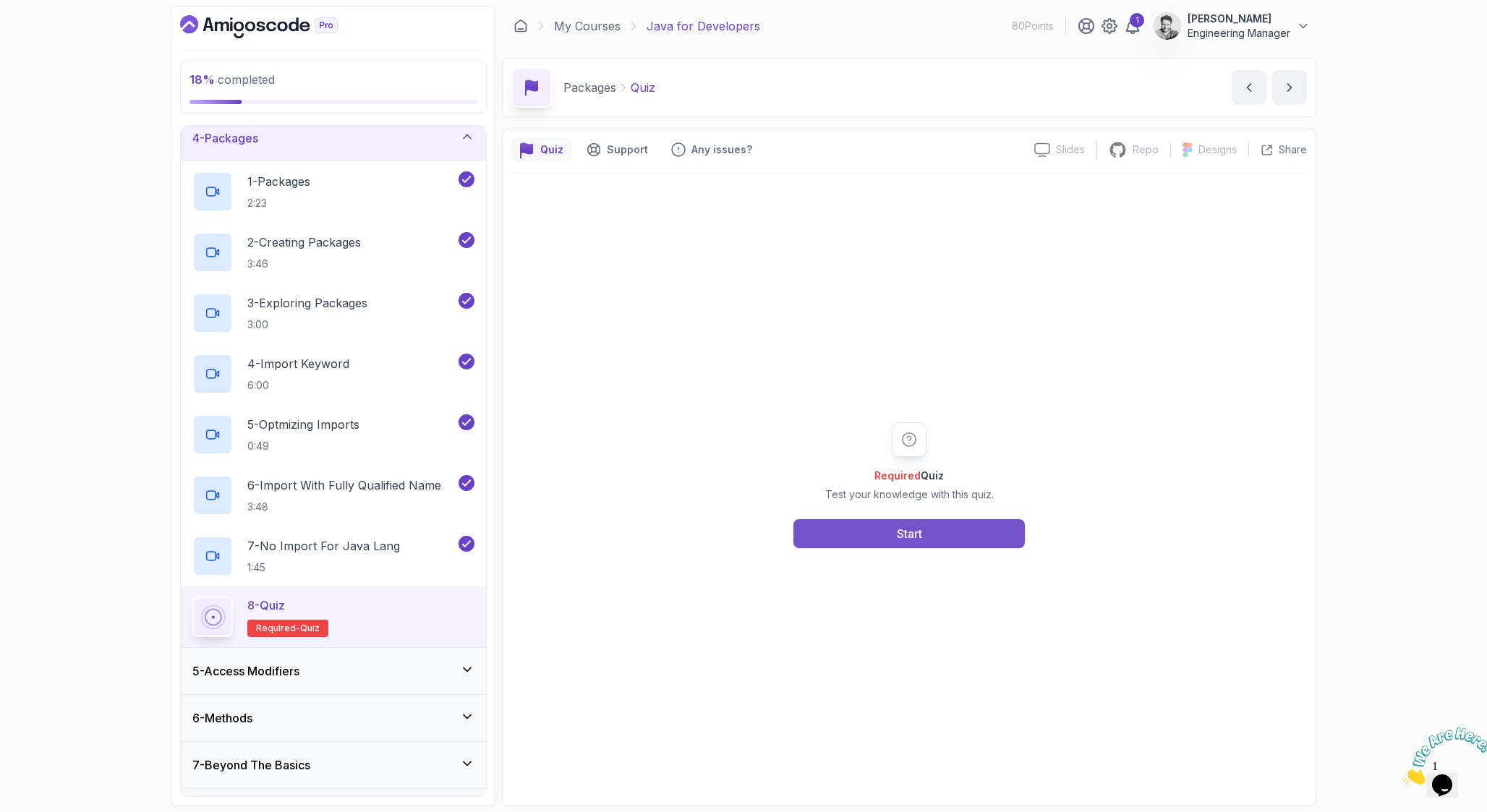
click at [945, 520] on button "Start" at bounding box center [909, 534] width 231 height 29
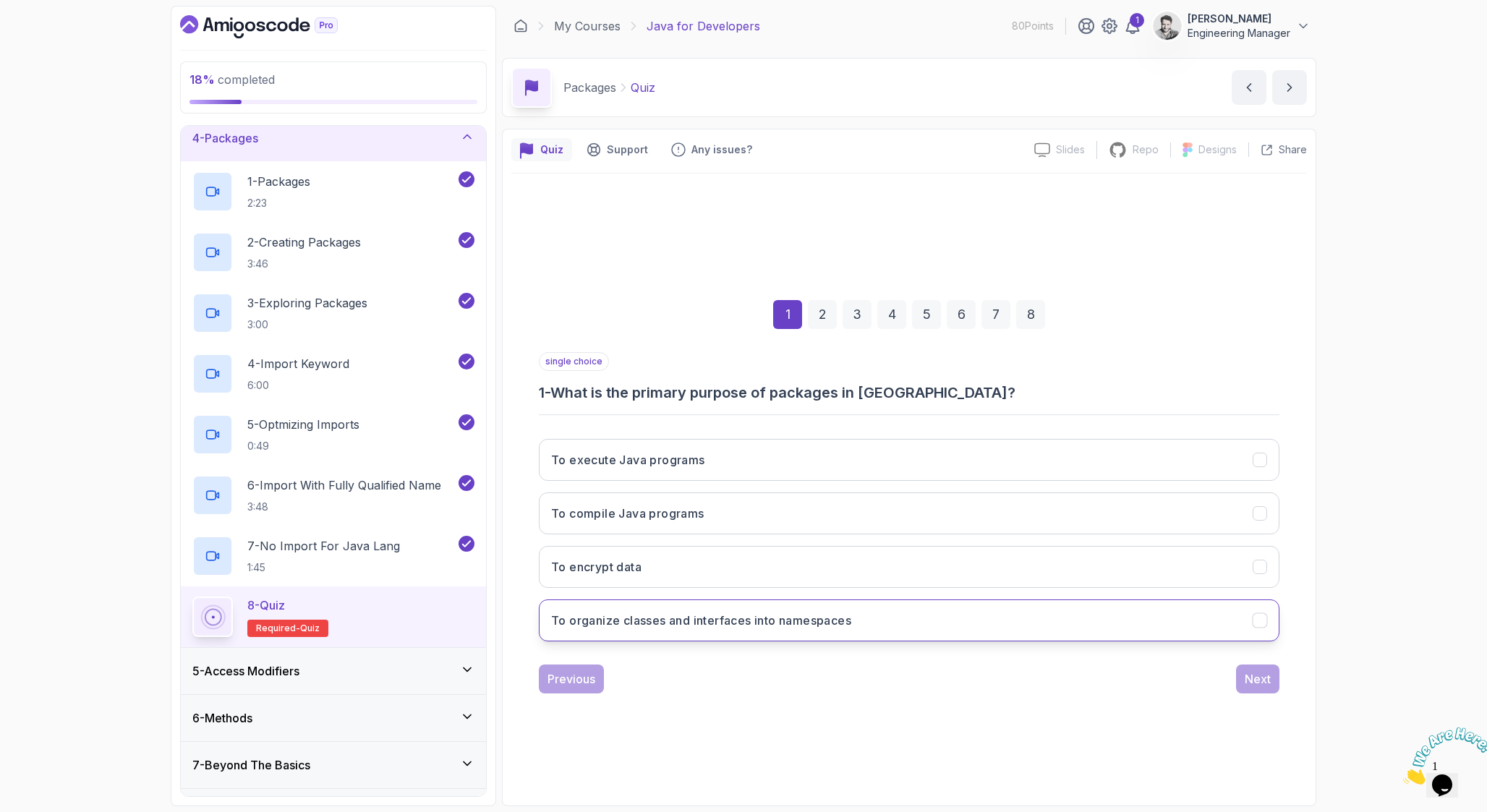
click at [786, 620] on h3 "To organize classes and interfaces into namespaces" at bounding box center [700, 620] width 300 height 18
click at [1267, 685] on div "Next" at bounding box center [1258, 679] width 26 height 18
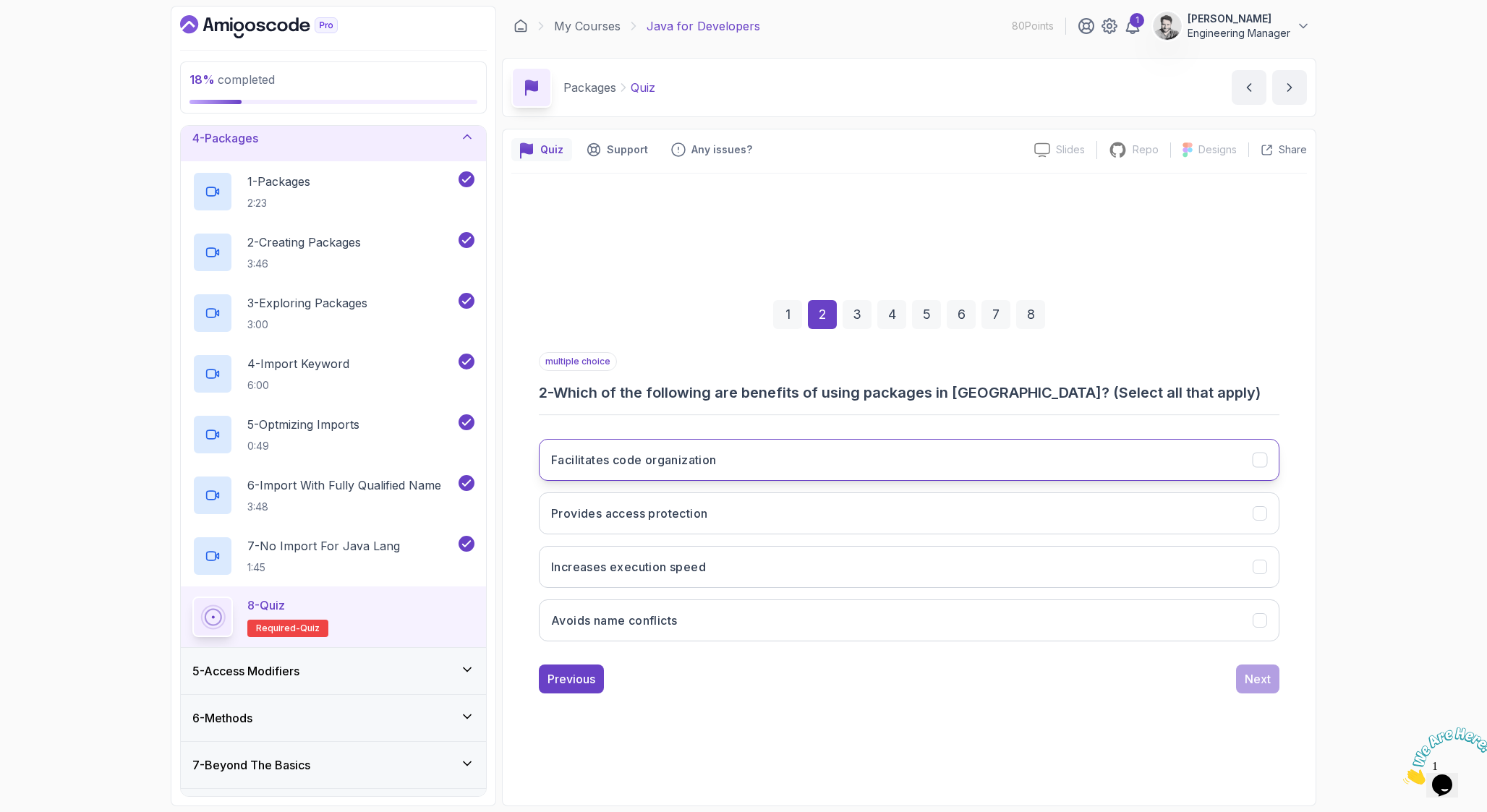
click at [841, 458] on button "Facilitates code organization" at bounding box center [909, 460] width 740 height 42
click at [845, 510] on button "Provides access protection" at bounding box center [909, 513] width 740 height 42
click at [826, 513] on button "Provides access protection" at bounding box center [909, 513] width 740 height 42
click at [863, 626] on button "Avoids name conflicts" at bounding box center [909, 620] width 740 height 42
click at [1276, 677] on button "Next" at bounding box center [1257, 679] width 43 height 29
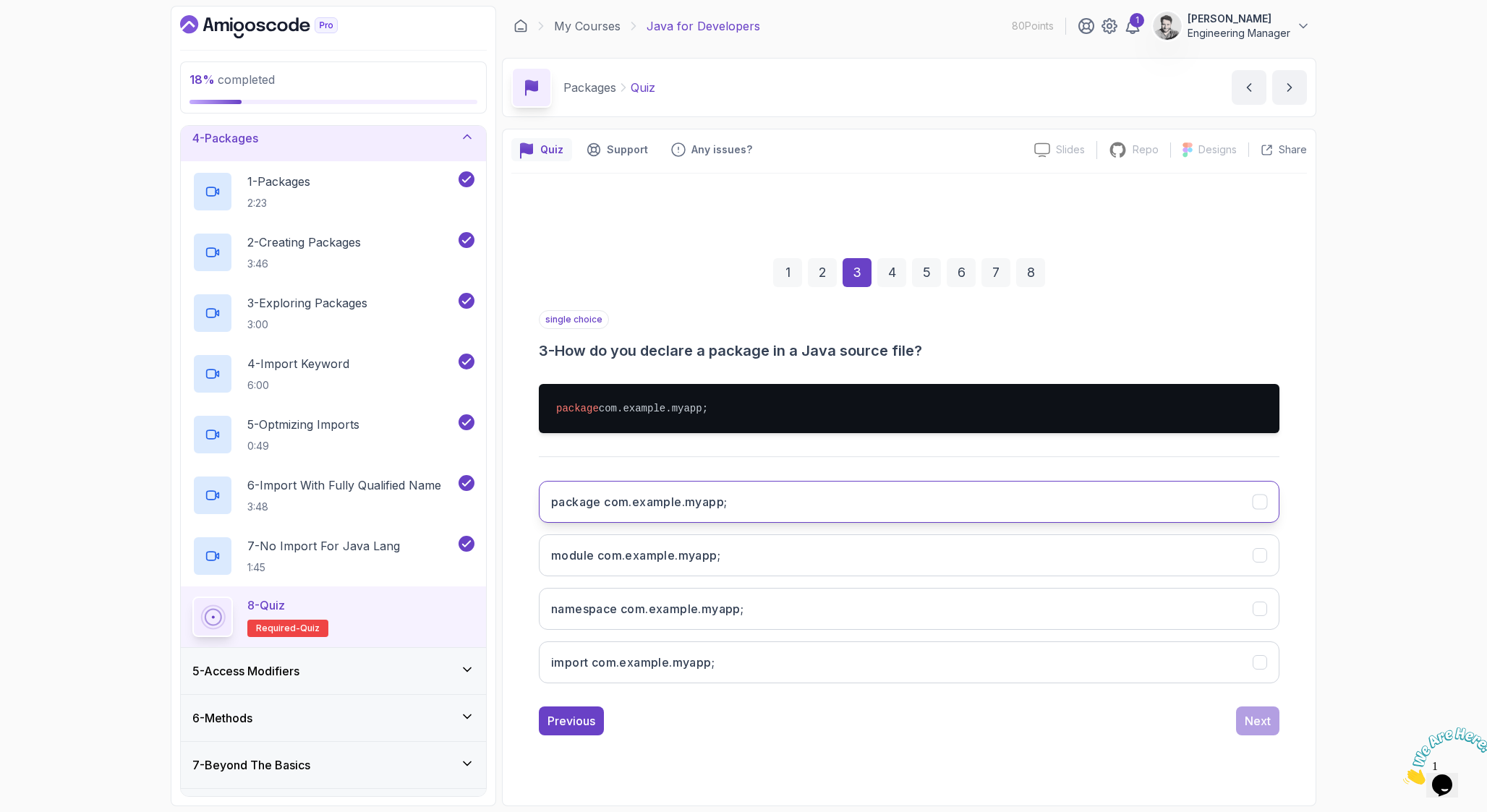
click at [1013, 481] on button "package com.example.myapp;" at bounding box center [909, 501] width 740 height 42
click at [1268, 727] on div "Next" at bounding box center [1258, 721] width 26 height 18
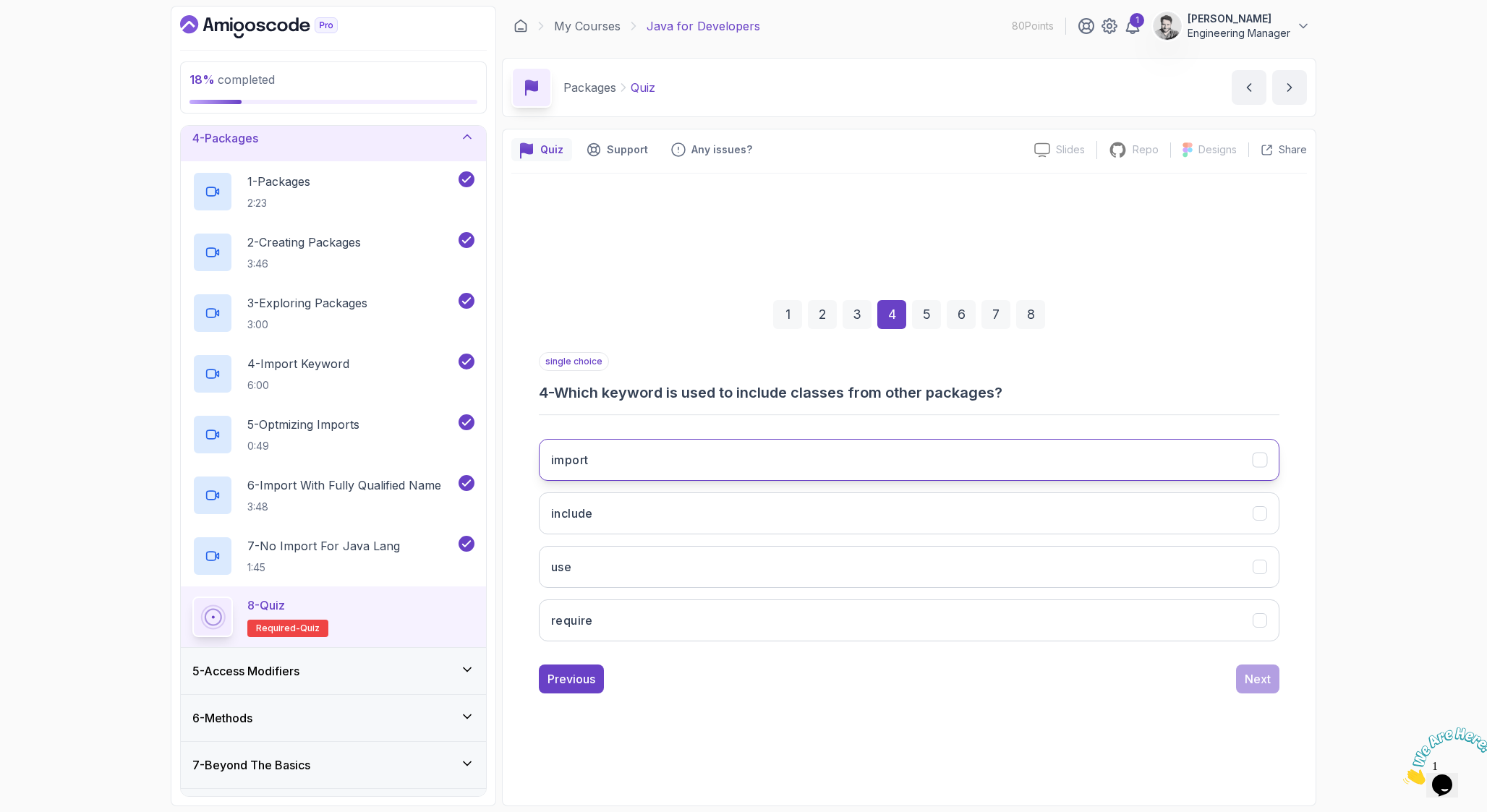
click at [875, 458] on button "import" at bounding box center [909, 460] width 740 height 42
click at [1253, 676] on div "Next" at bounding box center [1258, 679] width 26 height 18
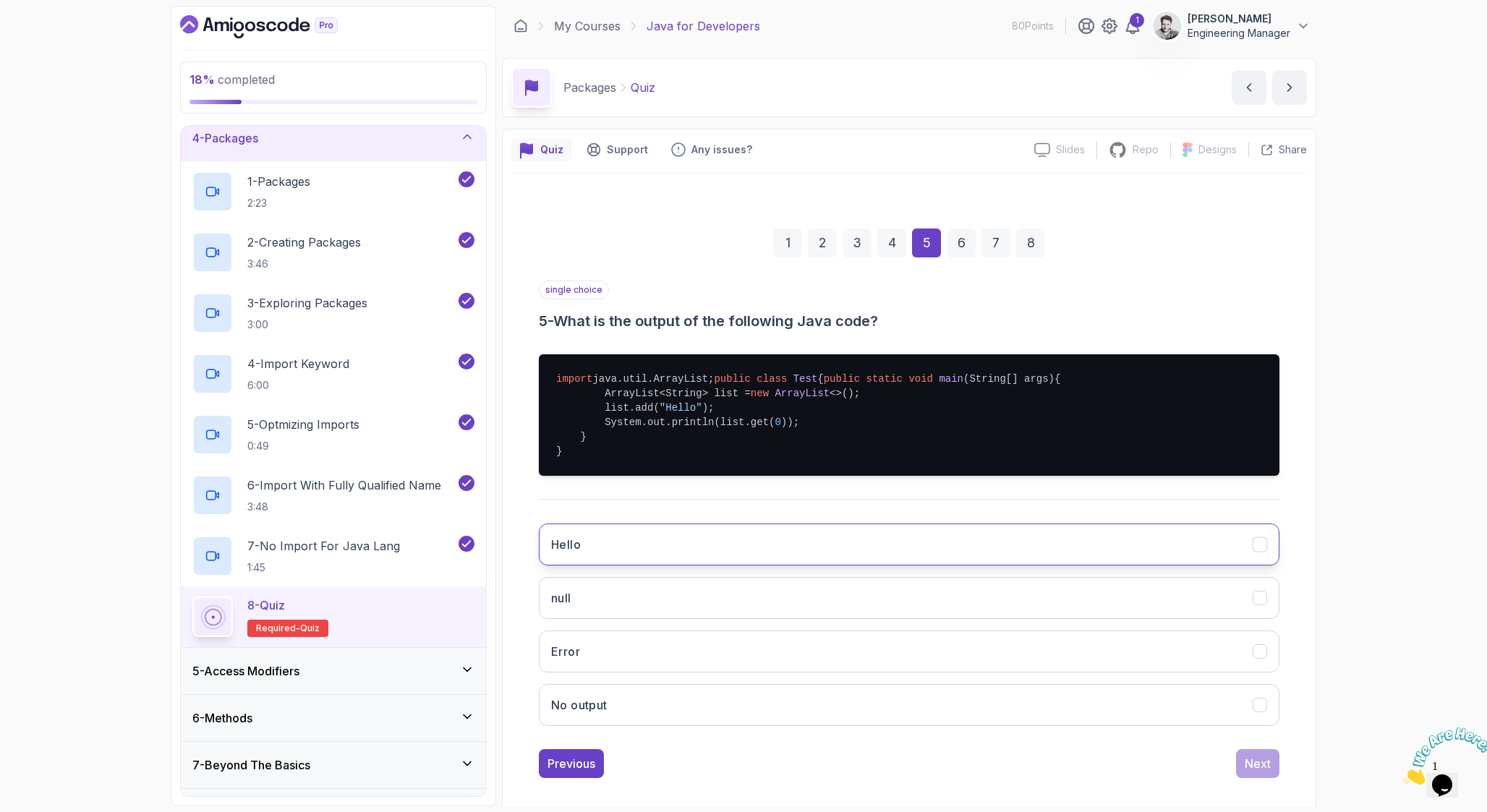
click at [1018, 565] on button "Hello" at bounding box center [909, 544] width 740 height 42
click at [1243, 778] on button "Next" at bounding box center [1257, 763] width 43 height 29
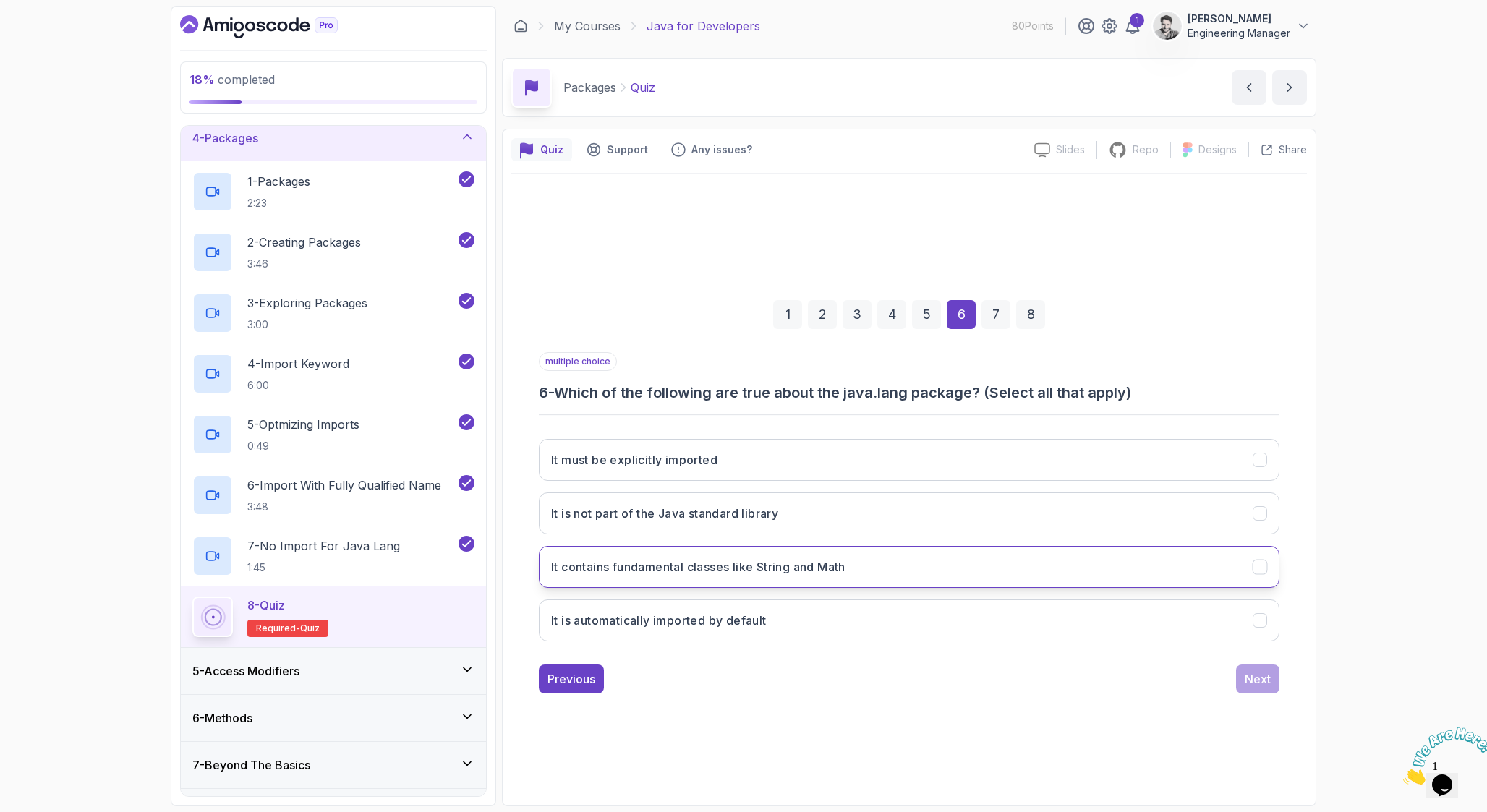
click at [1067, 569] on button "It contains fundamental classes like String and Math" at bounding box center [909, 567] width 740 height 42
click at [1071, 603] on button "It is automatically imported by default" at bounding box center [909, 620] width 740 height 42
click at [1251, 685] on div "Next" at bounding box center [1258, 679] width 26 height 18
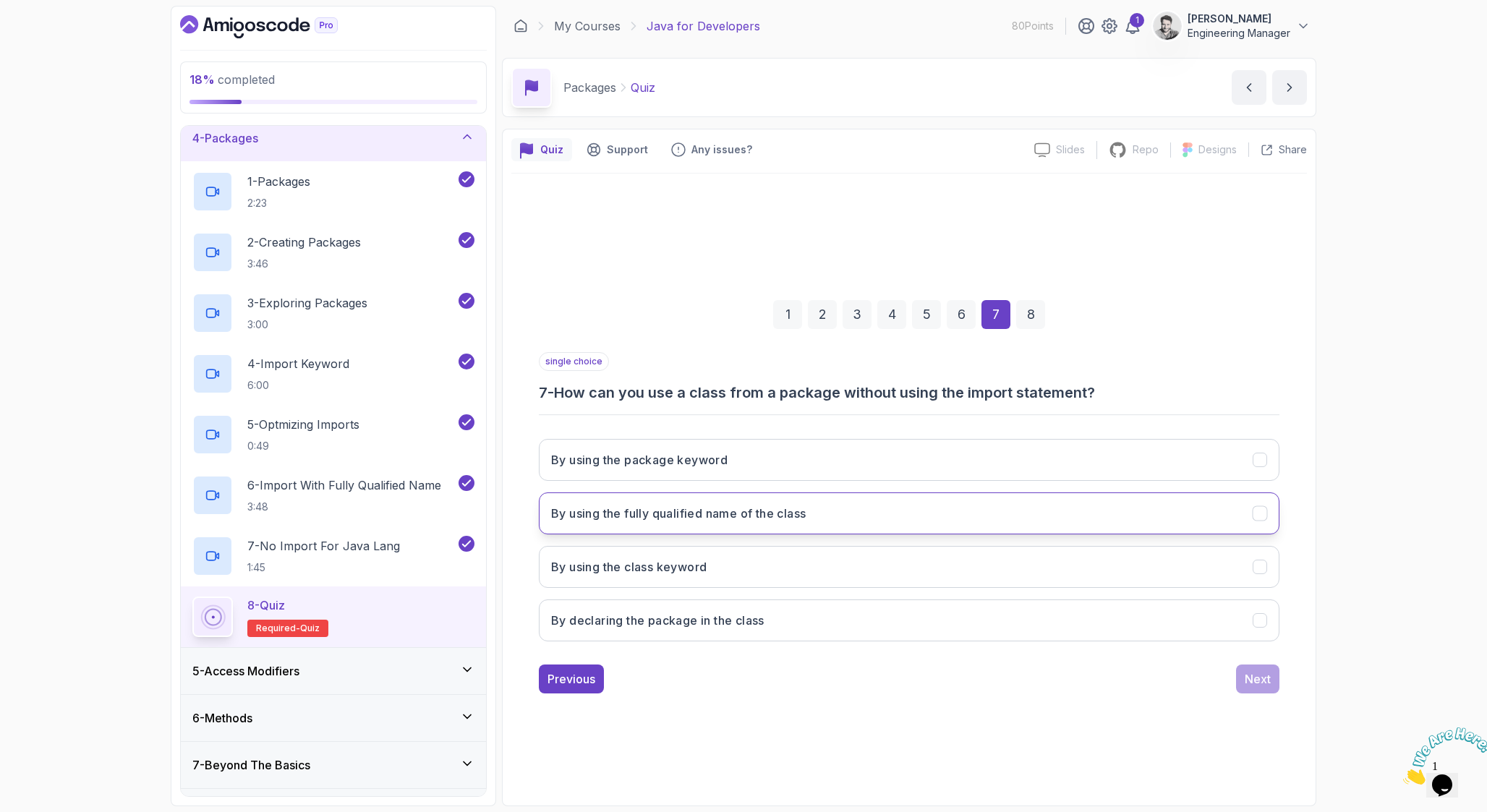
click at [970, 520] on button "By using the fully qualified name of the class" at bounding box center [909, 513] width 740 height 42
click at [1248, 680] on div "Next" at bounding box center [1258, 679] width 26 height 18
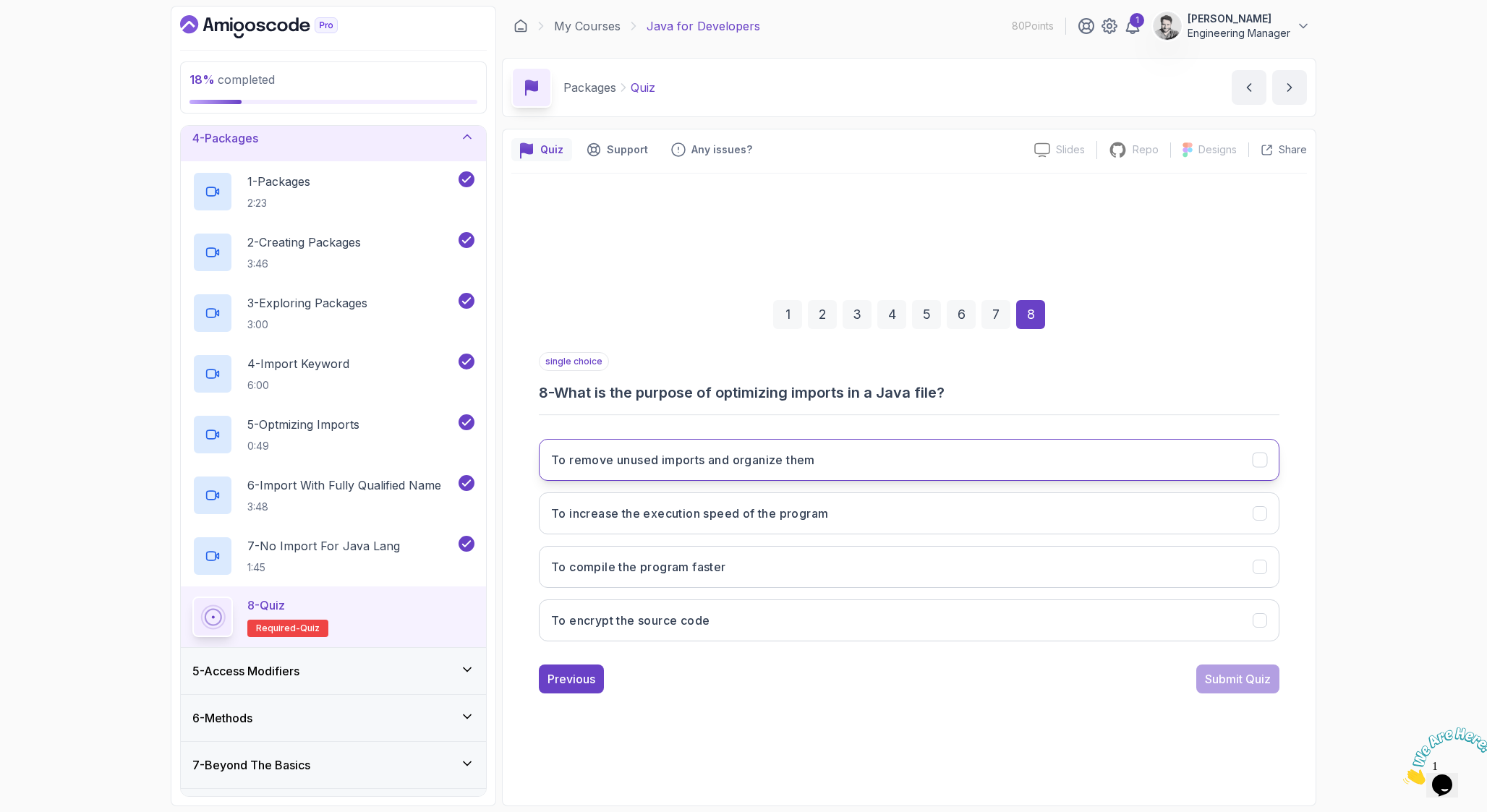
click at [1010, 466] on button "To remove unused imports and organize them" at bounding box center [909, 460] width 740 height 42
click at [1216, 672] on div "Submit Quiz" at bounding box center [1237, 679] width 66 height 18
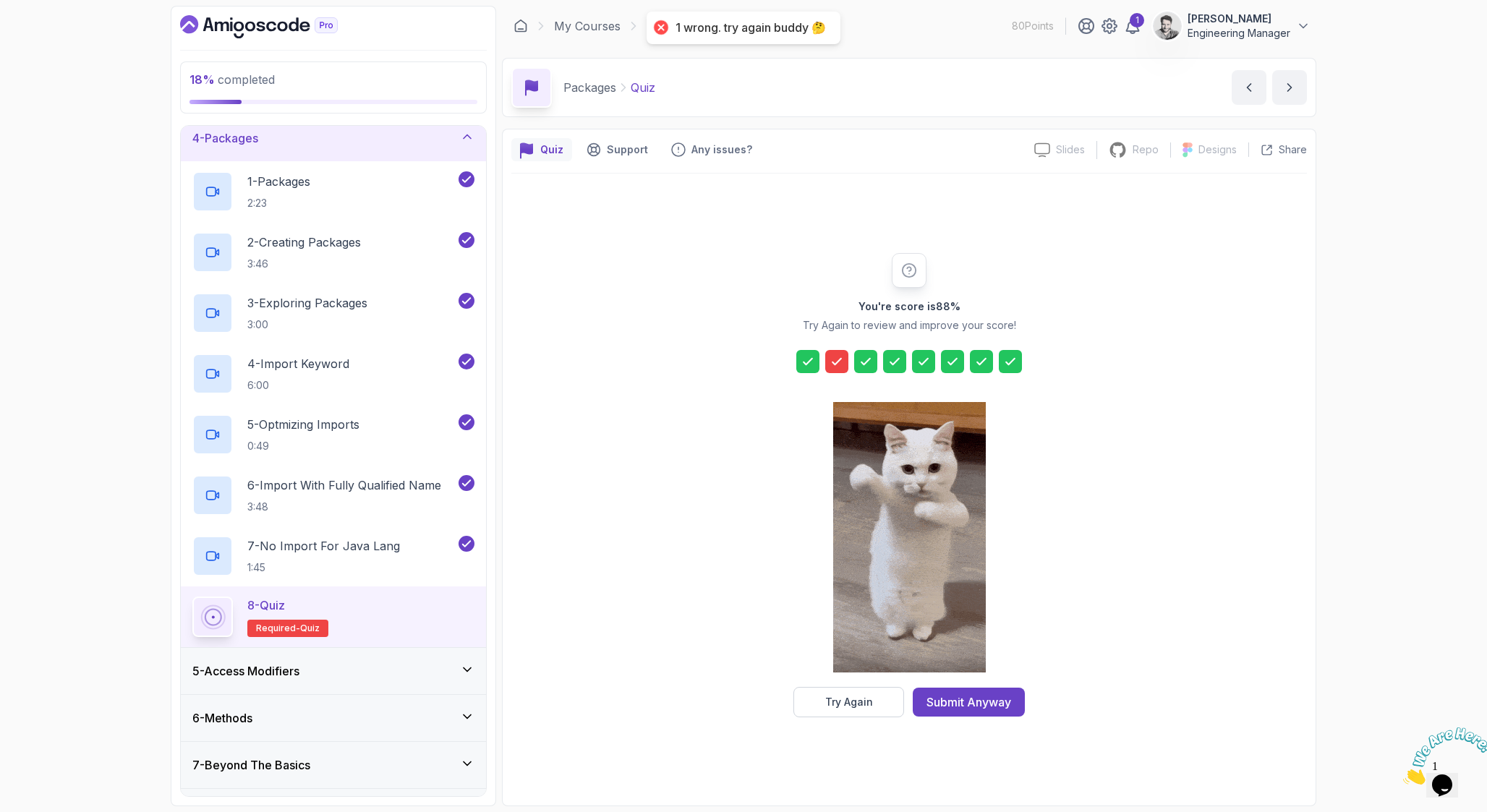
click at [839, 355] on icon at bounding box center [836, 361] width 15 height 15
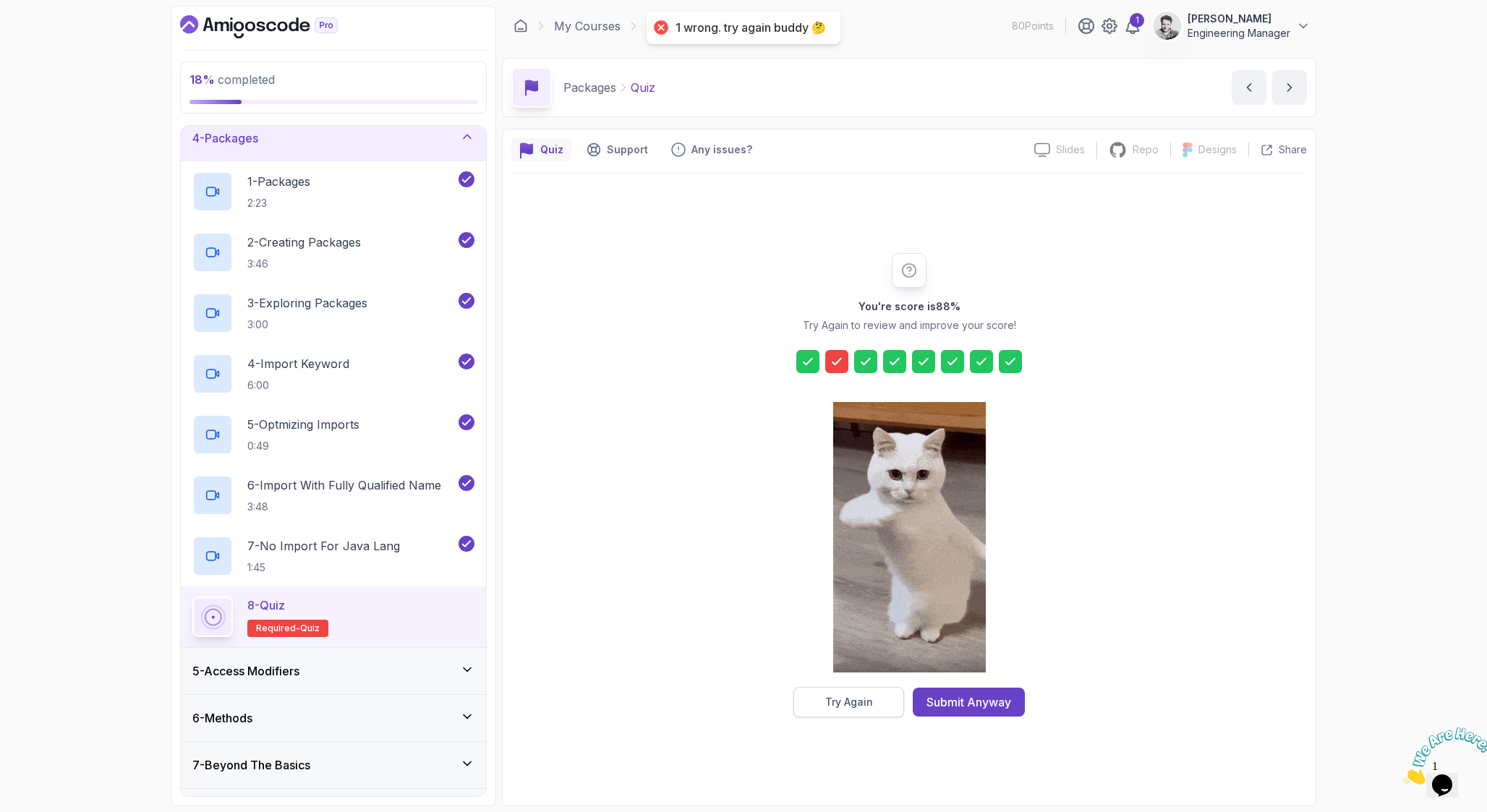
click at [889, 694] on button "Try Again" at bounding box center [848, 702] width 110 height 30
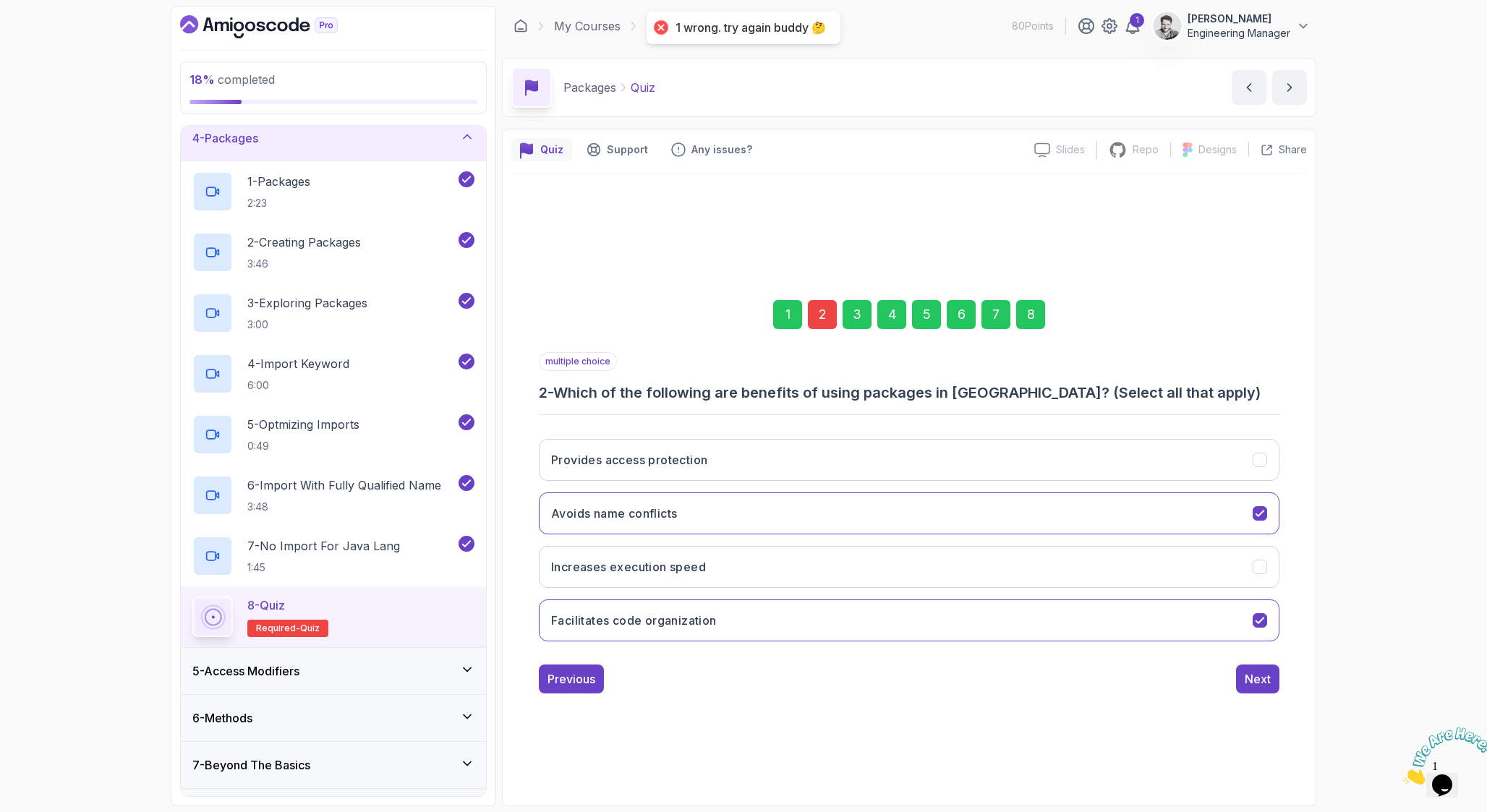
click at [819, 307] on div "2" at bounding box center [822, 315] width 29 height 29
click at [819, 312] on div "2" at bounding box center [822, 315] width 29 height 29
click at [890, 452] on button "Provides access protection" at bounding box center [909, 460] width 740 height 42
click at [1270, 673] on div "Next" at bounding box center [1258, 679] width 26 height 18
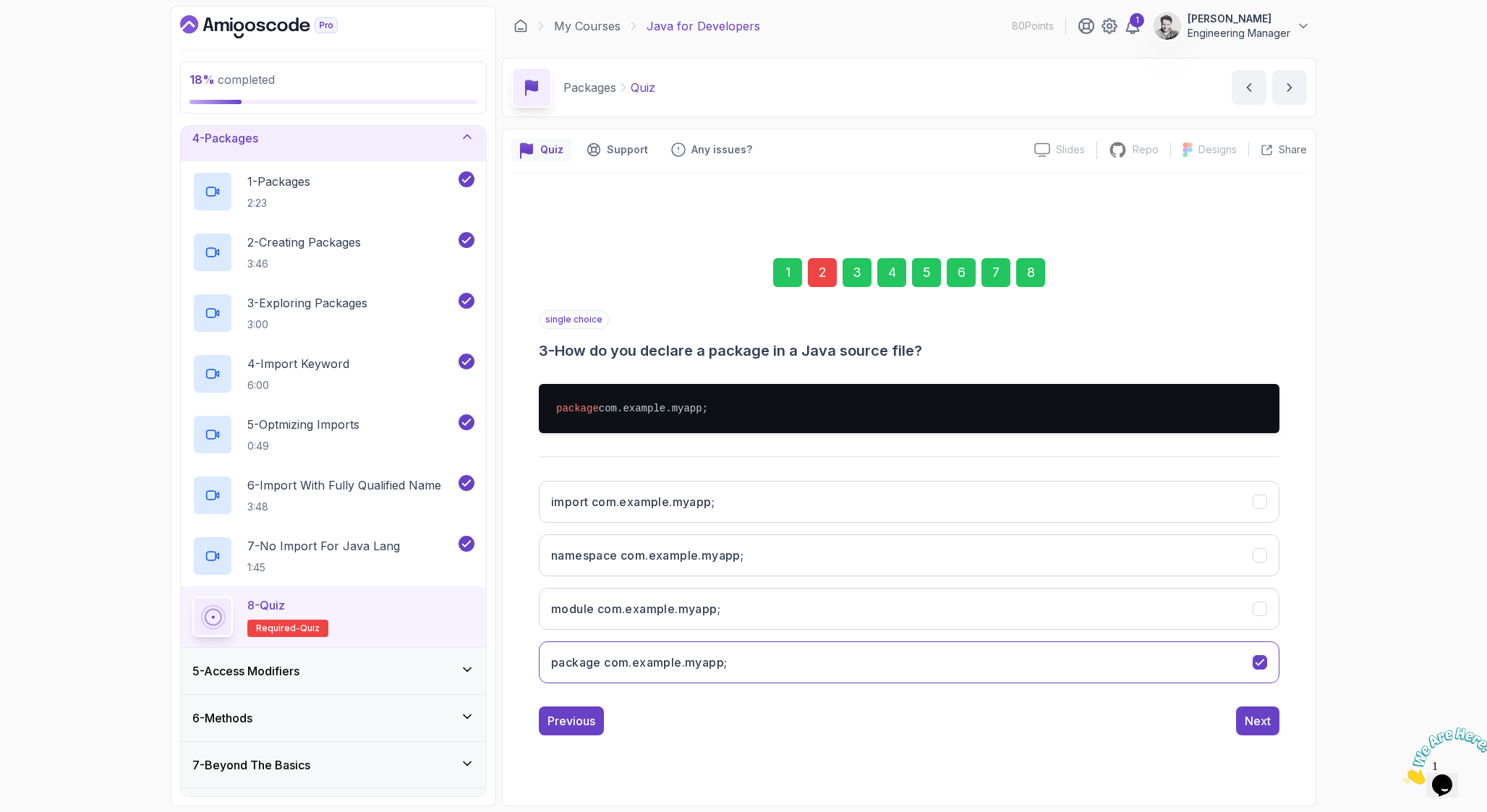
click at [1032, 282] on div "8" at bounding box center [1030, 273] width 29 height 29
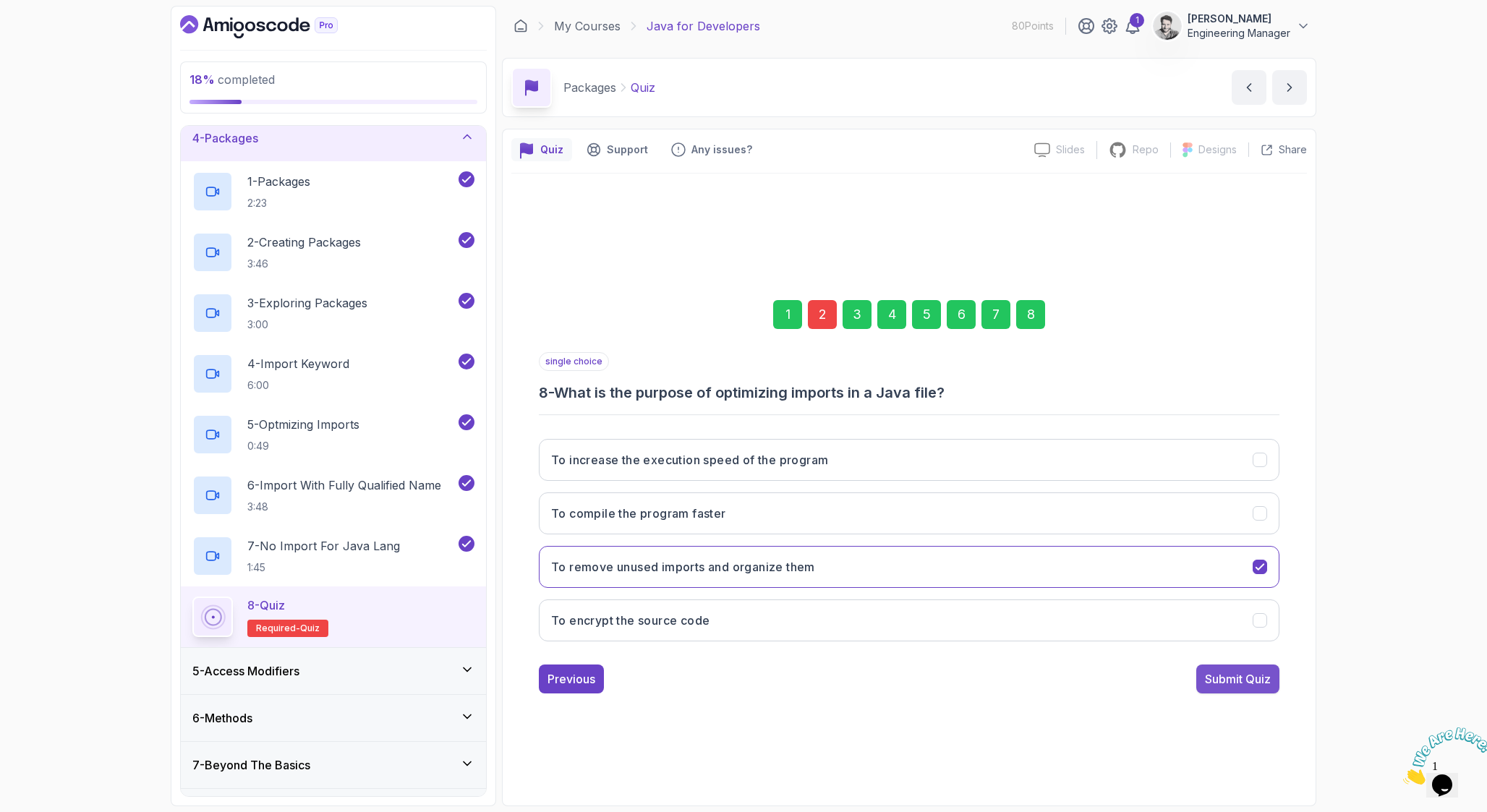
click at [1255, 688] on button "Submit Quiz" at bounding box center [1238, 679] width 83 height 29
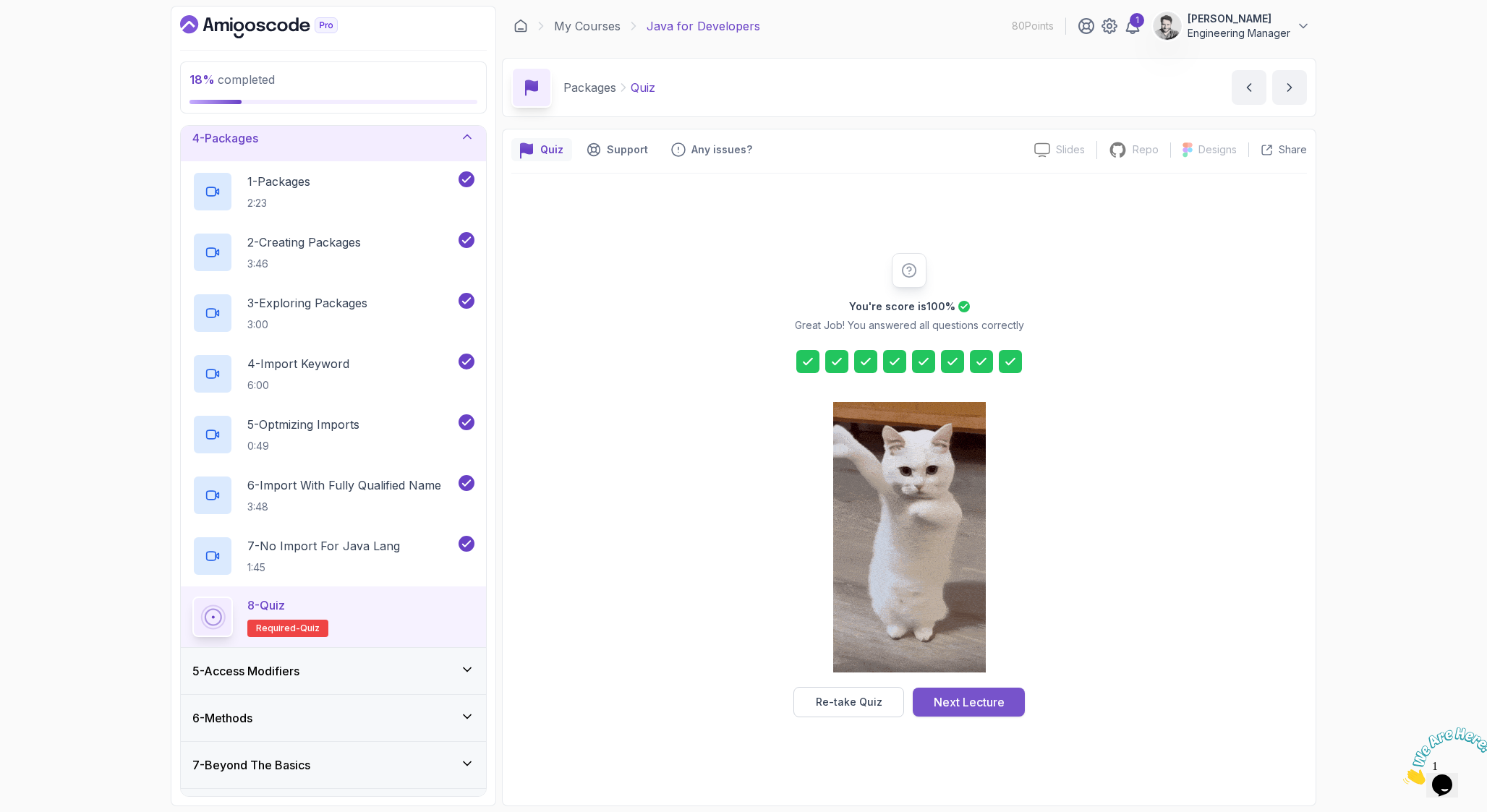
click at [955, 706] on div "Next Lecture" at bounding box center [969, 702] width 71 height 18
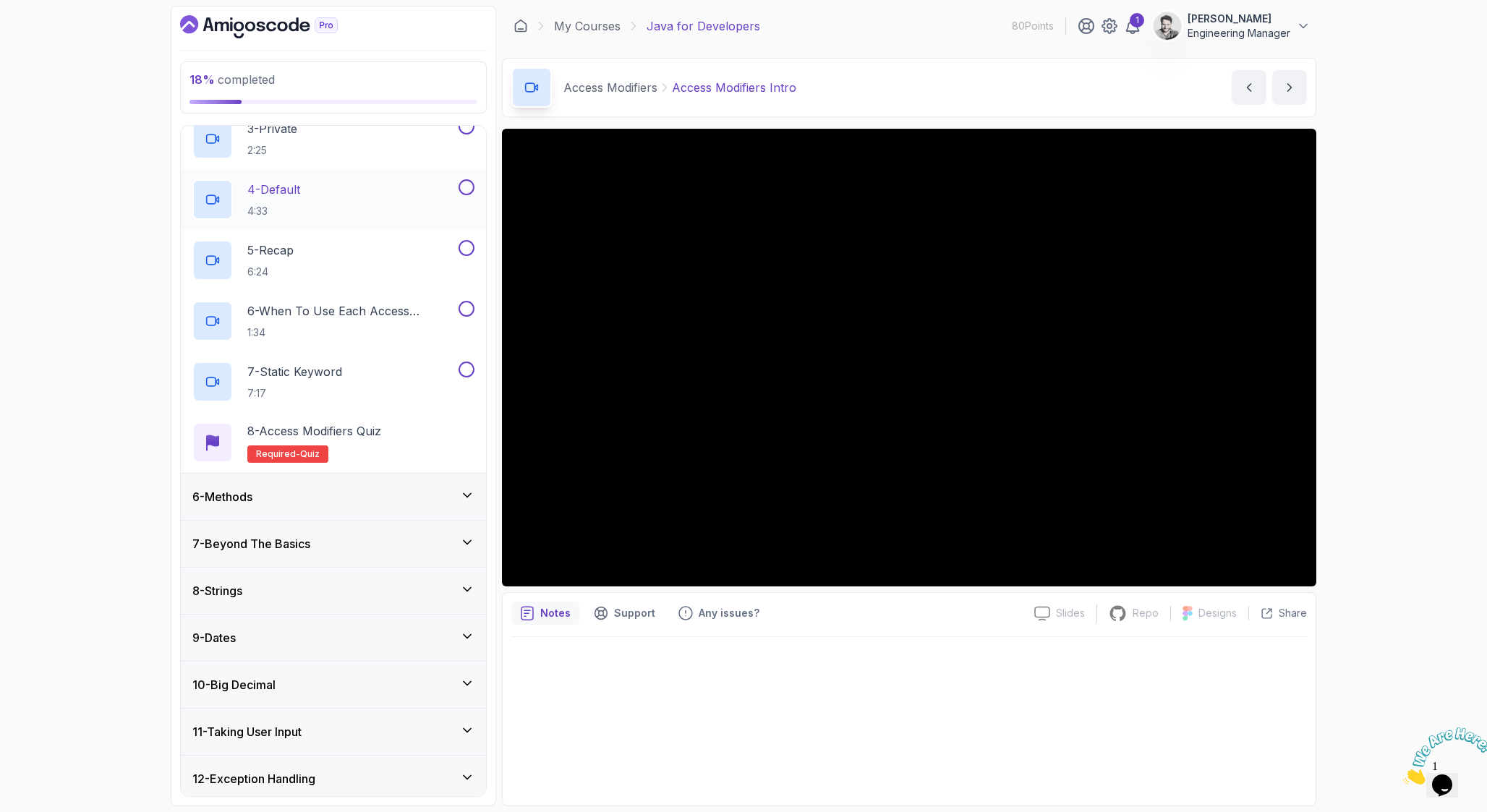
scroll to position [376, 0]
click at [326, 546] on div "7 - Beyond The Basics" at bounding box center [333, 541] width 282 height 18
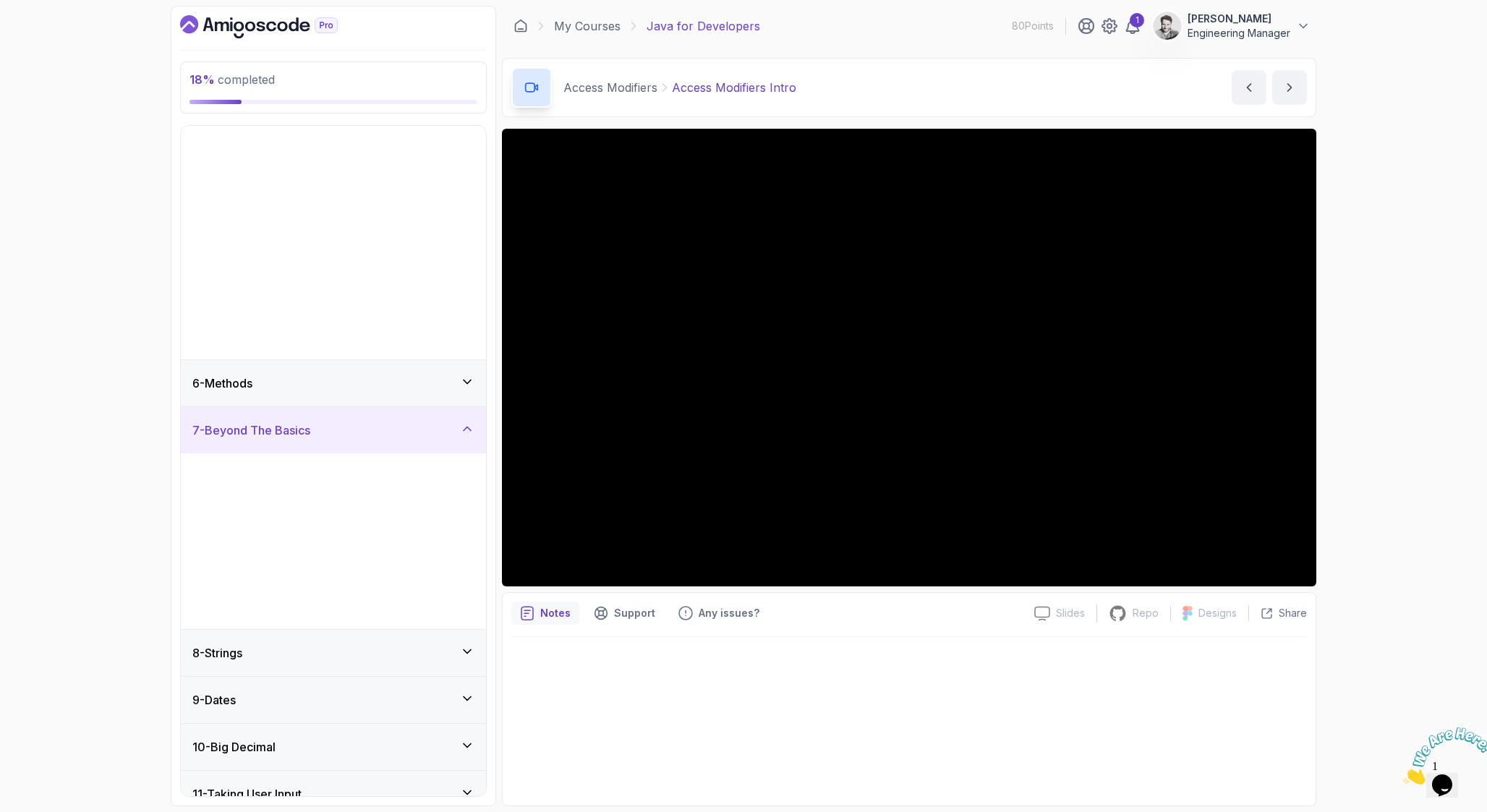
scroll to position [222, 0]
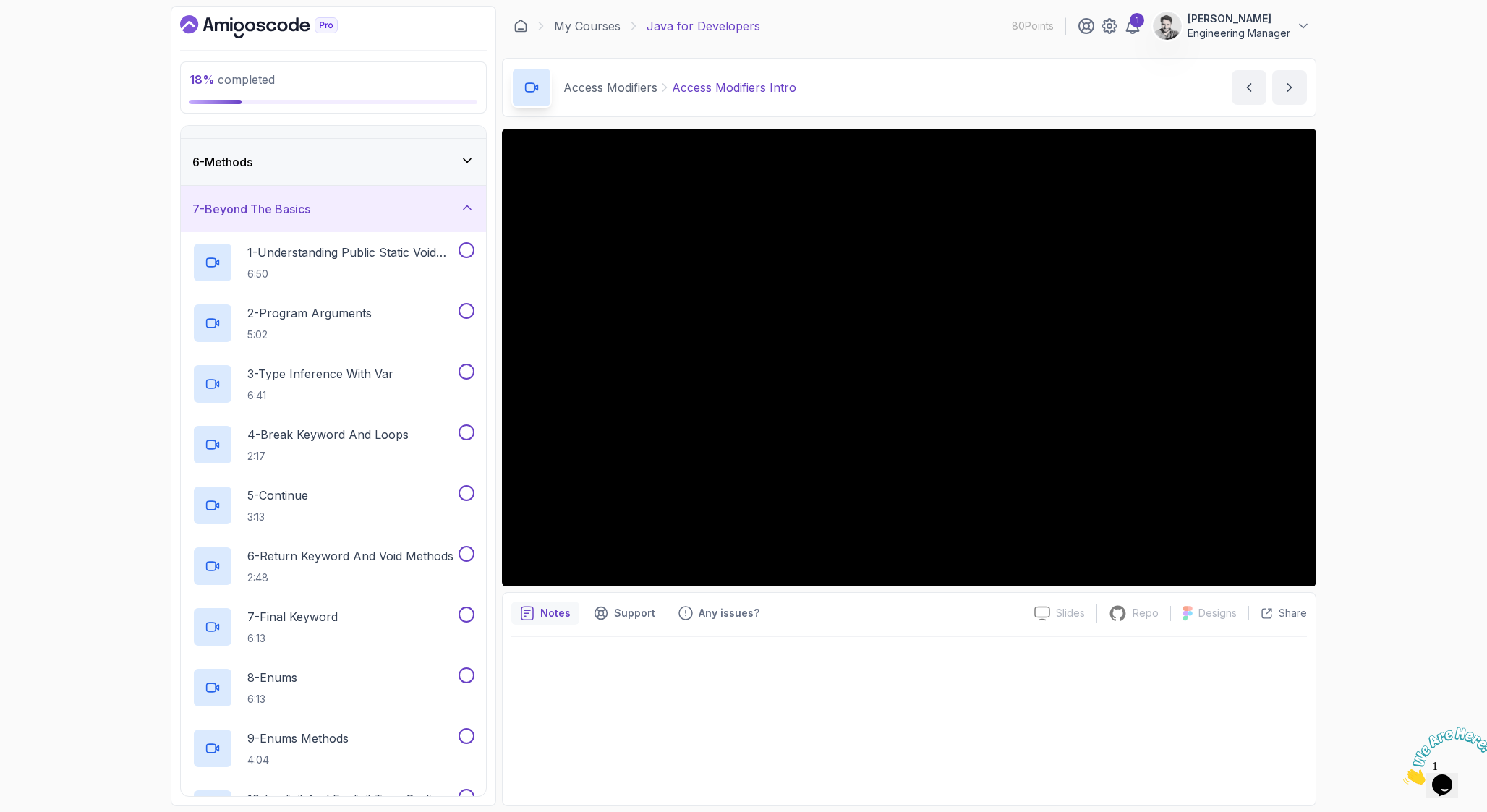
click at [328, 226] on div "7 - Beyond The Basics" at bounding box center [333, 209] width 305 height 46
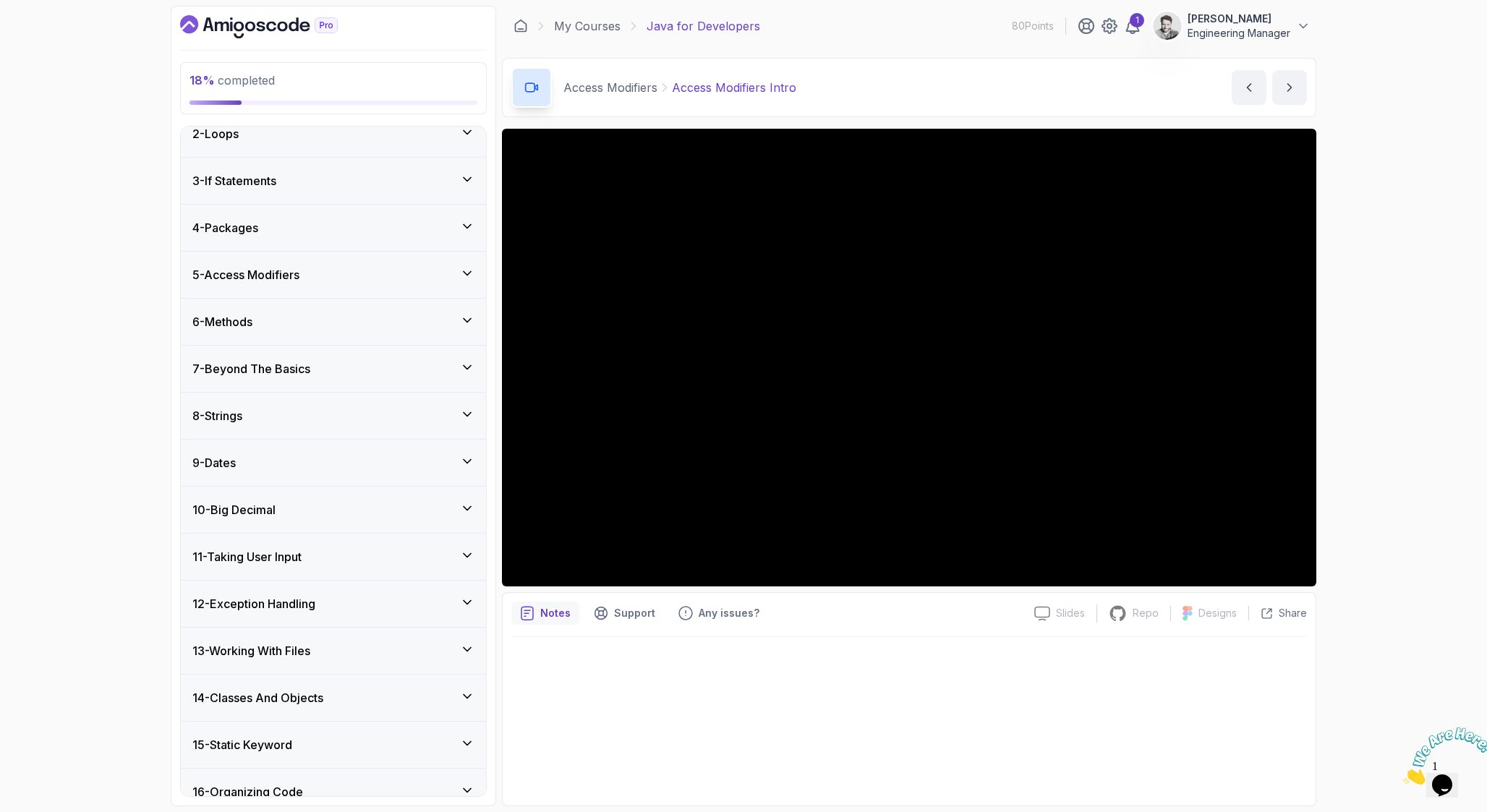
scroll to position [0, 0]
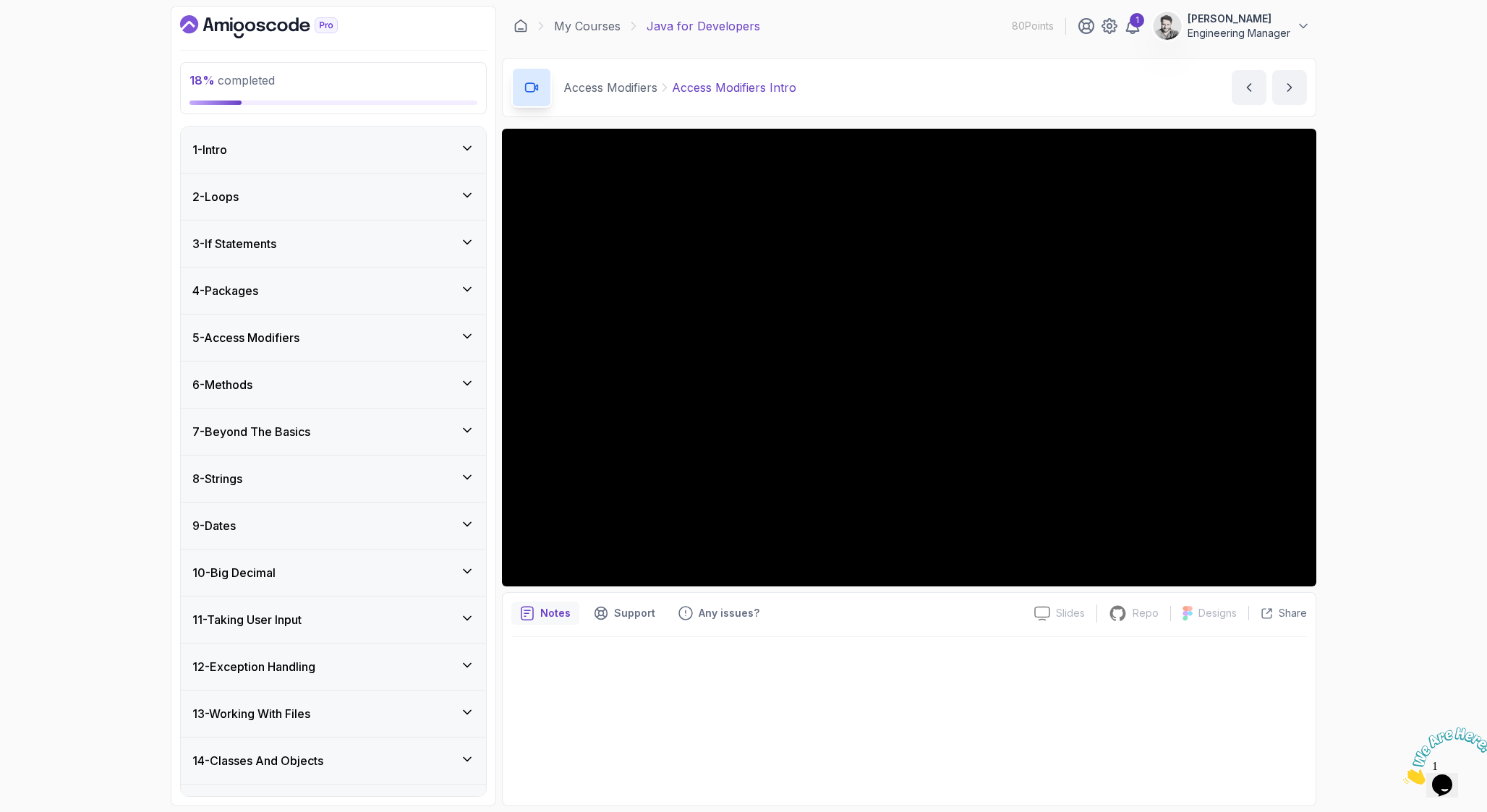
click at [353, 327] on div "5 - Access Modifiers" at bounding box center [333, 338] width 305 height 46
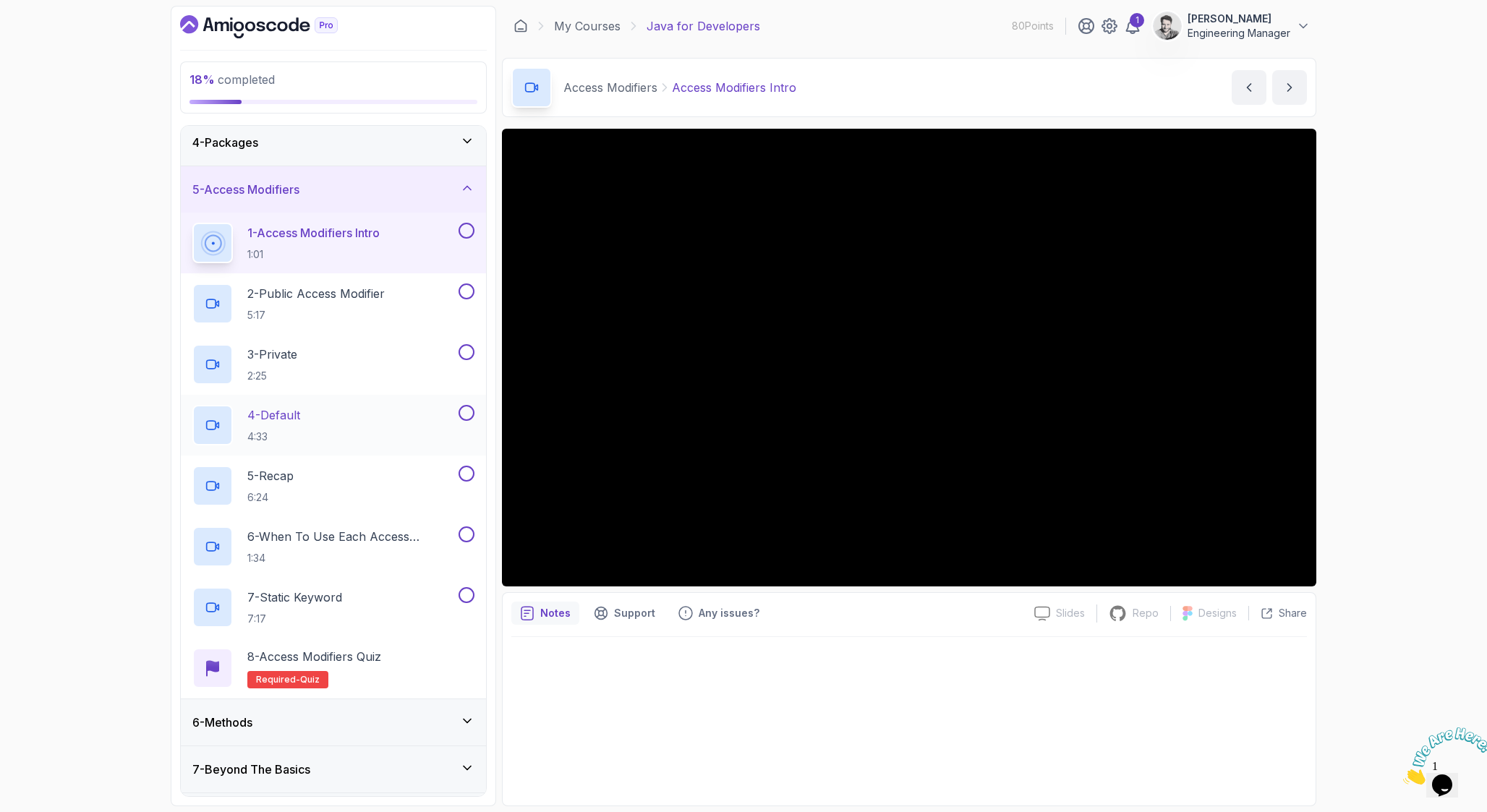
scroll to position [150, 0]
click at [1071, 681] on div at bounding box center [909, 716] width 795 height 160
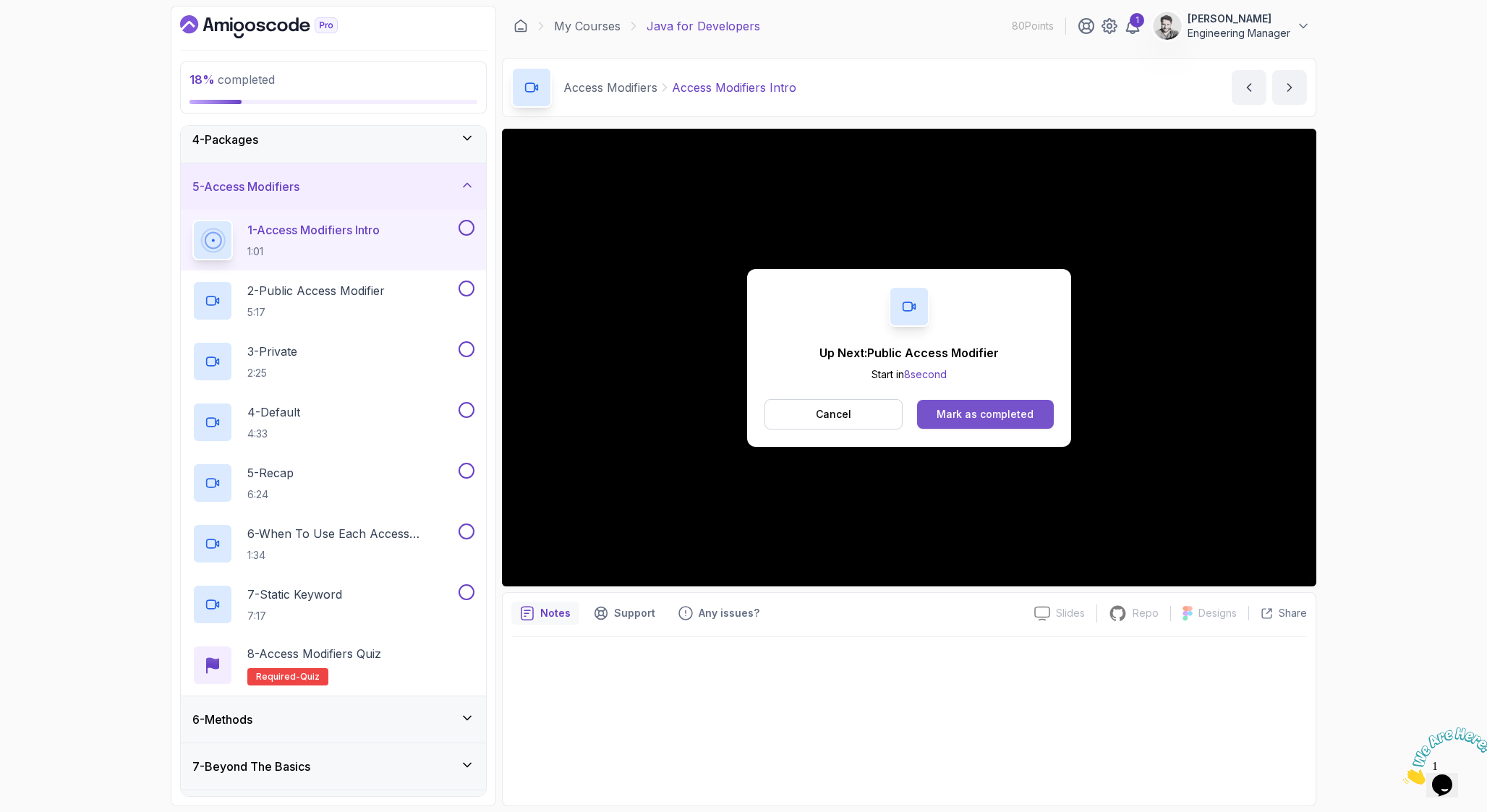
click at [1010, 405] on button "Mark as completed" at bounding box center [985, 414] width 137 height 29
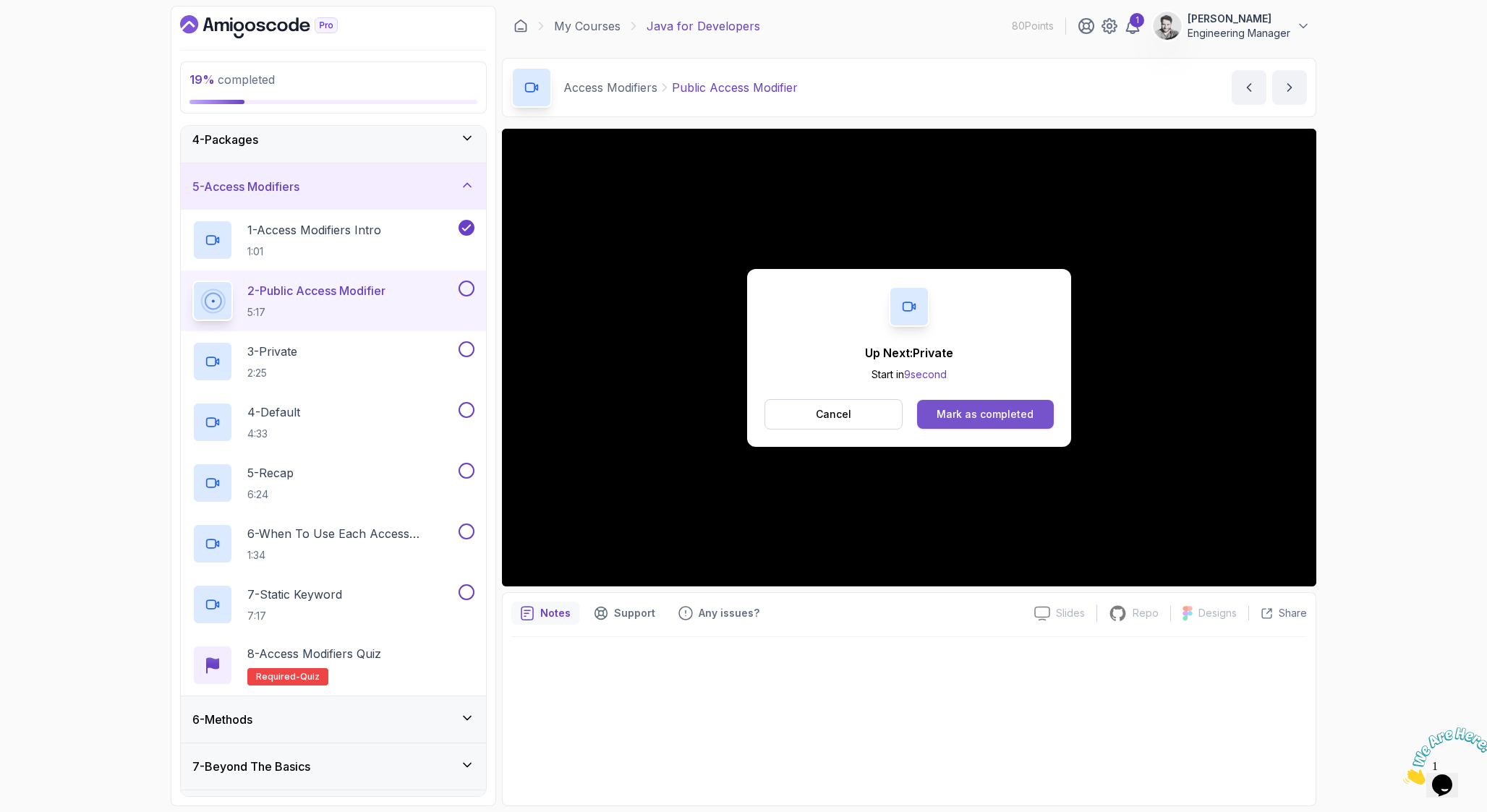
click at [1003, 416] on div "Mark as completed" at bounding box center [985, 414] width 97 height 15
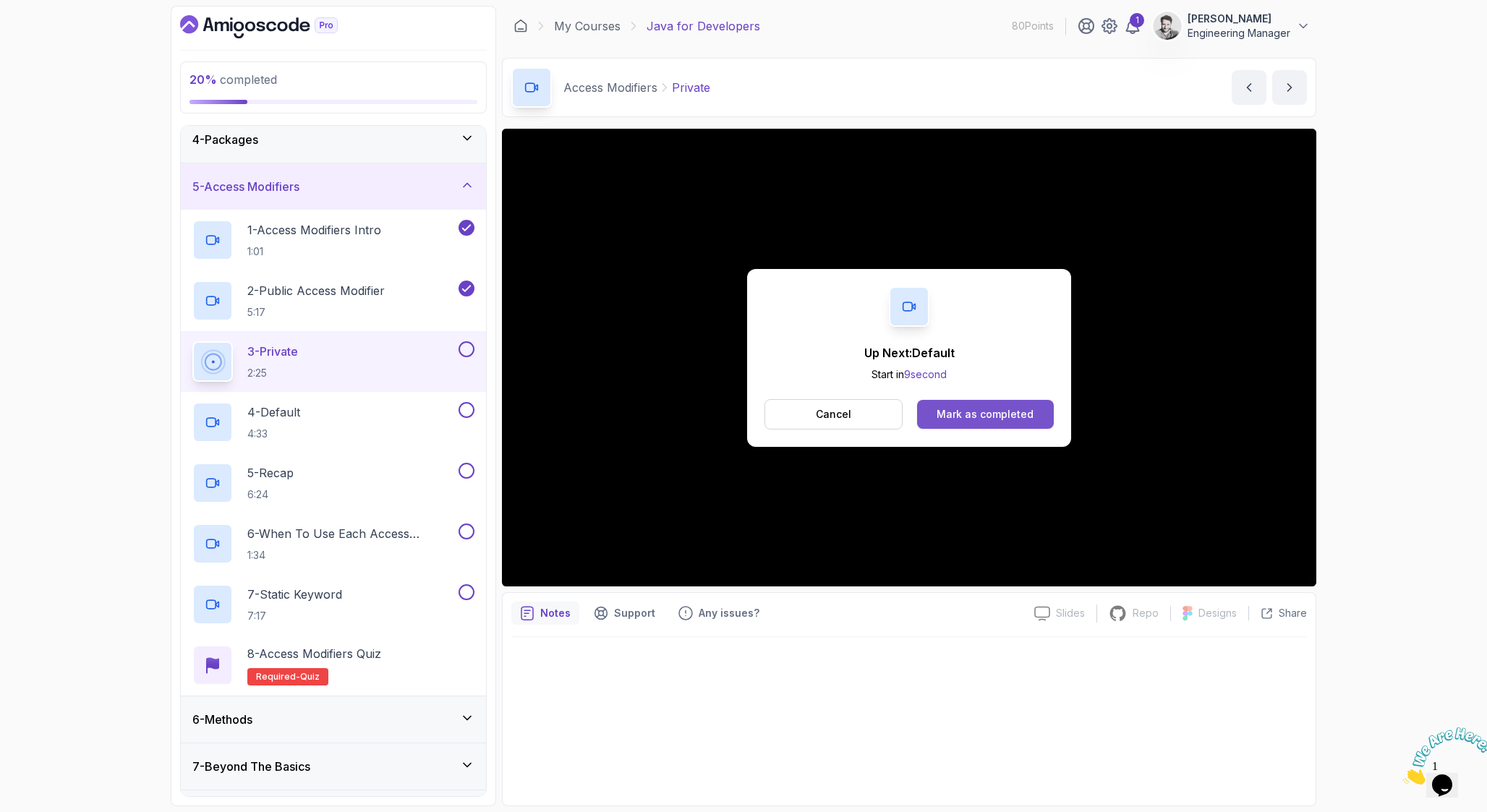
click at [982, 423] on button "Mark as completed" at bounding box center [985, 414] width 137 height 29
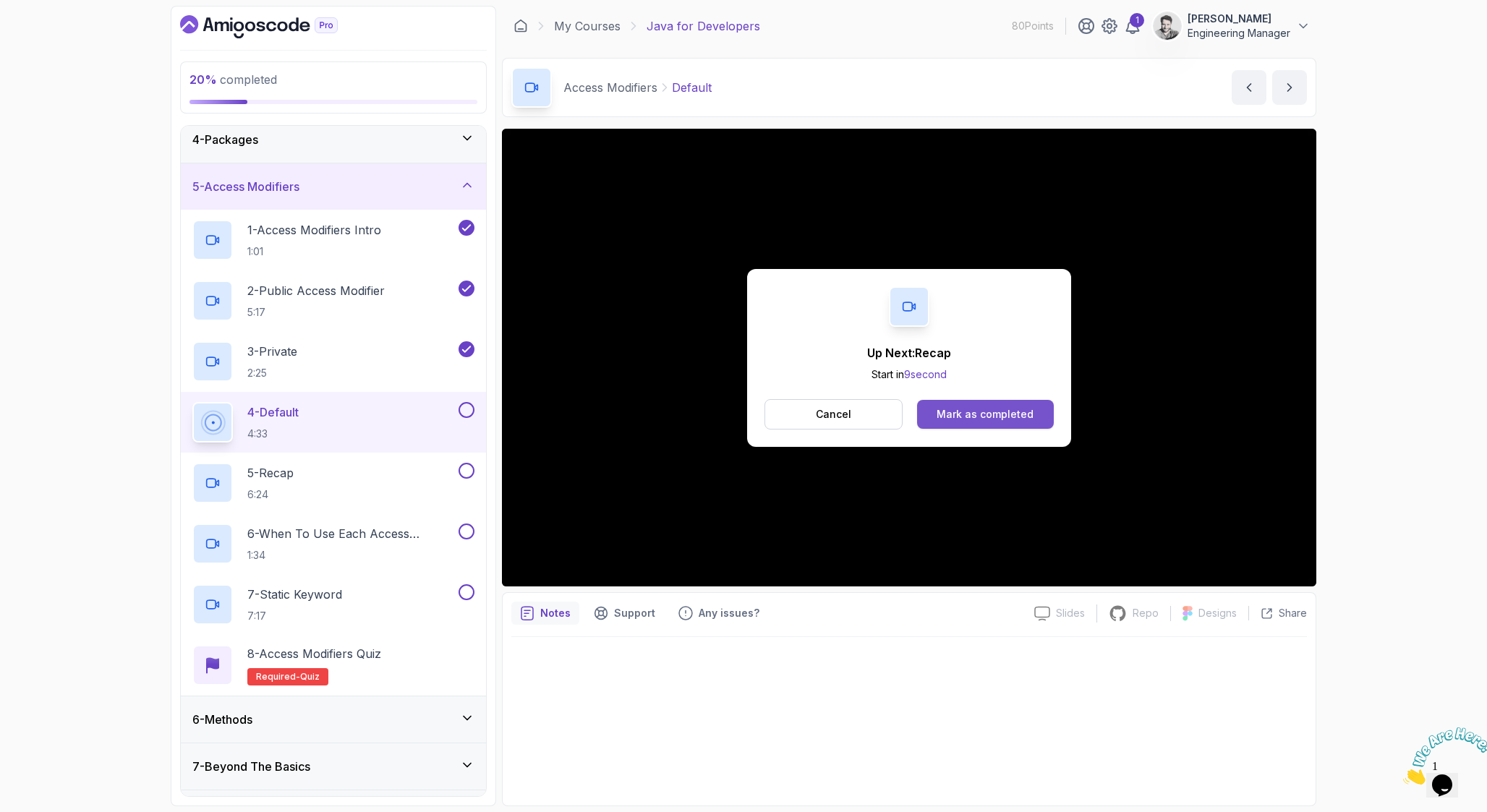
click at [1041, 426] on button "Mark as completed" at bounding box center [985, 414] width 137 height 29
